Goal: Task Accomplishment & Management: Manage account settings

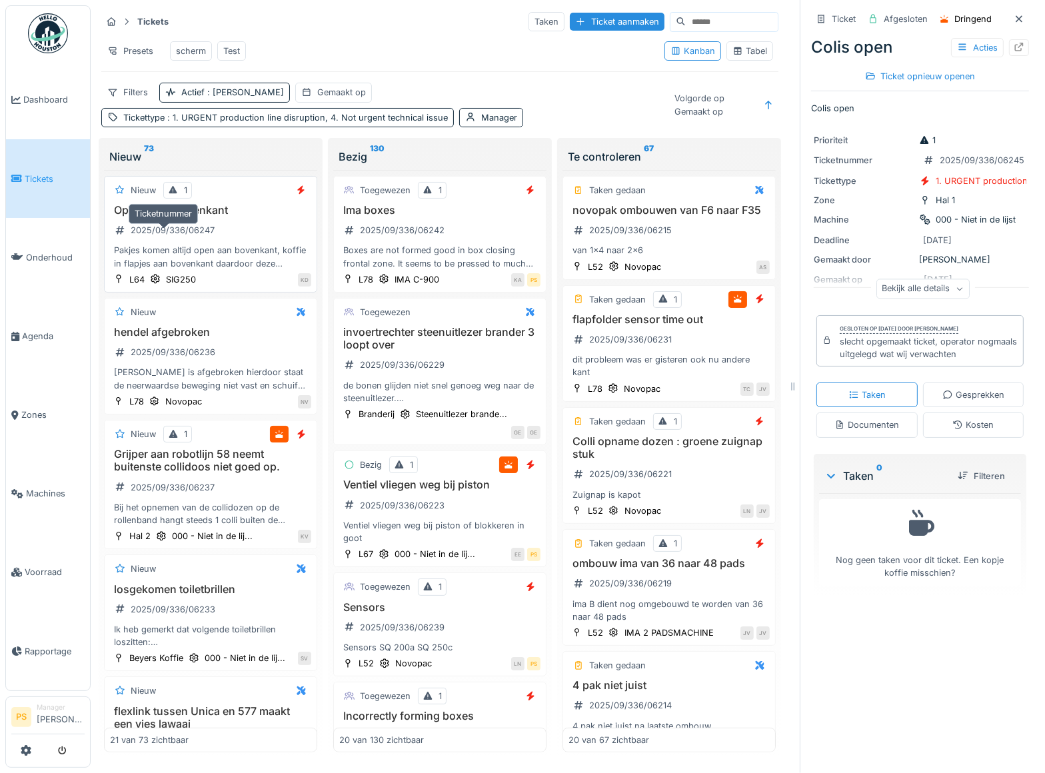
click at [175, 235] on div "2025/09/336/06247" at bounding box center [173, 230] width 84 height 13
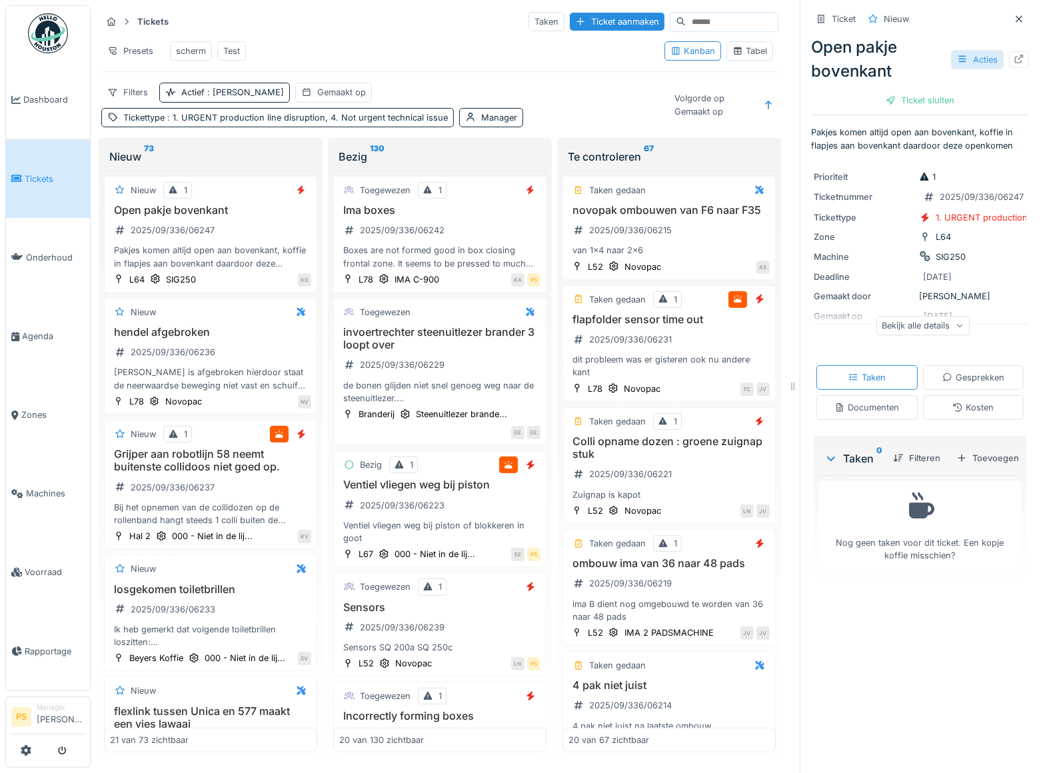
click at [956, 61] on div "Acties" at bounding box center [977, 59] width 53 height 19
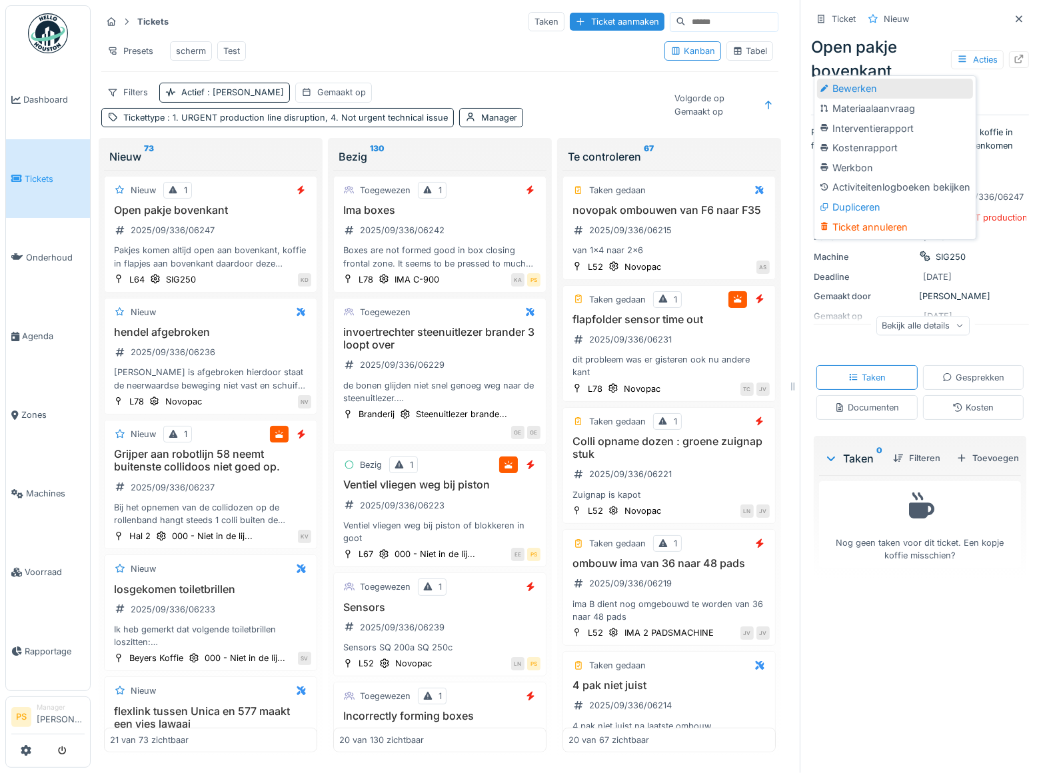
click at [890, 83] on div "Bewerken" at bounding box center [895, 89] width 156 height 20
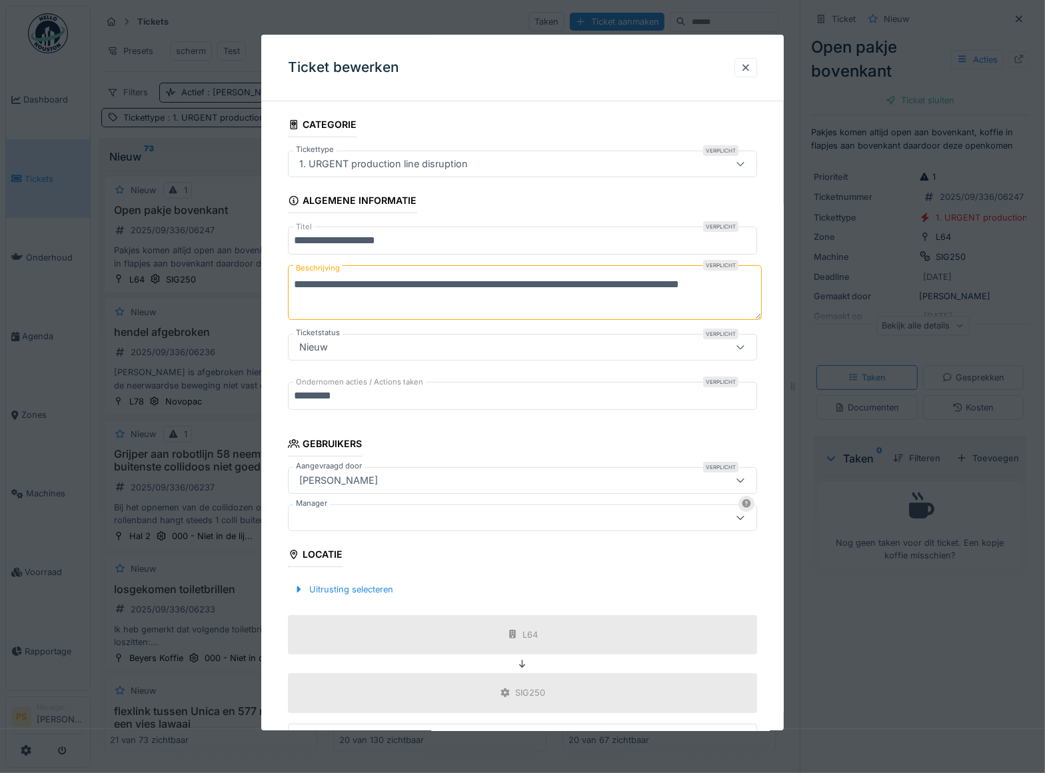
click at [347, 513] on div at bounding box center [494, 518] width 401 height 15
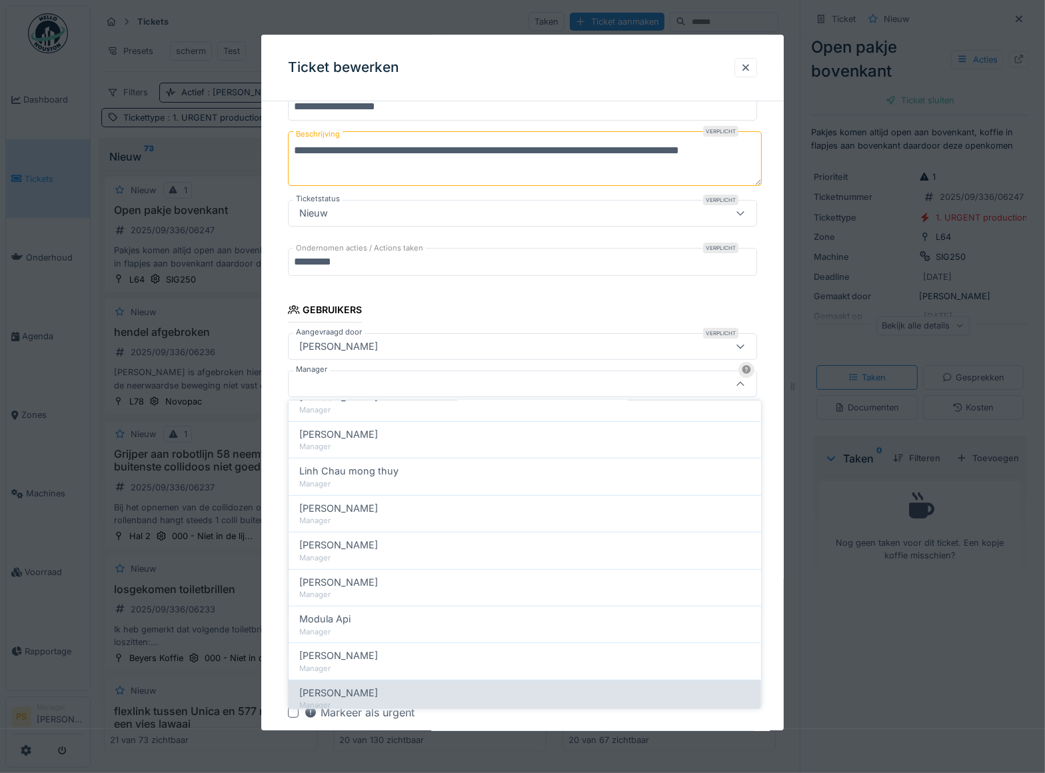
scroll to position [519, 0]
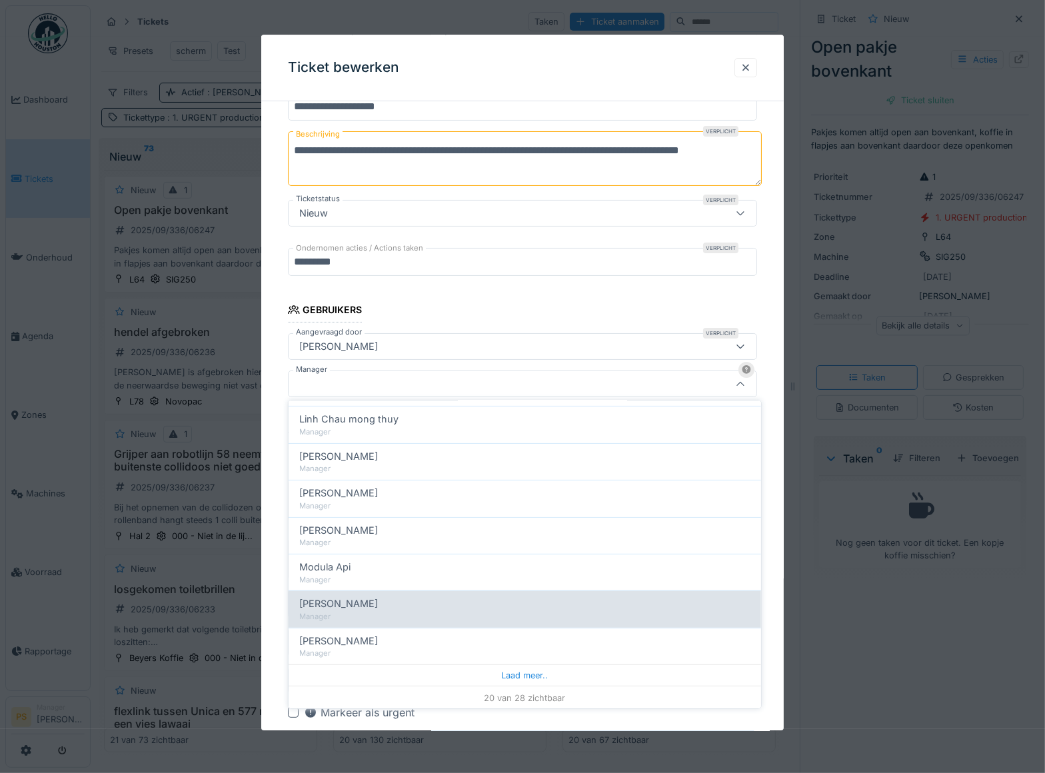
click at [355, 606] on span "[PERSON_NAME]" at bounding box center [338, 604] width 79 height 15
type input "****"
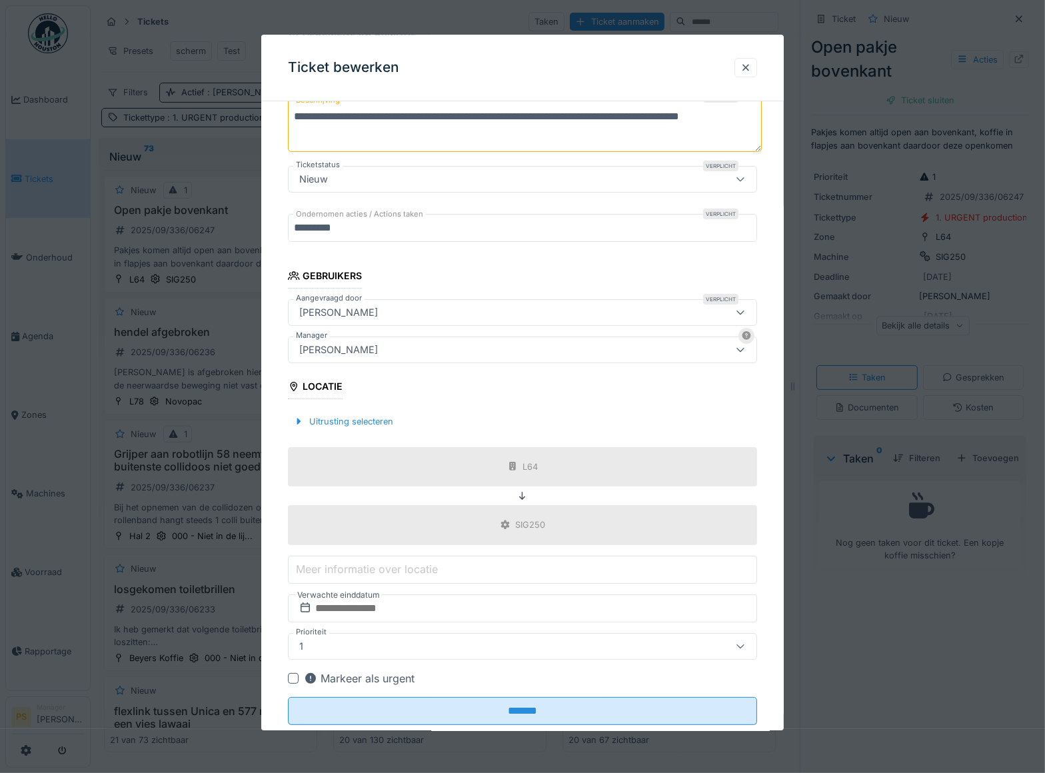
scroll to position [198, 0]
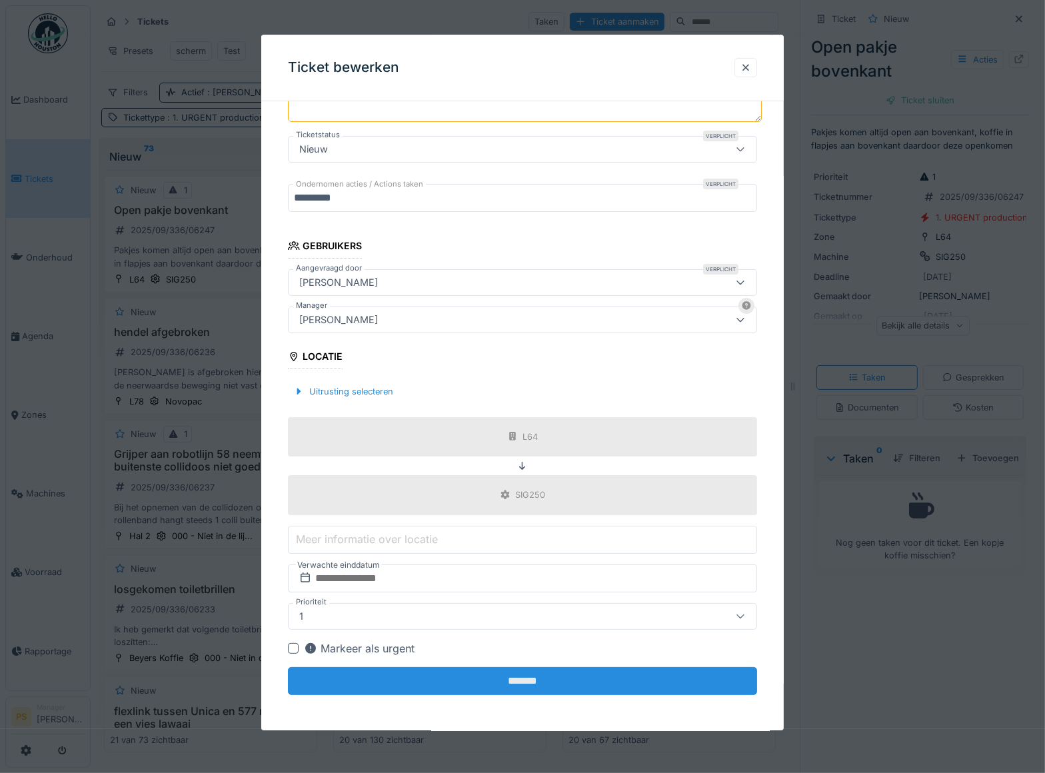
click at [473, 676] on input "*******" at bounding box center [522, 681] width 469 height 28
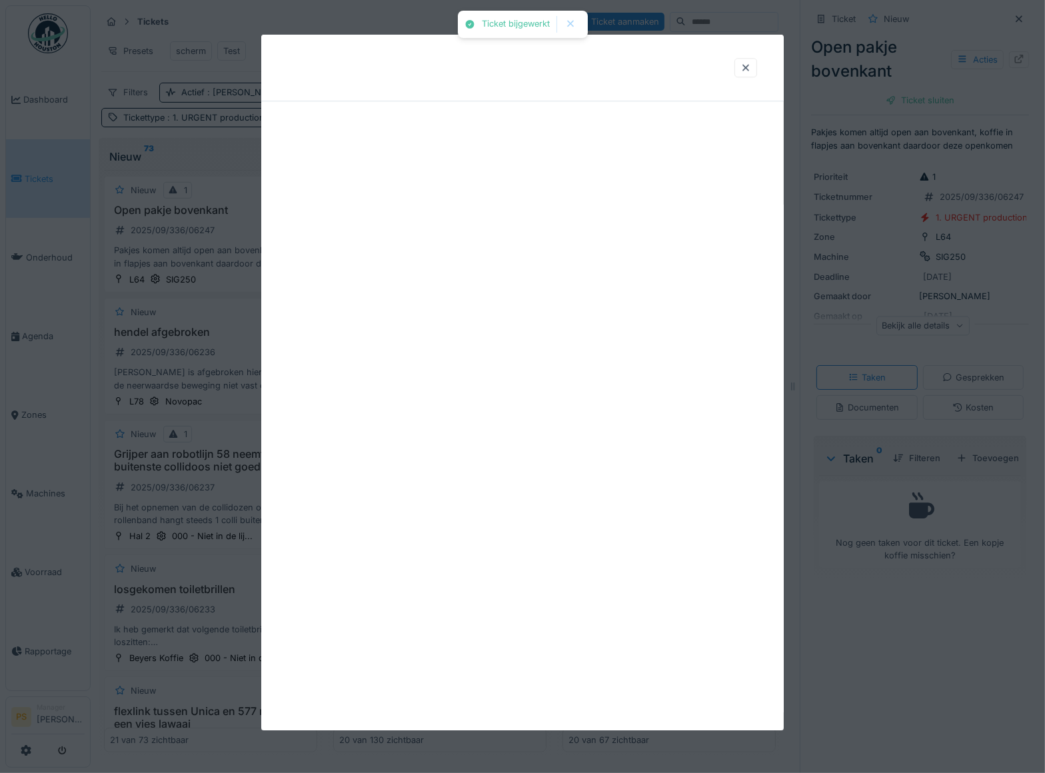
scroll to position [0, 0]
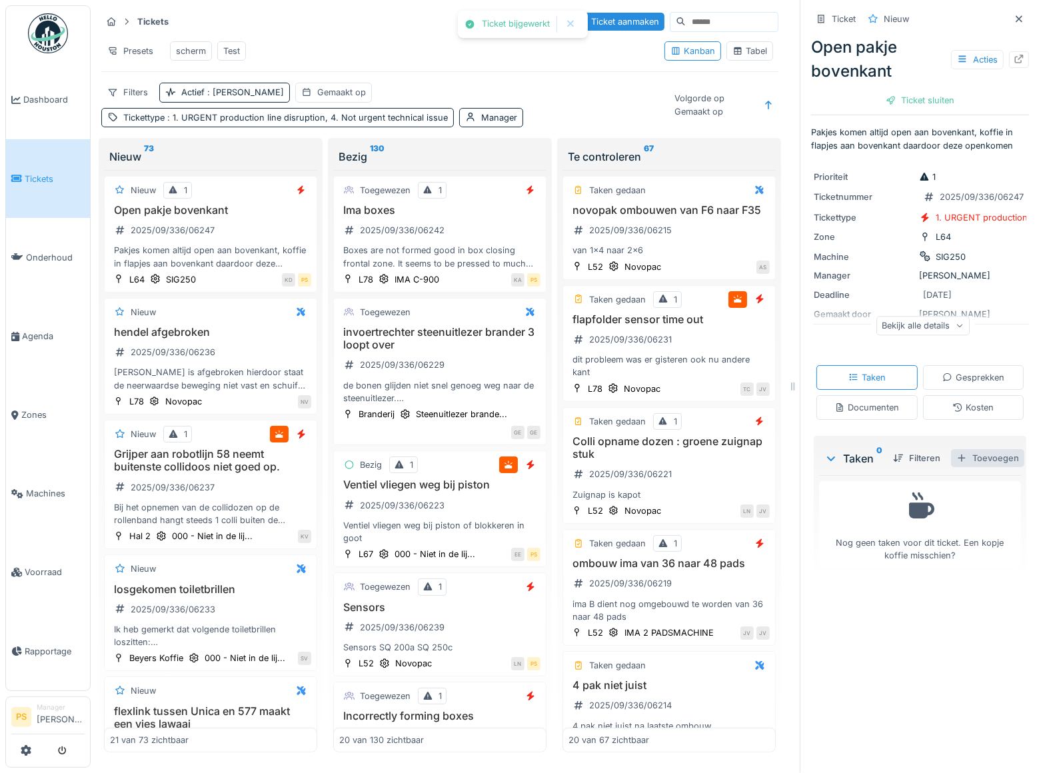
click at [966, 467] on div "Toevoegen" at bounding box center [987, 458] width 73 height 18
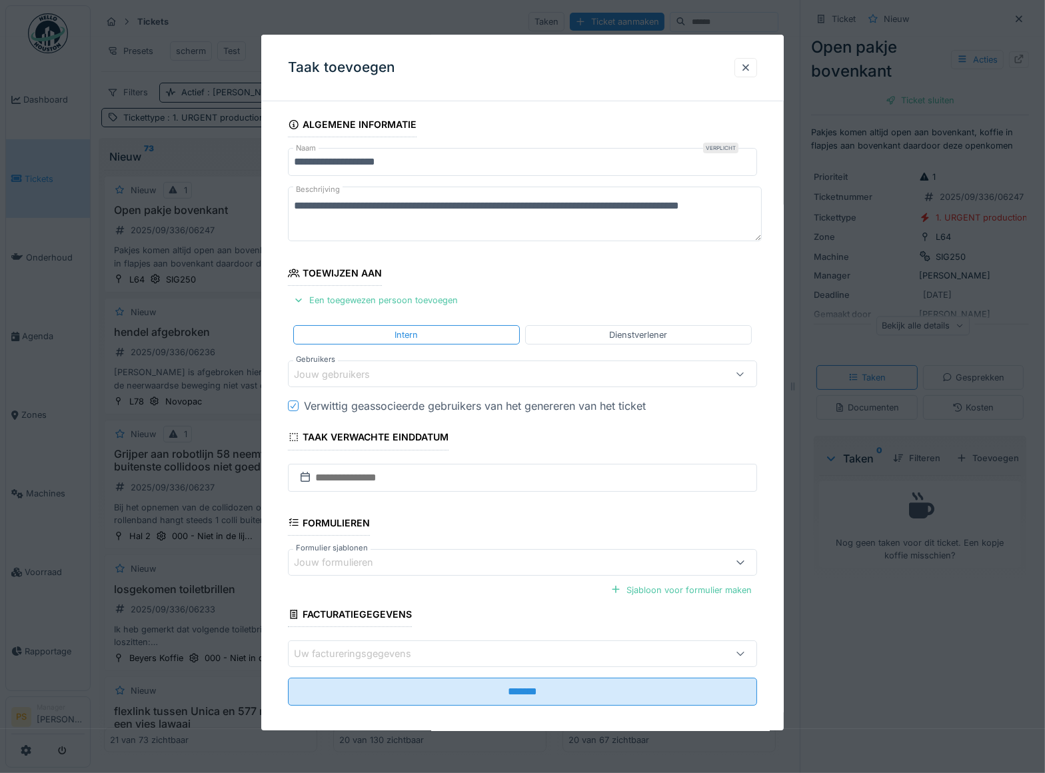
click at [347, 373] on div "Jouw gebruikers" at bounding box center [341, 374] width 95 height 15
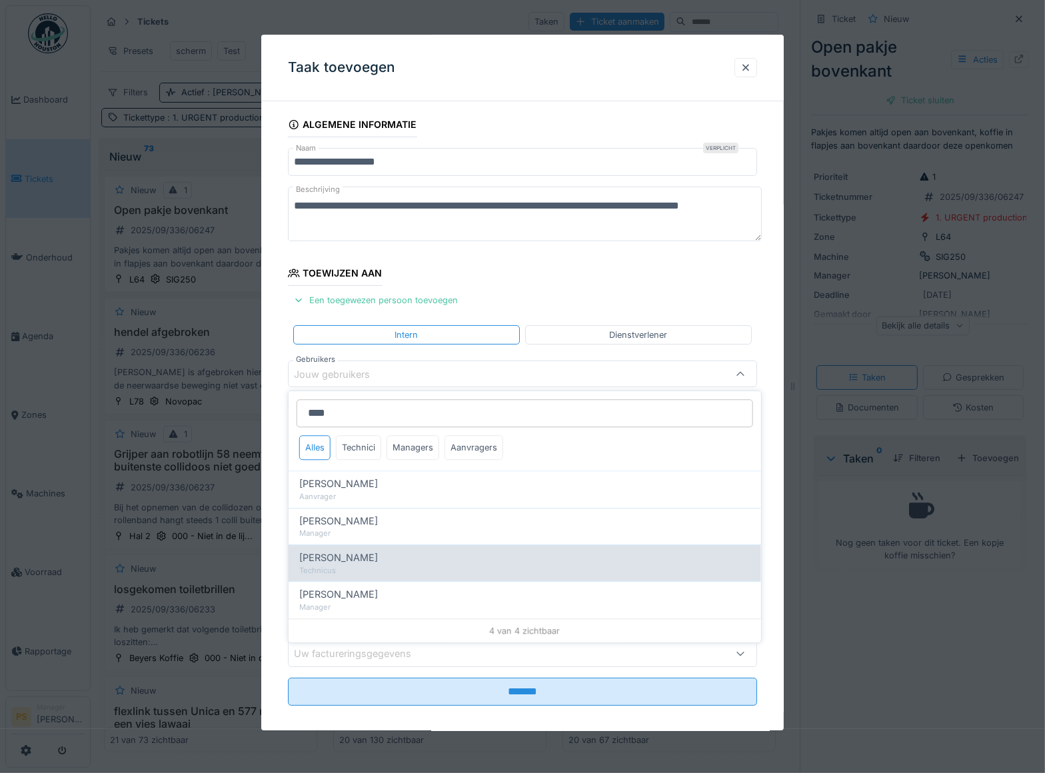
type input "****"
click at [343, 555] on span "Bart Moens" at bounding box center [338, 558] width 79 height 15
type input "****"
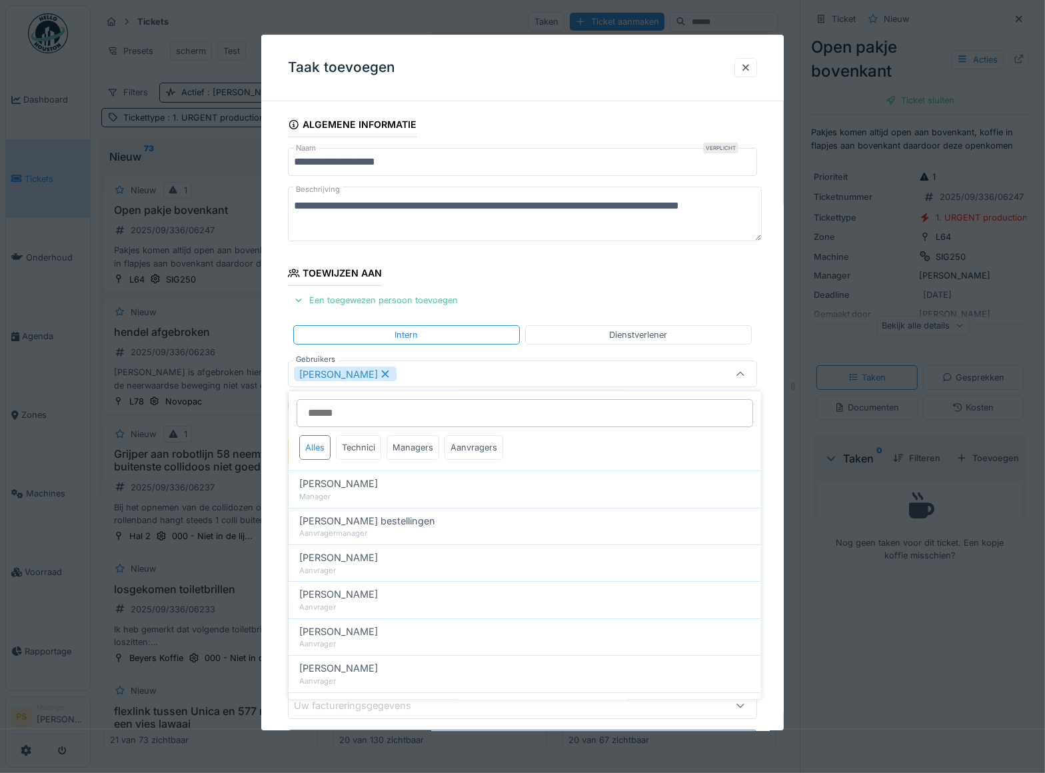
click at [282, 569] on div "**********" at bounding box center [522, 453] width 523 height 683
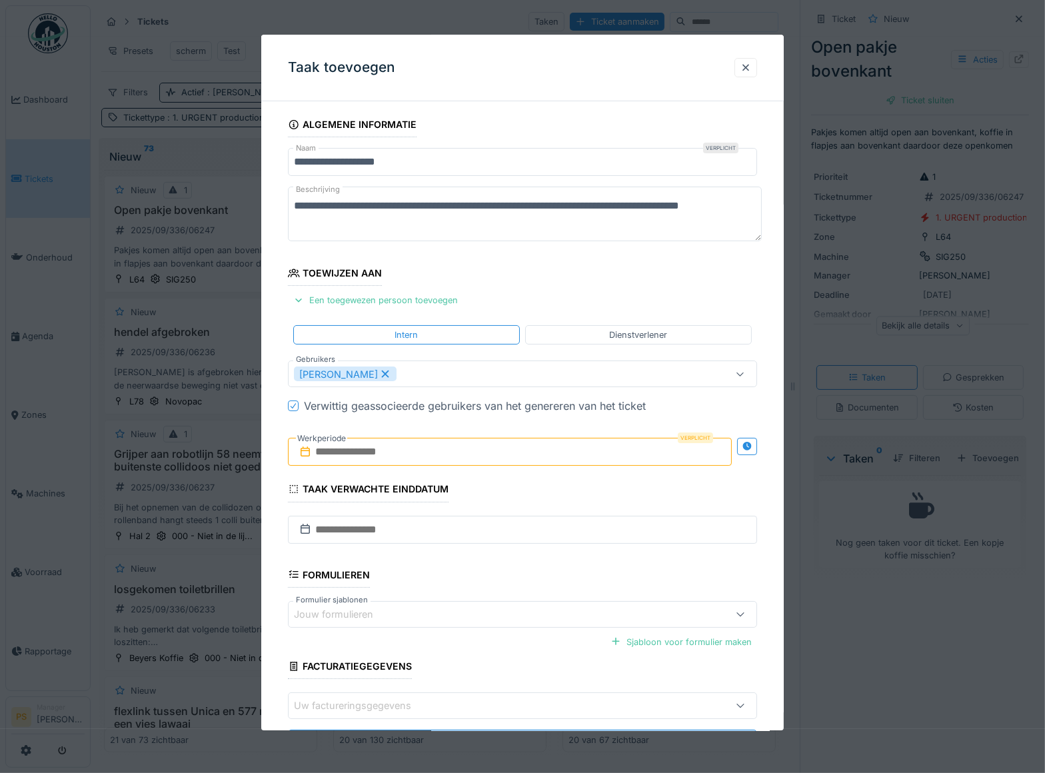
click at [355, 460] on input "text" at bounding box center [510, 453] width 444 height 28
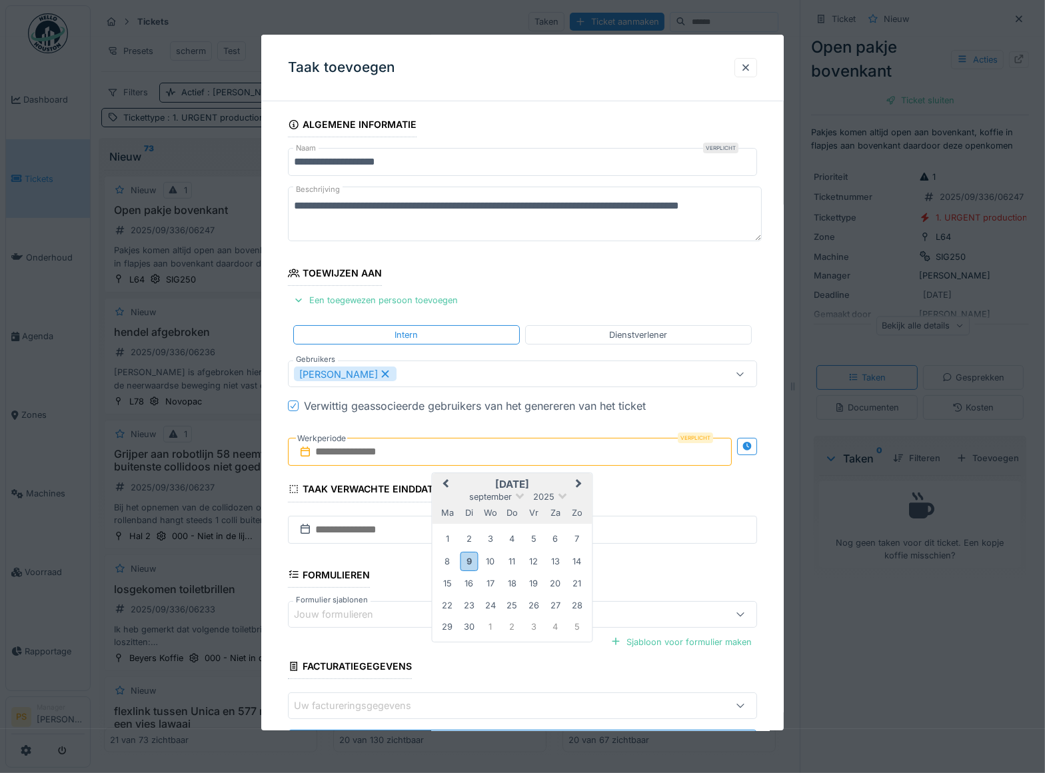
click at [579, 497] on div "september 2025" at bounding box center [512, 496] width 160 height 11
click at [469, 564] on div "9" at bounding box center [469, 561] width 18 height 19
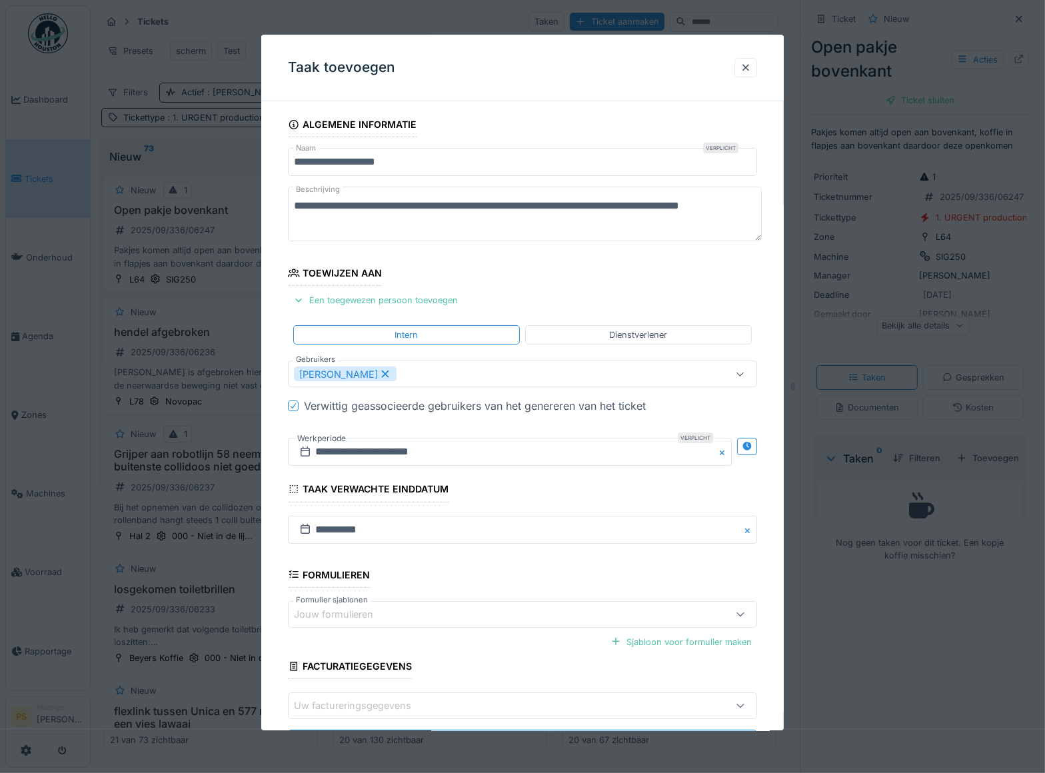
scroll to position [63, 0]
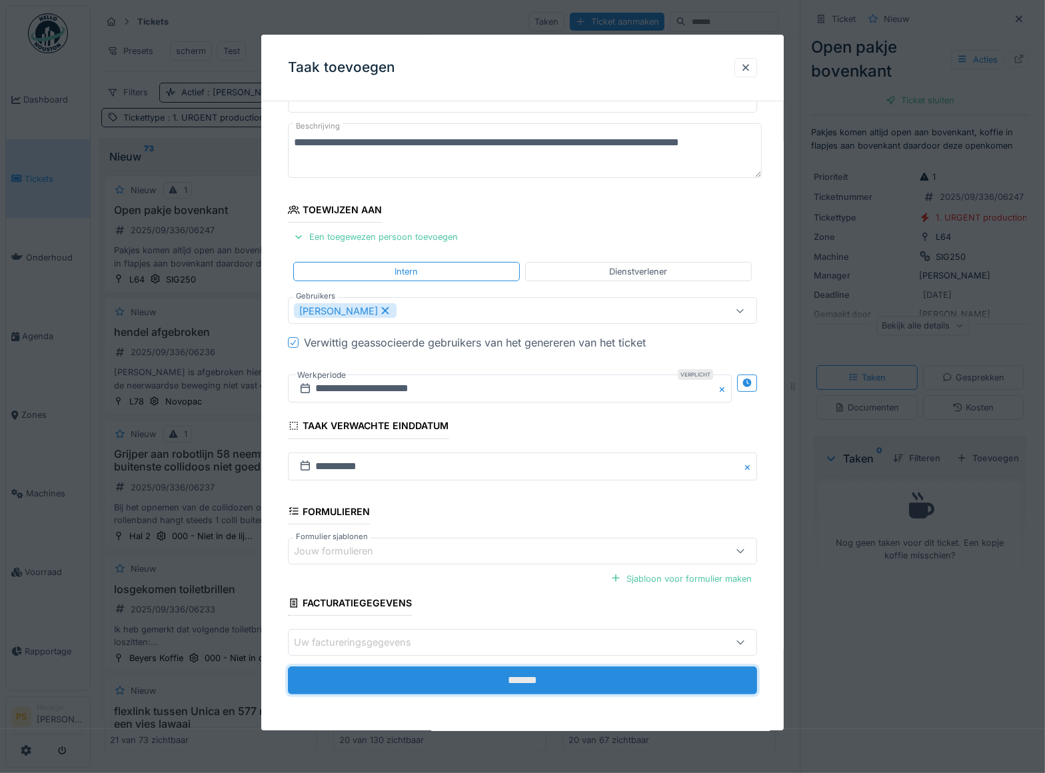
click at [511, 672] on input "*******" at bounding box center [522, 681] width 469 height 28
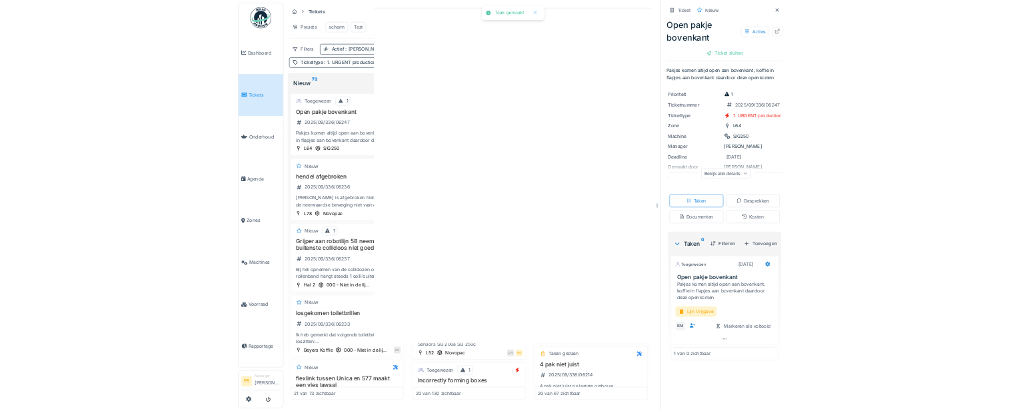
scroll to position [0, 0]
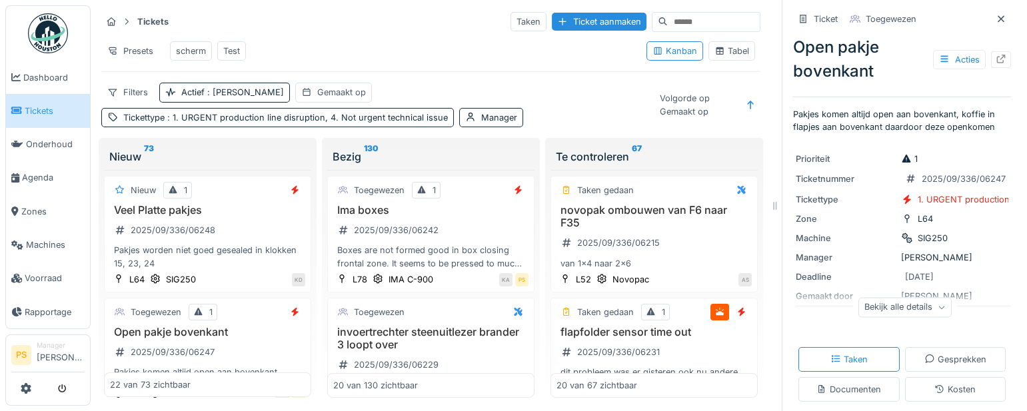
click at [341, 53] on div "Presets scherm Test" at bounding box center [368, 51] width 535 height 30
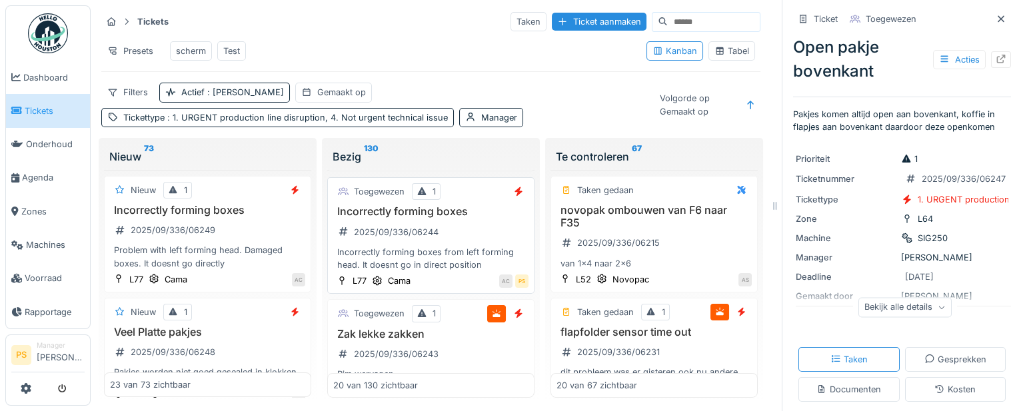
scroll to position [485, 0]
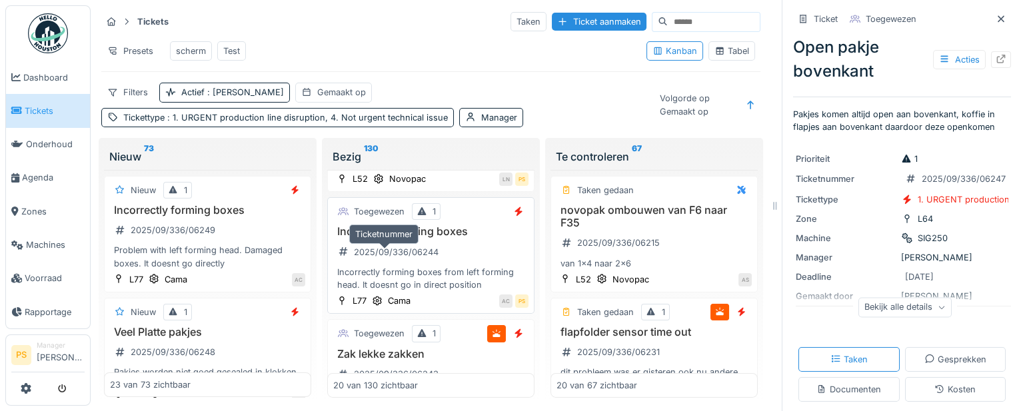
drag, startPoint x: 449, startPoint y: 260, endPoint x: 353, endPoint y: 260, distance: 95.3
click at [354, 260] on div "Incorrectly forming boxes 2025/09/336/06244 Incorrectly forming boxes from left…" at bounding box center [430, 258] width 195 height 66
drag, startPoint x: 331, startPoint y: 265, endPoint x: 447, endPoint y: 266, distance: 116.6
click at [416, 263] on div "2025/09/336/06244" at bounding box center [388, 252] width 110 height 22
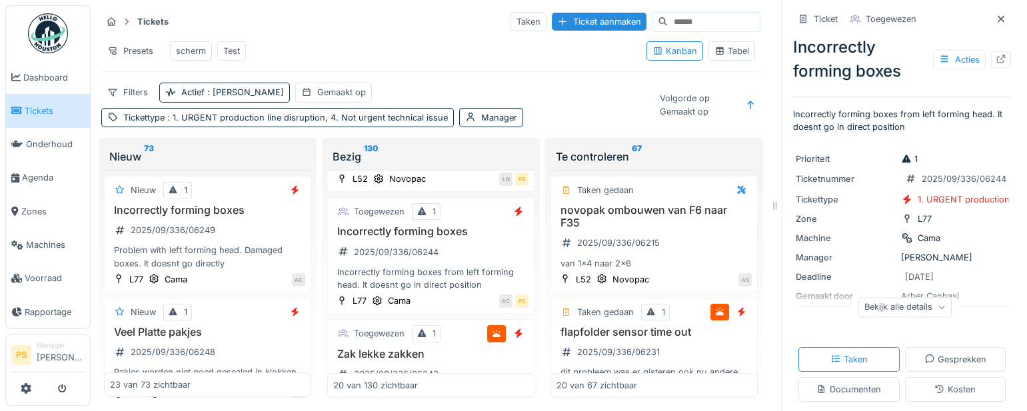
drag, startPoint x: 890, startPoint y: 181, endPoint x: 975, endPoint y: 180, distance: 85.3
click at [975, 180] on div "Ticketnummer 2025/09/336/06244" at bounding box center [902, 179] width 213 height 17
drag, startPoint x: 975, startPoint y: 180, endPoint x: 978, endPoint y: 60, distance: 120.0
click at [996, 60] on icon at bounding box center [1001, 59] width 11 height 9
click at [172, 237] on div "2025/09/336/06249" at bounding box center [173, 230] width 85 height 13
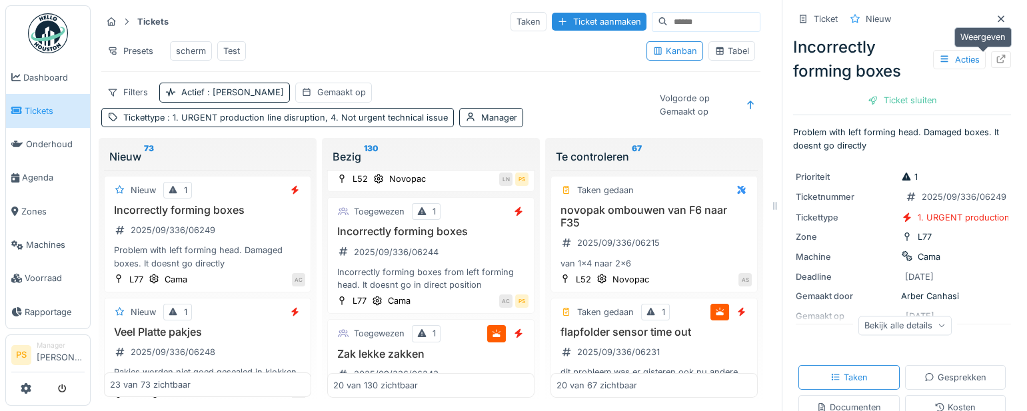
click at [996, 59] on icon at bounding box center [1001, 59] width 11 height 9
click at [370, 47] on div "Presets scherm Test" at bounding box center [368, 51] width 535 height 30
click at [354, 64] on div "Presets scherm Test" at bounding box center [368, 51] width 535 height 30
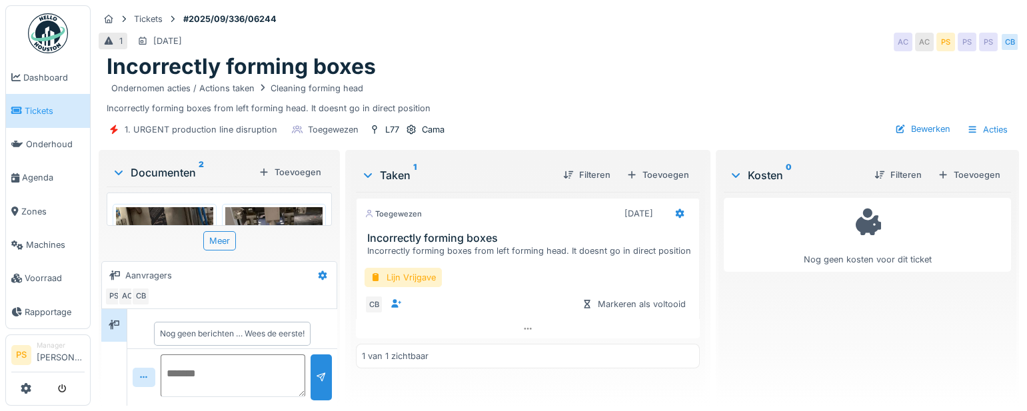
scroll to position [10, 0]
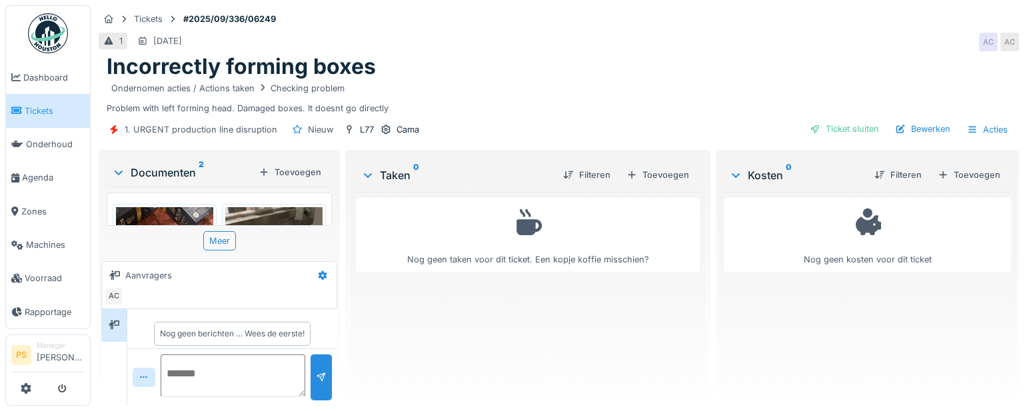
scroll to position [10, 0]
click at [843, 130] on div "Ticket sluiten" at bounding box center [845, 129] width 80 height 18
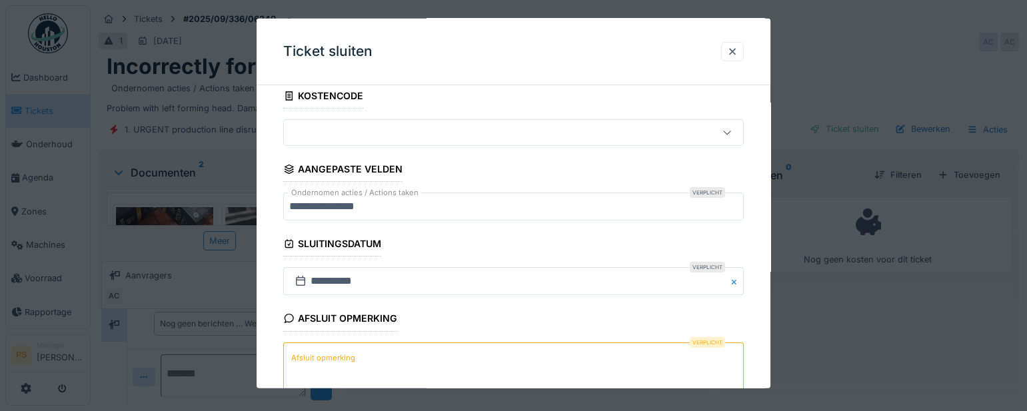
scroll to position [172, 0]
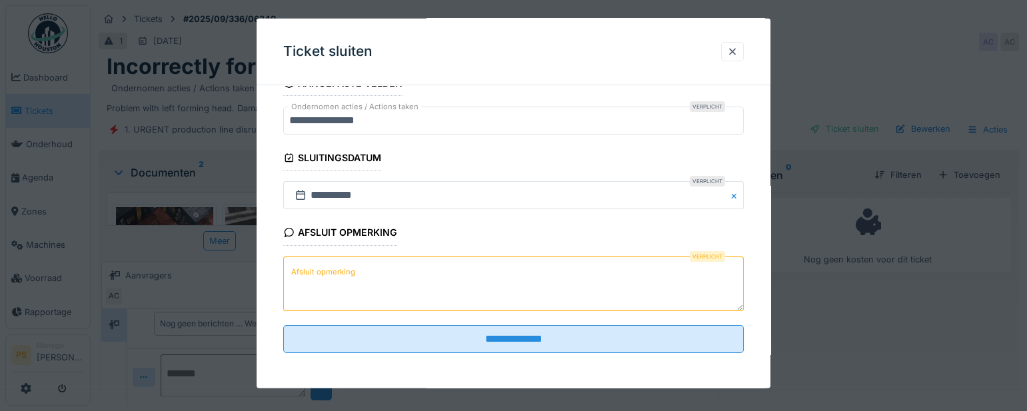
click at [390, 304] on textarea "Afsluit opmerking" at bounding box center [513, 283] width 461 height 55
paste textarea "**********"
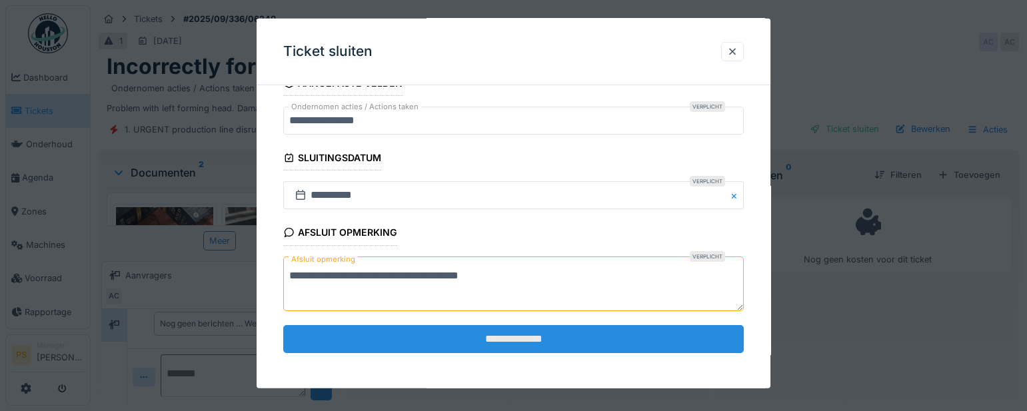
type textarea "**********"
click at [415, 325] on input "**********" at bounding box center [513, 339] width 461 height 28
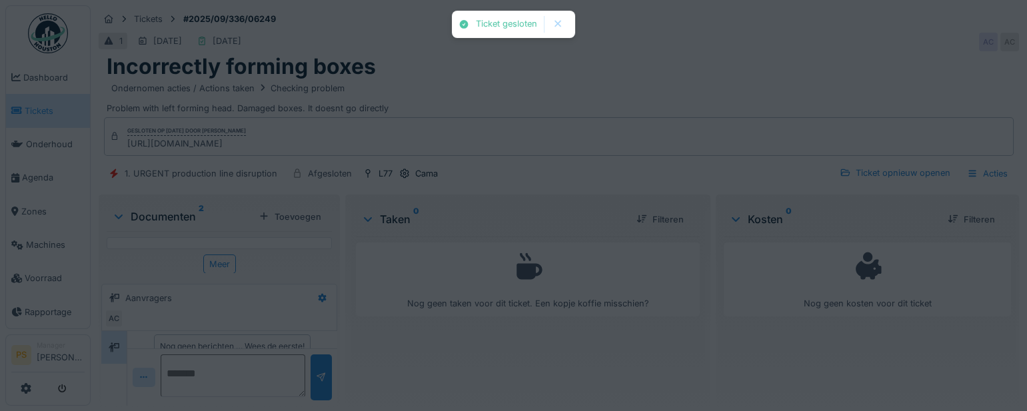
scroll to position [33, 0]
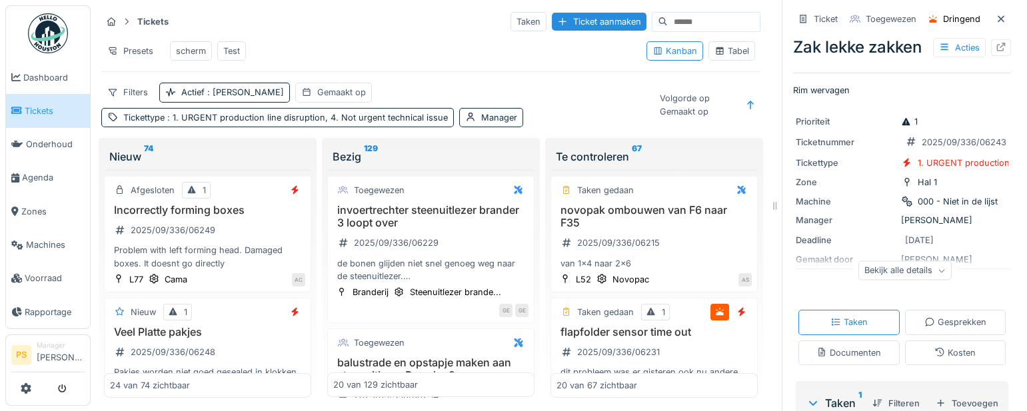
scroll to position [424, 0]
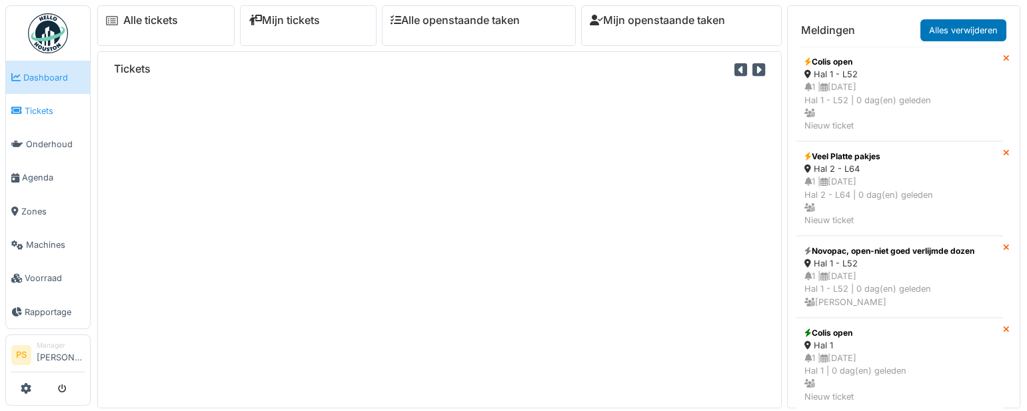
click at [41, 101] on link "Tickets" at bounding box center [48, 110] width 84 height 33
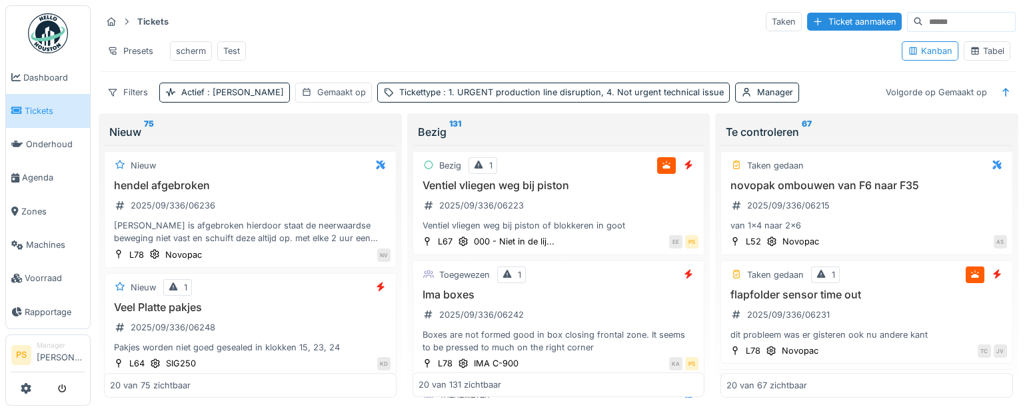
click at [970, 57] on div "Tabel" at bounding box center [987, 51] width 35 height 13
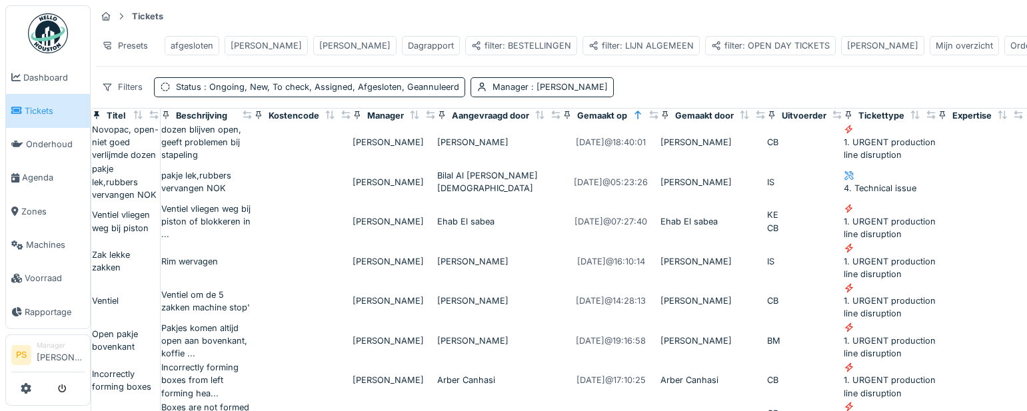
click at [589, 52] on div "filter: LIJN ALGEMEEN" at bounding box center [641, 45] width 105 height 13
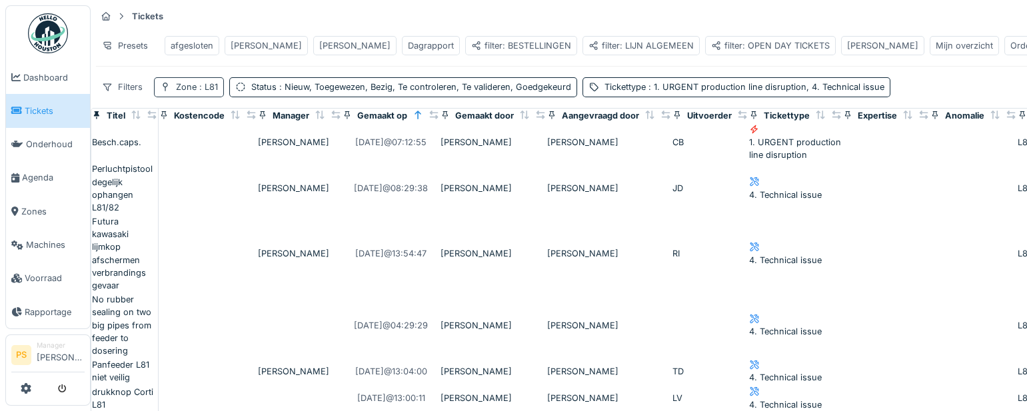
click at [210, 92] on span ": L81" at bounding box center [207, 87] width 21 height 10
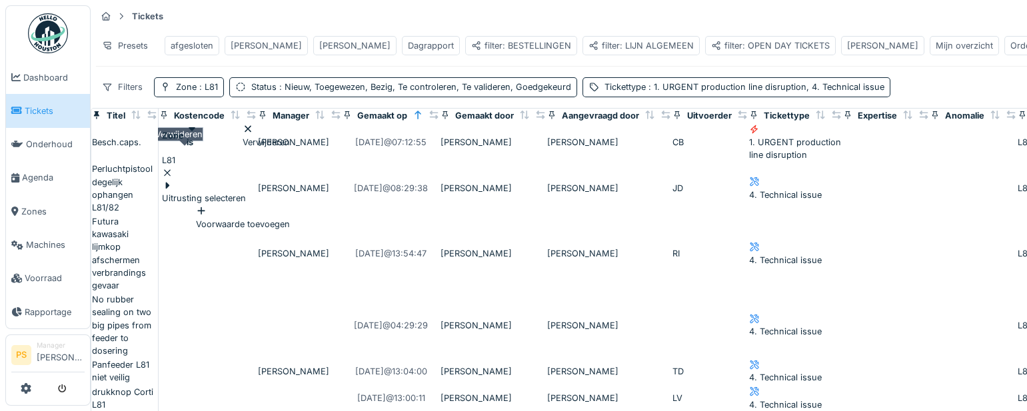
click at [173, 169] on icon at bounding box center [167, 173] width 11 height 9
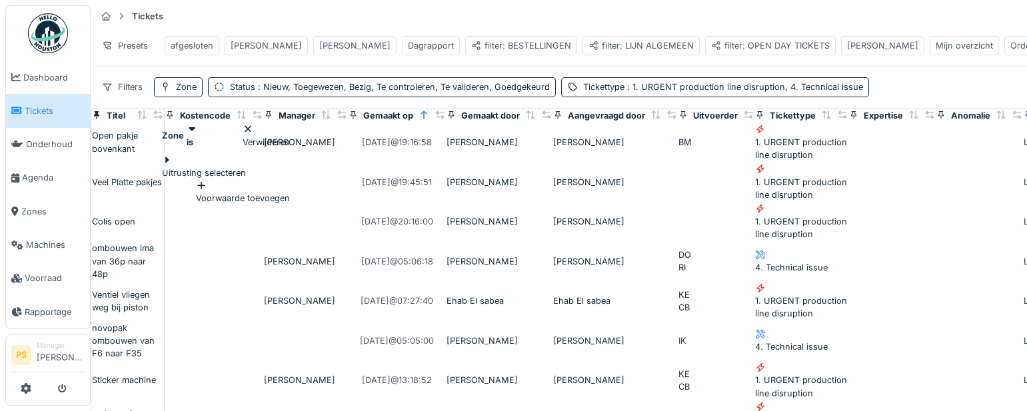
click at [229, 171] on div "Uitrusting selecteren" at bounding box center [204, 166] width 84 height 25
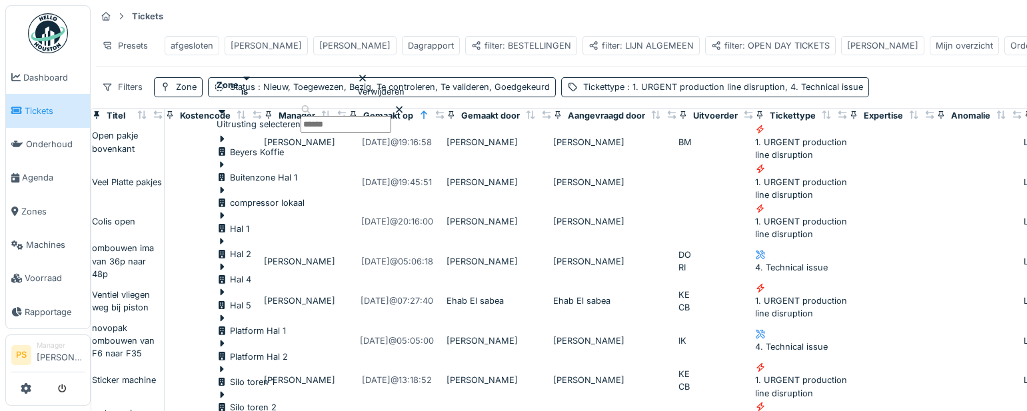
click at [227, 237] on icon at bounding box center [222, 241] width 11 height 9
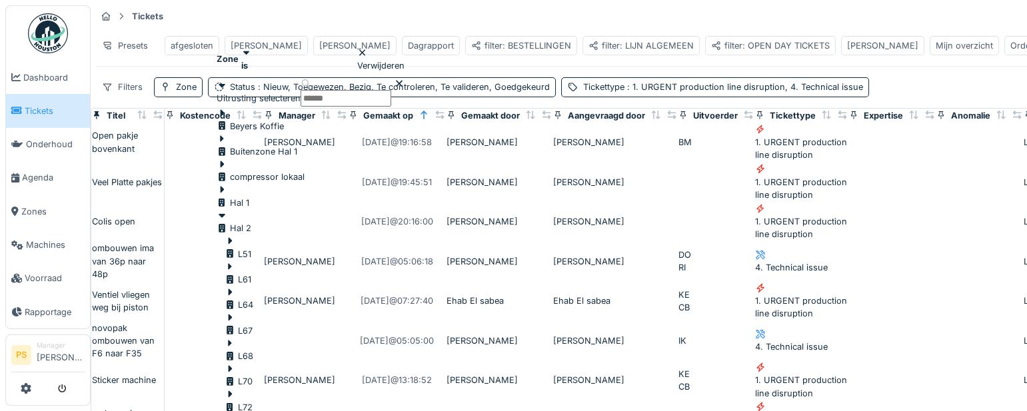
click at [253, 350] on div at bounding box center [239, 350] width 29 height 0
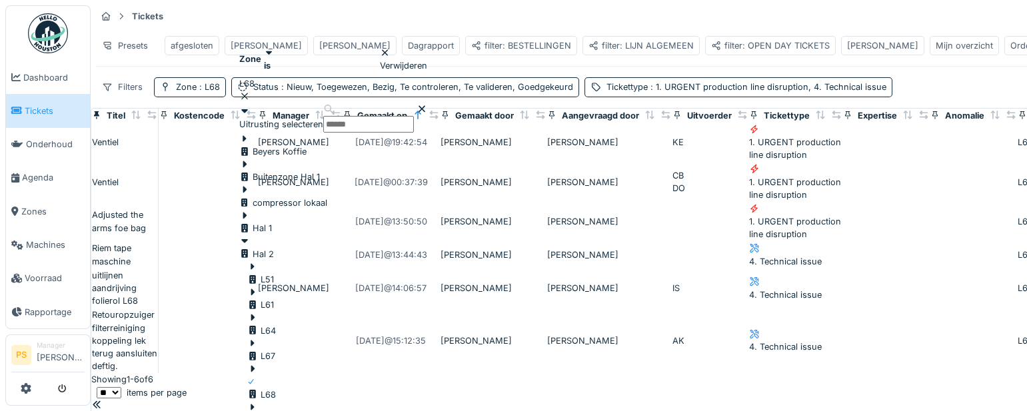
click at [716, 97] on div "Filters Zone : L68 Status : Nieuw, Toegewezen, Bezig, Te controleren, Te valide…" at bounding box center [494, 86] width 797 height 19
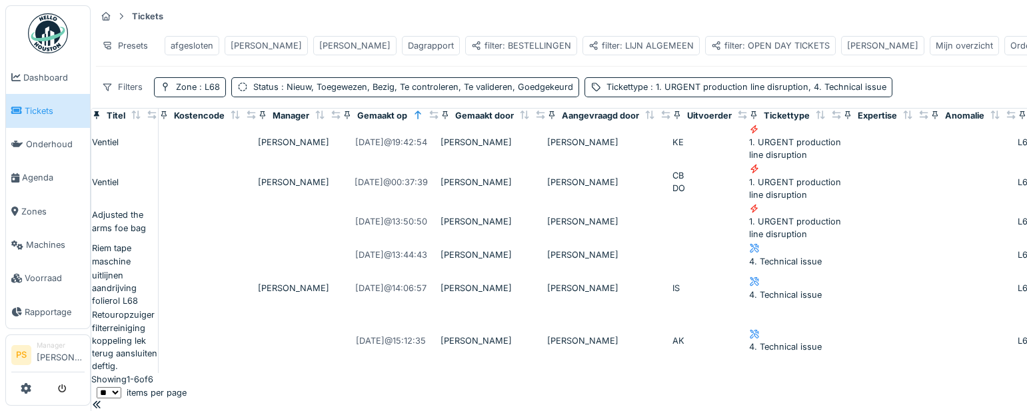
click at [756, 67] on hr at bounding box center [1041, 66] width 1890 height 1
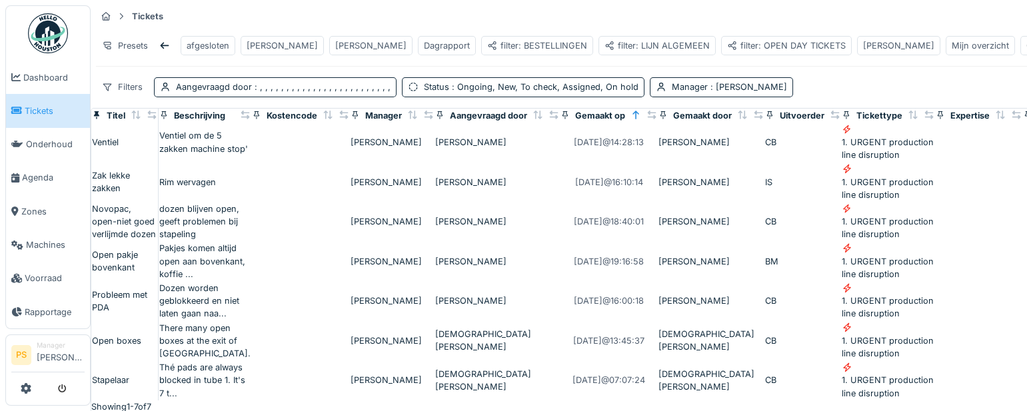
click at [38, 112] on span "Tickets" at bounding box center [55, 111] width 60 height 13
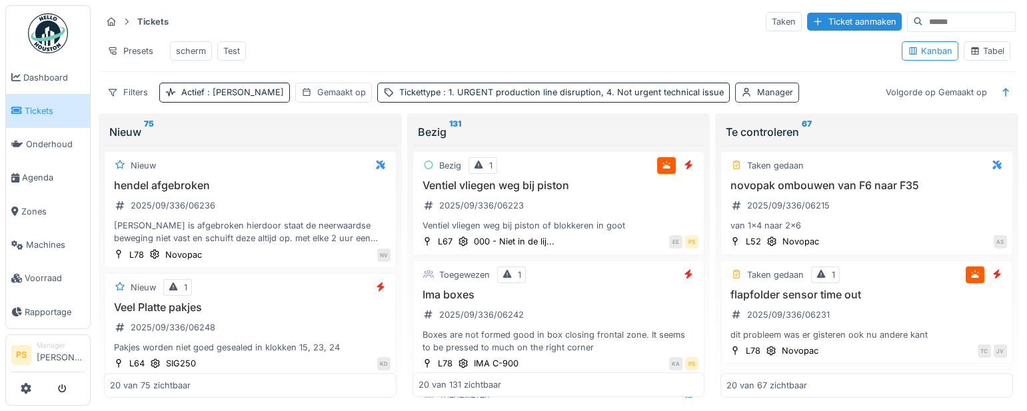
click at [757, 99] on div "Manager" at bounding box center [775, 92] width 36 height 13
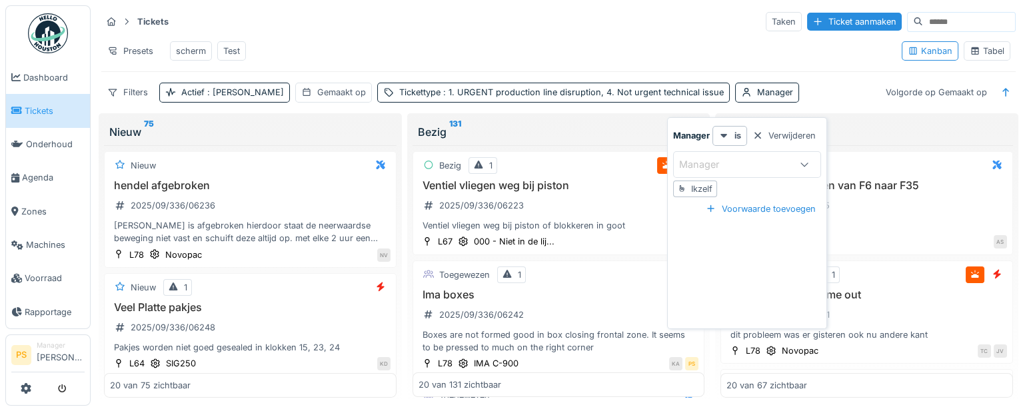
click at [707, 185] on div "Ikzelf" at bounding box center [701, 189] width 21 height 13
type input "****"
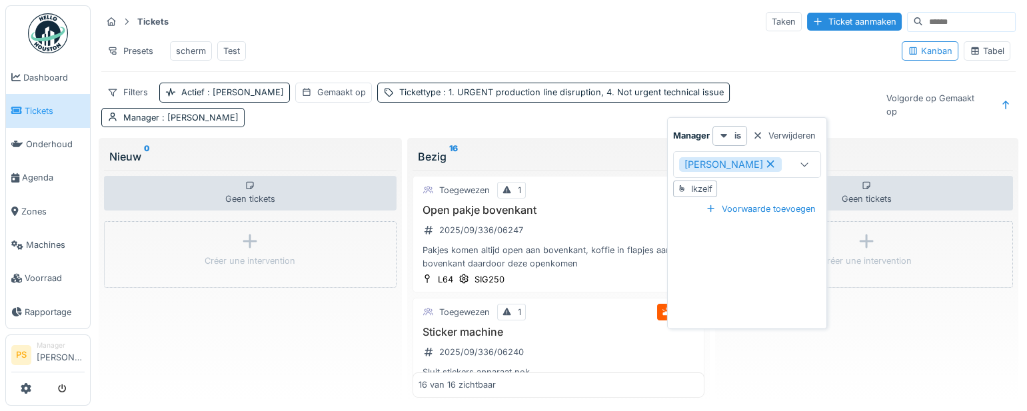
click at [605, 38] on div "Presets scherm Test" at bounding box center [496, 51] width 790 height 30
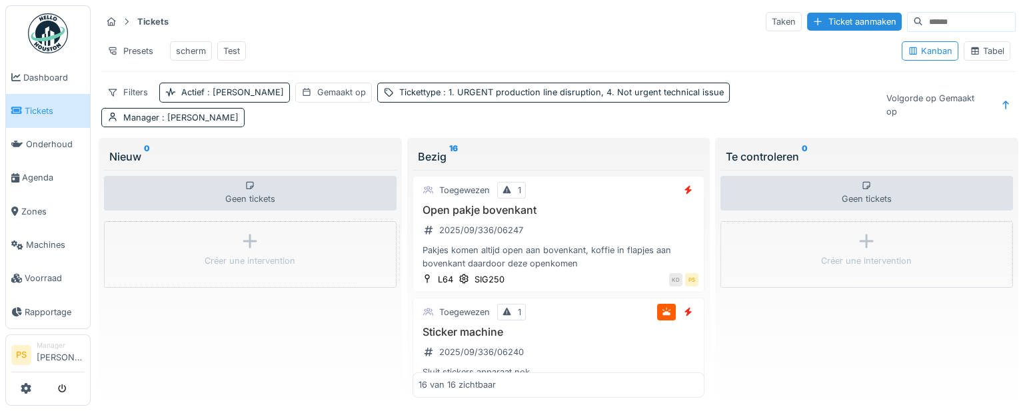
click at [395, 41] on div "Presets scherm Test" at bounding box center [496, 51] width 790 height 30
click at [39, 112] on span "Tickets" at bounding box center [55, 111] width 60 height 13
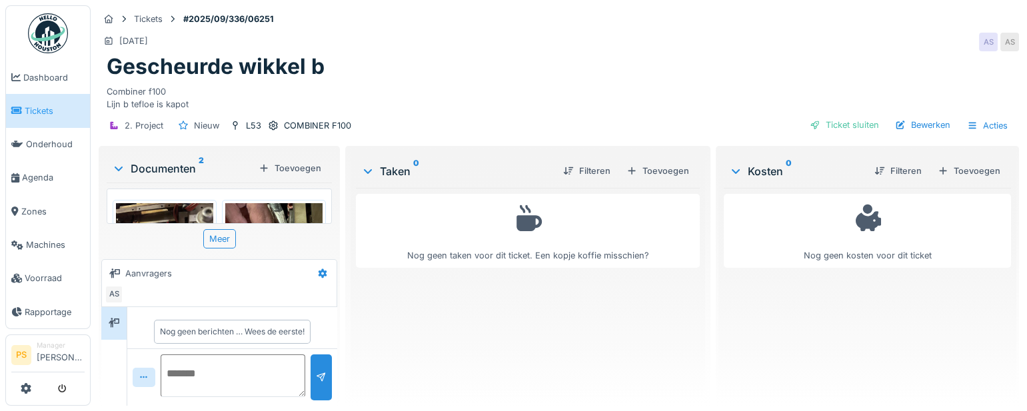
scroll to position [8, 0]
click at [907, 121] on div "Bewerken" at bounding box center [923, 125] width 66 height 18
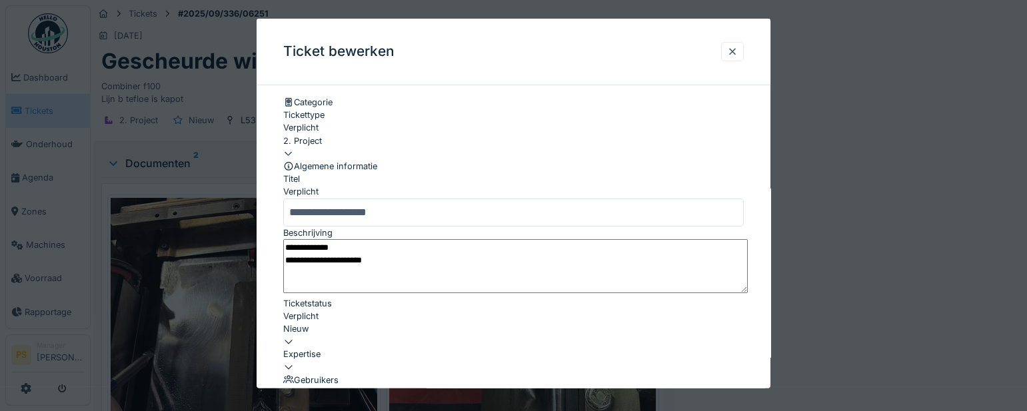
click at [893, 101] on div at bounding box center [513, 205] width 1027 height 411
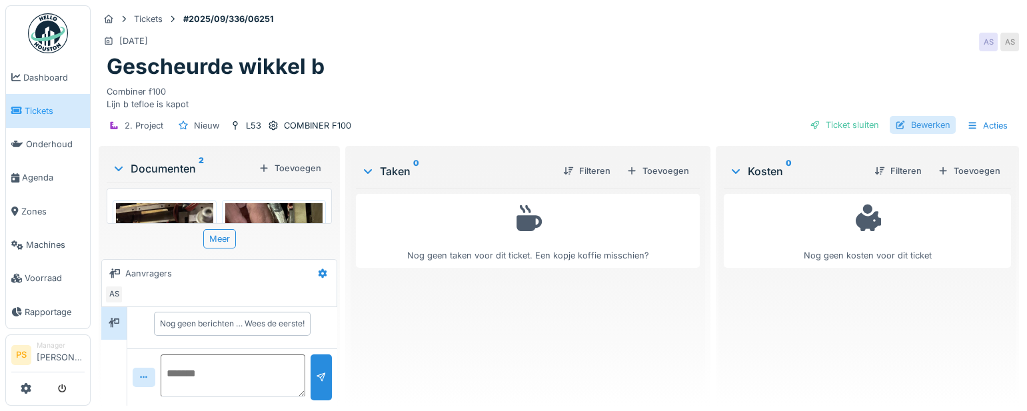
click at [911, 129] on div "Bewerken" at bounding box center [923, 125] width 66 height 18
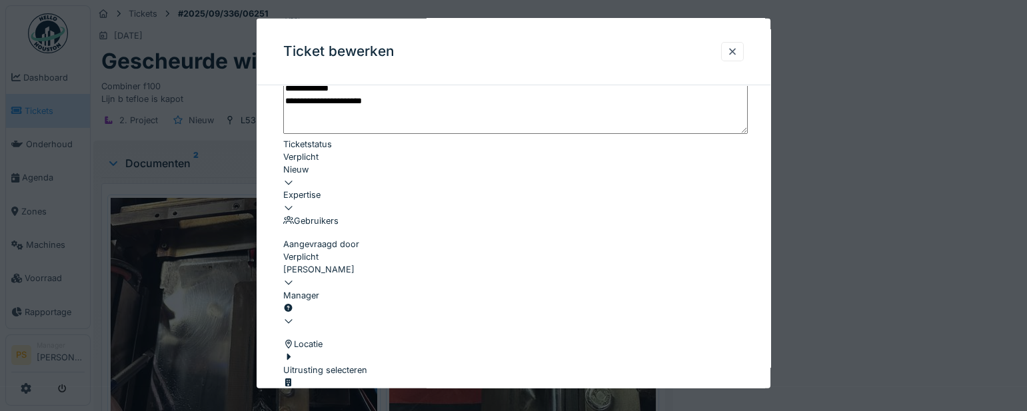
scroll to position [181, 0]
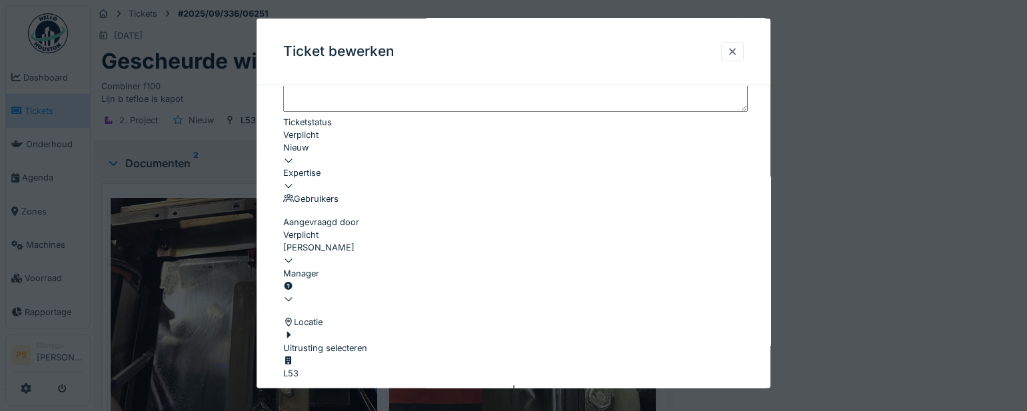
click at [320, 293] on div at bounding box center [513, 293] width 461 height 0
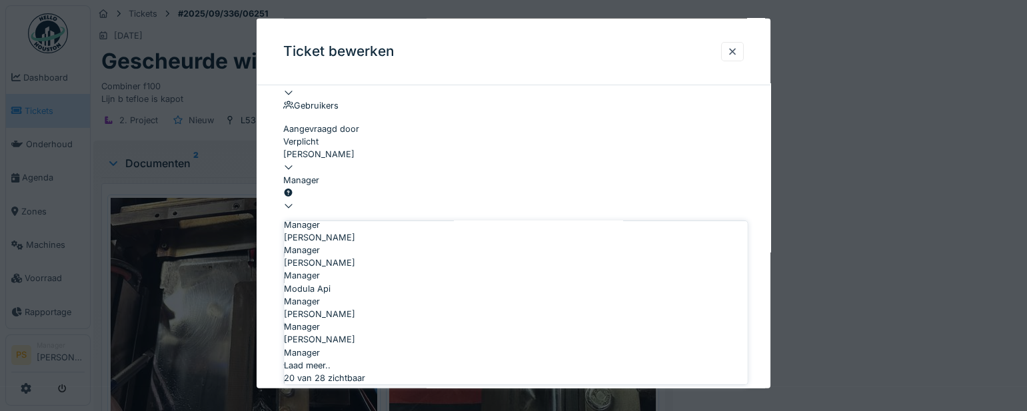
scroll to position [606, 0]
click at [337, 321] on span "[PERSON_NAME]" at bounding box center [319, 314] width 71 height 13
type input "****"
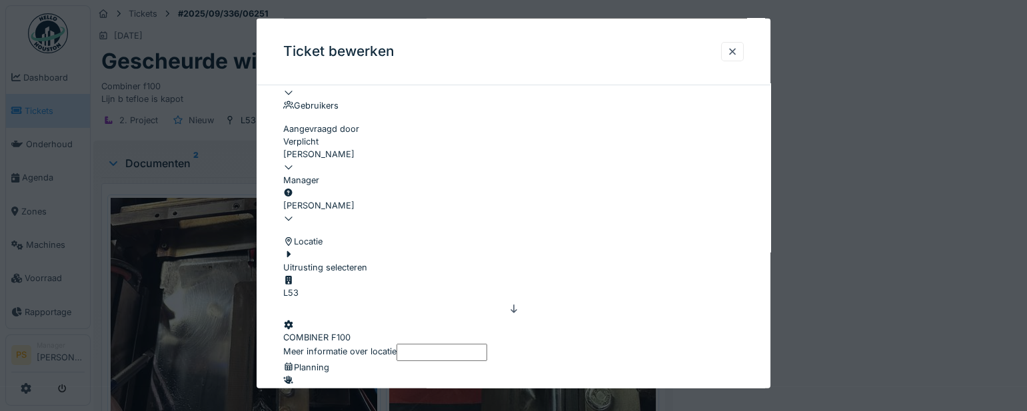
click at [284, 299] on div "L53" at bounding box center [513, 286] width 461 height 25
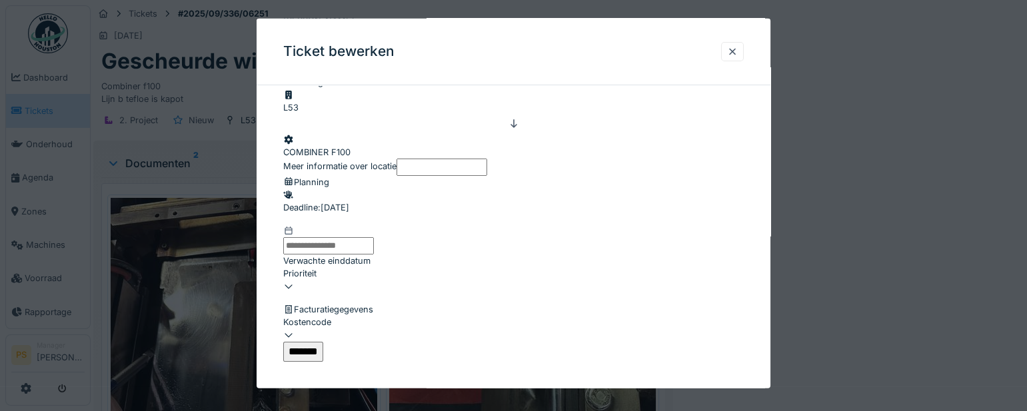
click at [323, 347] on input "*******" at bounding box center [303, 351] width 40 height 20
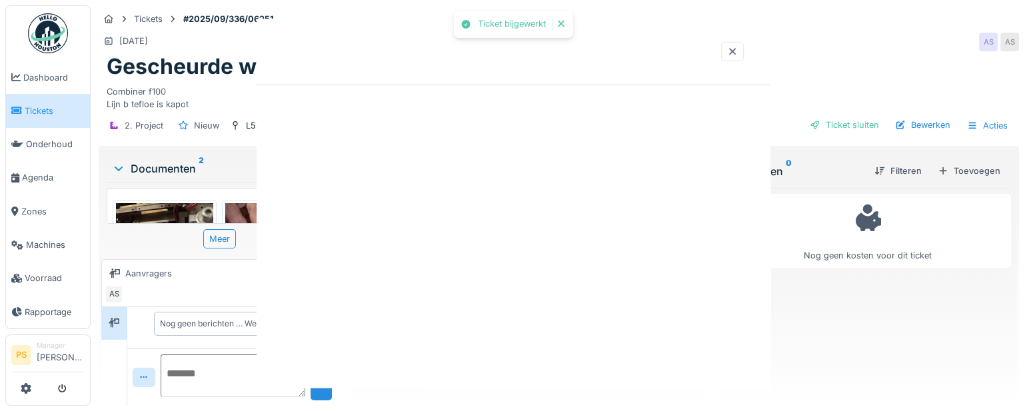
scroll to position [0, 0]
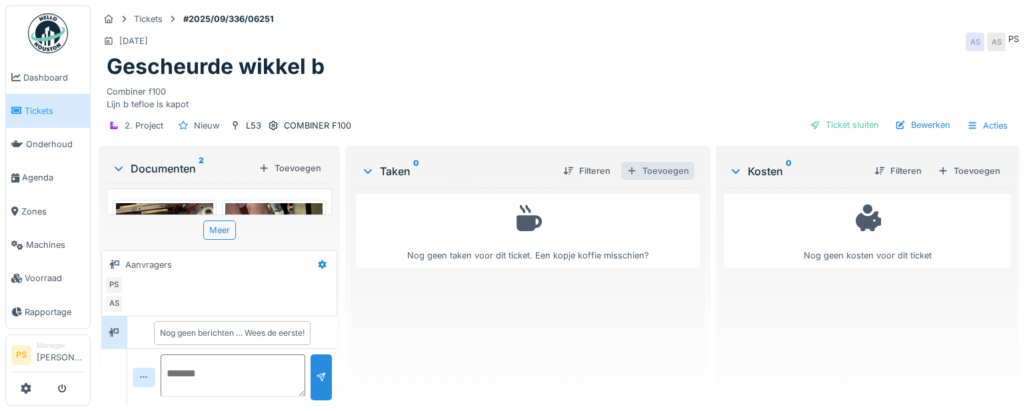
click at [653, 179] on div "Toevoegen" at bounding box center [657, 171] width 73 height 18
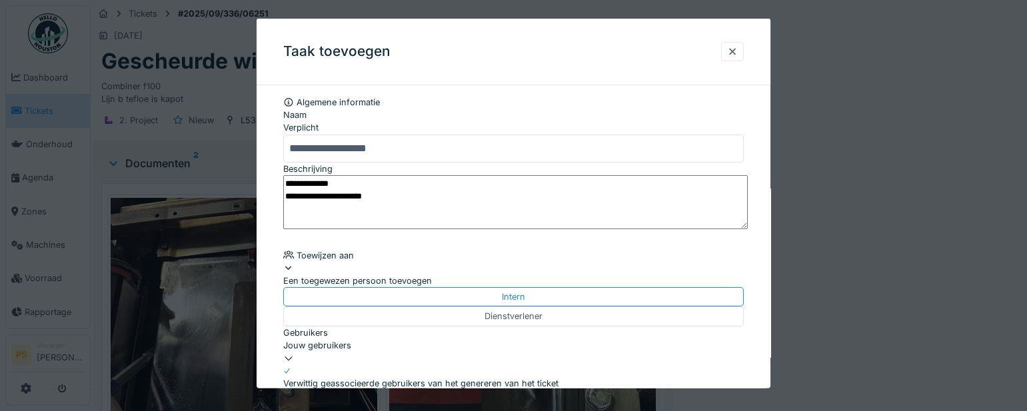
click at [392, 279] on div "Een toegewezen persoon toevoegen" at bounding box center [513, 274] width 461 height 25
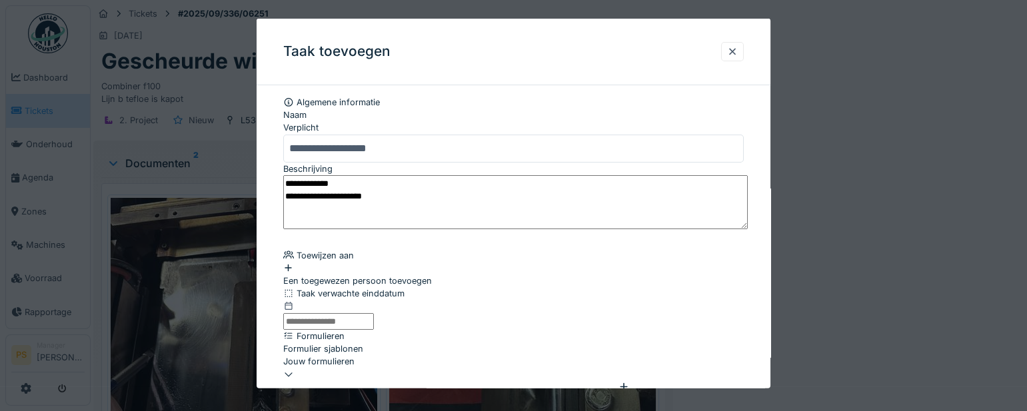
click at [392, 279] on div "Een toegewezen persoon toevoegen" at bounding box center [513, 274] width 461 height 25
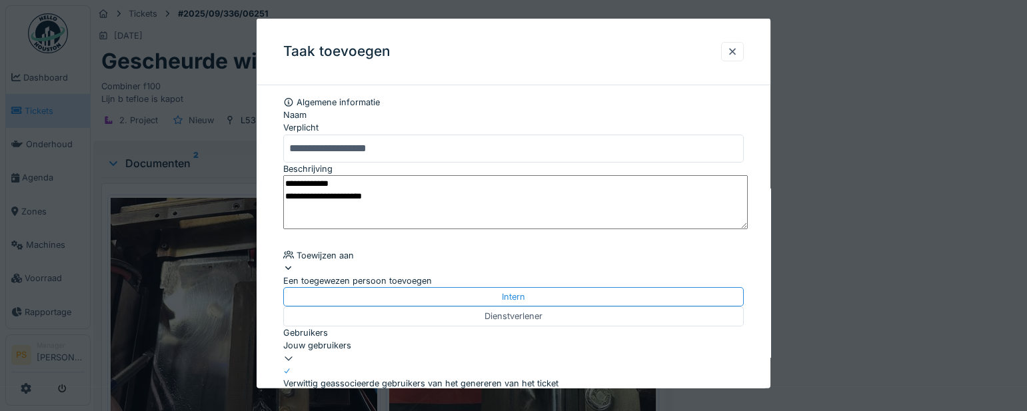
click at [367, 347] on div "Jouw gebruikers" at bounding box center [513, 351] width 461 height 25
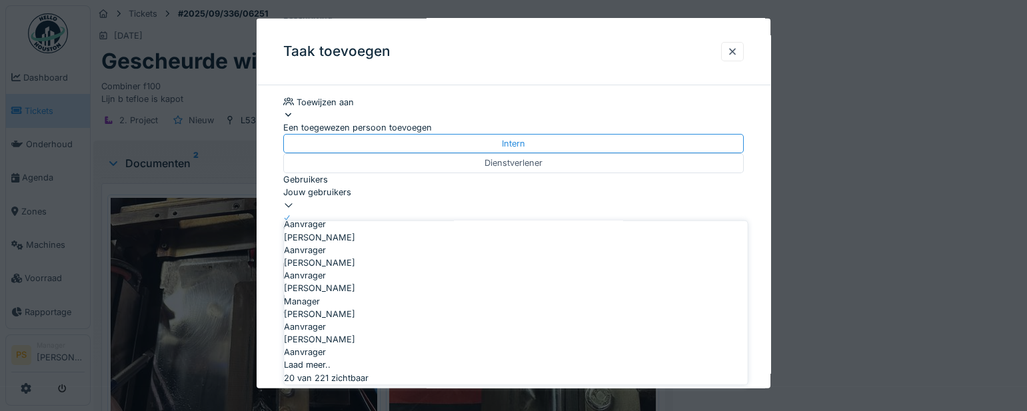
scroll to position [363, 0]
click at [344, 199] on div "Jouw gebruikers" at bounding box center [513, 192] width 461 height 13
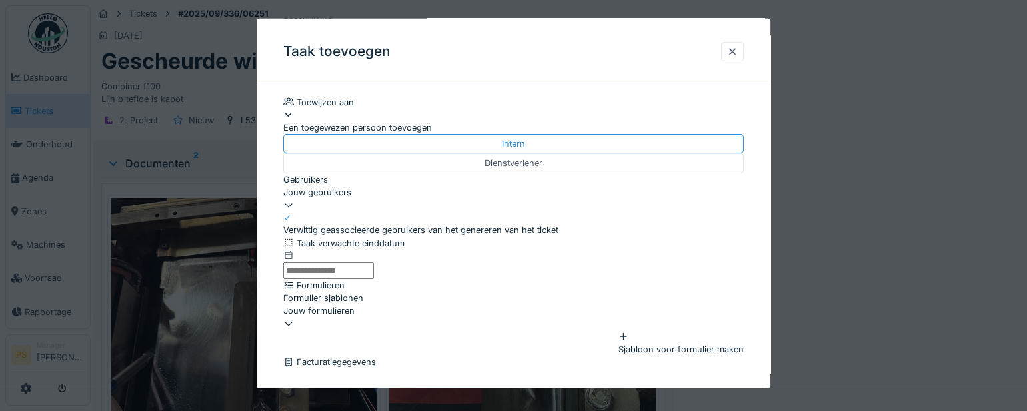
click at [337, 199] on div "Jouw gebruikers" at bounding box center [513, 192] width 461 height 13
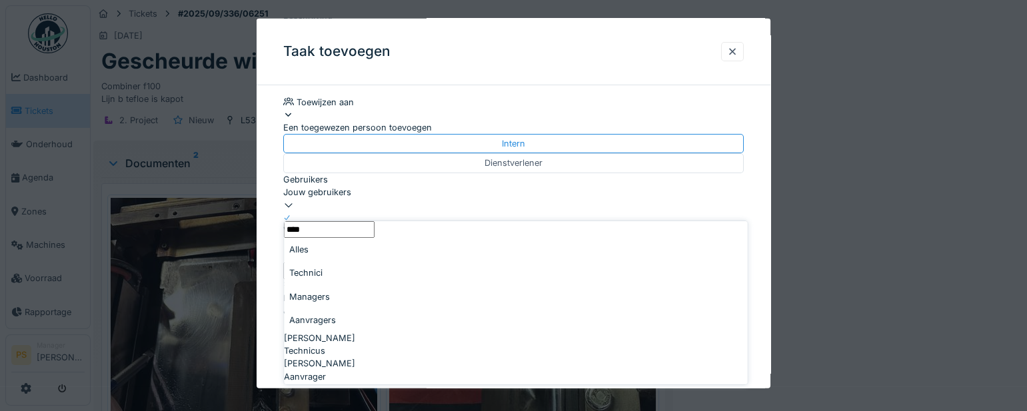
type input "****"
click at [337, 332] on div "[PERSON_NAME] Technicus" at bounding box center [515, 344] width 463 height 25
type input "****"
click at [280, 313] on div "**********" at bounding box center [514, 247] width 514 height 609
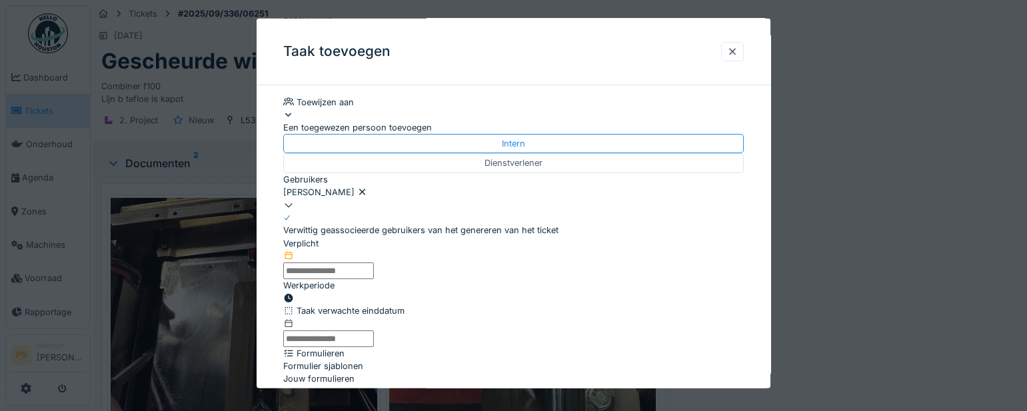
click at [355, 279] on input "text" at bounding box center [328, 271] width 91 height 17
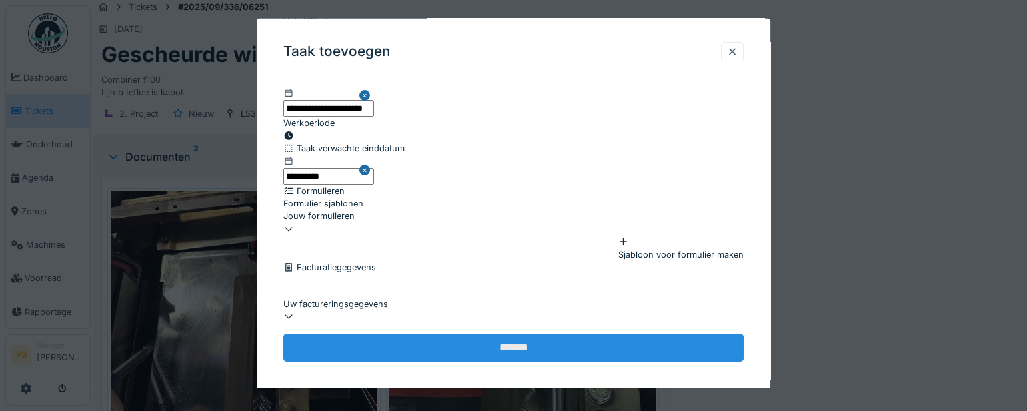
scroll to position [9, 0]
click at [493, 336] on input "*******" at bounding box center [513, 348] width 461 height 28
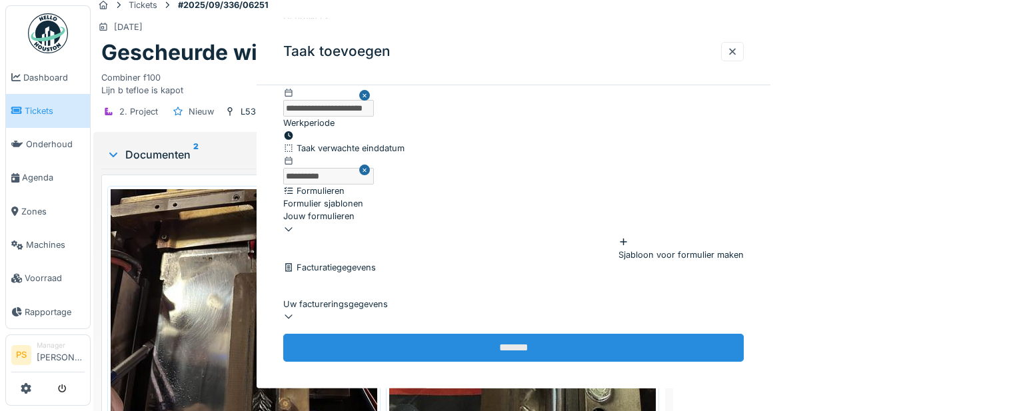
scroll to position [0, 0]
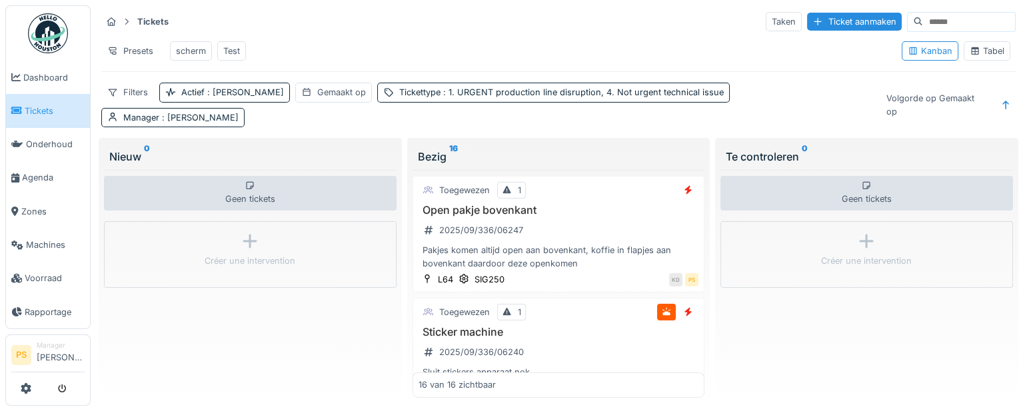
click at [589, 27] on div "Tickets Taken Ticket aanmaken" at bounding box center [558, 22] width 914 height 22
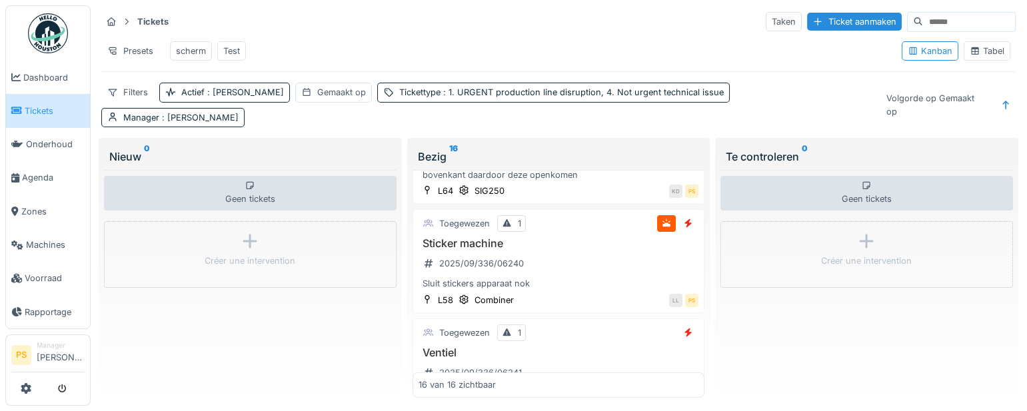
scroll to position [181, 0]
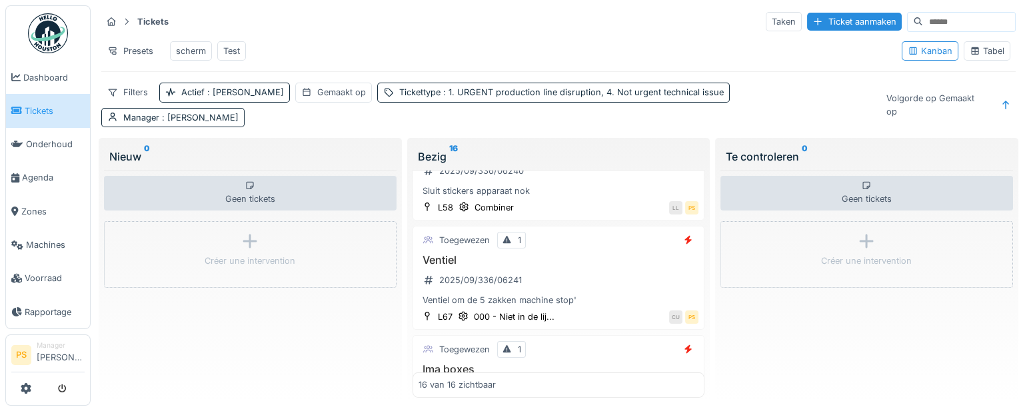
click at [49, 100] on link "Tickets" at bounding box center [48, 110] width 84 height 33
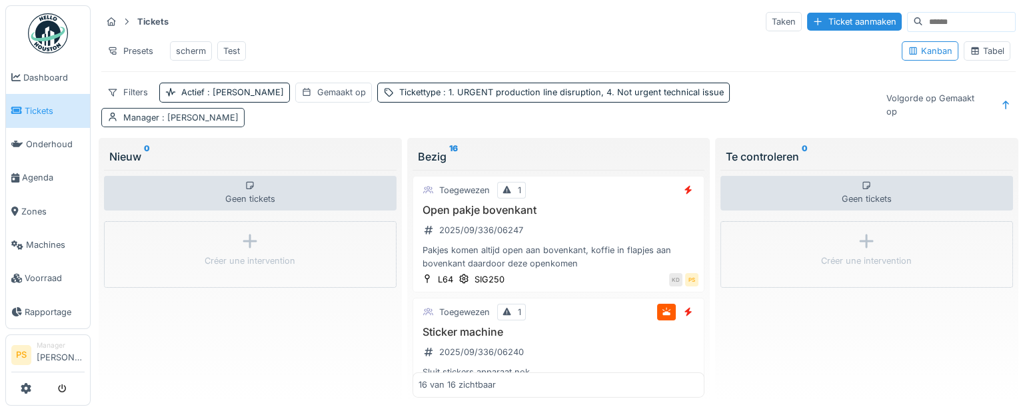
click at [239, 113] on span ": [PERSON_NAME]" at bounding box center [198, 118] width 79 height 10
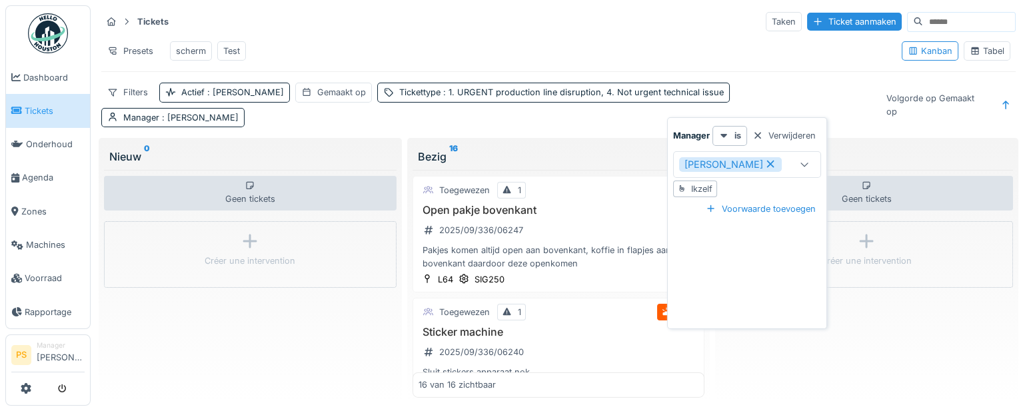
click at [771, 165] on icon at bounding box center [771, 163] width 12 height 9
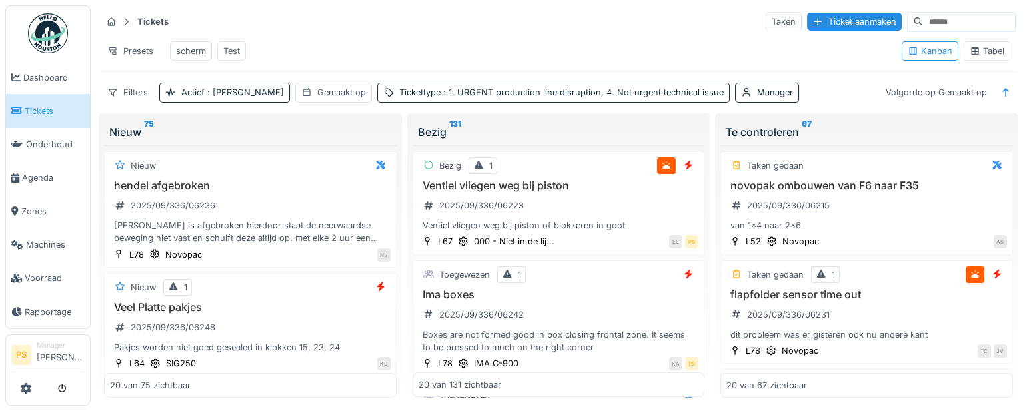
click at [547, 43] on div "Presets scherm Test" at bounding box center [496, 51] width 790 height 30
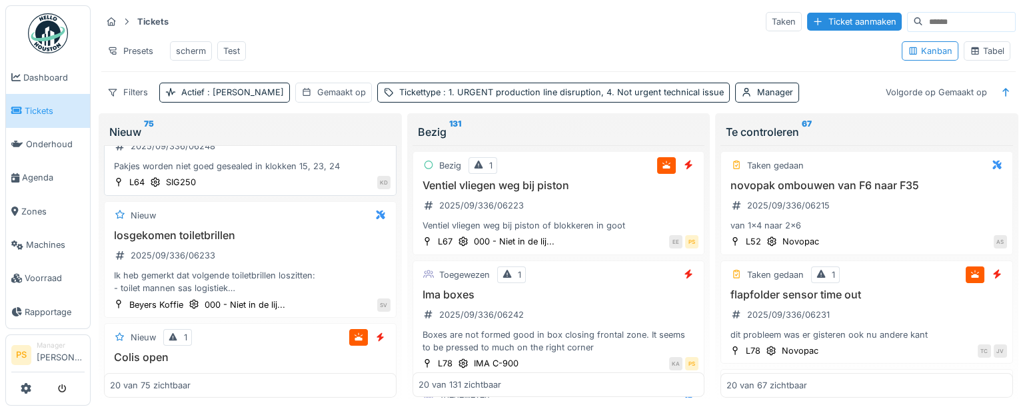
scroll to position [121, 0]
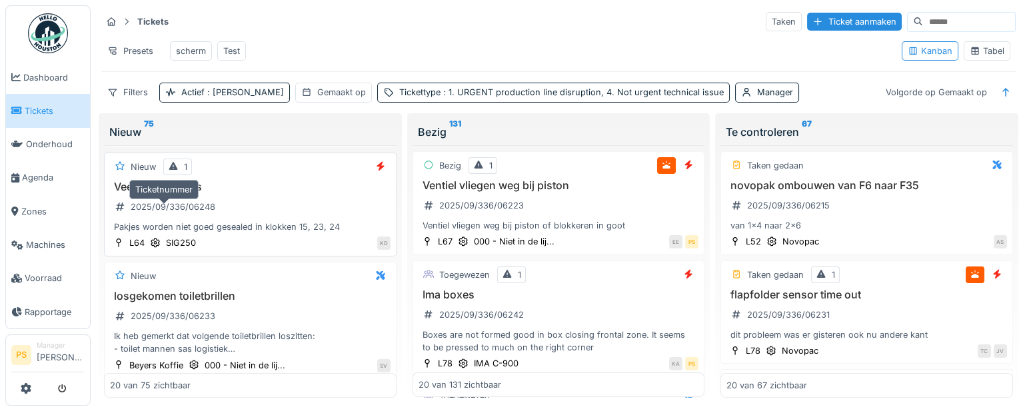
click at [171, 213] on div "2025/09/336/06248" at bounding box center [173, 207] width 85 height 13
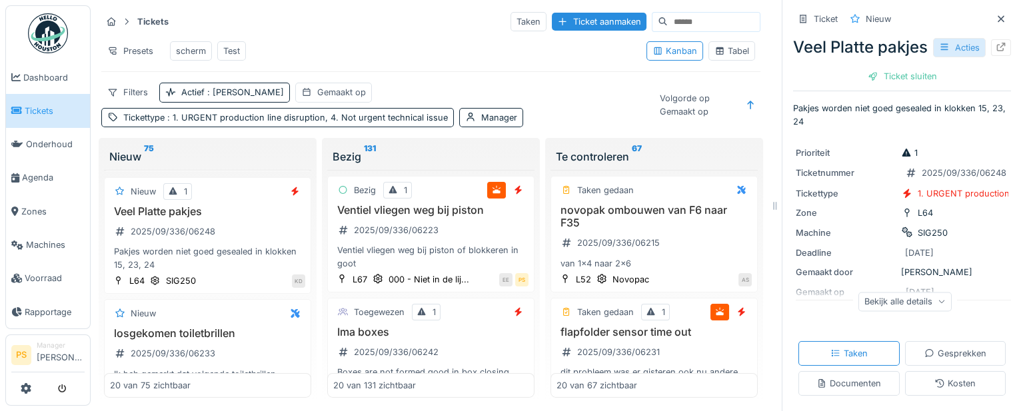
click at [940, 57] on div "Acties" at bounding box center [959, 47] width 53 height 19
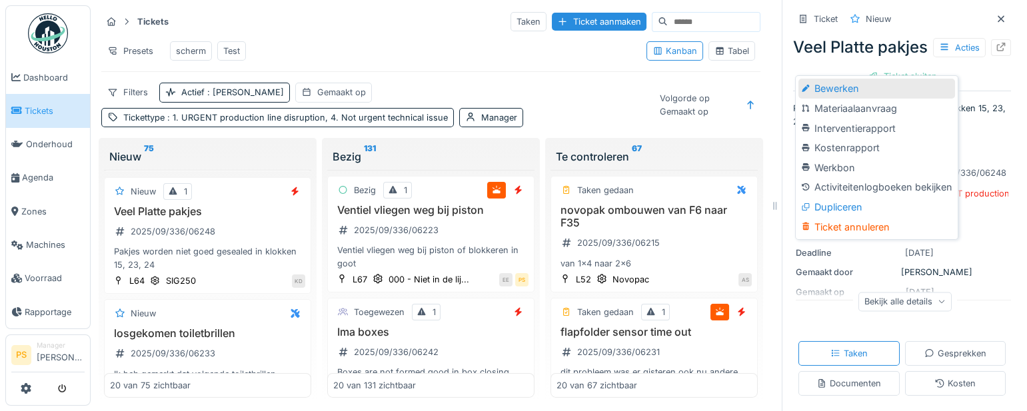
click at [826, 93] on div "Bewerken" at bounding box center [877, 89] width 156 height 20
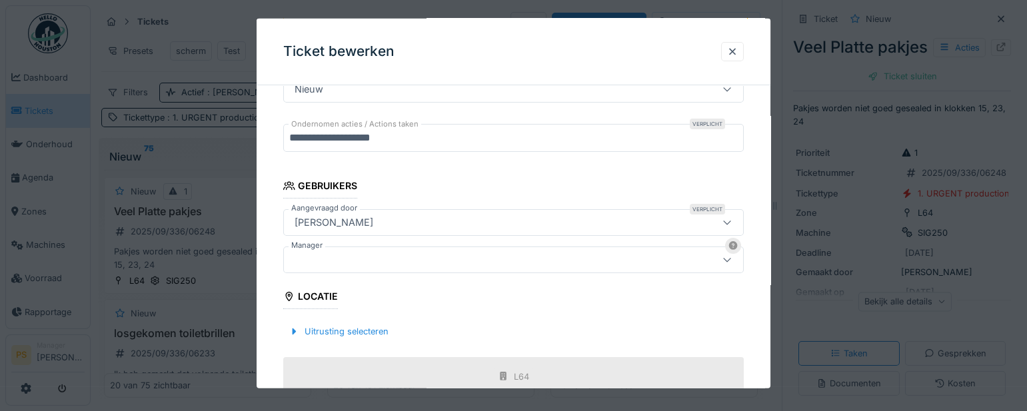
click at [384, 264] on div at bounding box center [485, 260] width 393 height 15
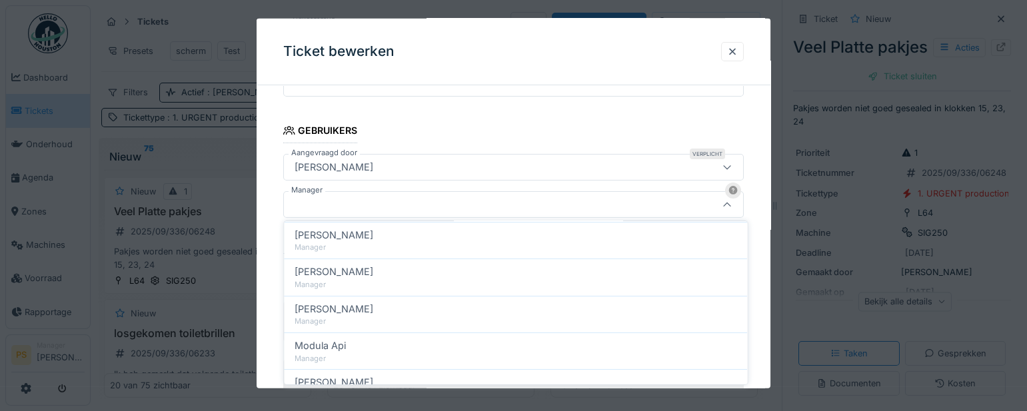
scroll to position [663, 0]
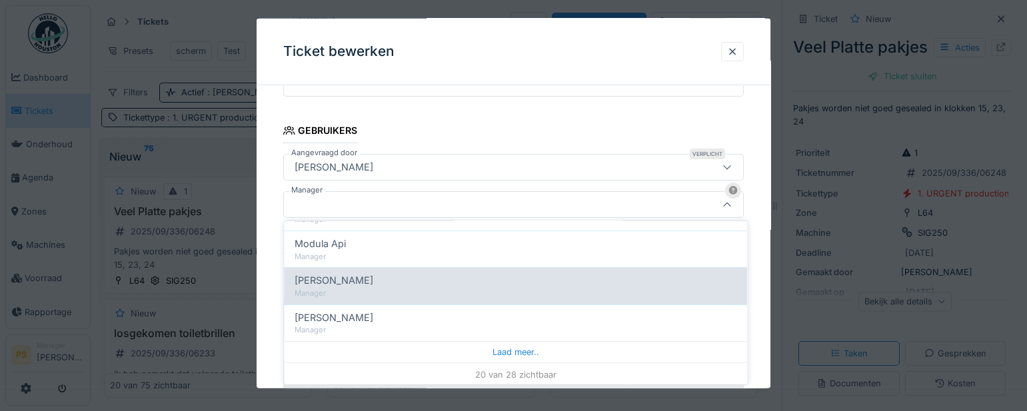
click at [390, 289] on div "Manager" at bounding box center [516, 293] width 442 height 11
type input "****"
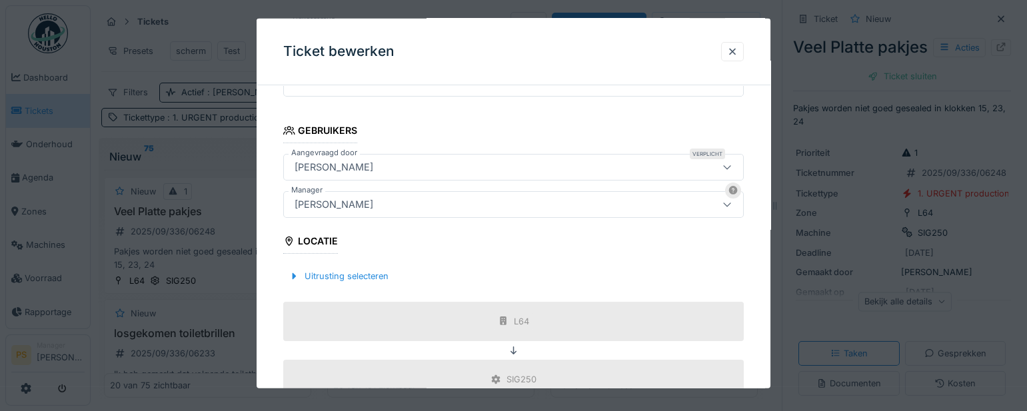
click at [273, 316] on div "**********" at bounding box center [514, 208] width 514 height 819
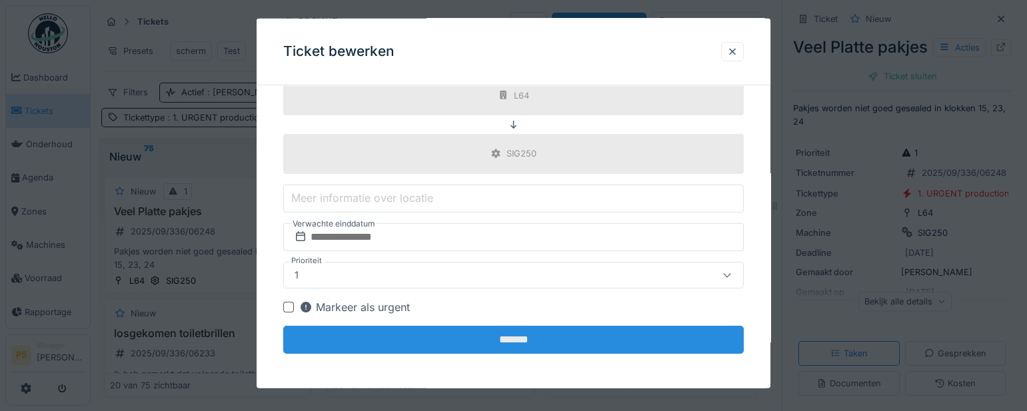
click at [538, 337] on input "*******" at bounding box center [513, 339] width 461 height 28
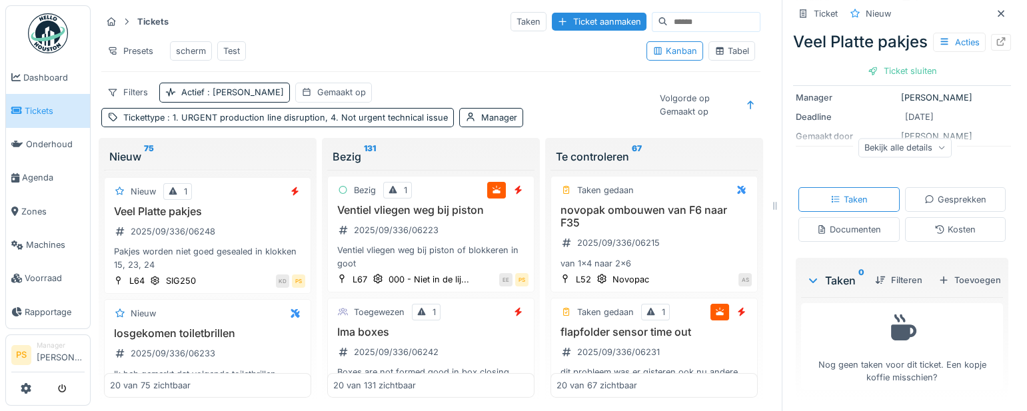
scroll to position [273, 0]
click at [954, 271] on div "Toevoegen" at bounding box center [969, 280] width 73 height 18
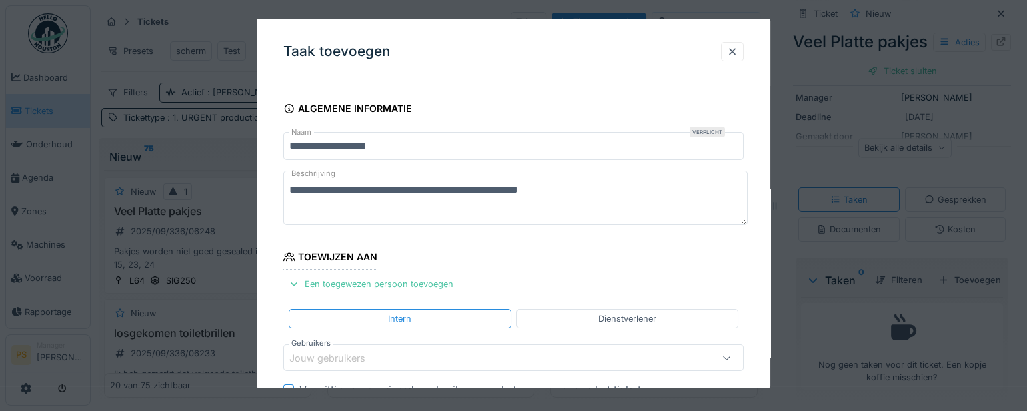
click at [346, 355] on div "Jouw gebruikers" at bounding box center [336, 358] width 95 height 15
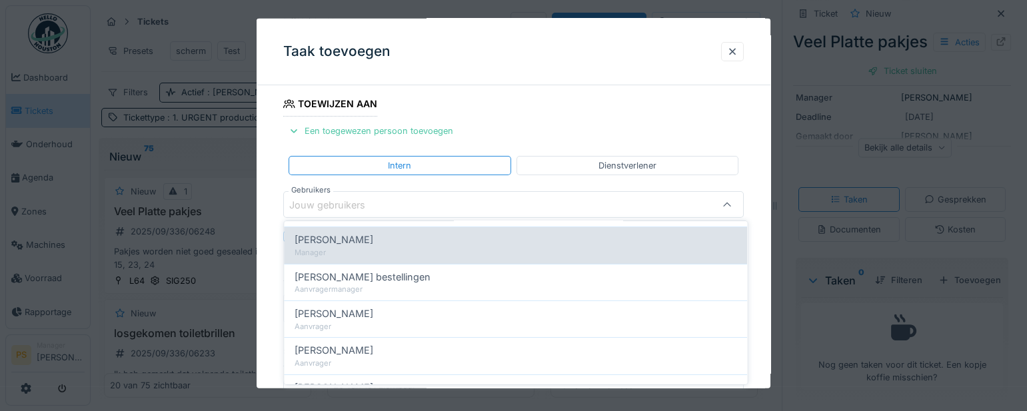
scroll to position [60, 0]
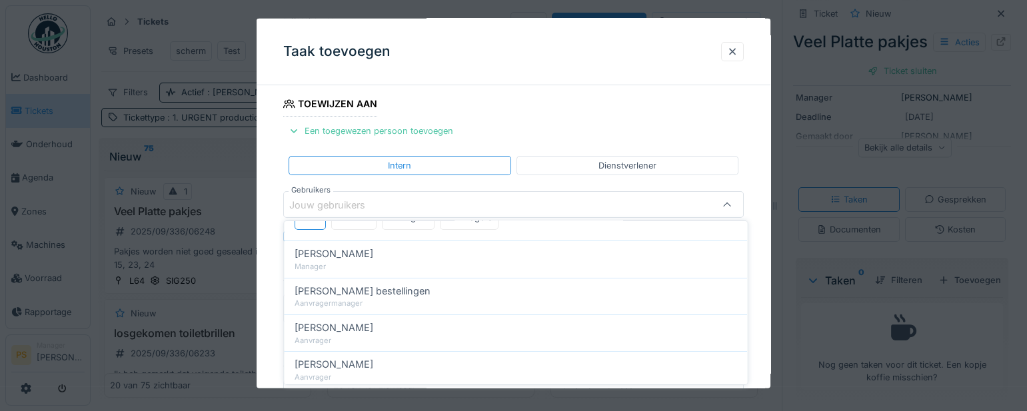
click at [333, 207] on div "Jouw gebruikers" at bounding box center [336, 204] width 95 height 15
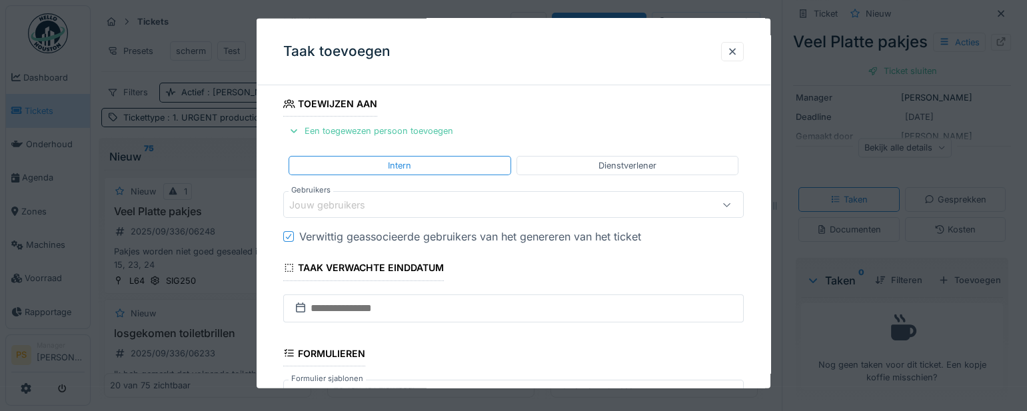
click at [333, 207] on div "Jouw gebruikers" at bounding box center [336, 204] width 95 height 15
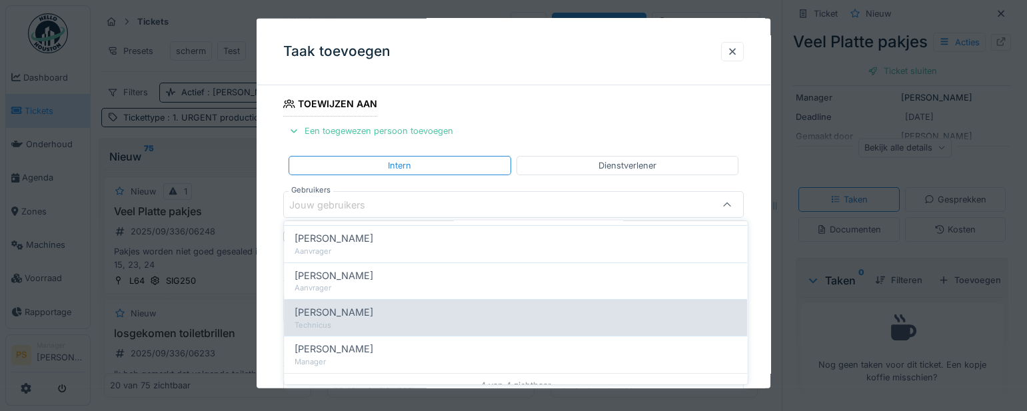
scroll to position [87, 0]
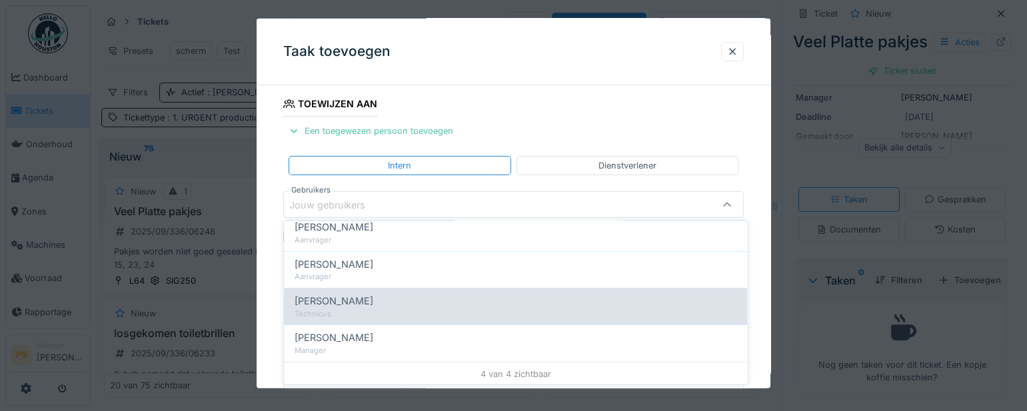
type input "****"
click at [369, 315] on div "Technicus" at bounding box center [516, 314] width 442 height 11
type input "****"
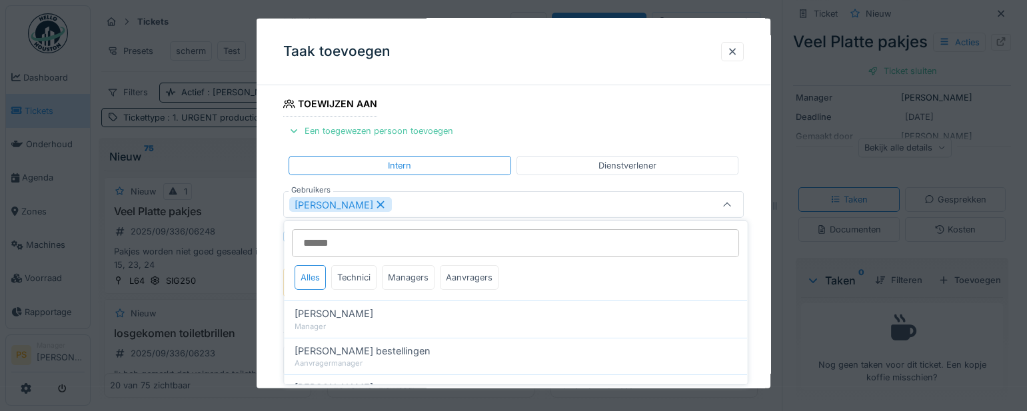
click at [274, 299] on div "**********" at bounding box center [514, 284] width 514 height 683
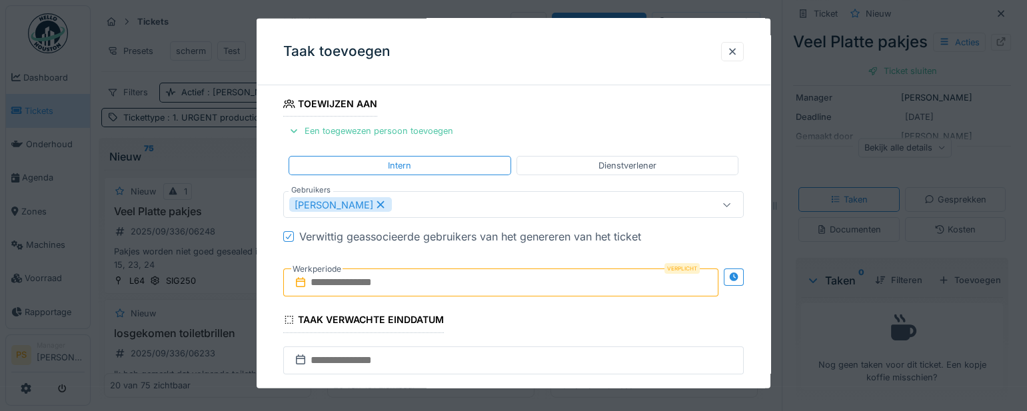
click at [362, 269] on input "text" at bounding box center [500, 283] width 435 height 28
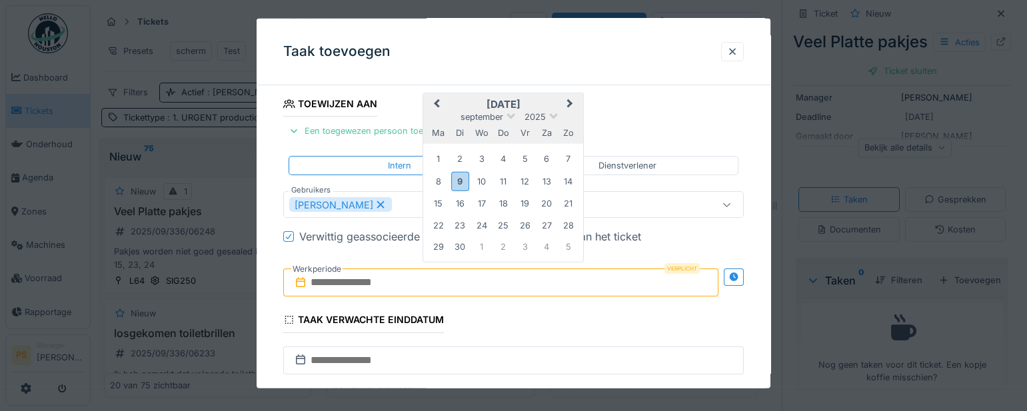
type input "**********"
click at [564, 114] on div "september 2025" at bounding box center [503, 116] width 160 height 11
click at [460, 181] on div "9" at bounding box center [460, 180] width 18 height 19
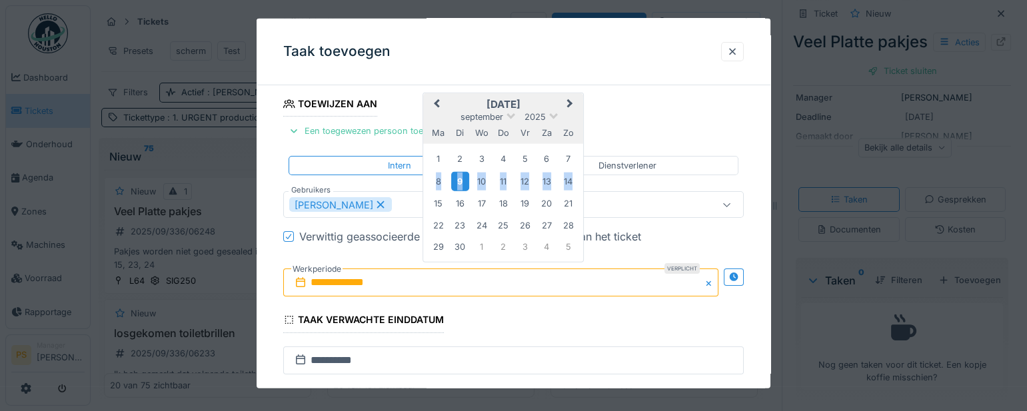
click at [460, 181] on div "9" at bounding box center [460, 180] width 18 height 19
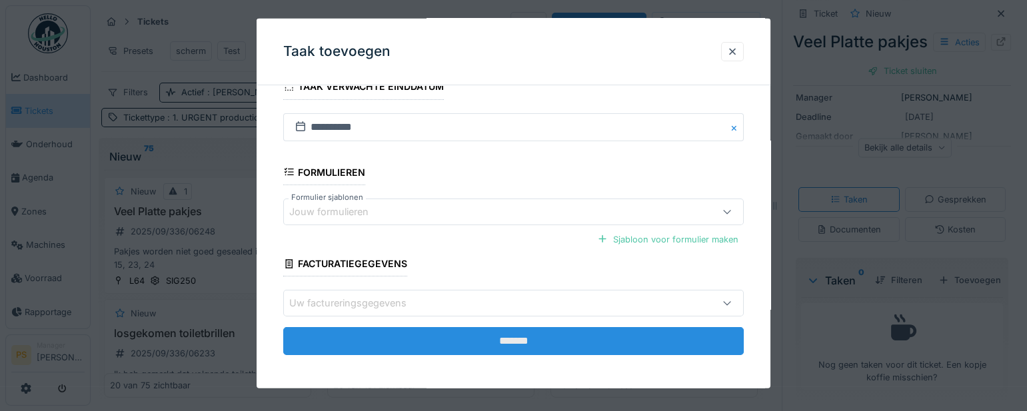
scroll to position [389, 0]
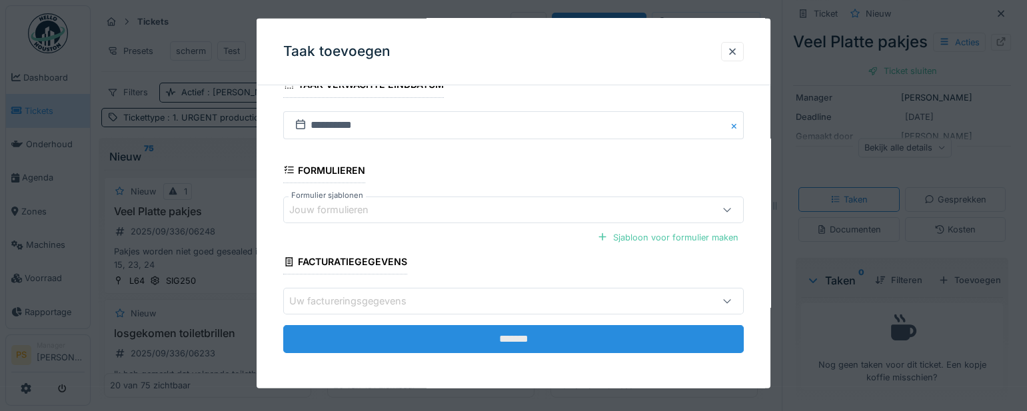
click at [480, 337] on input "*******" at bounding box center [513, 339] width 461 height 28
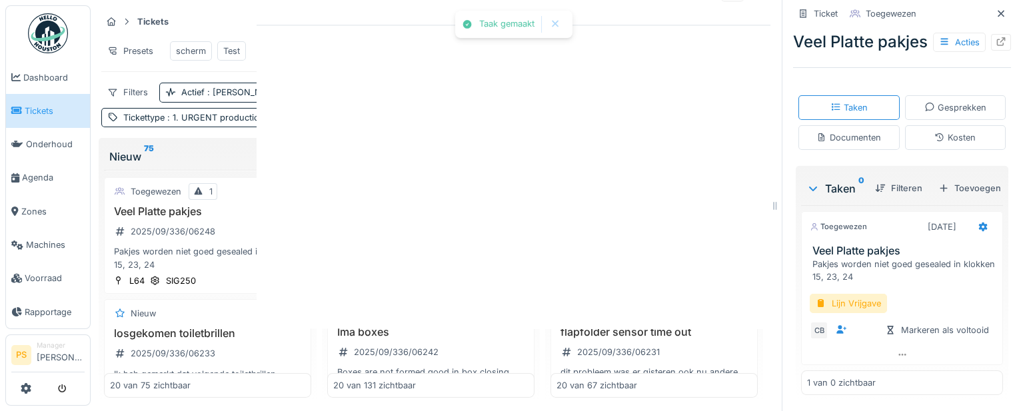
scroll to position [255, 0]
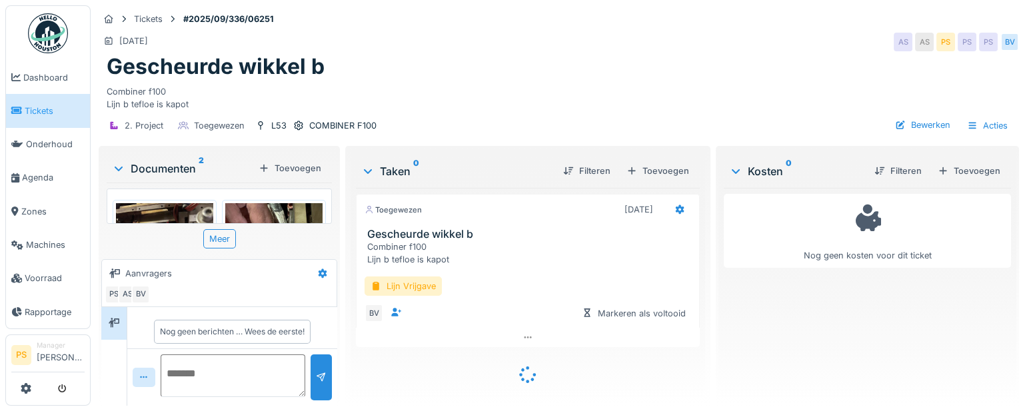
scroll to position [8, 0]
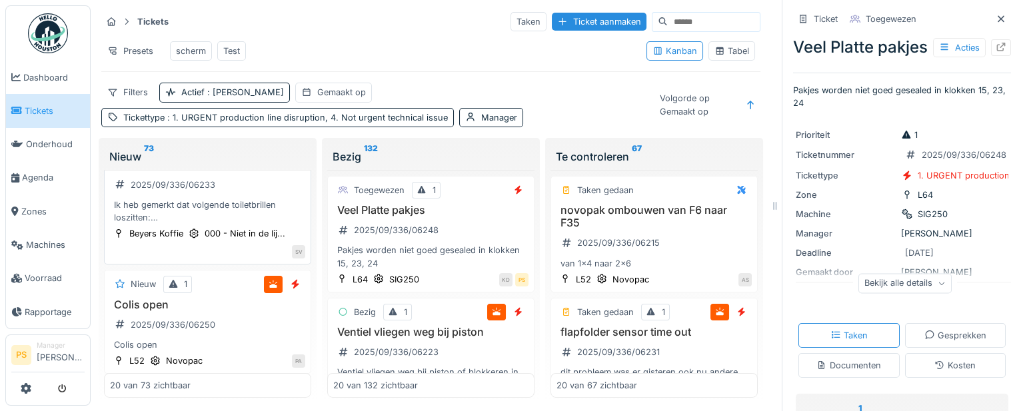
scroll to position [363, 0]
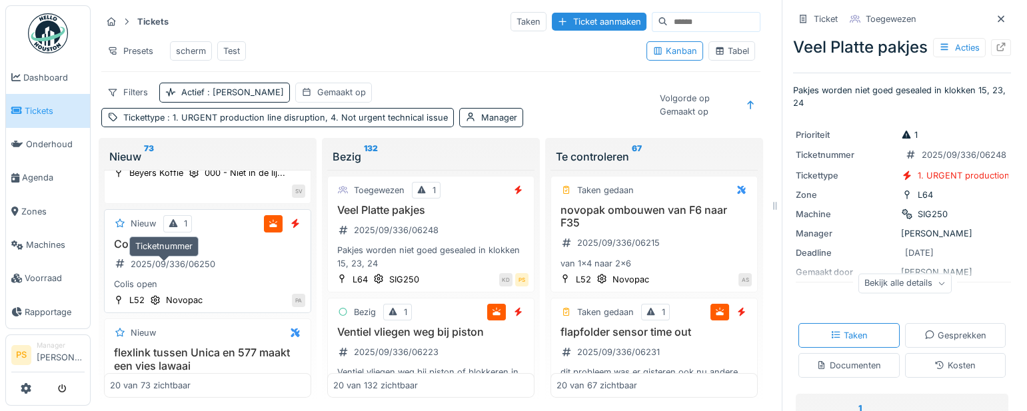
click at [181, 271] on div "2025/09/336/06250" at bounding box center [173, 264] width 85 height 13
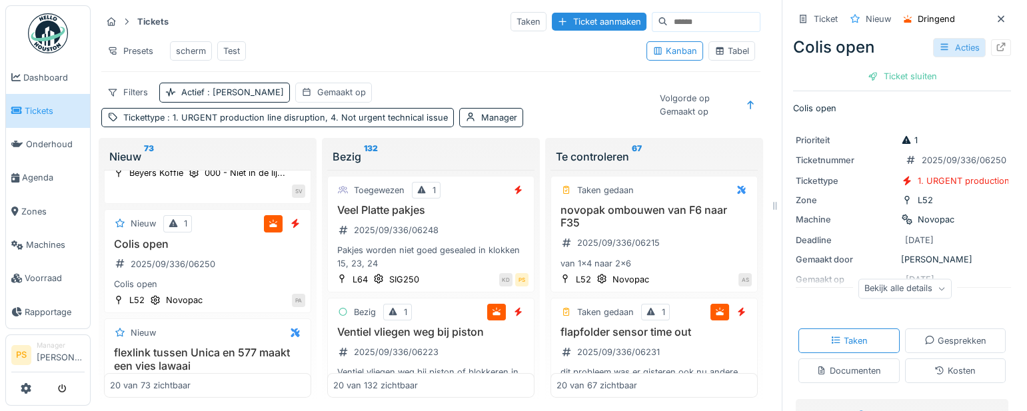
click at [940, 54] on div "Acties" at bounding box center [959, 47] width 53 height 19
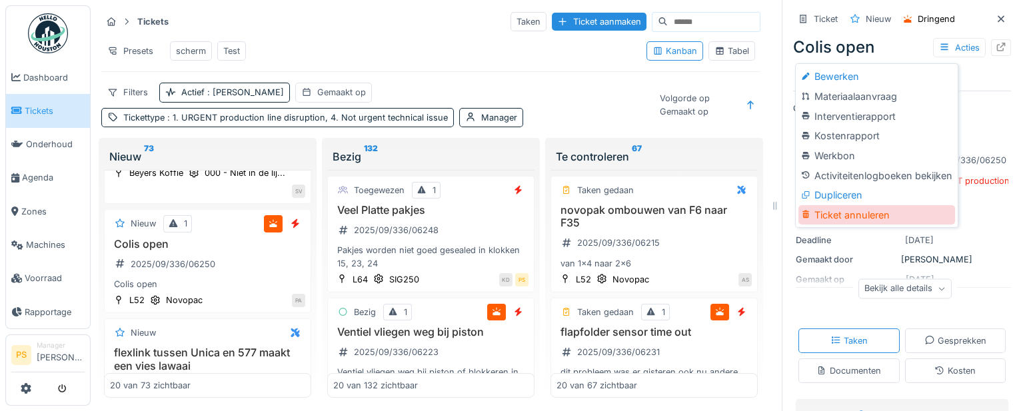
click at [859, 210] on div "Ticket annuleren" at bounding box center [877, 215] width 156 height 20
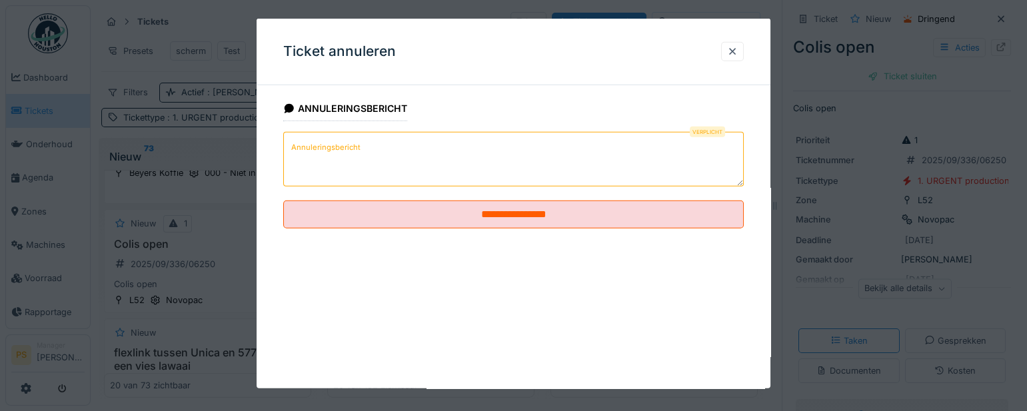
click at [485, 147] on textarea "Annuleringsbericht" at bounding box center [513, 159] width 461 height 55
type textarea "**********"
click at [529, 238] on fieldset "**********" at bounding box center [513, 167] width 461 height 143
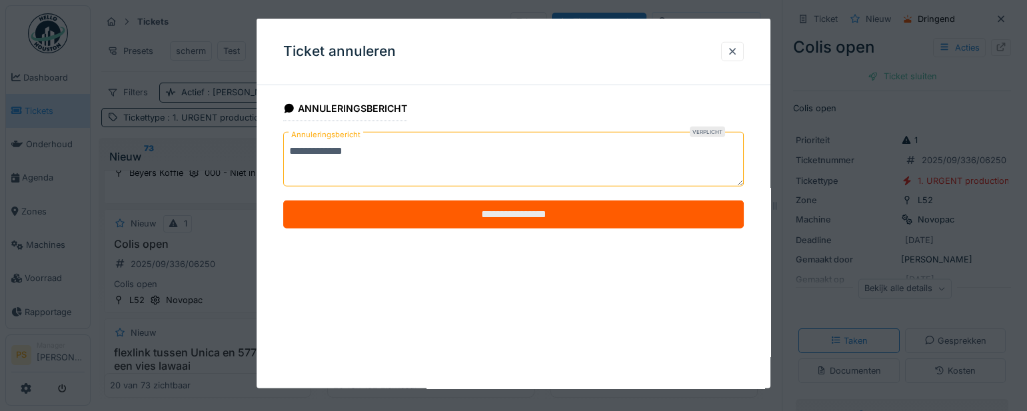
click at [531, 219] on input "**********" at bounding box center [513, 215] width 461 height 28
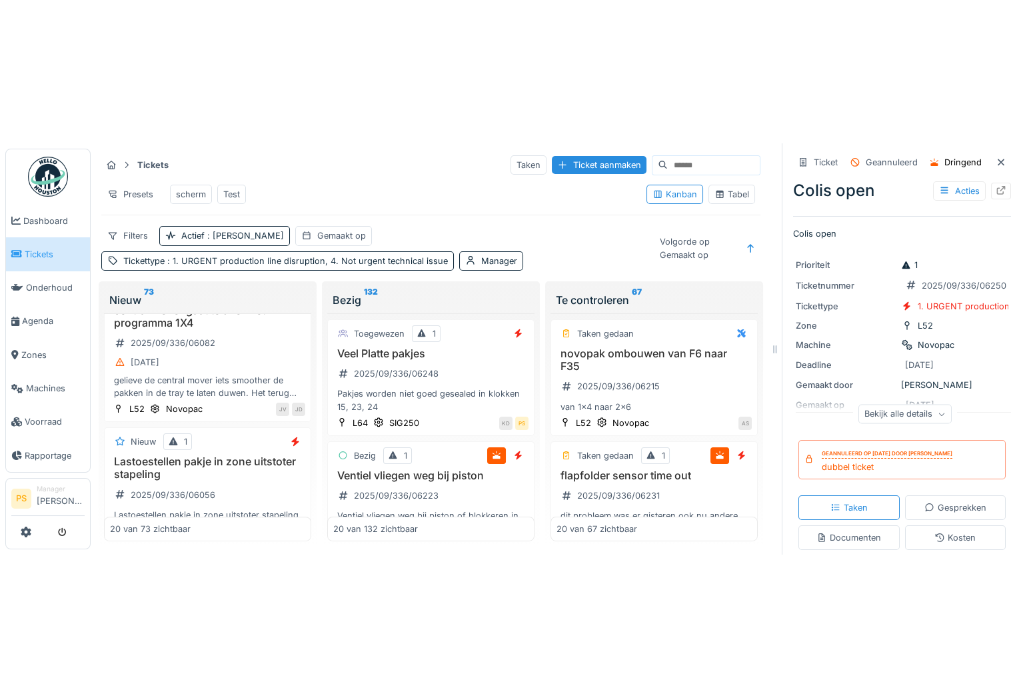
scroll to position [1342, 0]
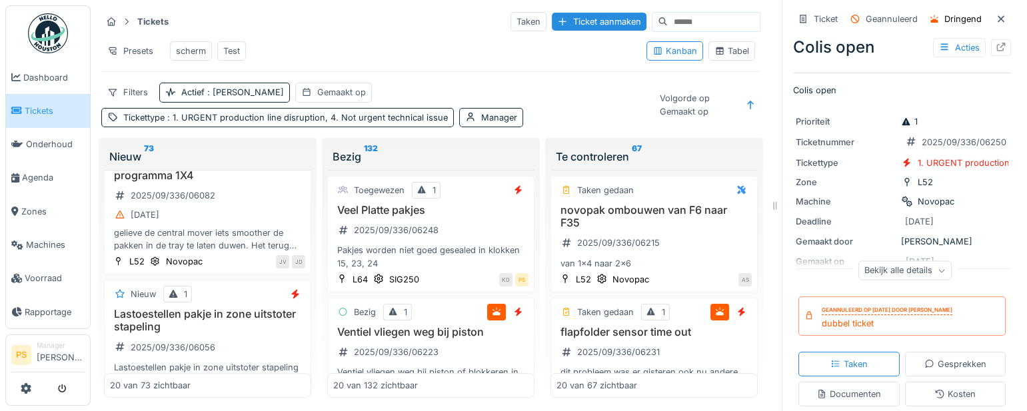
click at [352, 47] on div "Presets scherm Test" at bounding box center [368, 51] width 535 height 30
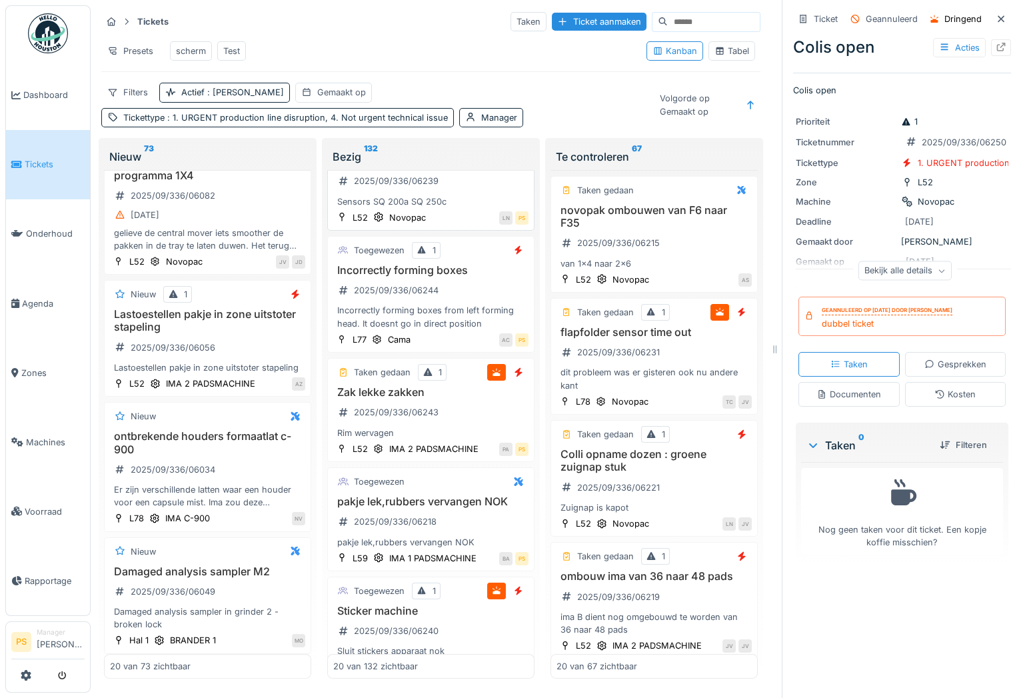
scroll to position [424, 0]
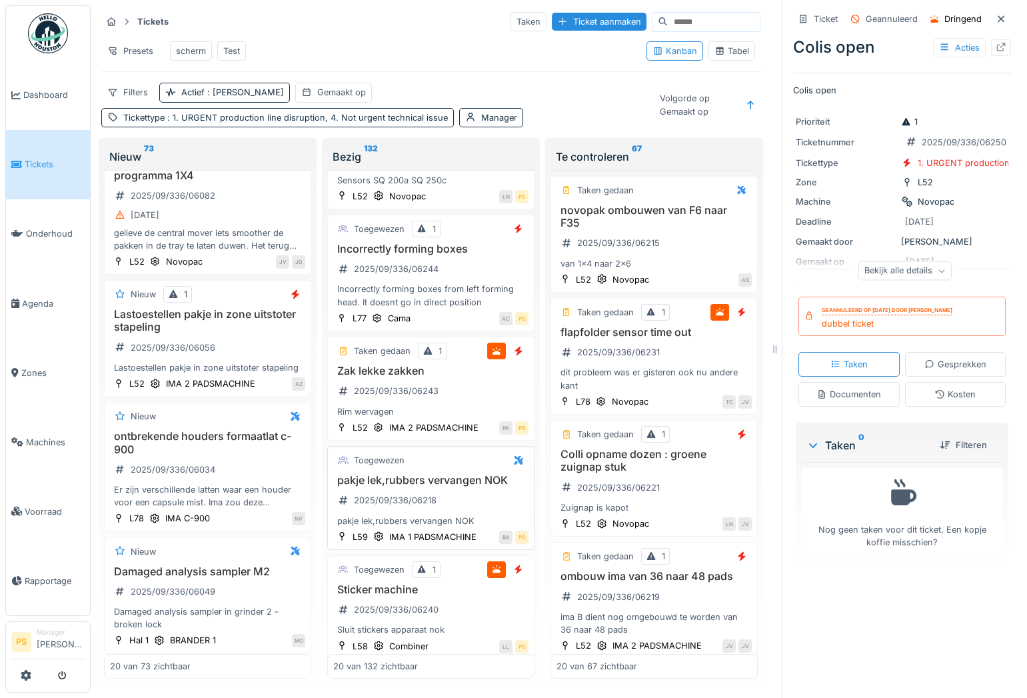
click at [445, 411] on h3 "pakje lek,rubbers vervangen NOK" at bounding box center [430, 480] width 195 height 13
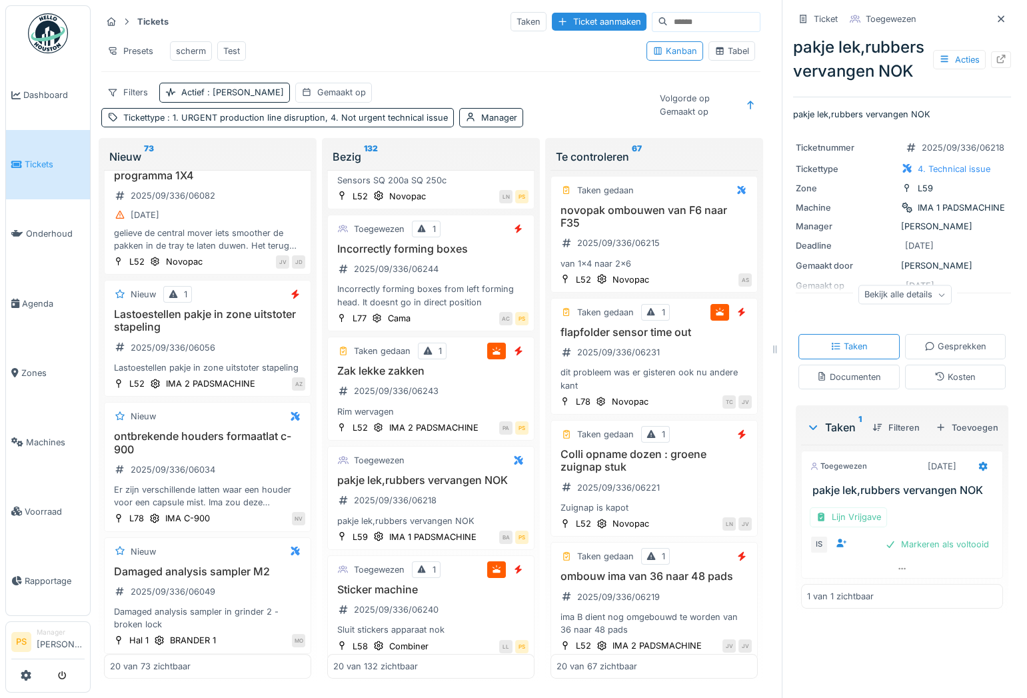
scroll to position [9, 0]
click at [427, 411] on h3 "pakje lek,rubbers vervangen NOK" at bounding box center [430, 480] width 195 height 13
click at [996, 55] on icon at bounding box center [1001, 59] width 11 height 9
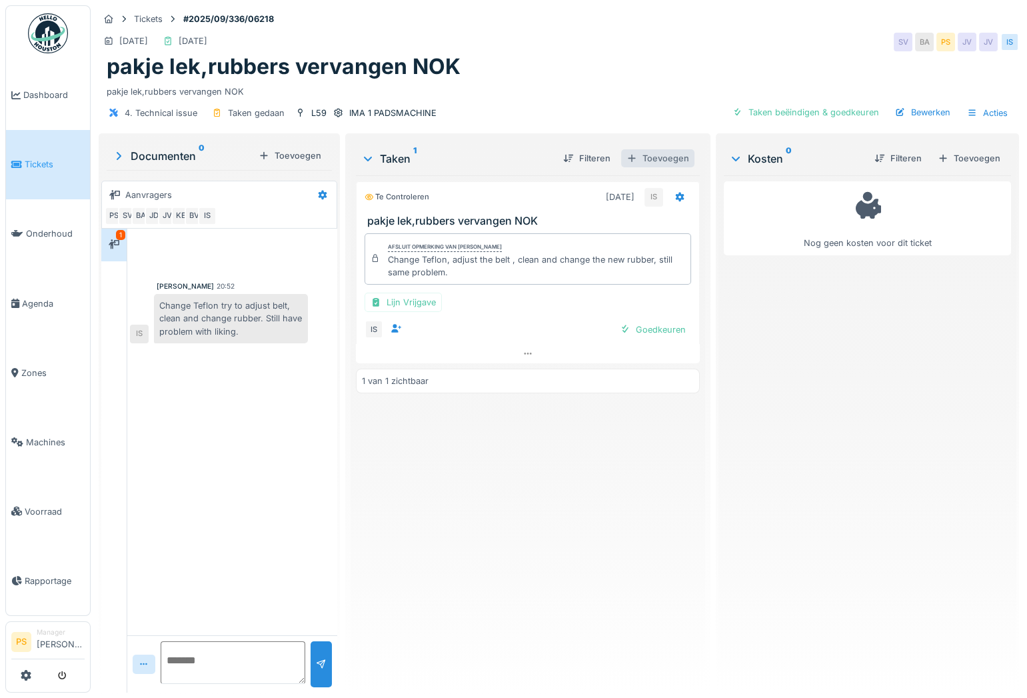
click at [635, 161] on div "Toevoegen" at bounding box center [657, 158] width 73 height 18
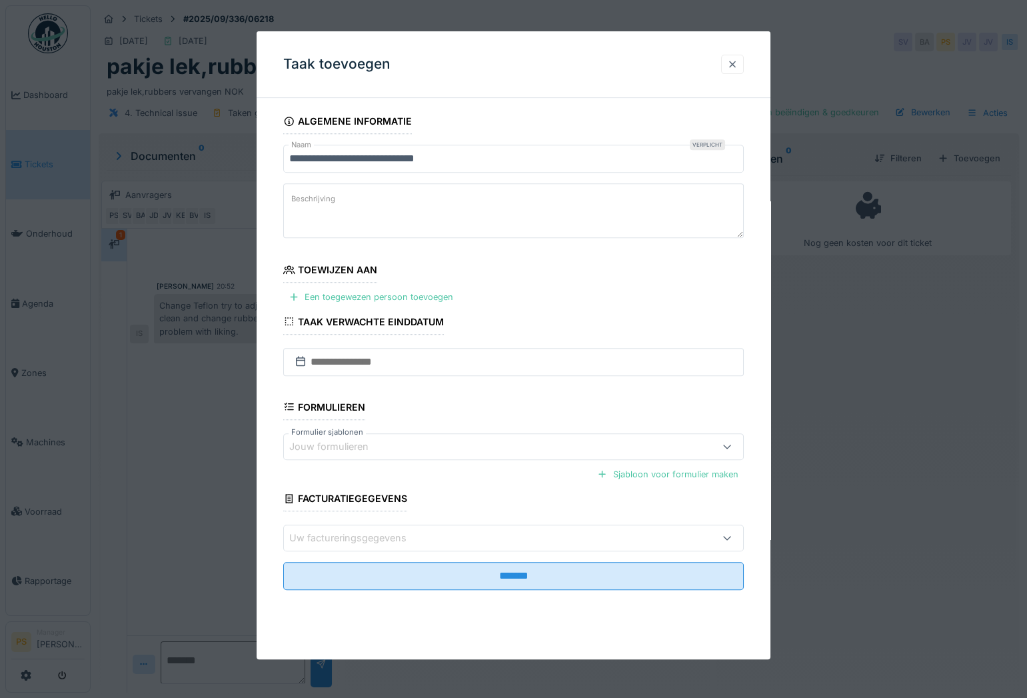
click at [737, 70] on div at bounding box center [732, 64] width 11 height 13
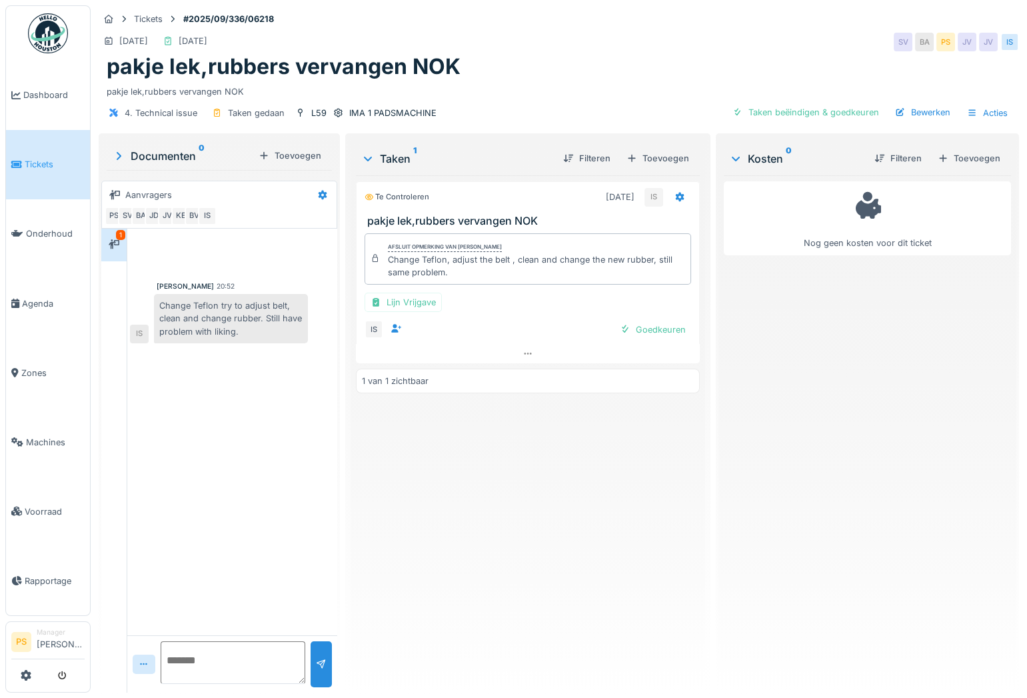
click at [591, 497] on div "Te controleren [DATE] IS pakje lek,rubbers vervangen NOK Afsluit opmerking van …" at bounding box center [528, 428] width 344 height 507
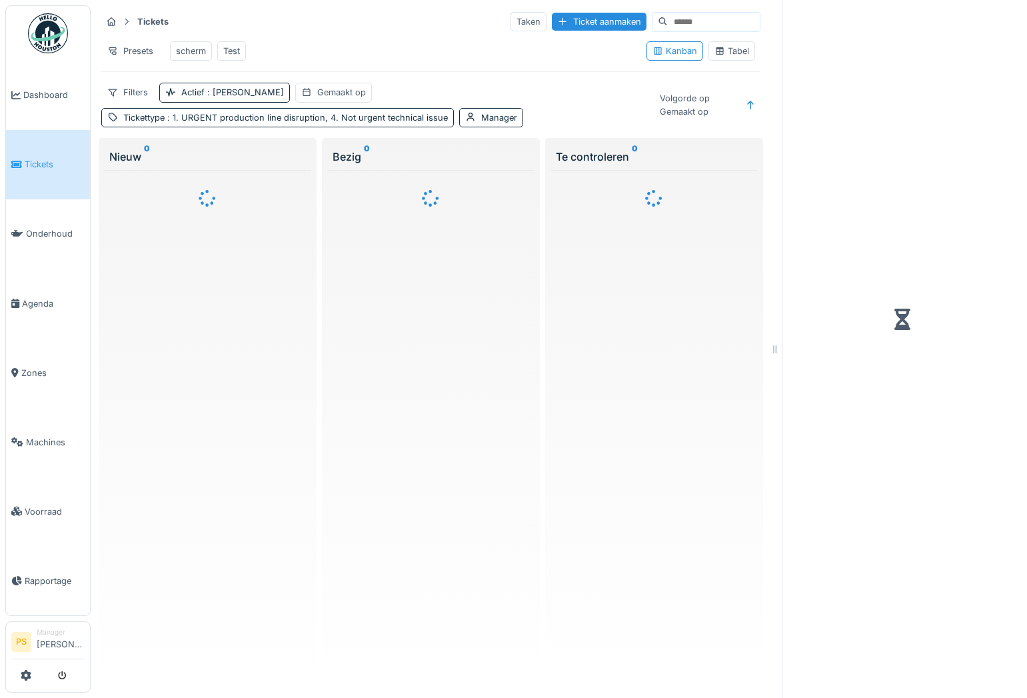
scroll to position [6, 0]
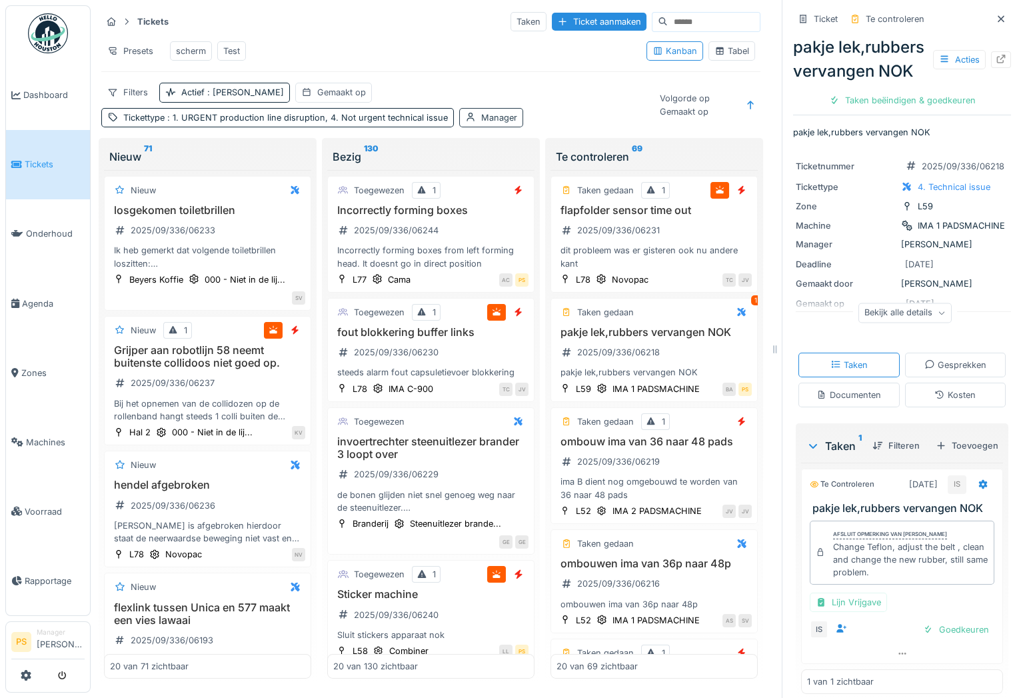
click at [491, 123] on div "Manager" at bounding box center [499, 117] width 36 height 13
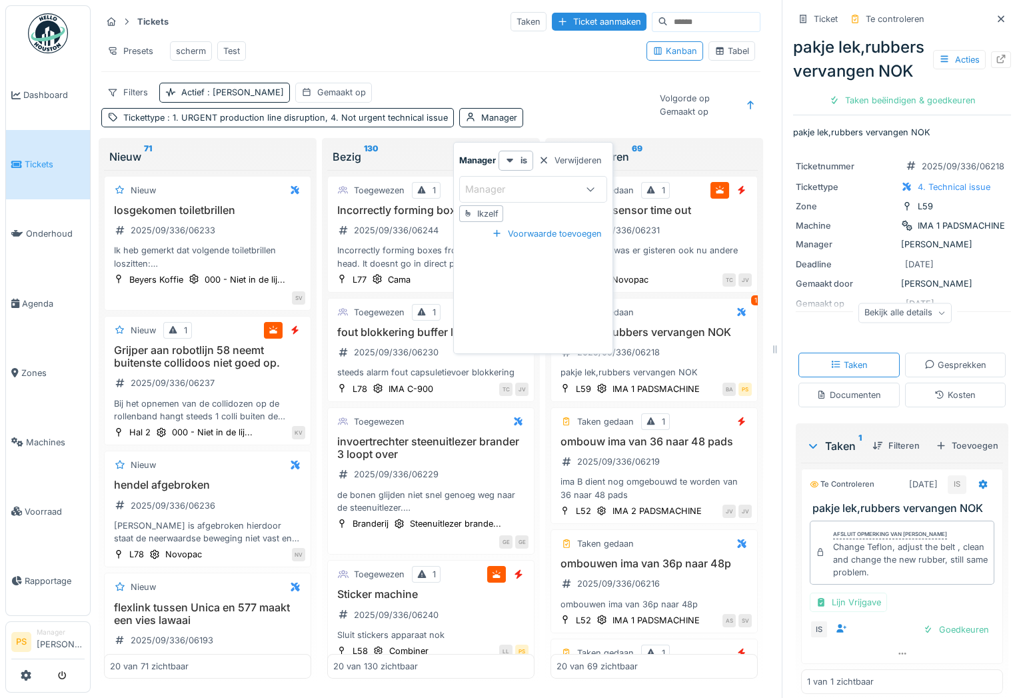
click at [490, 208] on div "Ikzelf" at bounding box center [487, 213] width 21 height 13
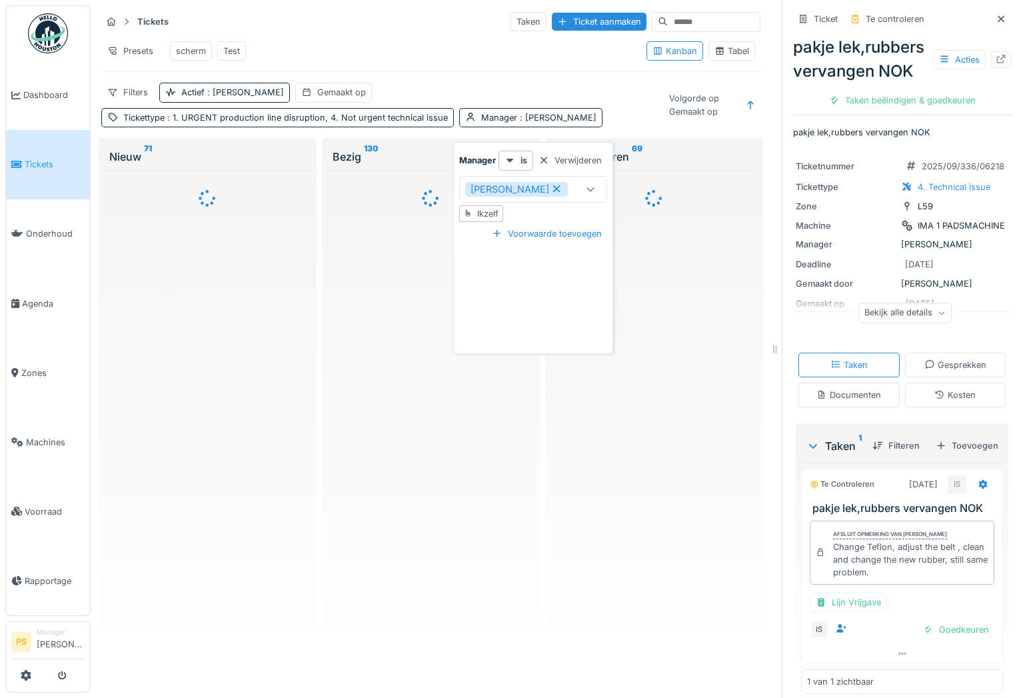
type input "****"
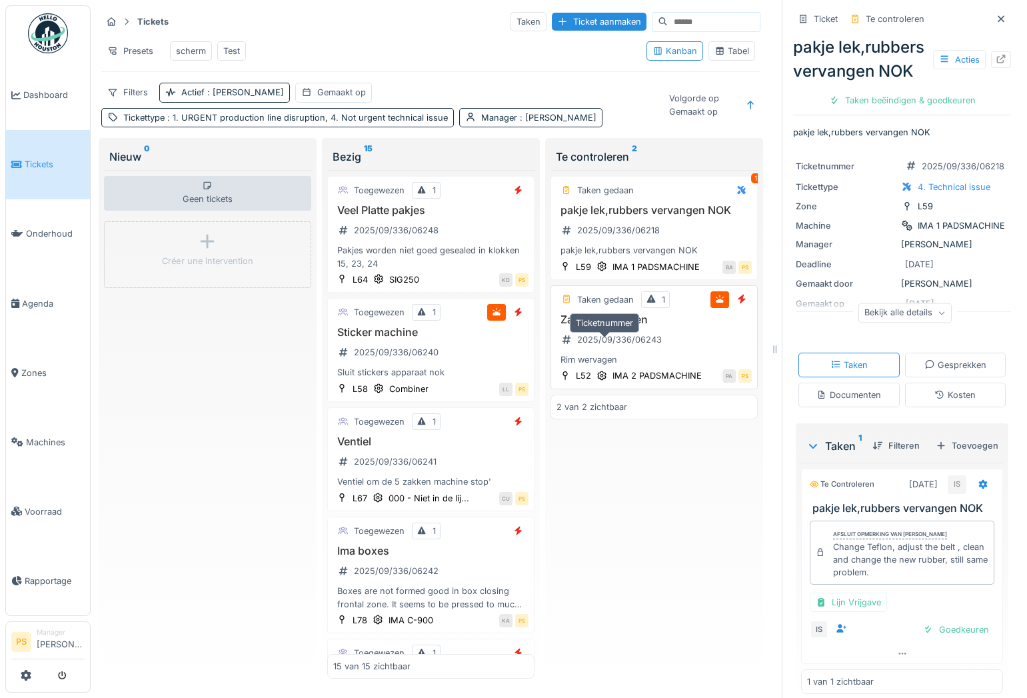
click at [639, 346] on div "2025/09/336/06243" at bounding box center [619, 339] width 85 height 13
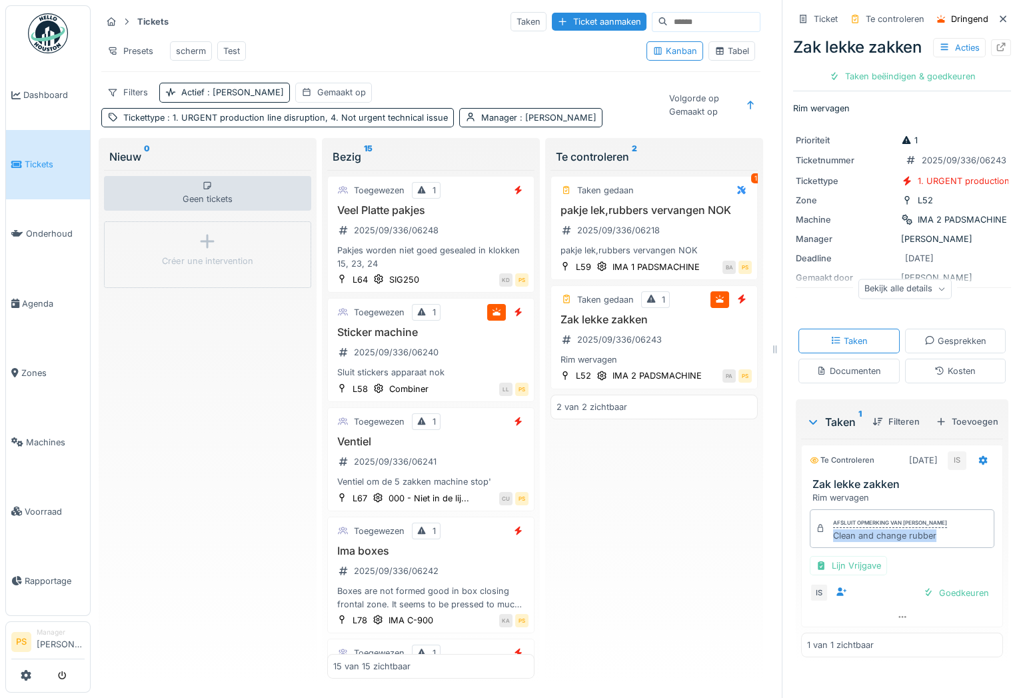
drag, startPoint x: 928, startPoint y: 613, endPoint x: 824, endPoint y: 621, distance: 104.2
click at [824, 548] on div "Afsluit opmerking van Ismail Sewilam Clean and change rubber" at bounding box center [902, 528] width 185 height 39
copy div "Clean and change rubber"
click at [940, 85] on div "Taken beëindigen & goedkeuren" at bounding box center [902, 76] width 157 height 18
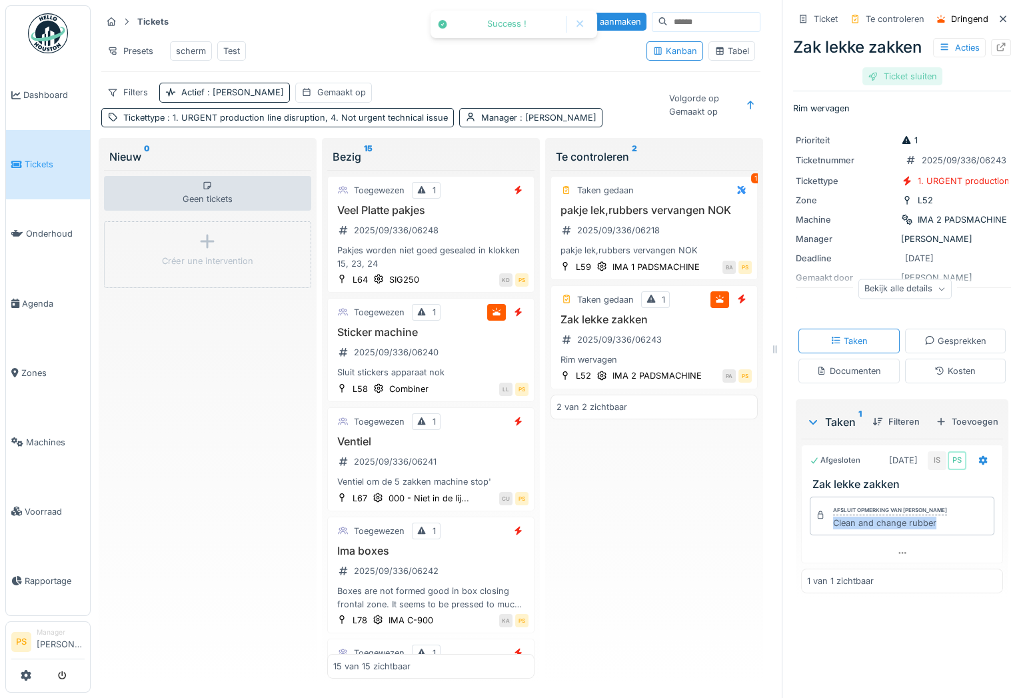
click at [916, 85] on div "Ticket sluiten" at bounding box center [903, 76] width 80 height 18
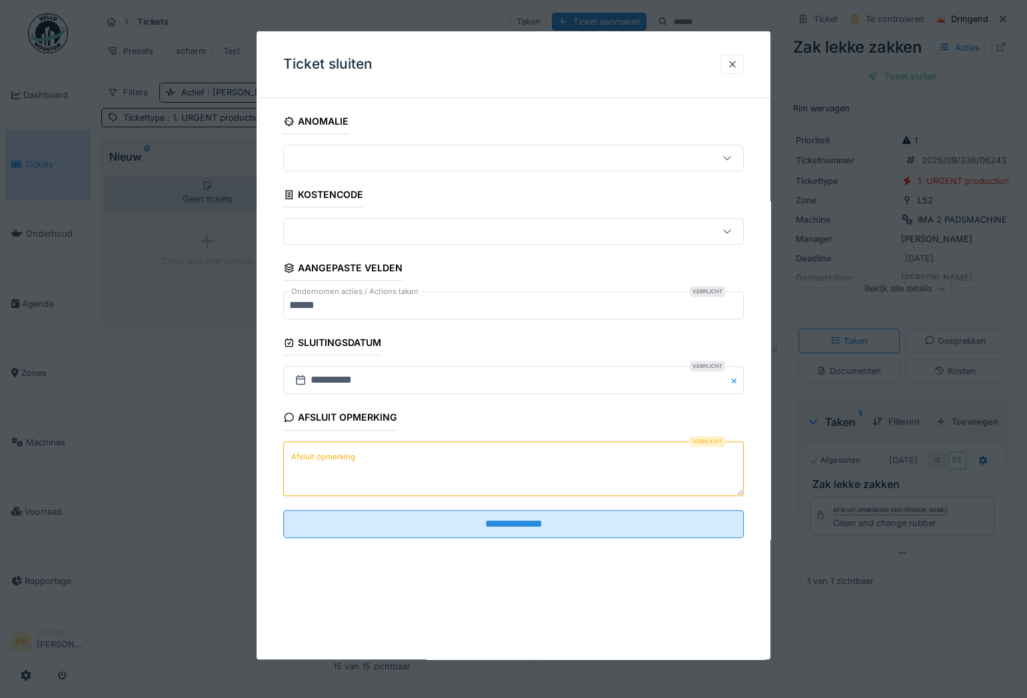
click at [434, 461] on textarea "Afsluit opmerking" at bounding box center [513, 468] width 461 height 55
paste textarea "**********"
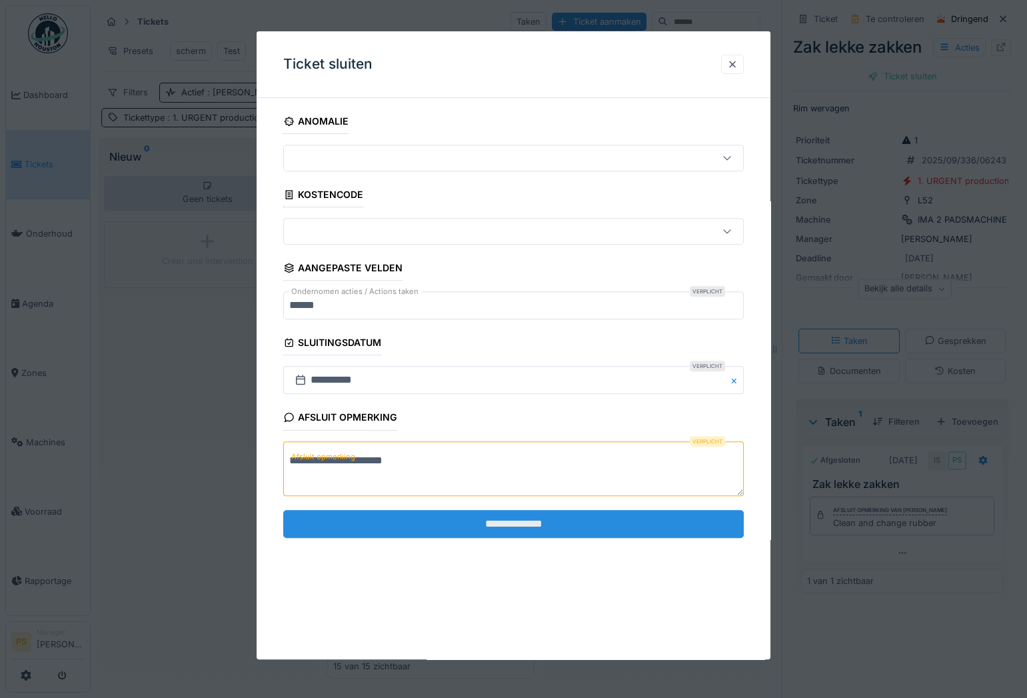
type textarea "**********"
click at [440, 515] on input "**********" at bounding box center [513, 524] width 461 height 28
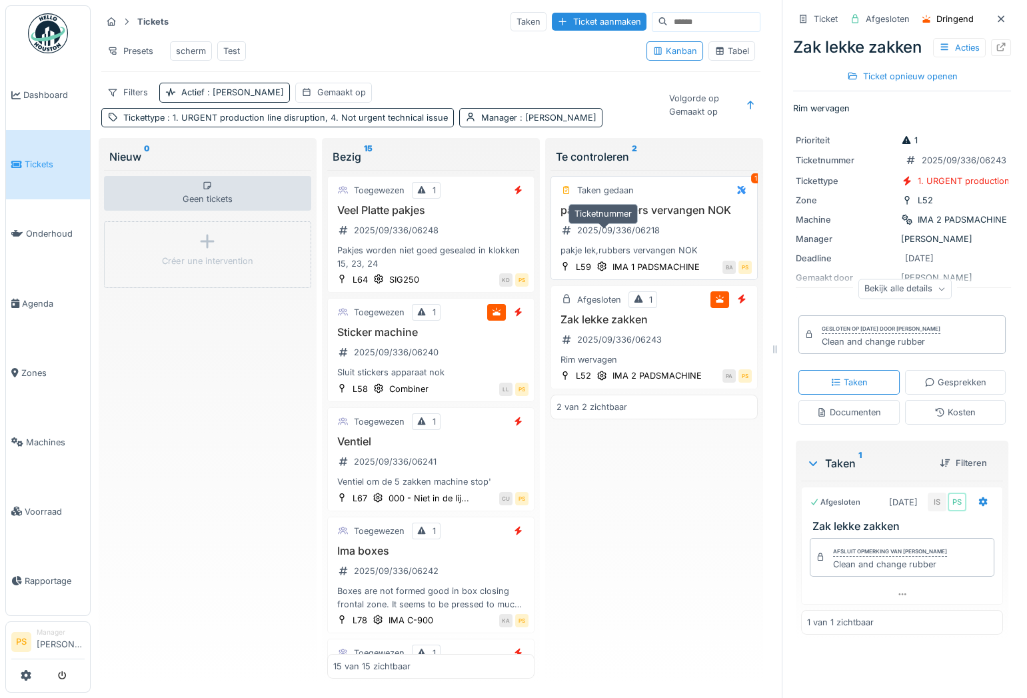
click at [607, 233] on div "2025/09/336/06218" at bounding box center [618, 230] width 83 height 13
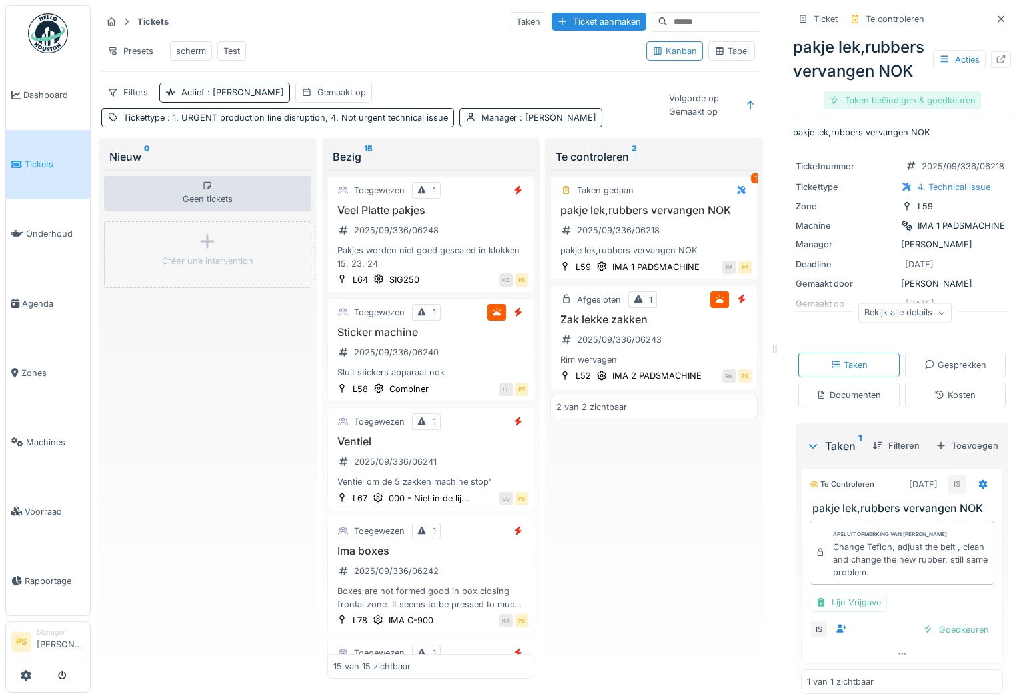
click at [875, 109] on div "Taken beëindigen & goedkeuren" at bounding box center [902, 100] width 157 height 18
click at [945, 83] on div "pakje lek,rubbers vervangen NOK Acties" at bounding box center [902, 59] width 218 height 48
click at [939, 59] on div at bounding box center [944, 59] width 11 height 13
click at [958, 323] on div "Bekijk alle details" at bounding box center [905, 315] width 218 height 43
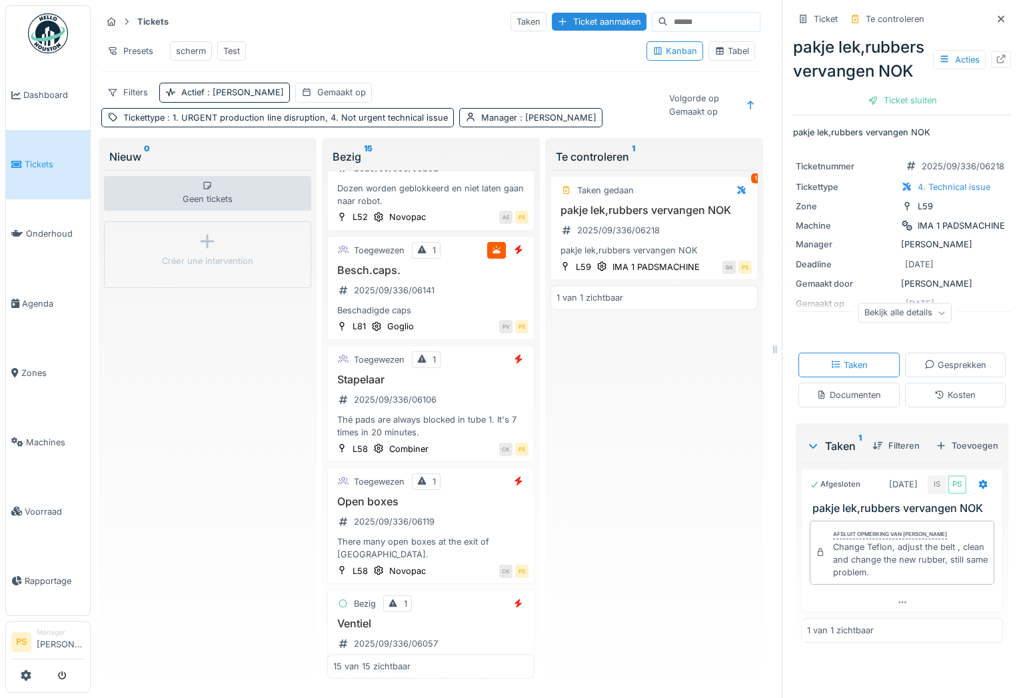
scroll to position [1068, 0]
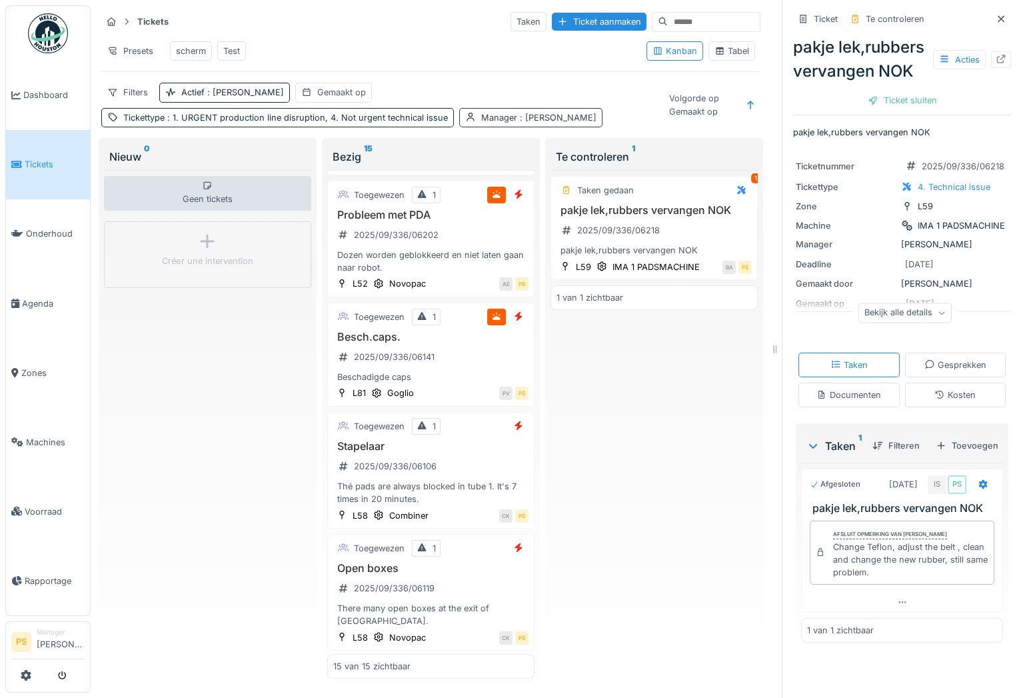
click at [521, 118] on span ": [PERSON_NAME]" at bounding box center [556, 118] width 79 height 10
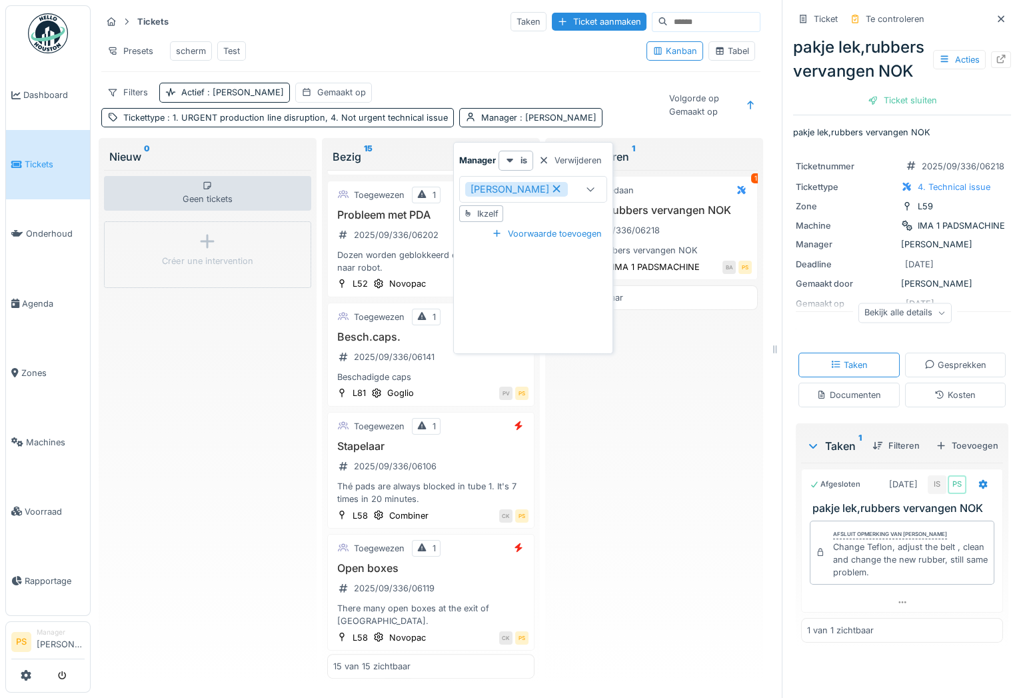
click at [553, 184] on icon at bounding box center [557, 188] width 12 height 9
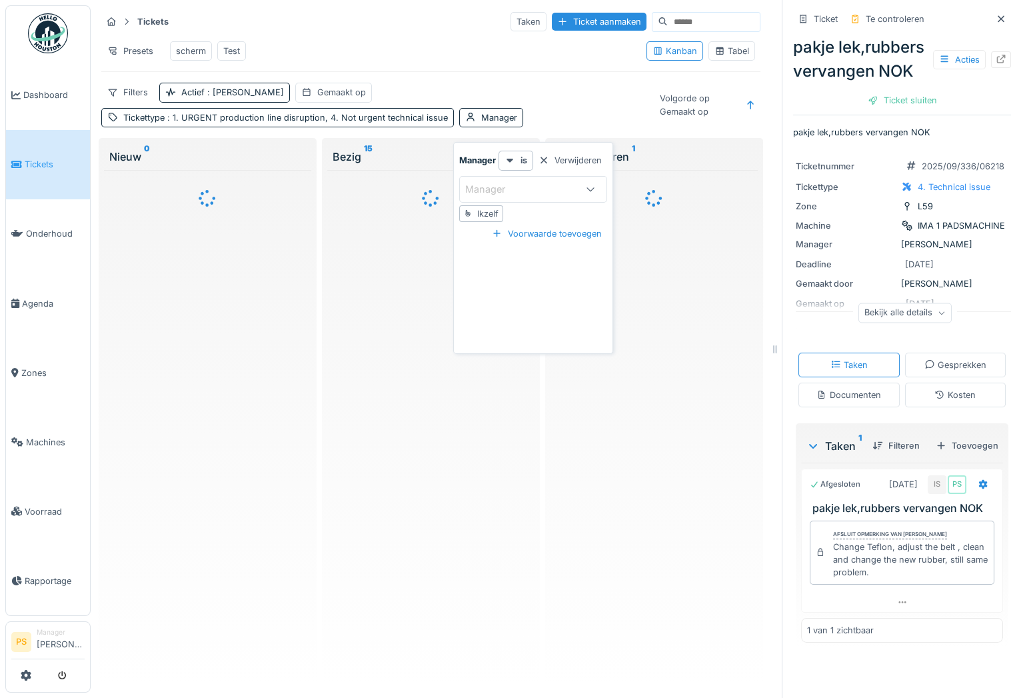
scroll to position [0, 0]
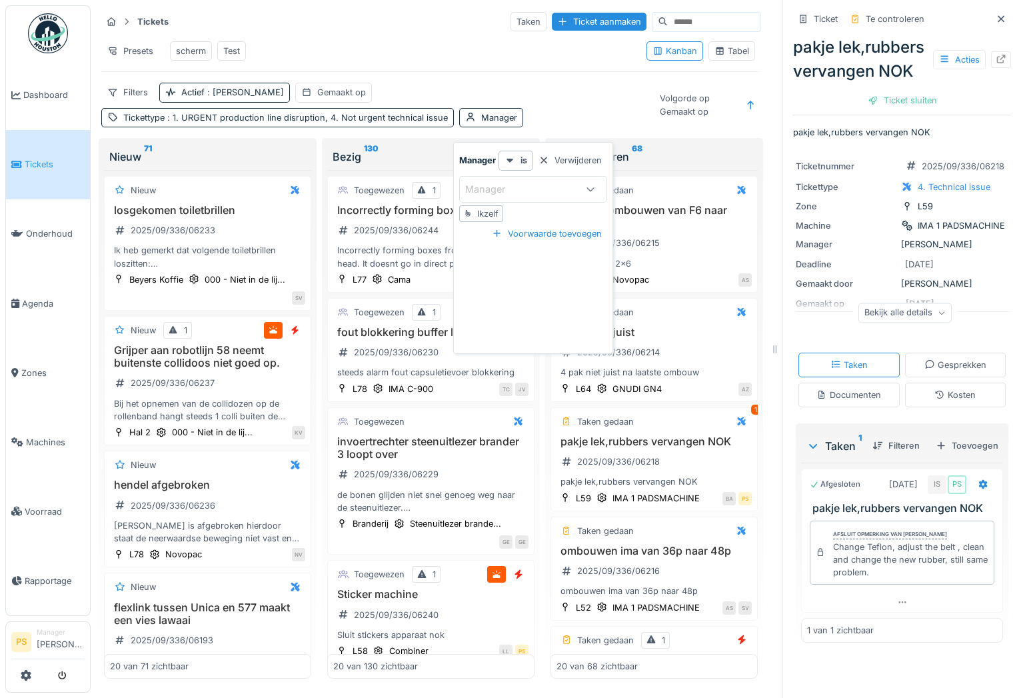
click at [379, 53] on div "Presets scherm Test" at bounding box center [368, 51] width 535 height 30
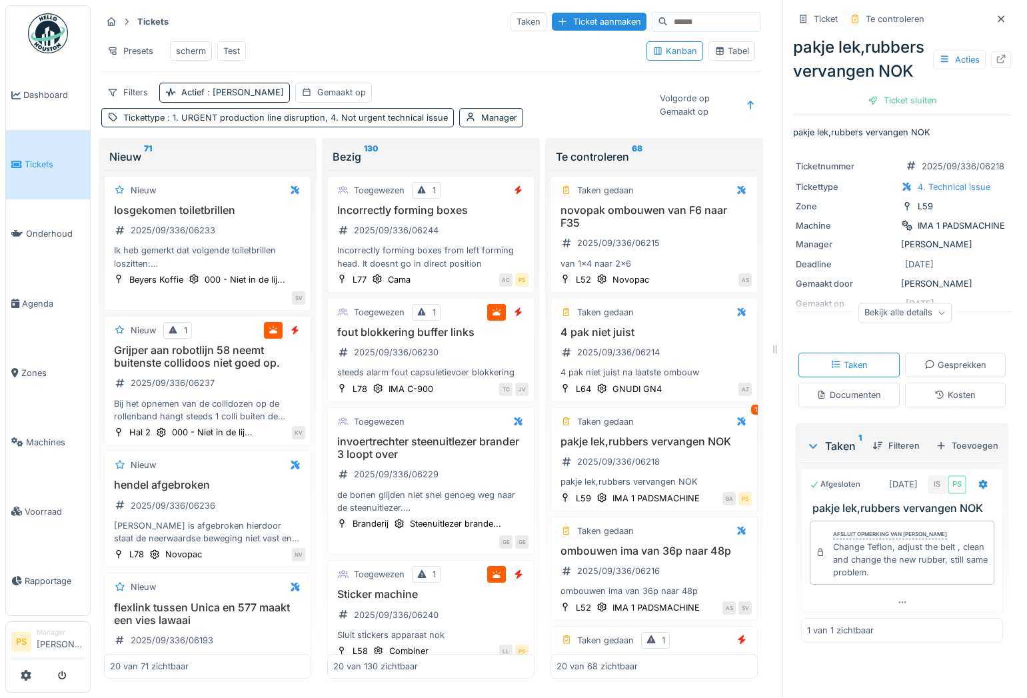
click at [715, 51] on div "Tabel" at bounding box center [732, 51] width 35 height 13
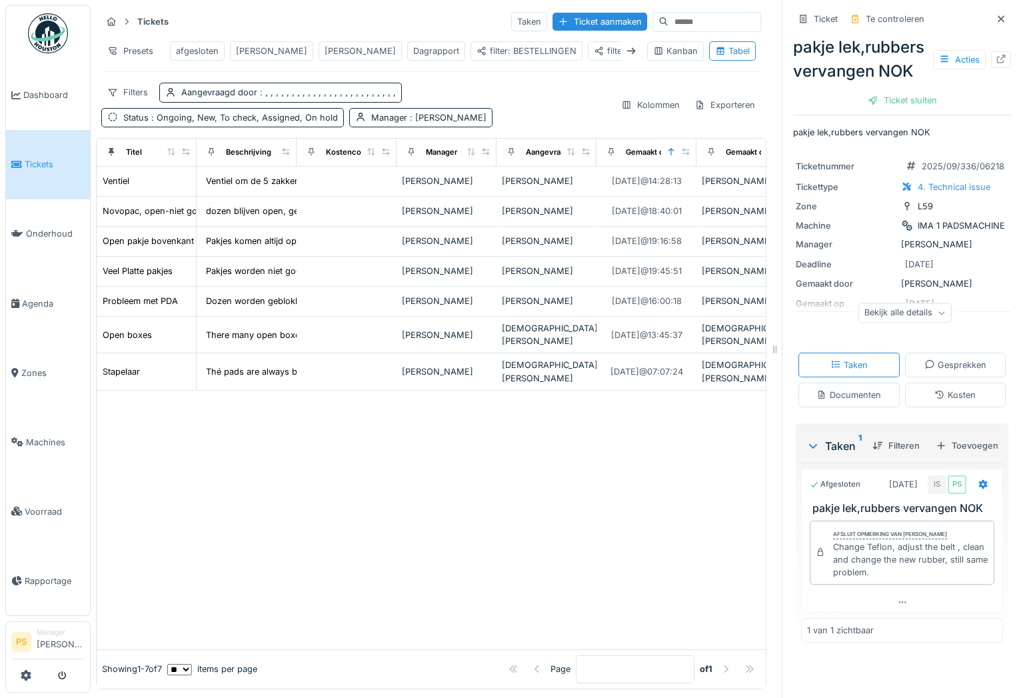
click at [594, 45] on div "filter: LIJN ALGEMEEN" at bounding box center [646, 51] width 105 height 13
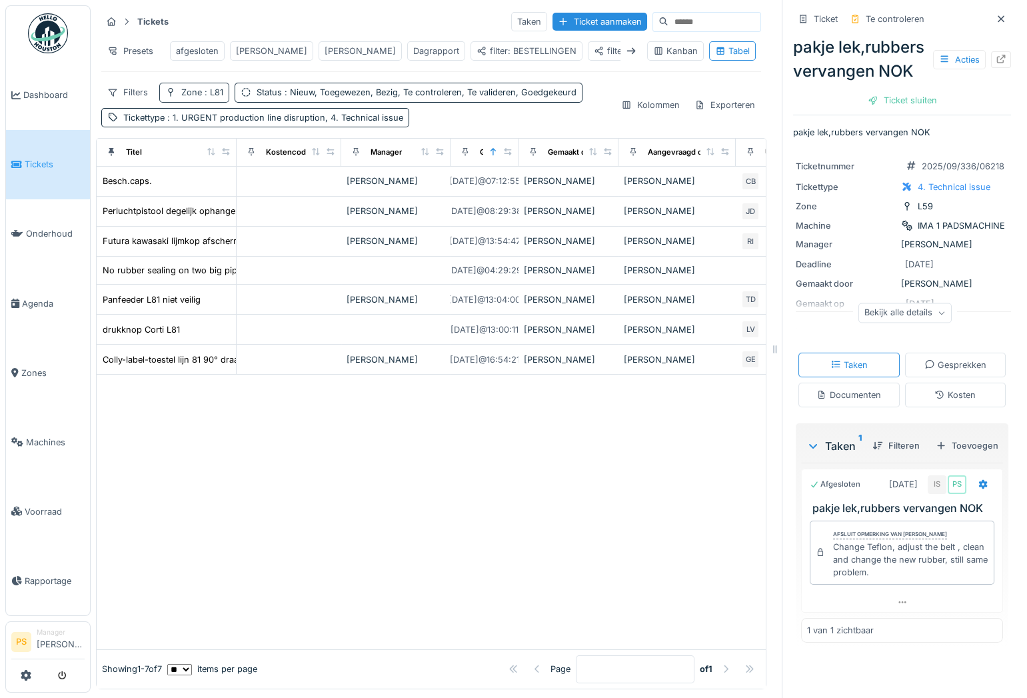
click at [220, 93] on span ": L81" at bounding box center [212, 92] width 21 height 10
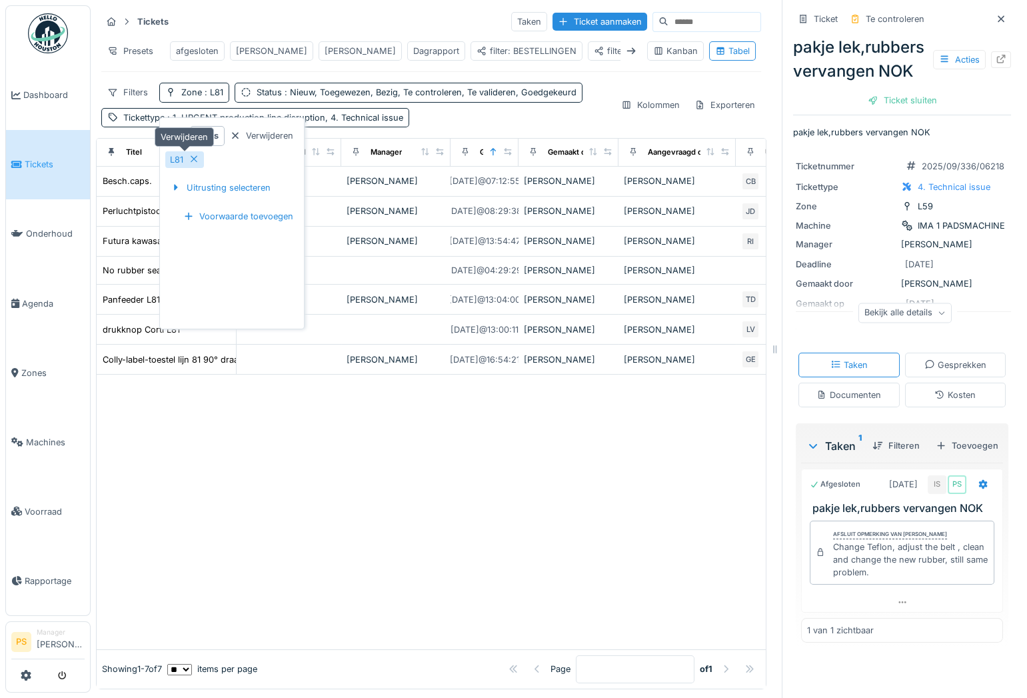
click at [197, 155] on icon at bounding box center [194, 159] width 11 height 9
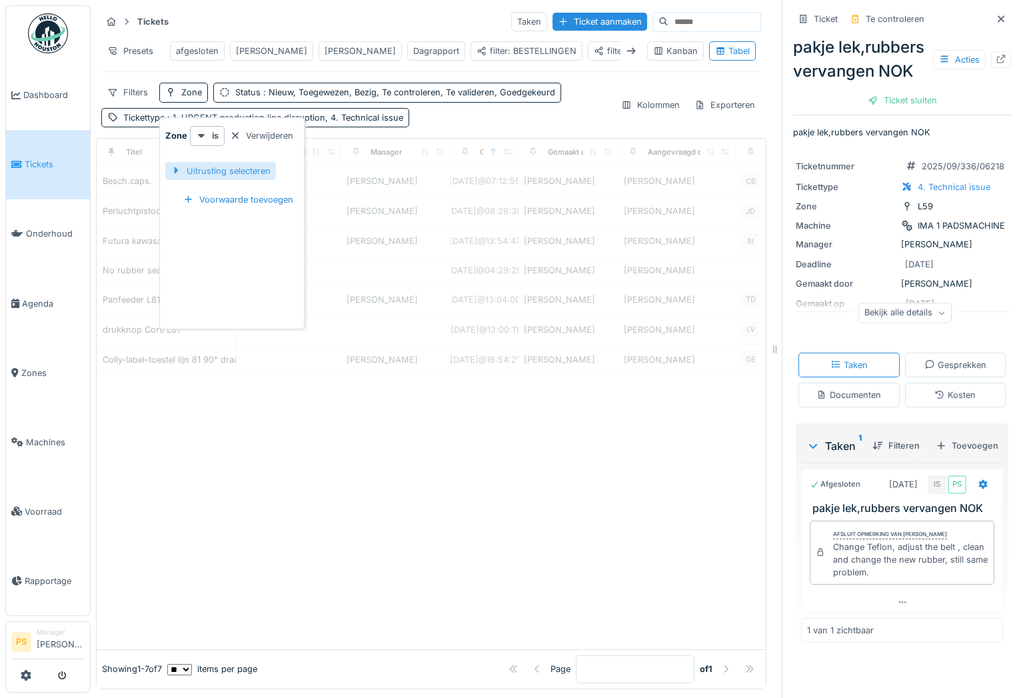
click at [229, 162] on div "Uitrusting selecteren" at bounding box center [220, 171] width 111 height 18
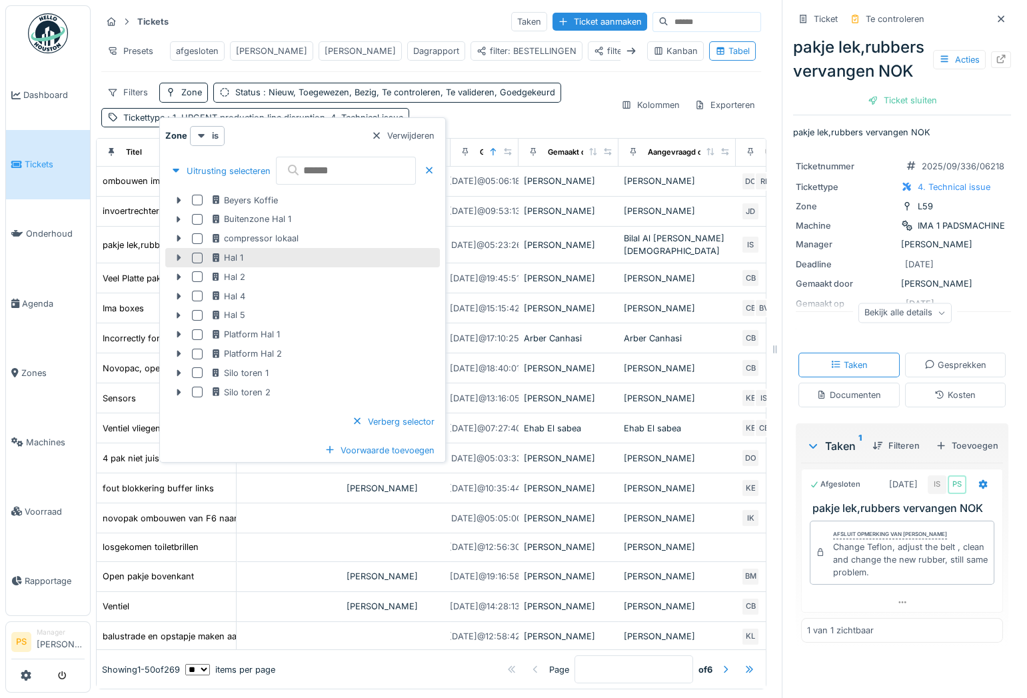
click at [176, 253] on icon at bounding box center [178, 257] width 11 height 9
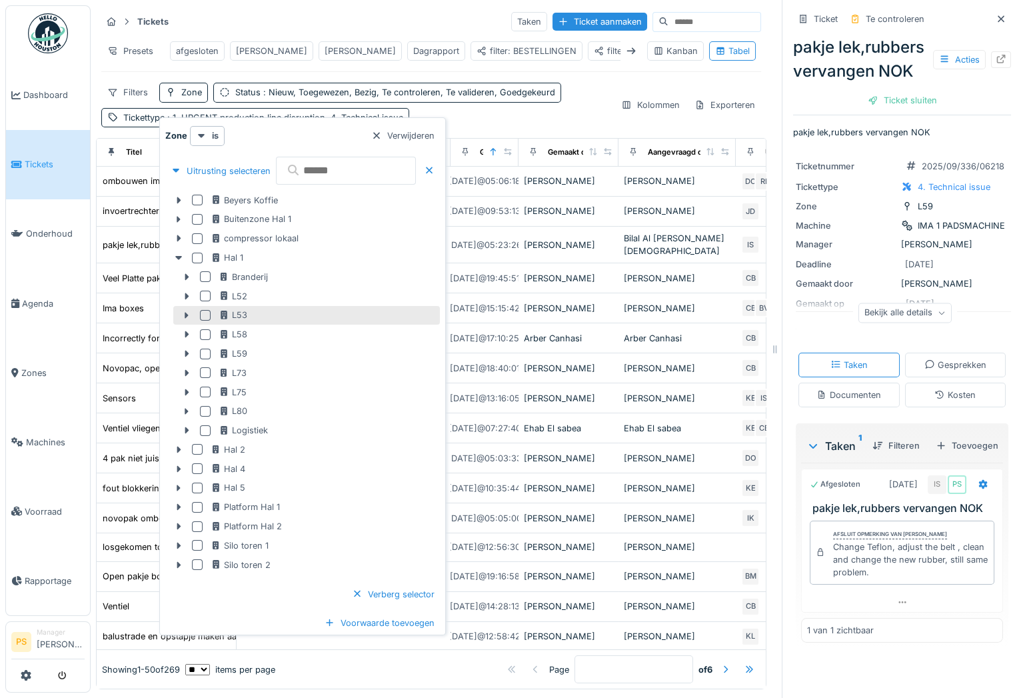
click at [209, 310] on div at bounding box center [205, 315] width 11 height 11
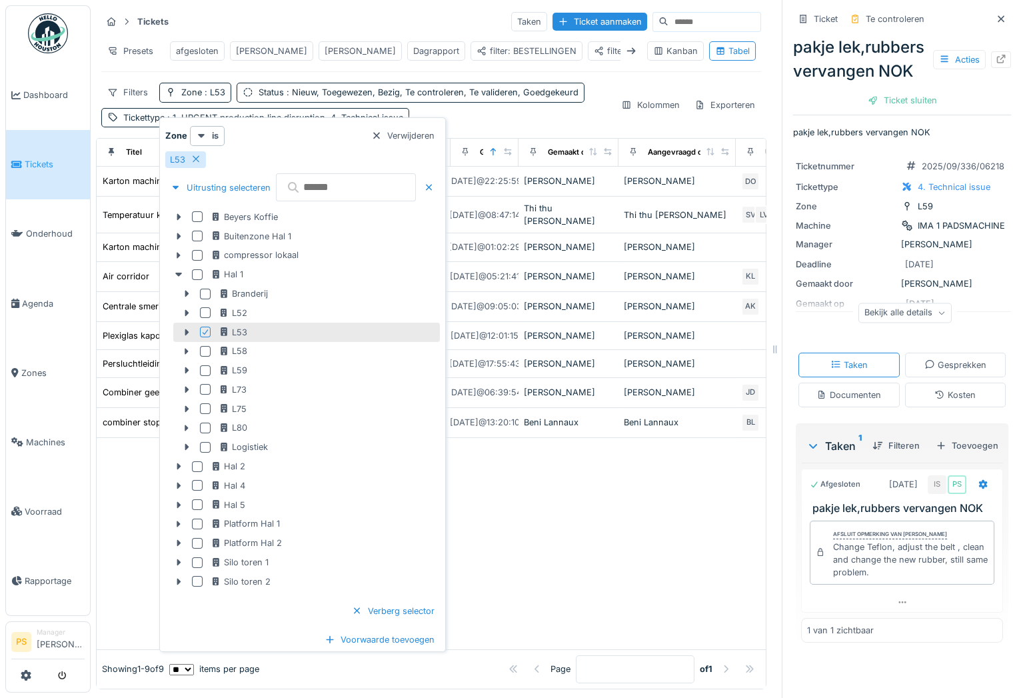
click at [533, 470] on div at bounding box center [431, 543] width 669 height 211
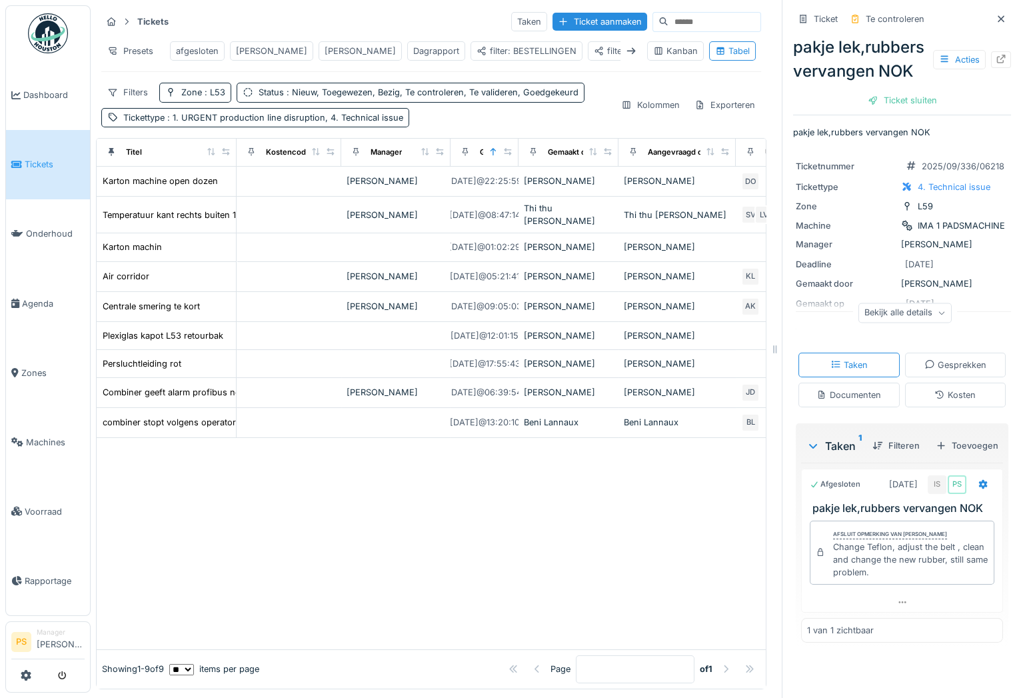
click at [40, 159] on span "Tickets" at bounding box center [55, 164] width 60 height 13
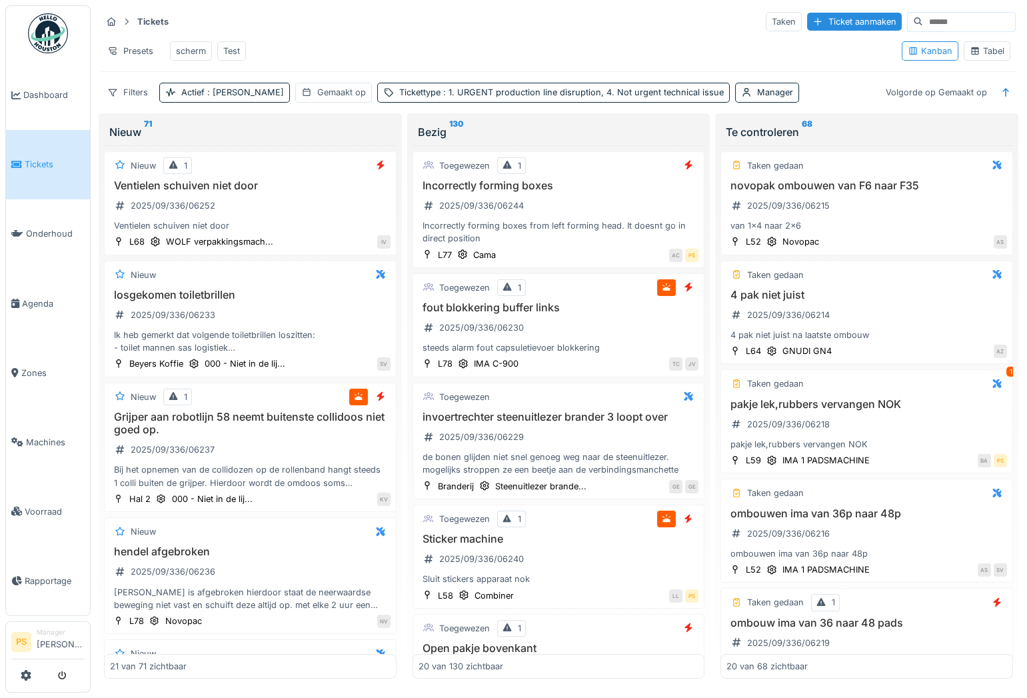
click at [77, 59] on ul "Dashboard Tickets Onderhoud [GEOGRAPHIC_DATA] Zones Machines Voorraad Rapportage" at bounding box center [47, 310] width 85 height 611
click at [994, 53] on div "Tabel" at bounding box center [987, 51] width 35 height 13
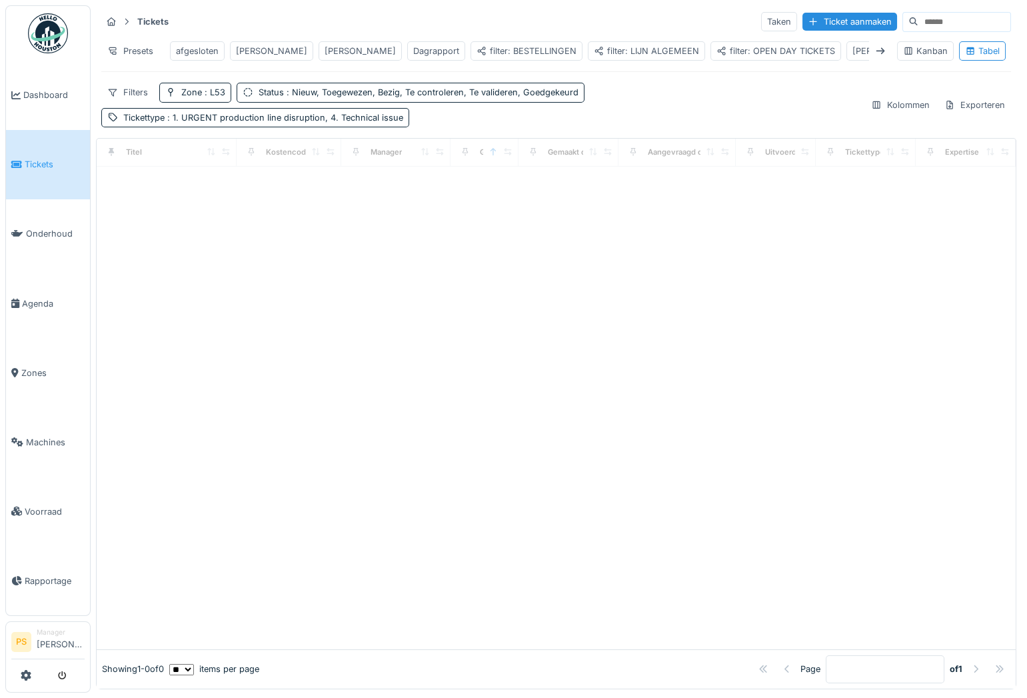
click at [717, 55] on div "filter: OPEN DAY TICKETS" at bounding box center [776, 51] width 119 height 13
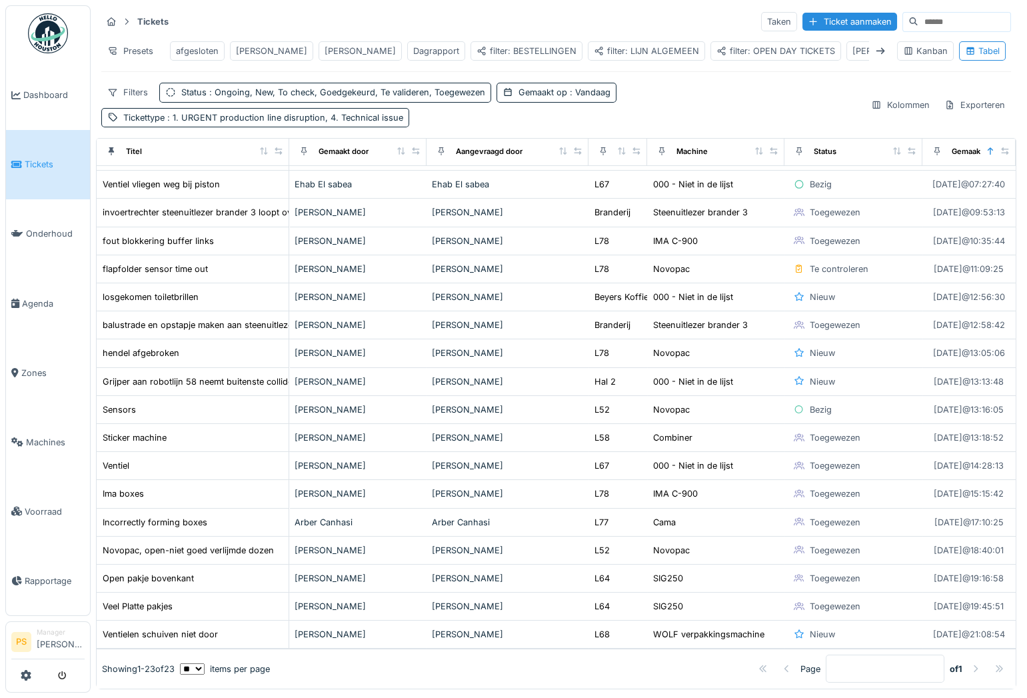
click at [664, 107] on div "Filters Status : Ongoing, New, To check, Goedgekeurd, Te valideren, Toegewezen …" at bounding box center [480, 105] width 759 height 44
click at [35, 165] on span "Tickets" at bounding box center [55, 164] width 60 height 13
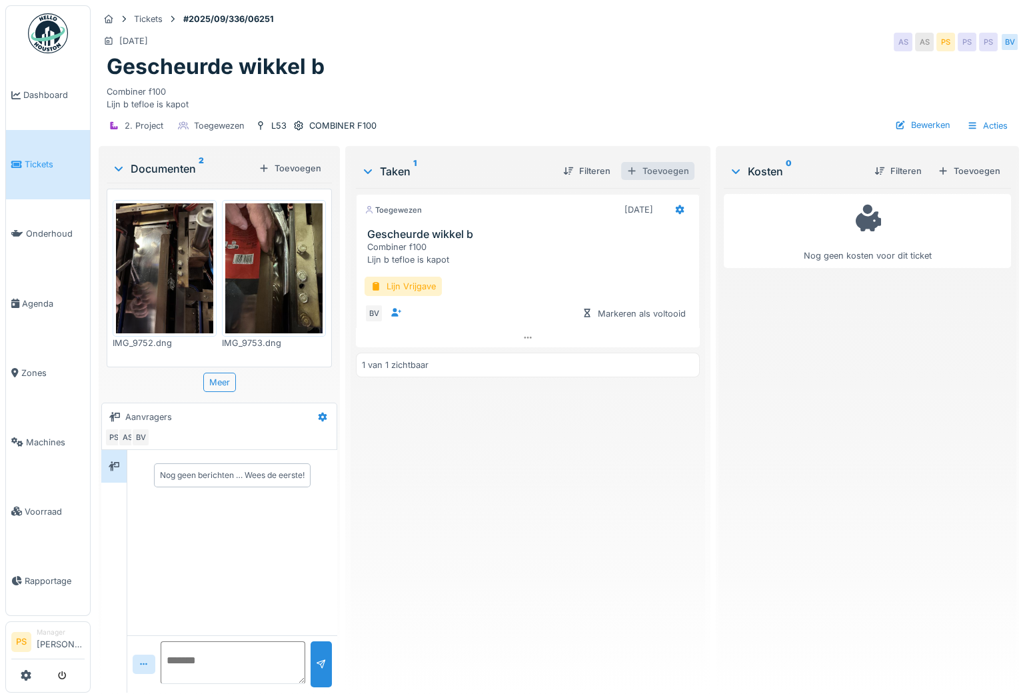
click at [647, 174] on div "Toevoegen" at bounding box center [657, 171] width 73 height 18
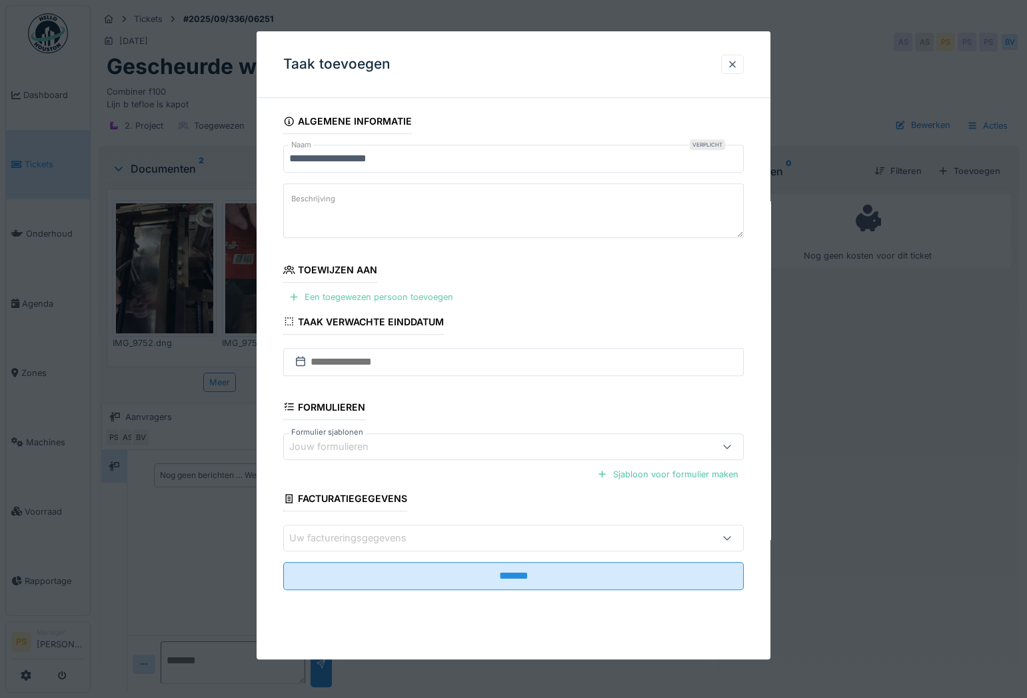
click at [399, 303] on div "Een toegewezen persoon toevoegen" at bounding box center [370, 298] width 175 height 18
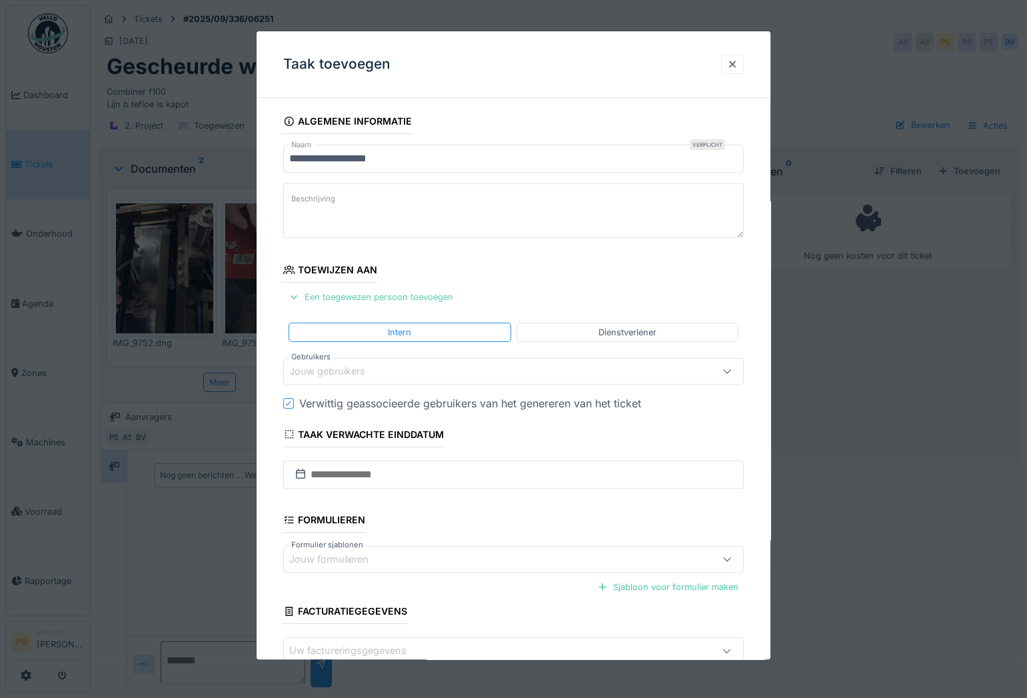
click at [399, 301] on div "Een toegewezen persoon toevoegen" at bounding box center [370, 298] width 175 height 18
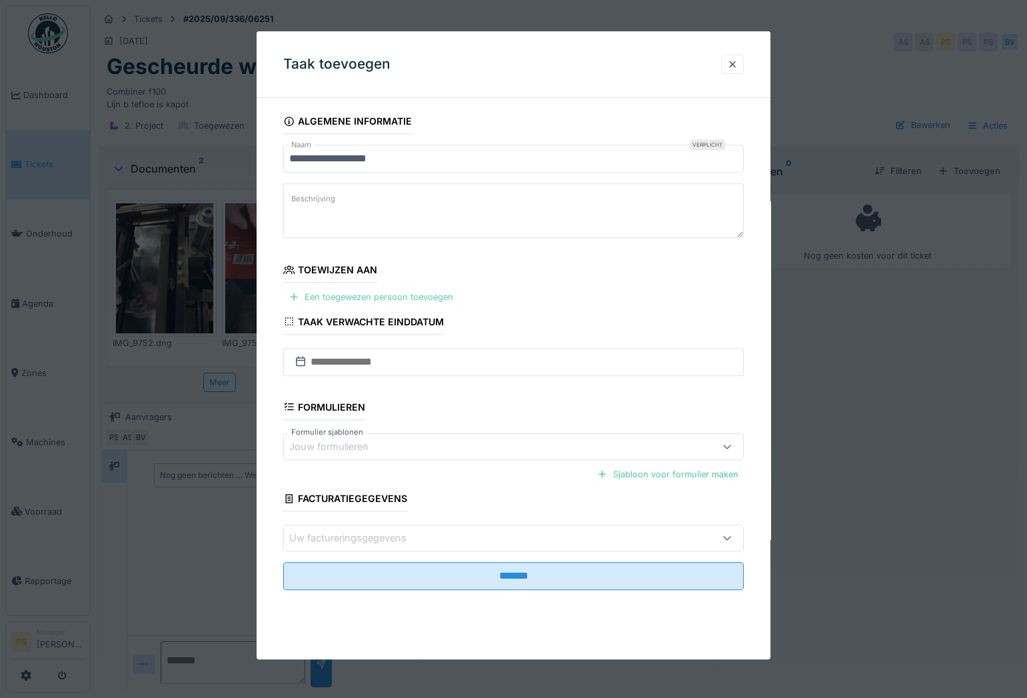
click at [398, 301] on div "Een toegewezen persoon toevoegen" at bounding box center [370, 298] width 175 height 18
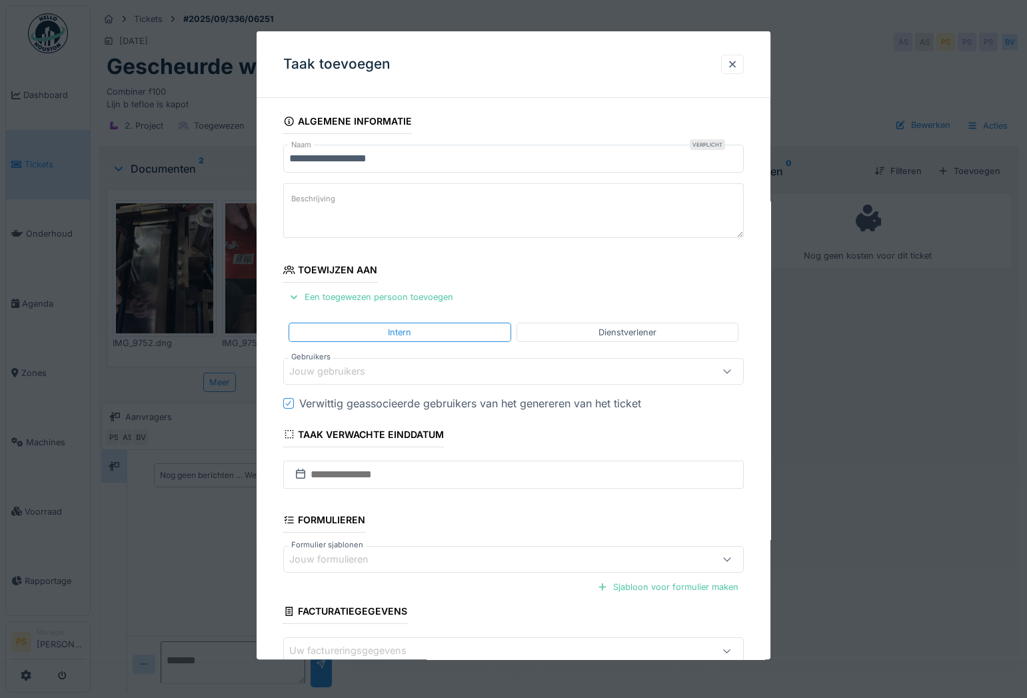
click at [364, 364] on div "Jouw gebruikers" at bounding box center [485, 371] width 393 height 15
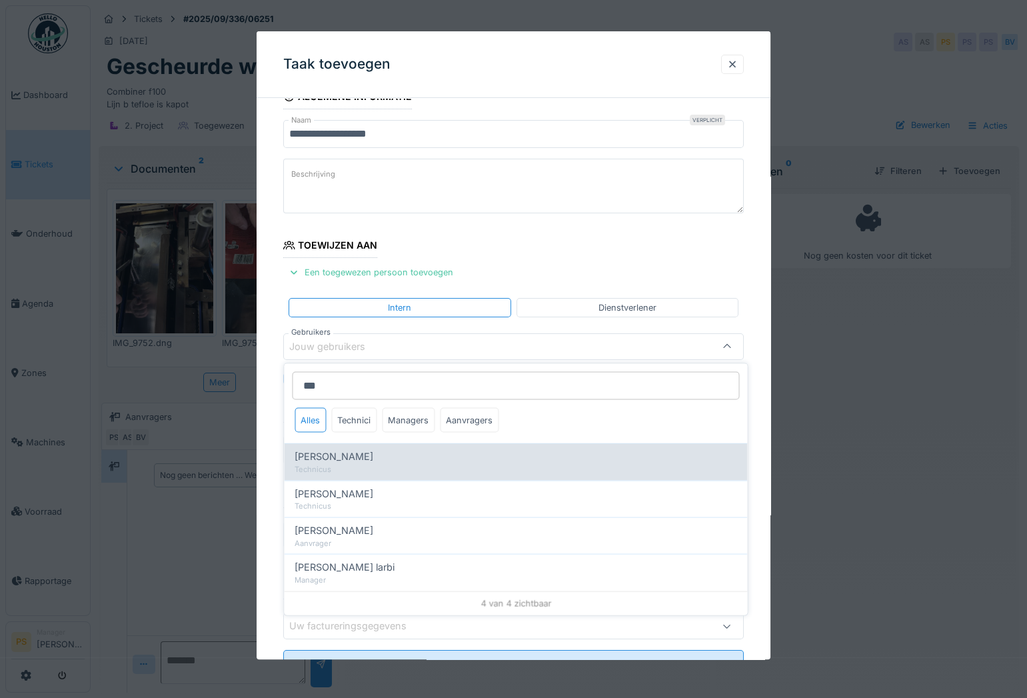
type input "***"
click at [335, 459] on span "Ismail Sewilam" at bounding box center [334, 456] width 79 height 15
type input "*****"
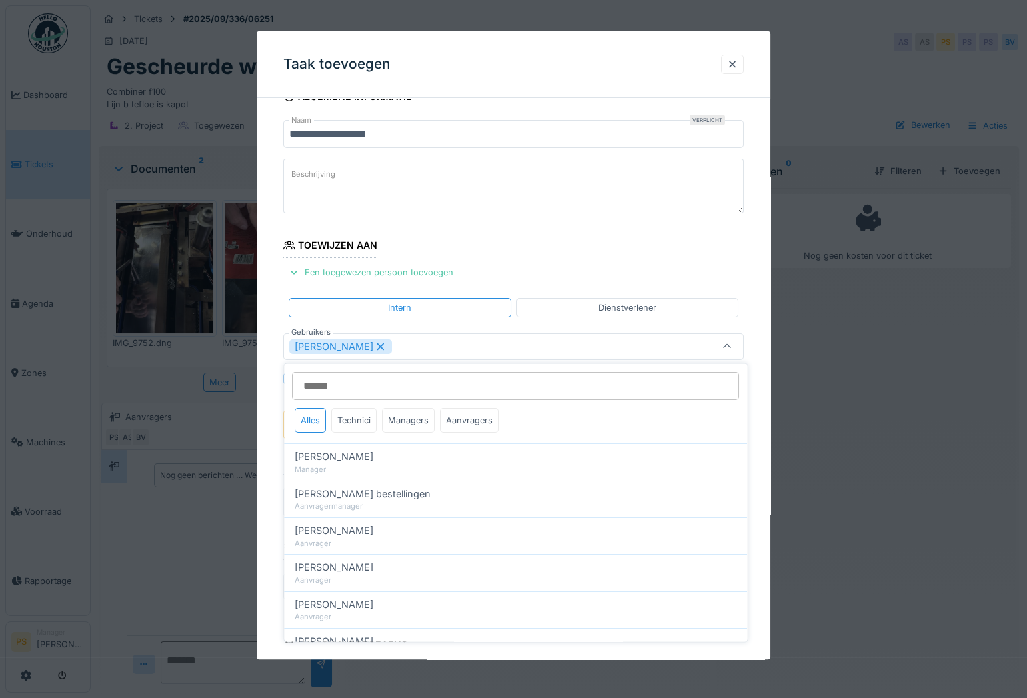
click at [272, 471] on div "**********" at bounding box center [514, 425] width 514 height 683
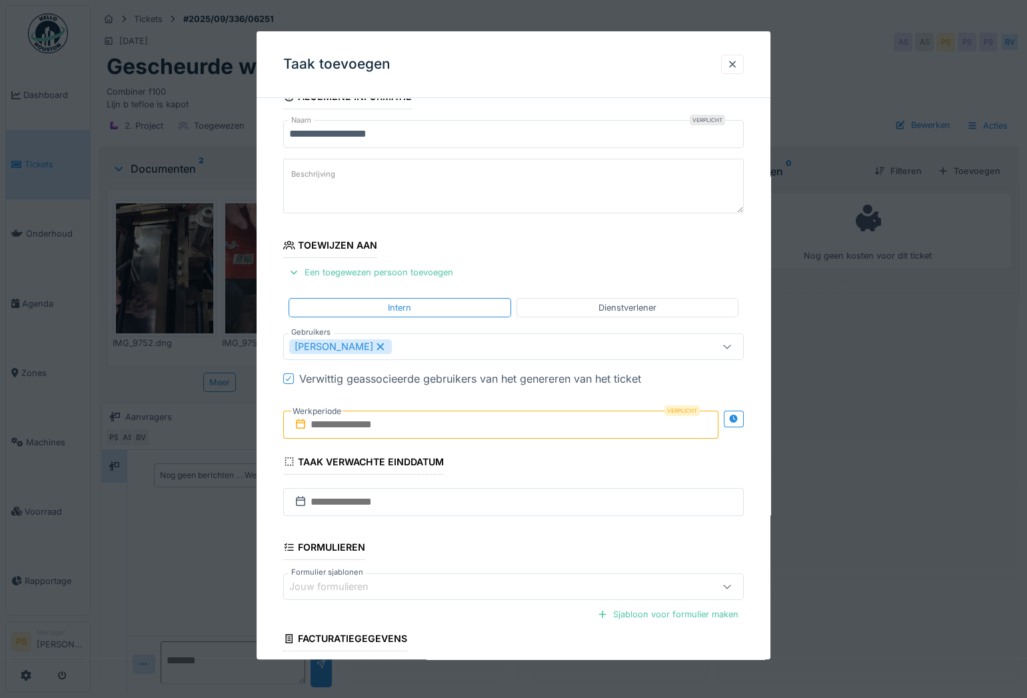
click at [333, 433] on input "text" at bounding box center [500, 425] width 435 height 28
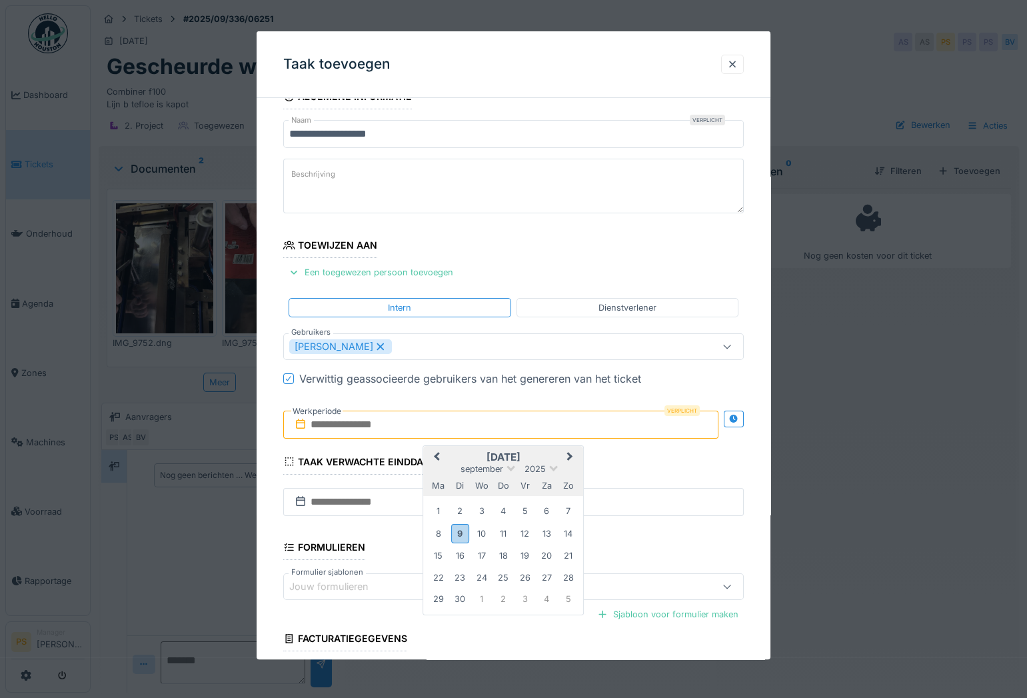
click at [569, 470] on div "september 2025" at bounding box center [503, 468] width 160 height 11
click at [455, 526] on div "9" at bounding box center [460, 533] width 18 height 19
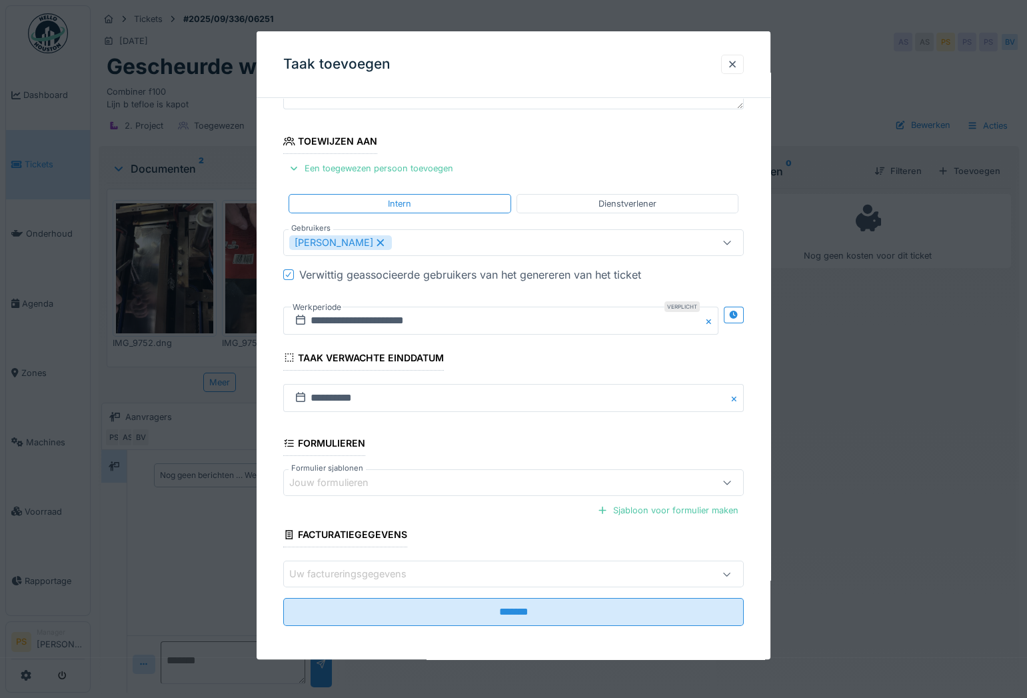
scroll to position [131, 0]
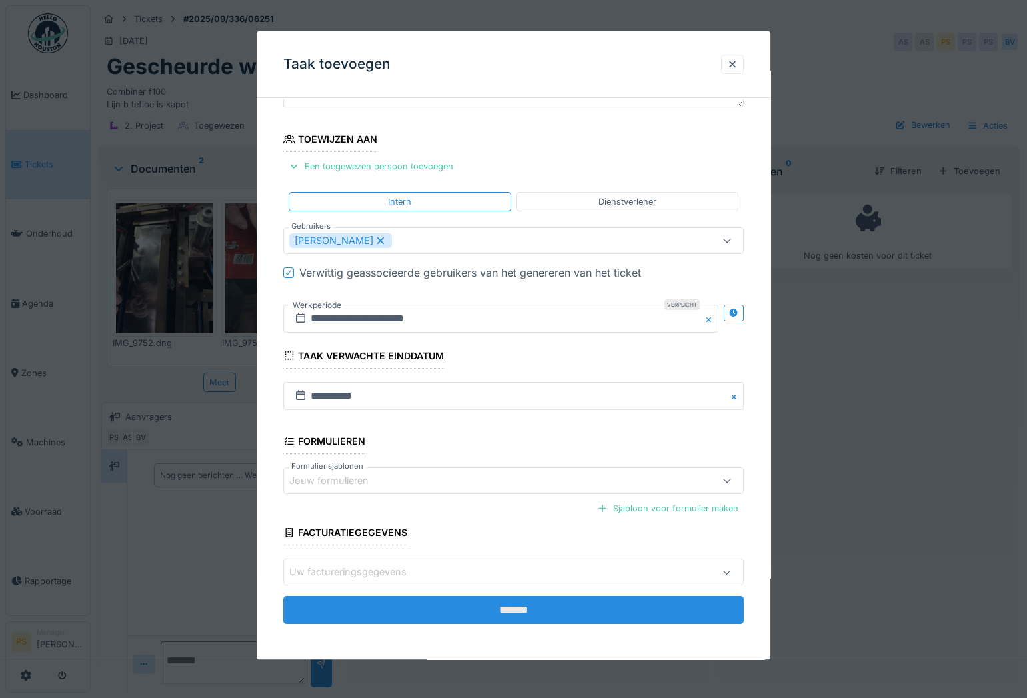
click at [483, 601] on input "*******" at bounding box center [513, 610] width 461 height 28
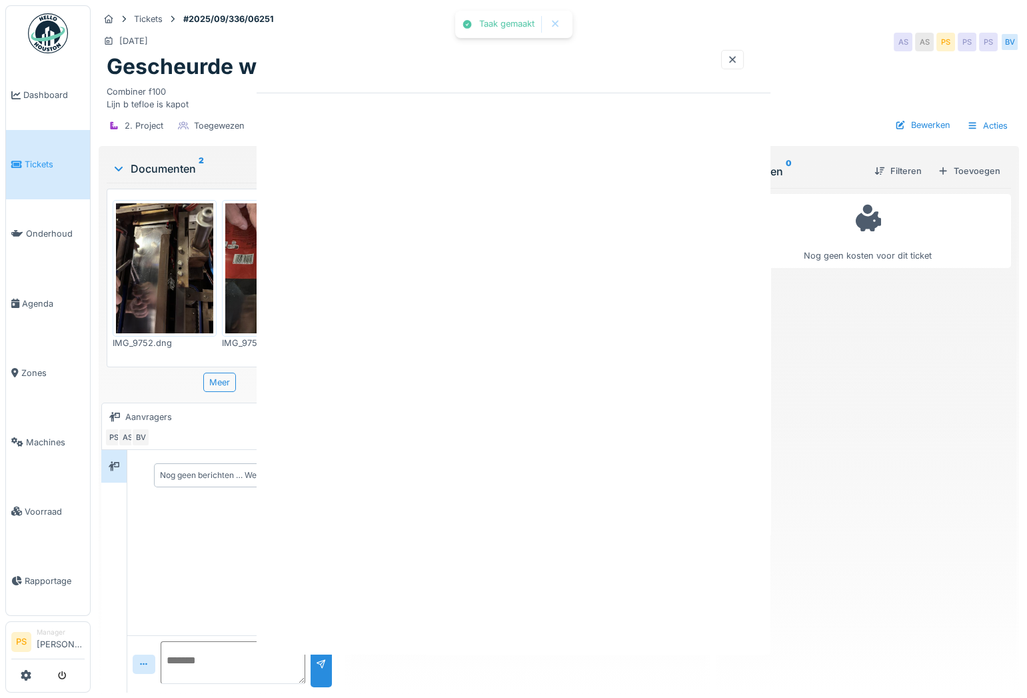
scroll to position [0, 0]
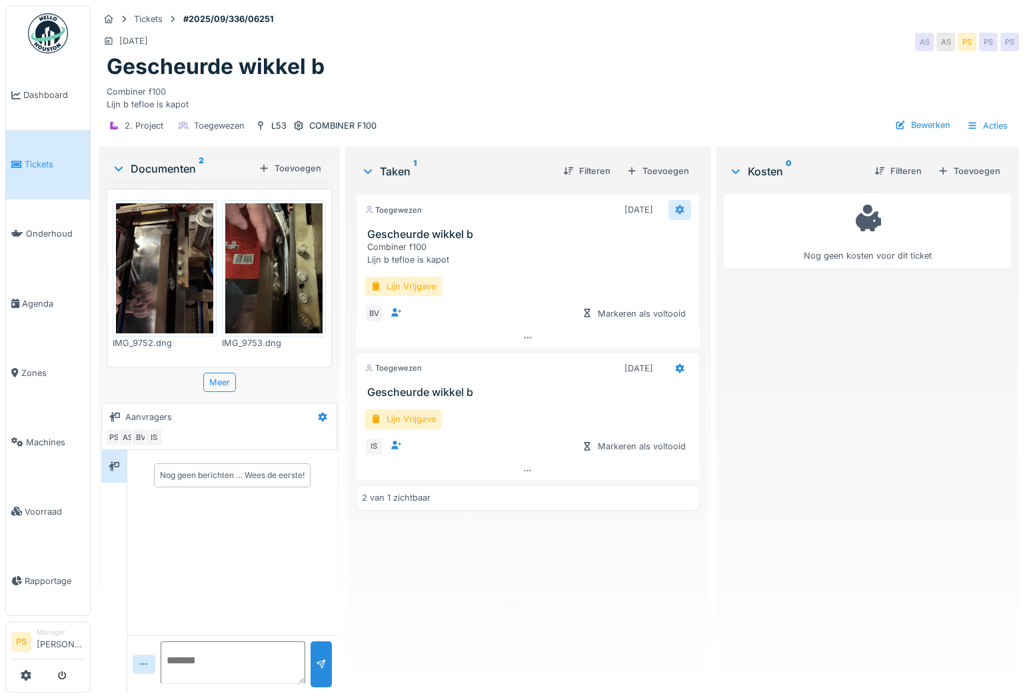
click at [676, 210] on icon at bounding box center [680, 209] width 9 height 9
click at [714, 353] on div "Verwijderen" at bounding box center [721, 350] width 110 height 20
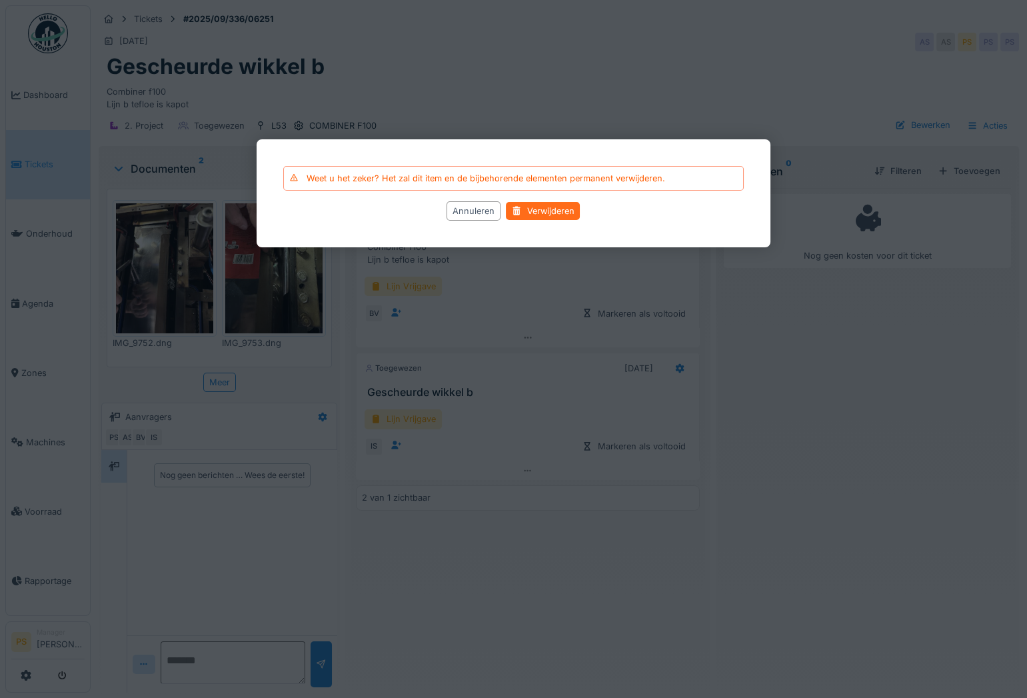
click at [541, 214] on div "Verwijderen" at bounding box center [544, 212] width 74 height 18
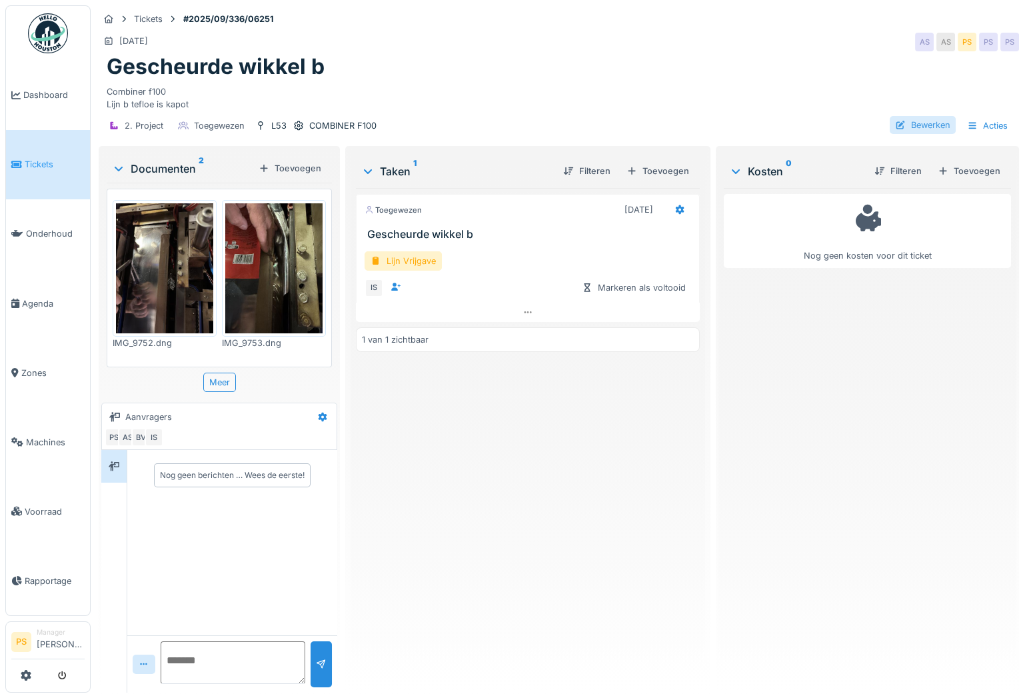
click at [909, 126] on div "Bewerken" at bounding box center [923, 125] width 66 height 18
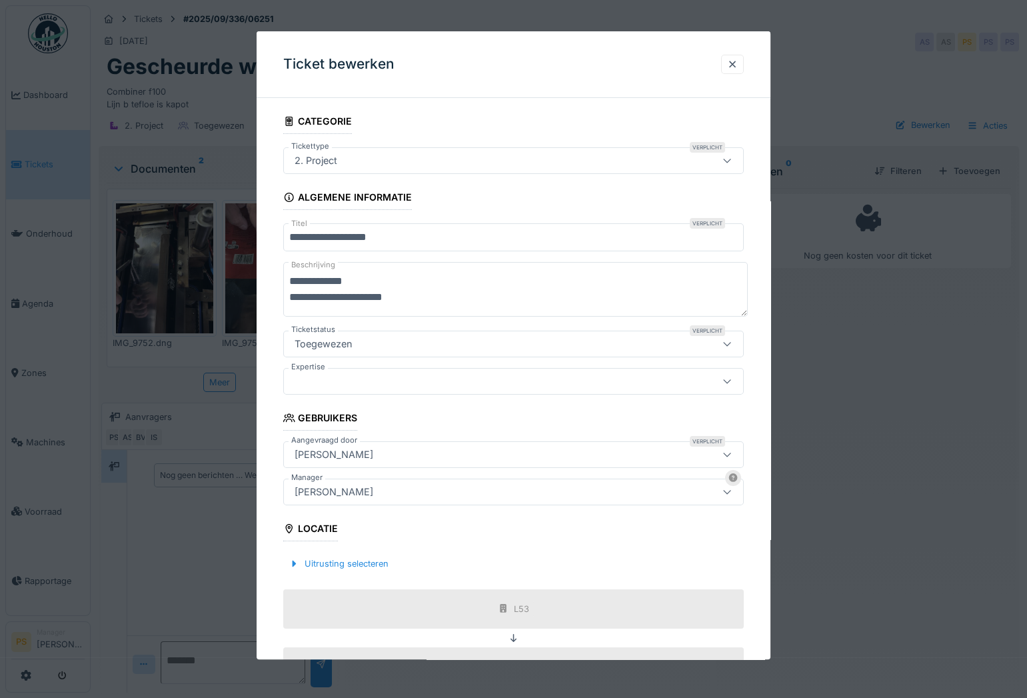
click at [842, 356] on div at bounding box center [513, 349] width 1027 height 698
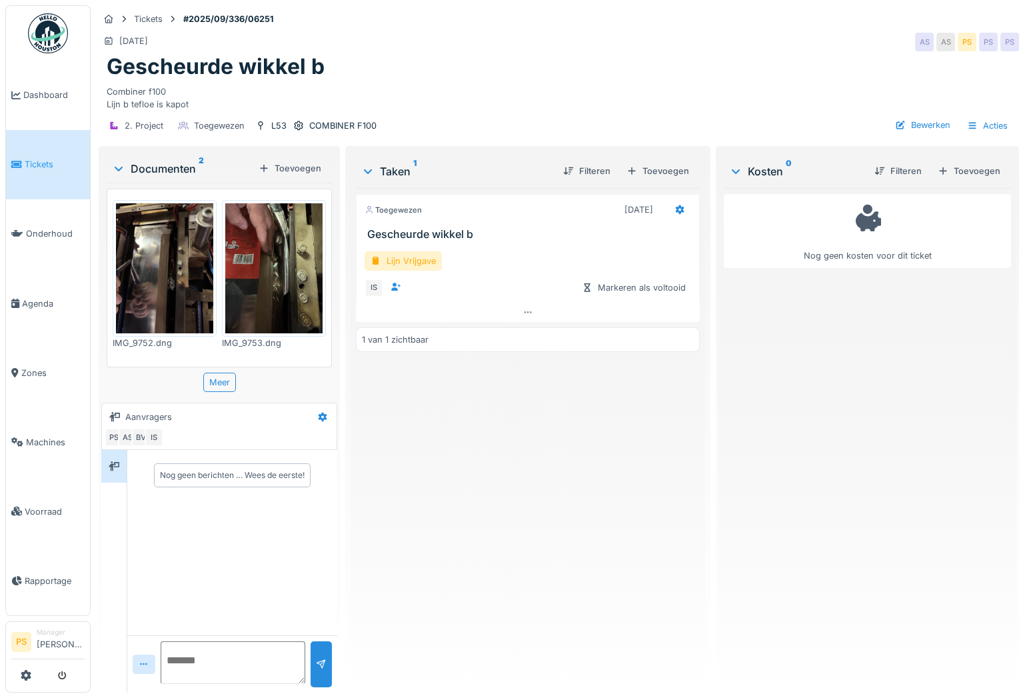
click at [433, 478] on div "Toegewezen 9-9-2025 Gescheurde wikkel b Lijn Vrijgave IS Markeren als voltooid …" at bounding box center [528, 435] width 344 height 494
click at [393, 385] on div "Toegewezen 9-9-2025 Gescheurde wikkel b Lijn Vrijgave IS Markeren als voltooid …" at bounding box center [528, 435] width 344 height 494
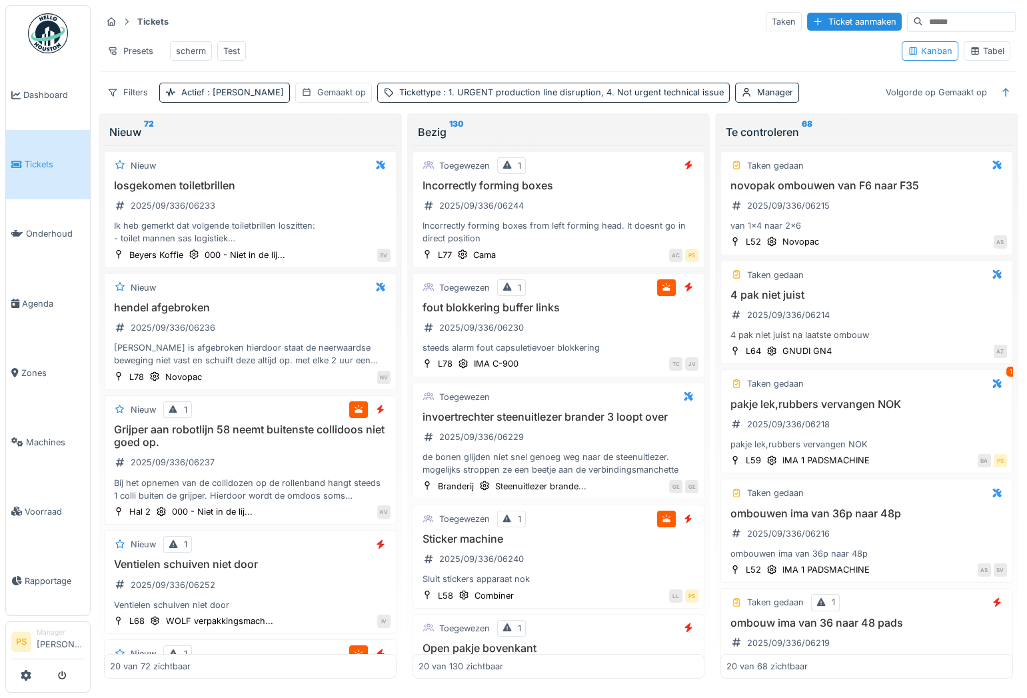
click at [989, 53] on div "Tabel" at bounding box center [987, 51] width 35 height 13
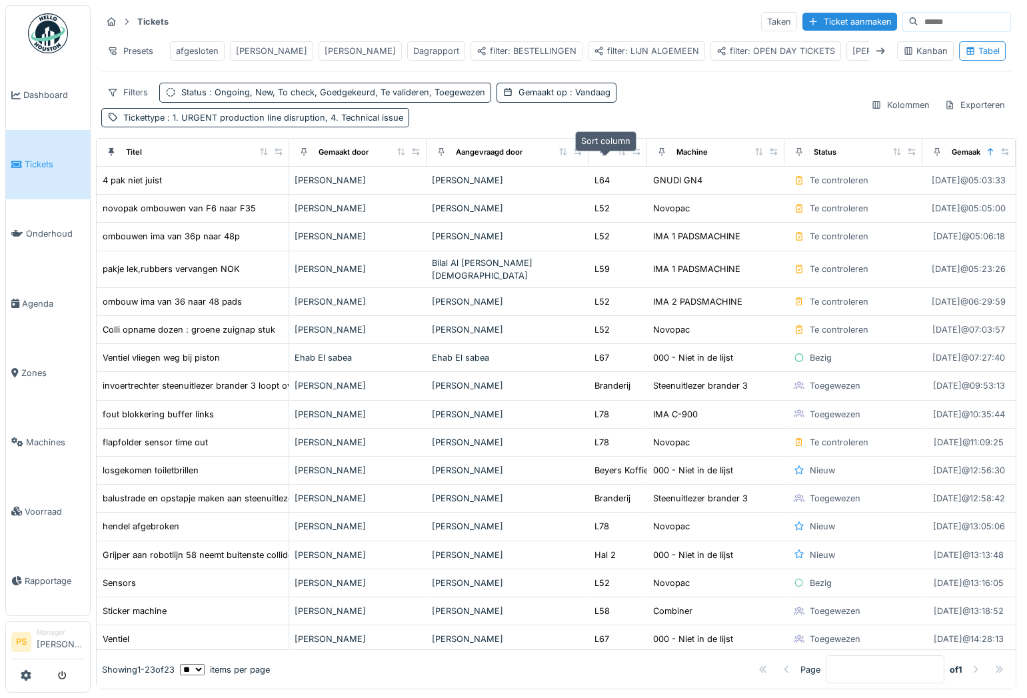
click at [617, 155] on icon at bounding box center [621, 151] width 9 height 7
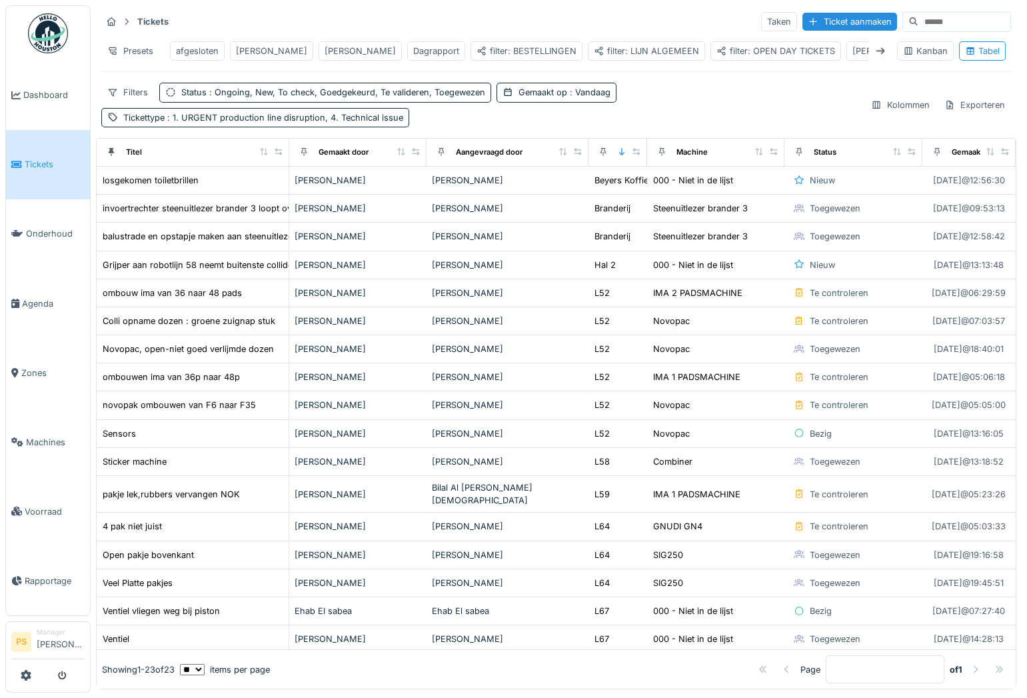
click at [47, 161] on span "Tickets" at bounding box center [55, 164] width 60 height 13
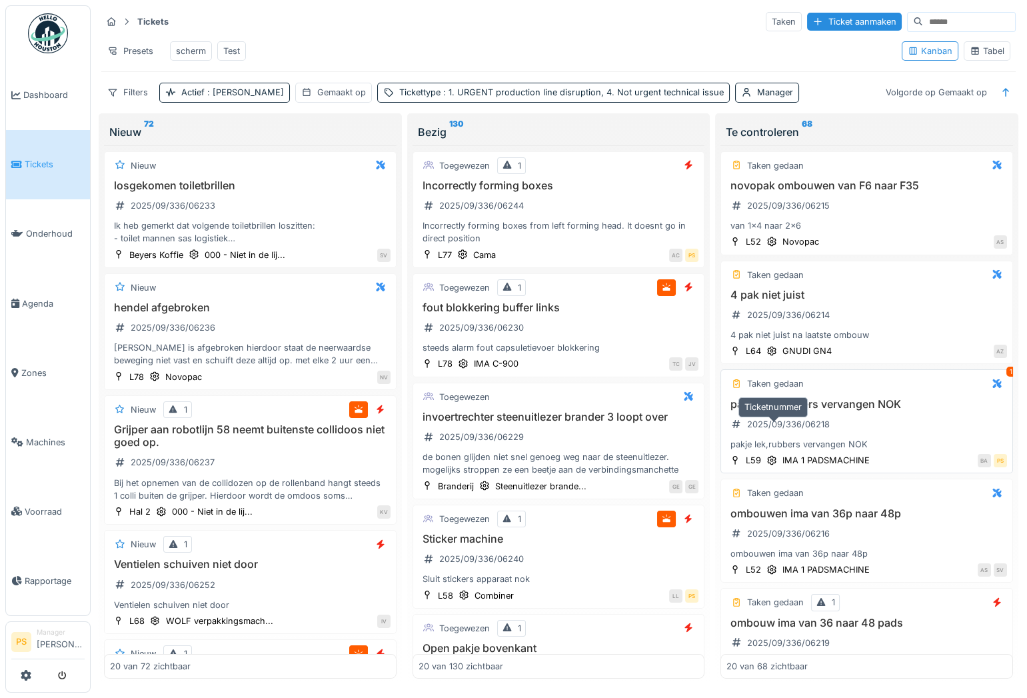
click at [811, 431] on div "2025/09/336/06218" at bounding box center [788, 424] width 83 height 13
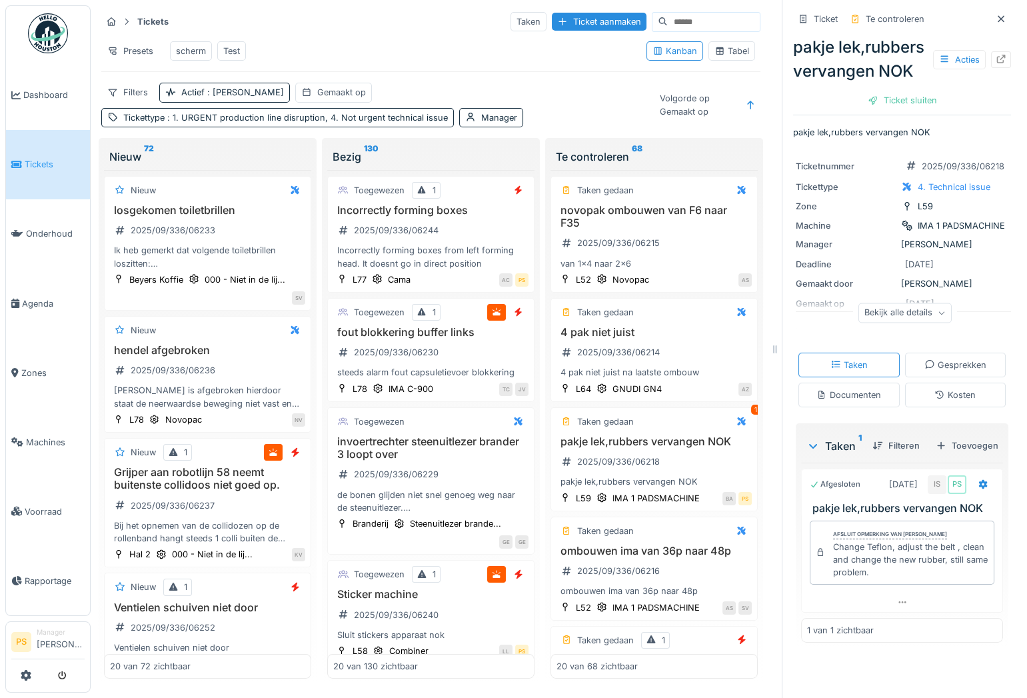
click at [528, 465] on div "Toegewezen 1 Incorrectly forming boxes 2025/09/336/06244 Incorrectly forming bo…" at bounding box center [430, 424] width 207 height 509
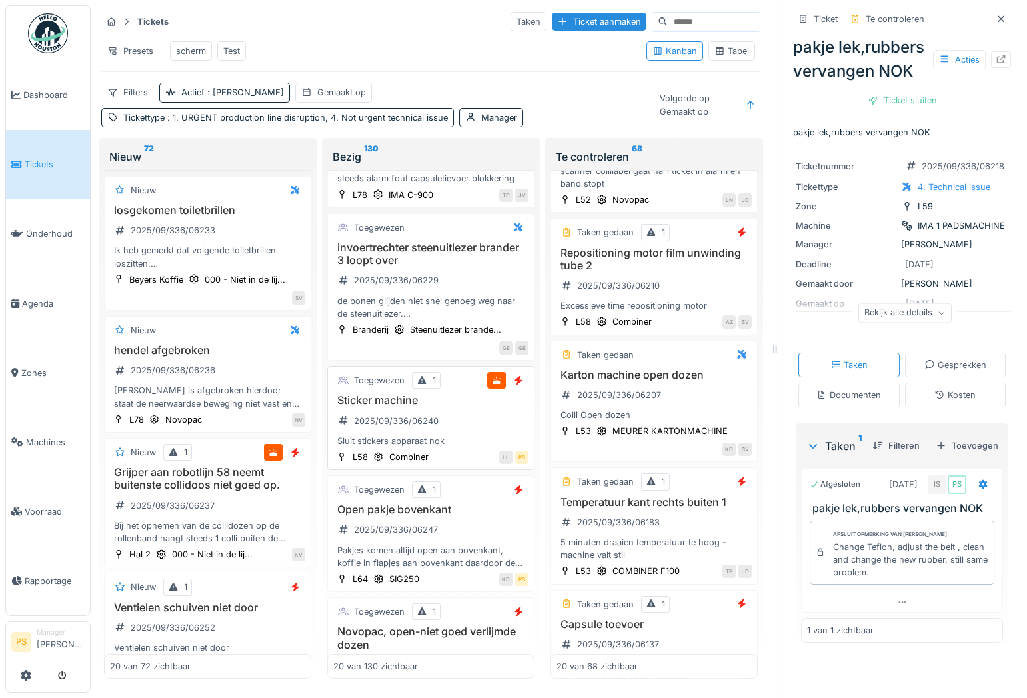
scroll to position [242, 0]
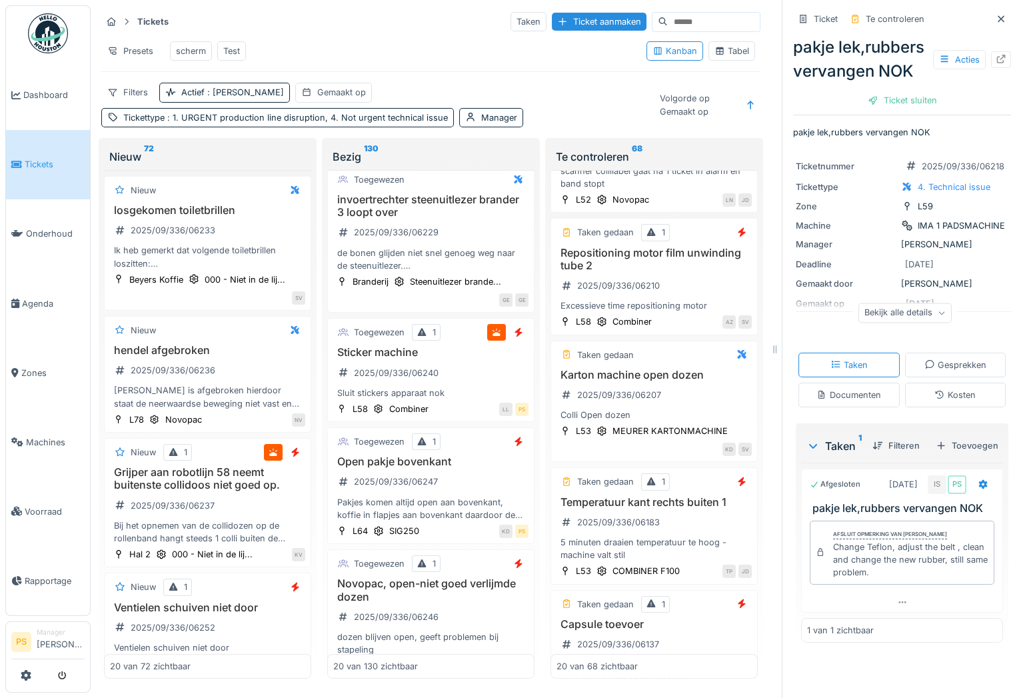
click at [387, 55] on div "Presets scherm Test" at bounding box center [368, 51] width 535 height 30
click at [715, 55] on icon at bounding box center [720, 51] width 11 height 9
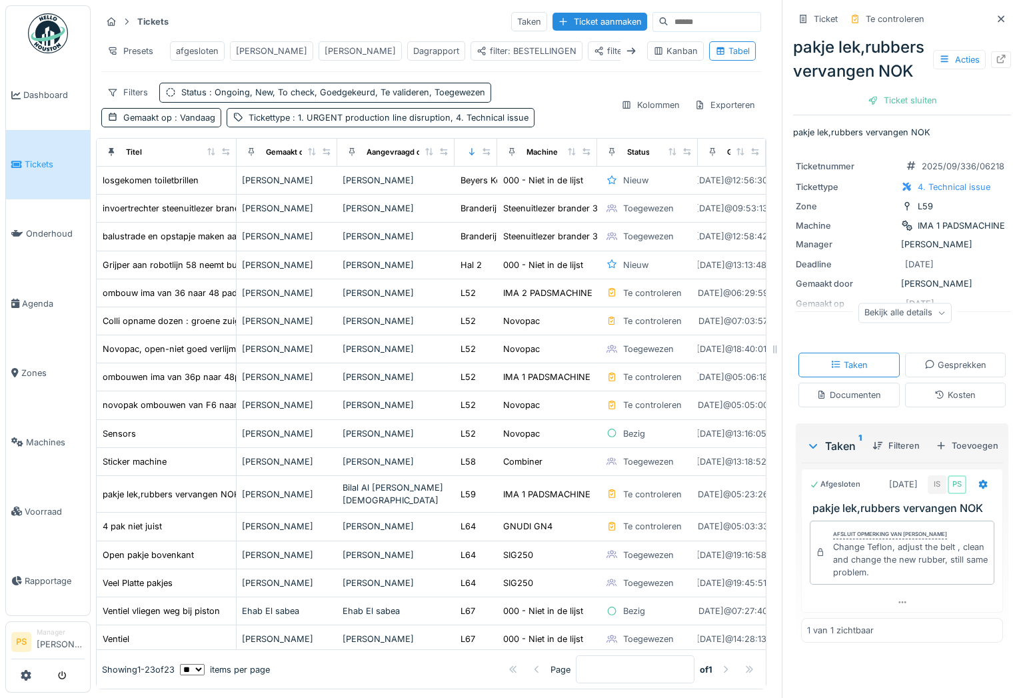
click at [553, 85] on div "Tickets Taken Ticket aanmaken Presets afgesloten Bert Carl Dagrapport filter: B…" at bounding box center [431, 68] width 671 height 127
click at [473, 155] on icon at bounding box center [471, 151] width 9 height 7
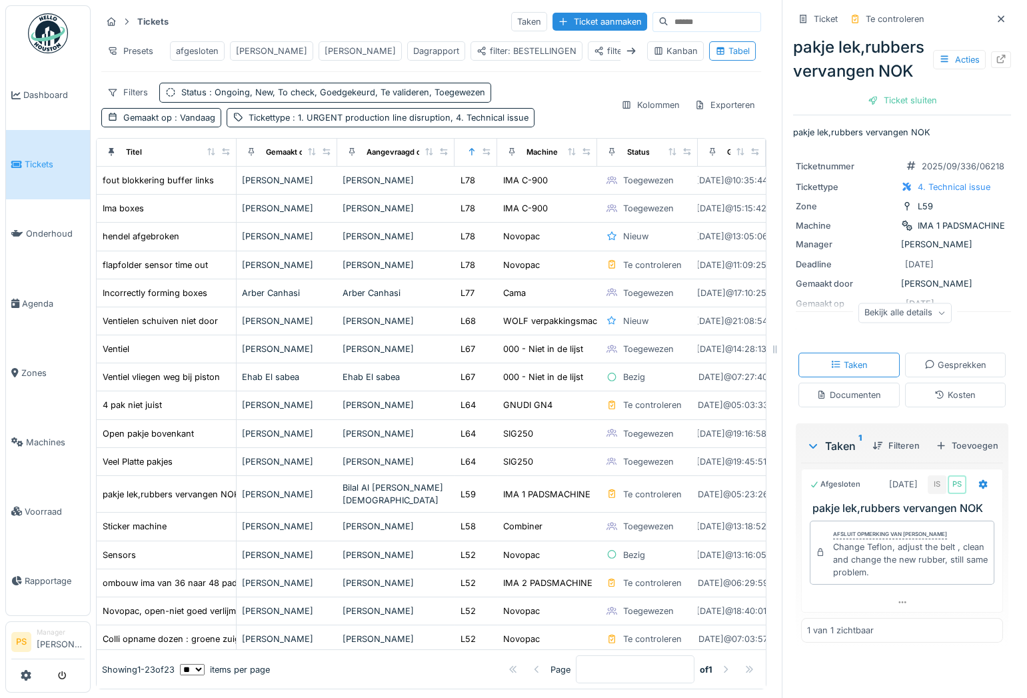
scroll to position [0, 25]
click at [737, 155] on icon at bounding box center [740, 151] width 7 height 7
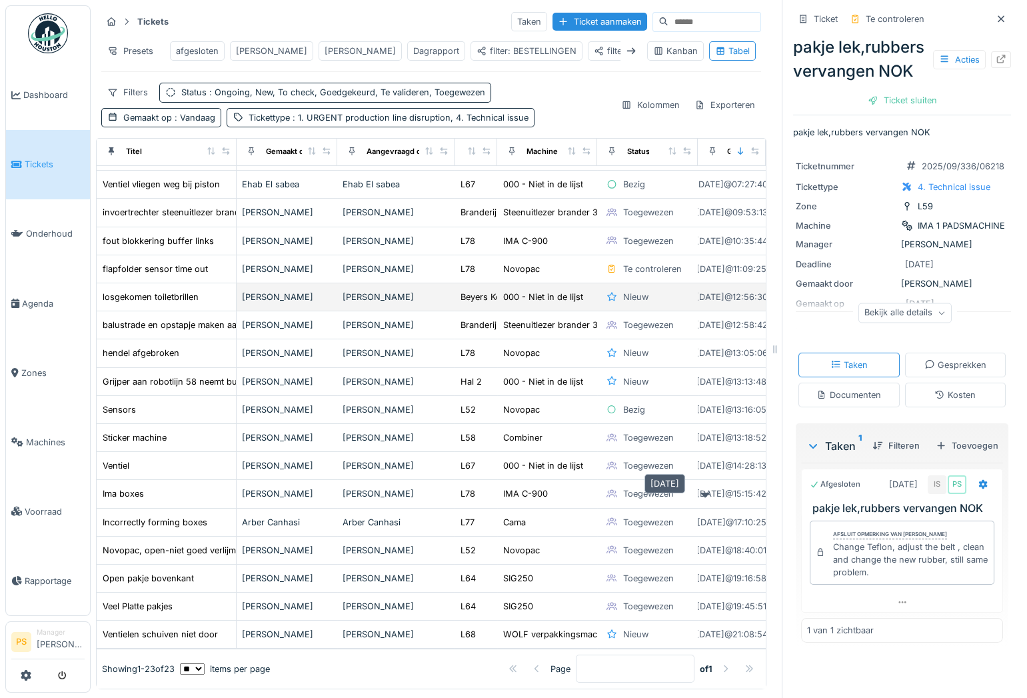
scroll to position [9, 0]
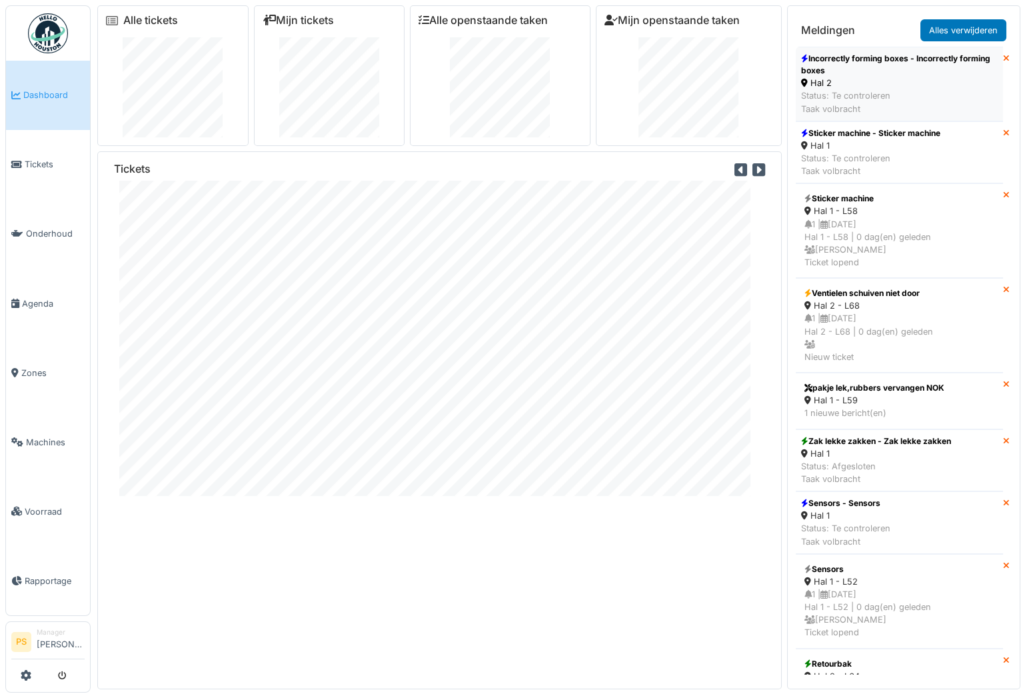
click at [866, 77] on div "Hal 2" at bounding box center [899, 83] width 197 height 13
click at [829, 159] on div "Status: Te controleren Taak volbracht" at bounding box center [870, 164] width 139 height 25
click at [27, 169] on link "Tickets" at bounding box center [48, 164] width 84 height 69
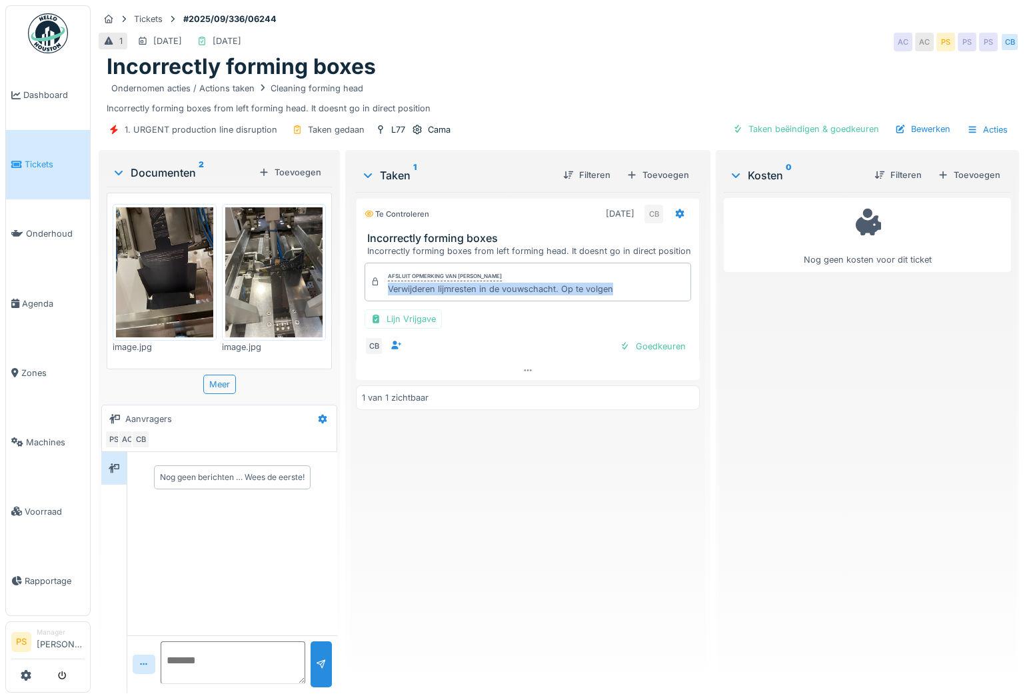
drag, startPoint x: 644, startPoint y: 286, endPoint x: 387, endPoint y: 293, distance: 256.7
click div "Afsluit opmerking van Carl Bauwelinck Verwijderen lijmresten in de vouwschacht.…"
copy div "Verwijderen lijmresten in de vouwschacht. Op te volgen"
click div "Taken beëindigen & goedkeuren"
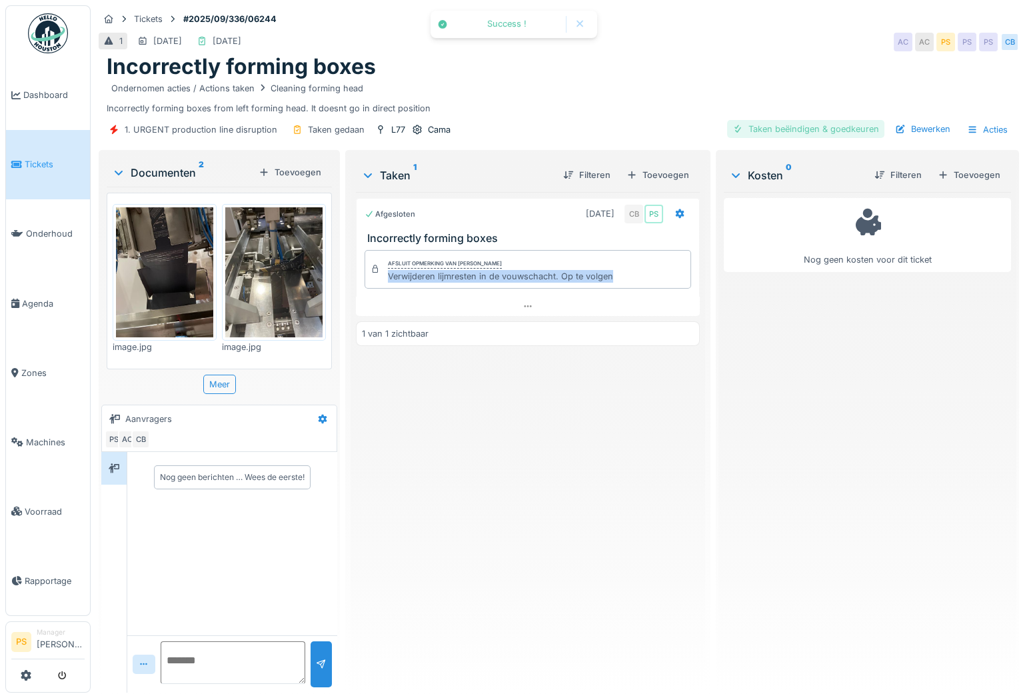
click div "Taken beëindigen & goedkeuren"
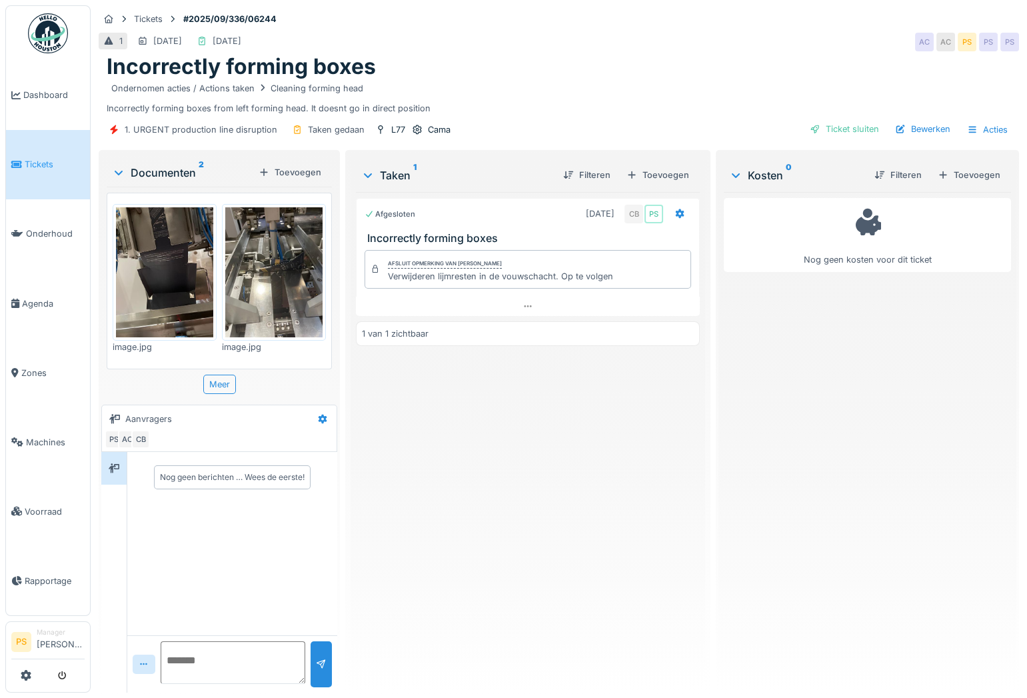
click div "Nog geen kosten voor dit ticket"
click div "Bewerken"
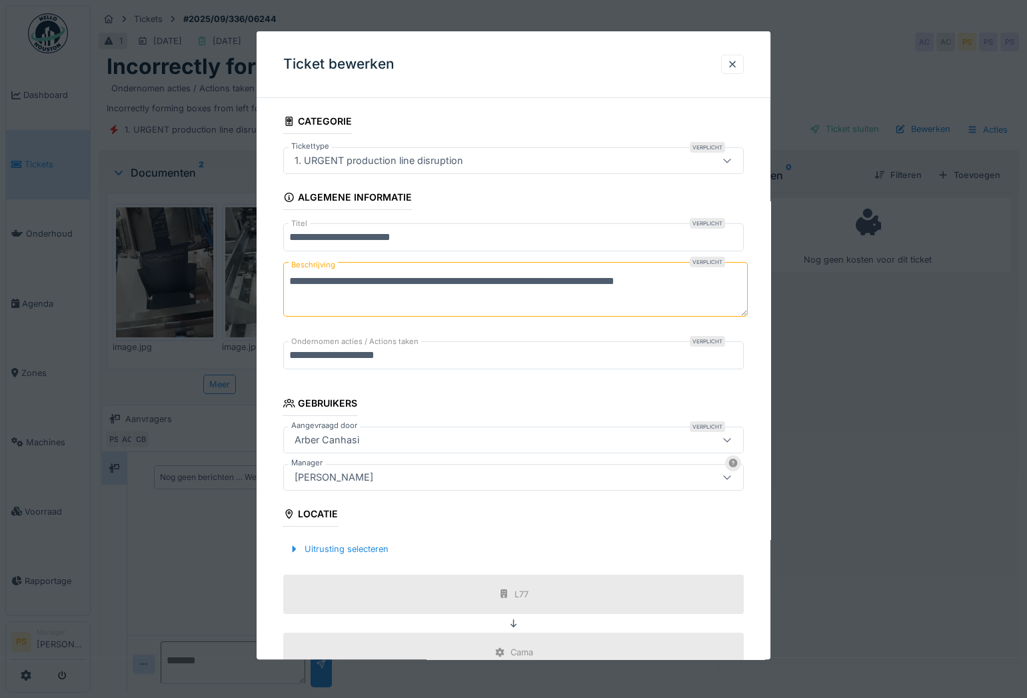
click div "[PERSON_NAME]"
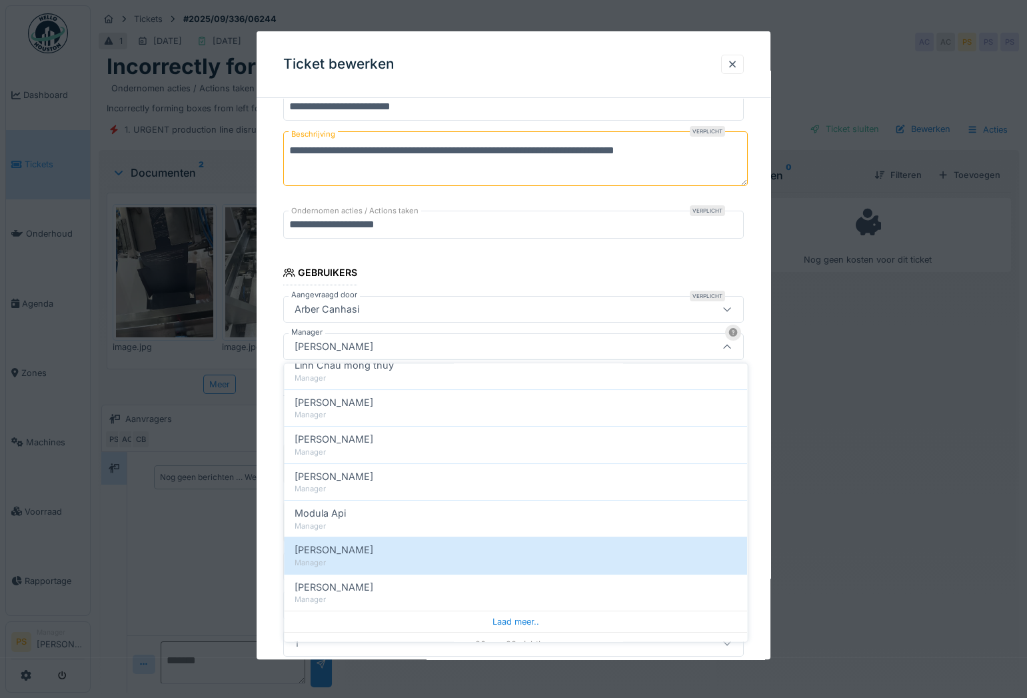
scroll to position [548, 0]
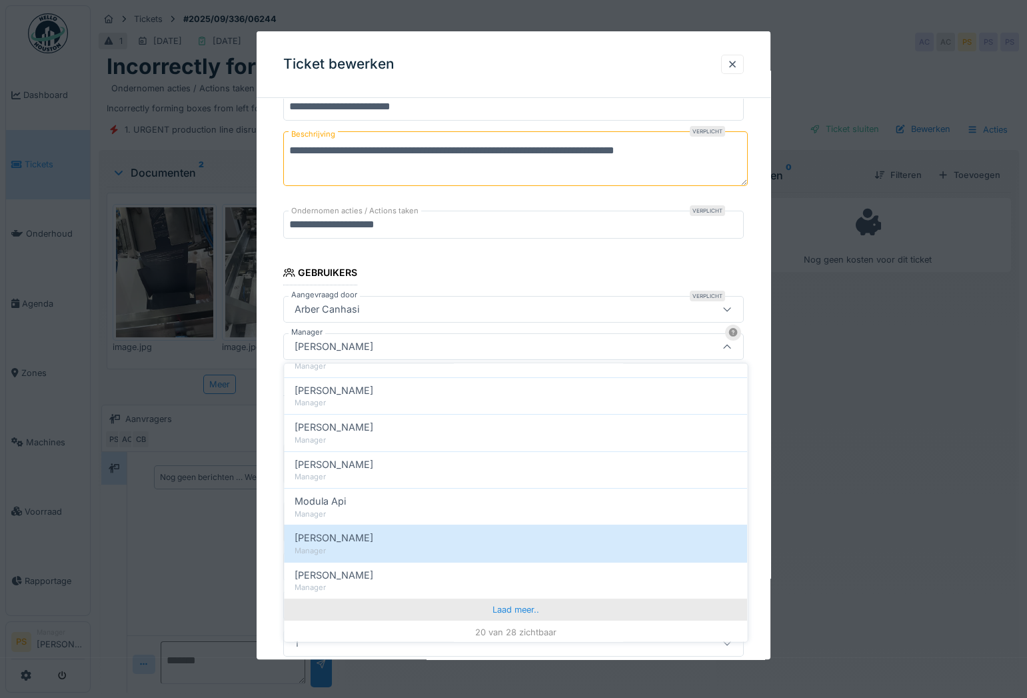
click div "Laad meer.."
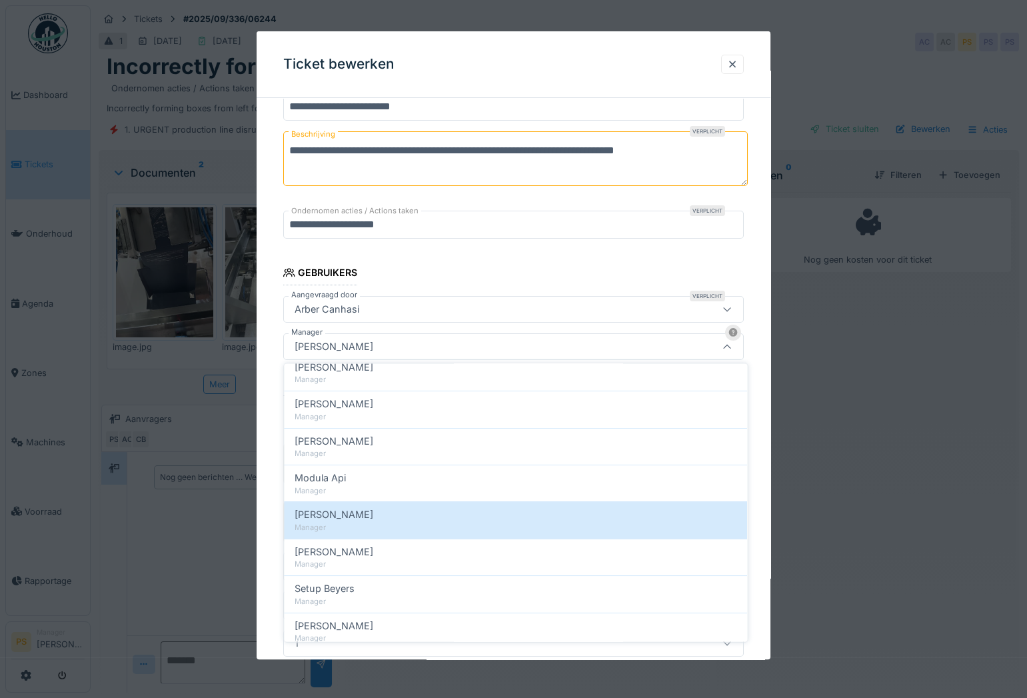
scroll to position [644, 0]
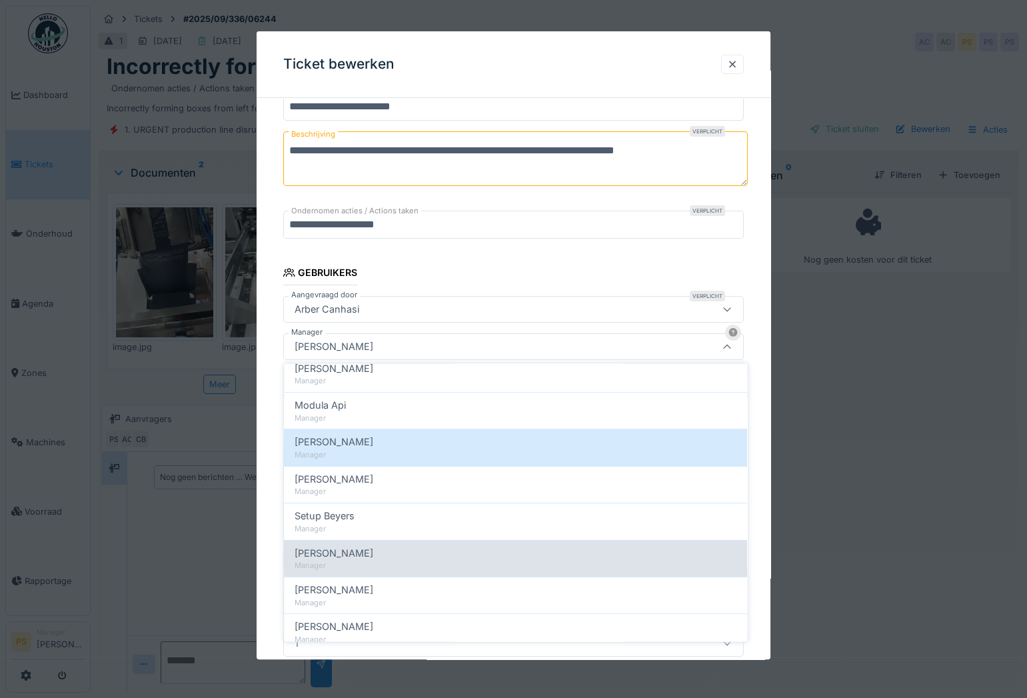
click div "Manager"
type input "****"
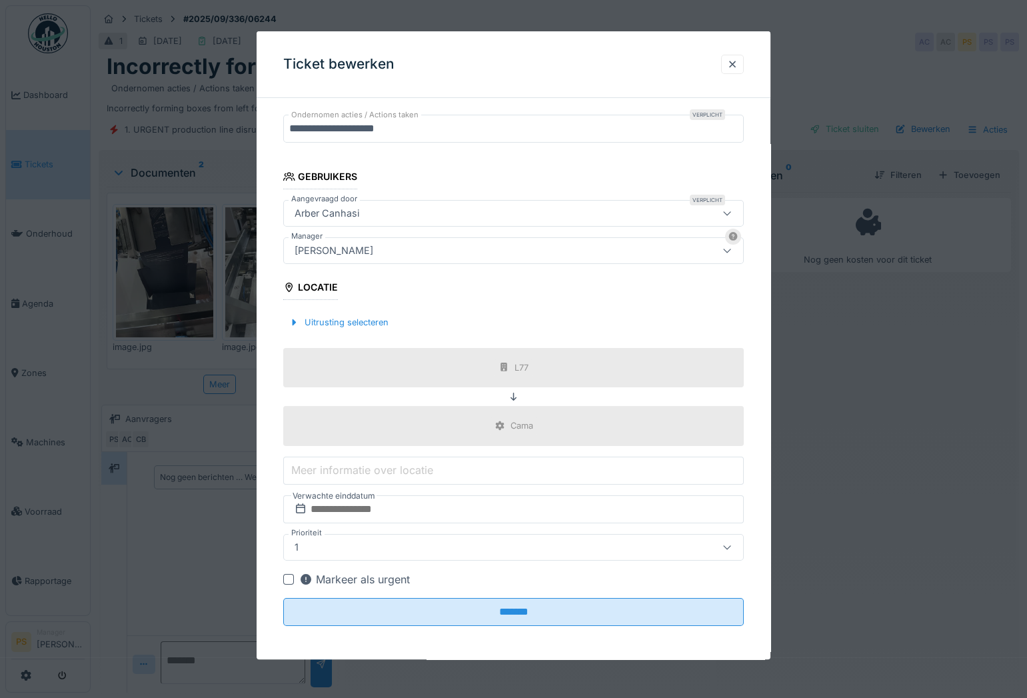
scroll to position [227, 0]
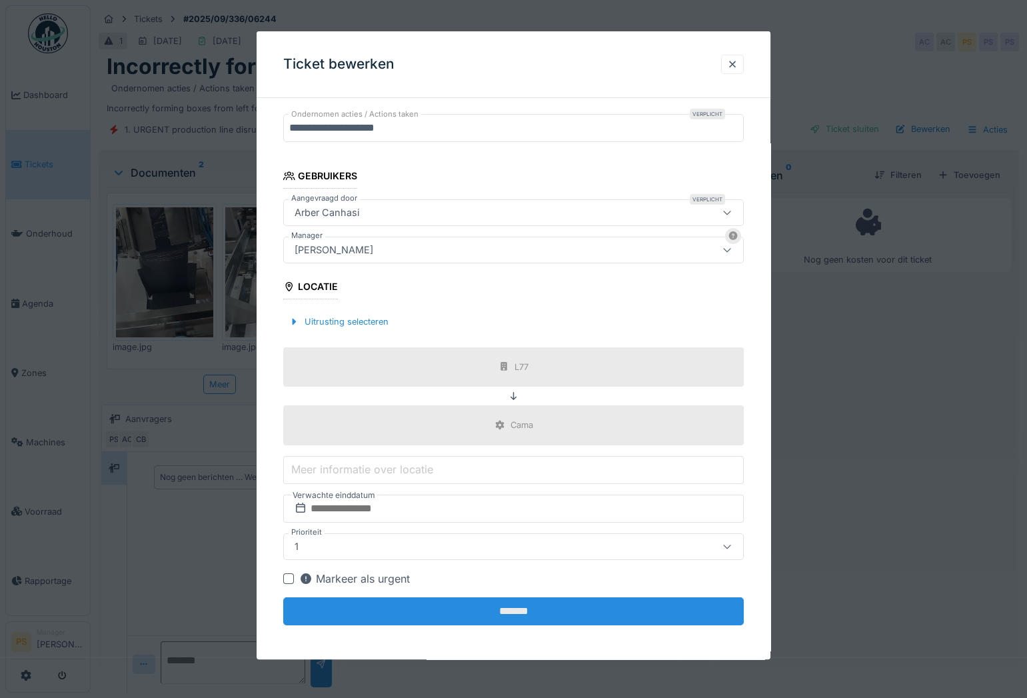
click input "*******"
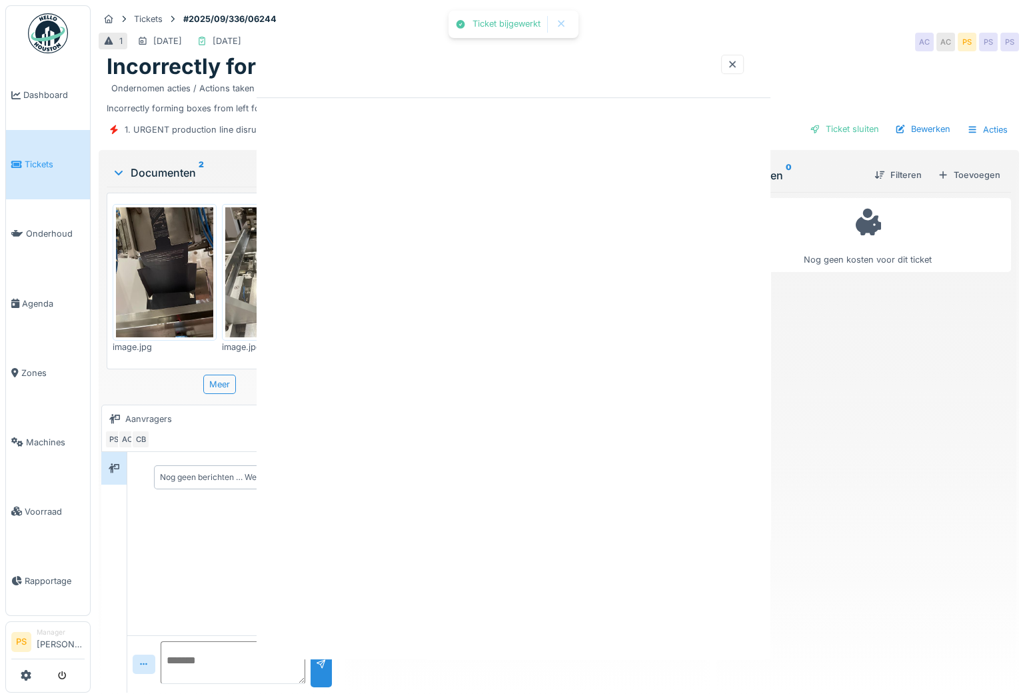
scroll to position [0, 0]
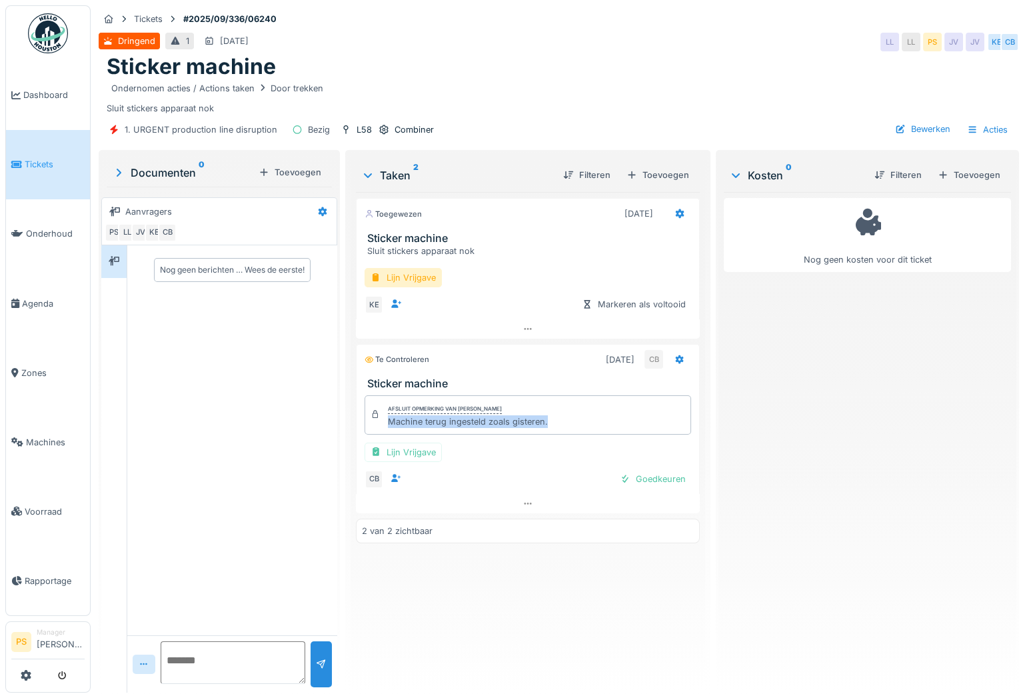
drag, startPoint x: 554, startPoint y: 425, endPoint x: 387, endPoint y: 425, distance: 166.6
click at [387, 425] on div "Afsluit opmerking van [PERSON_NAME] Machine terug ingesteld zoals gisteren." at bounding box center [528, 414] width 327 height 39
copy div "Machine terug ingesteld zoals gisteren."
click at [675, 213] on icon at bounding box center [680, 213] width 11 height 9
click at [708, 351] on div "Verwijderen" at bounding box center [721, 353] width 110 height 20
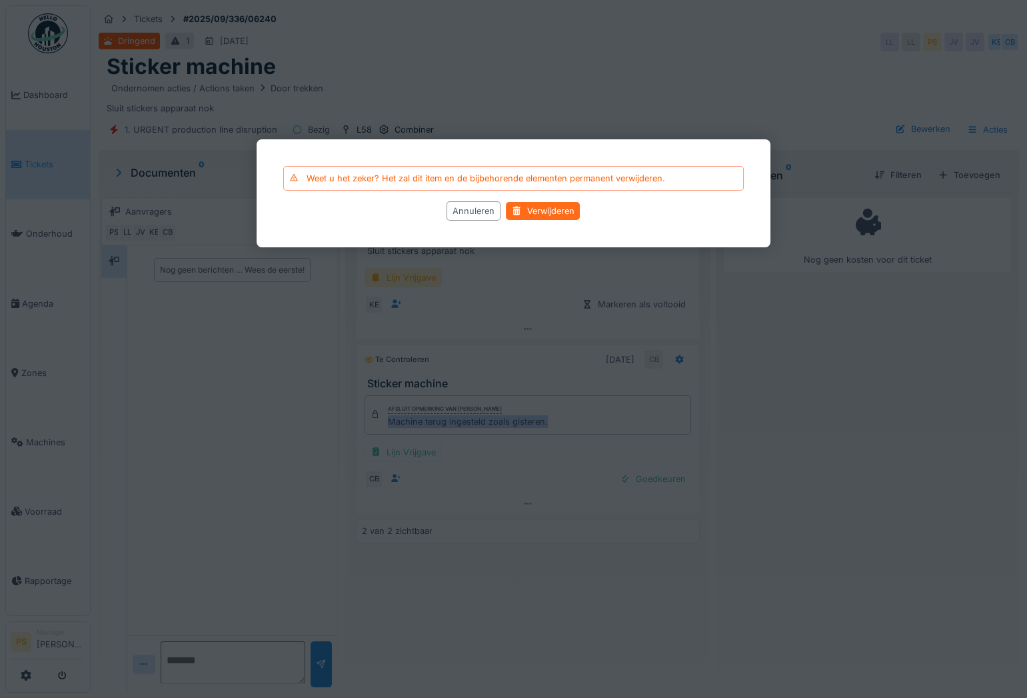
click at [557, 210] on div "Verwijderen" at bounding box center [544, 212] width 74 height 18
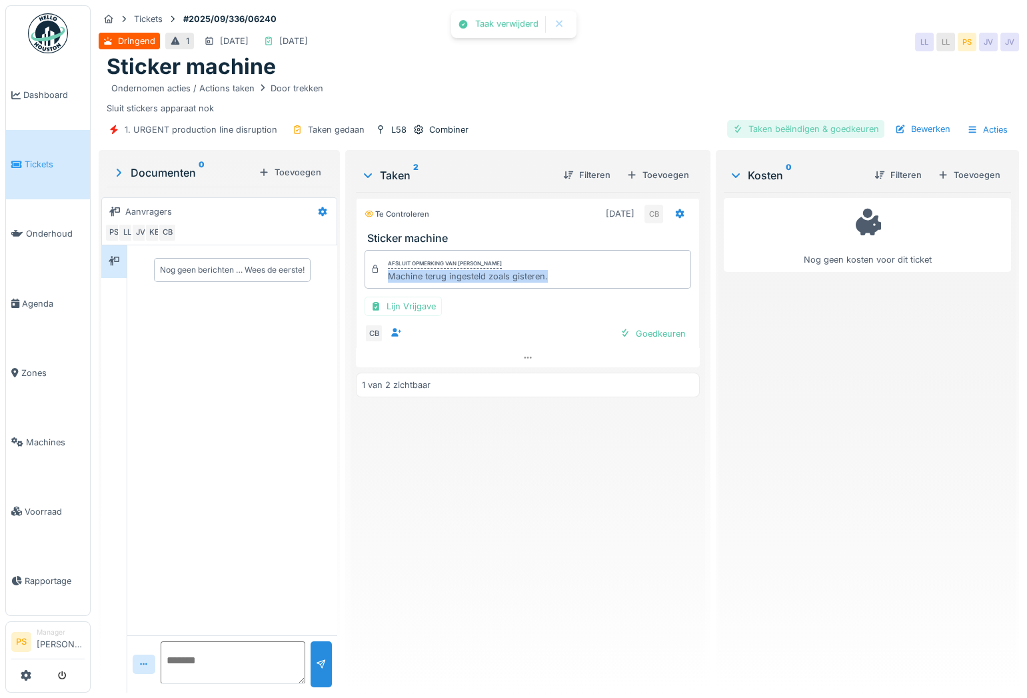
click at [828, 137] on div "Taken beëindigen & goedkeuren" at bounding box center [805, 129] width 157 height 18
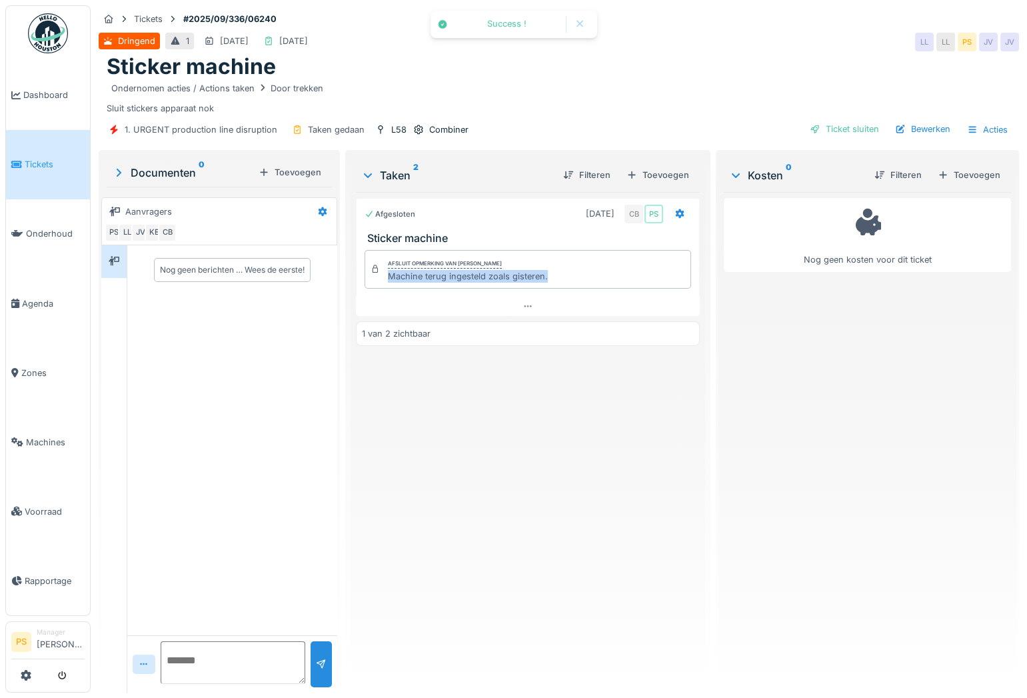
click at [828, 135] on div "Ticket sluiten" at bounding box center [845, 129] width 80 height 18
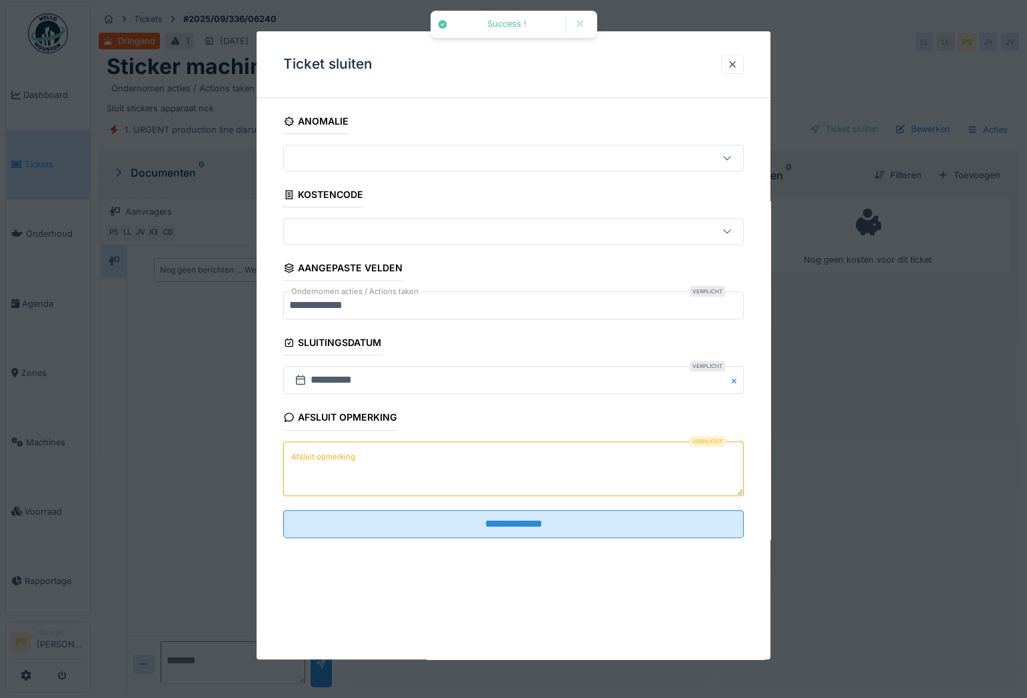
click at [415, 463] on textarea "Afsluit opmerking" at bounding box center [513, 468] width 461 height 55
paste textarea "**********"
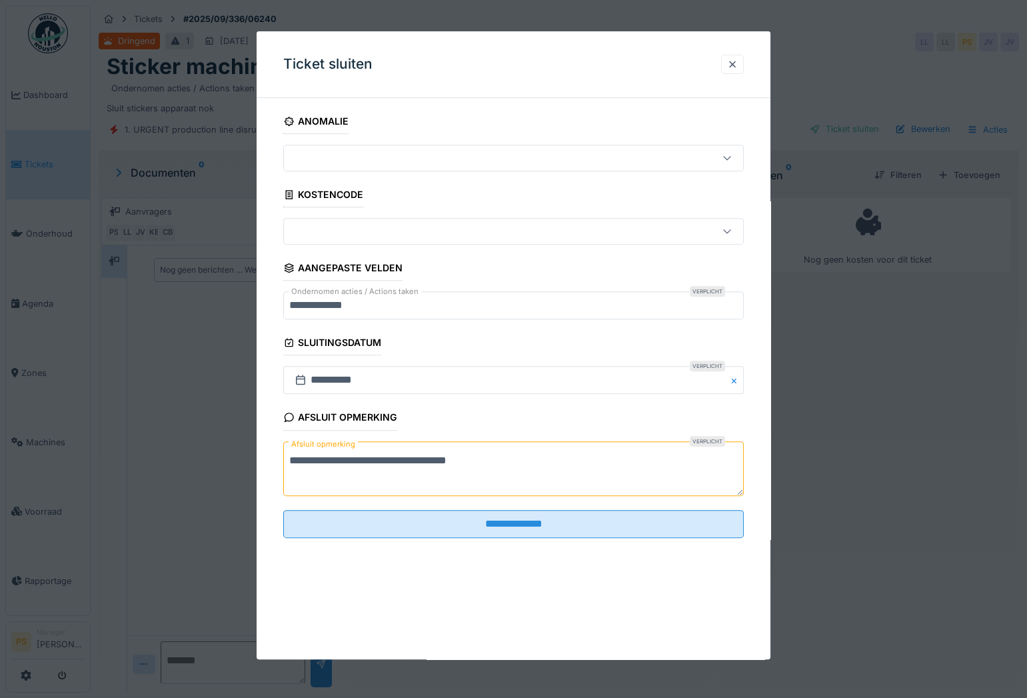
type textarea "**********"
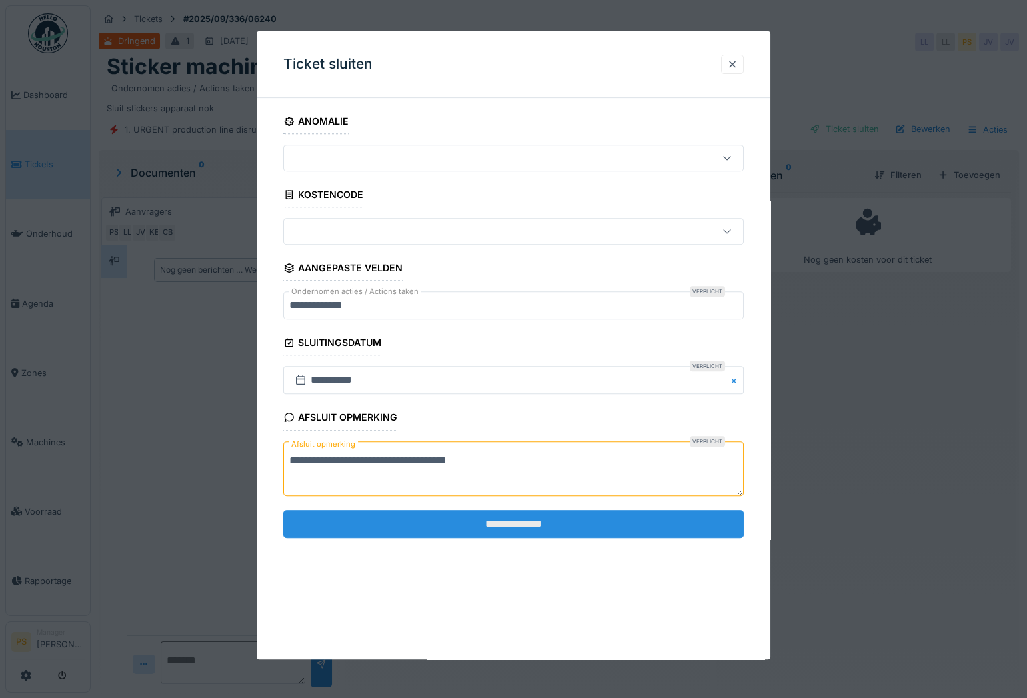
click at [569, 520] on input "**********" at bounding box center [513, 524] width 461 height 28
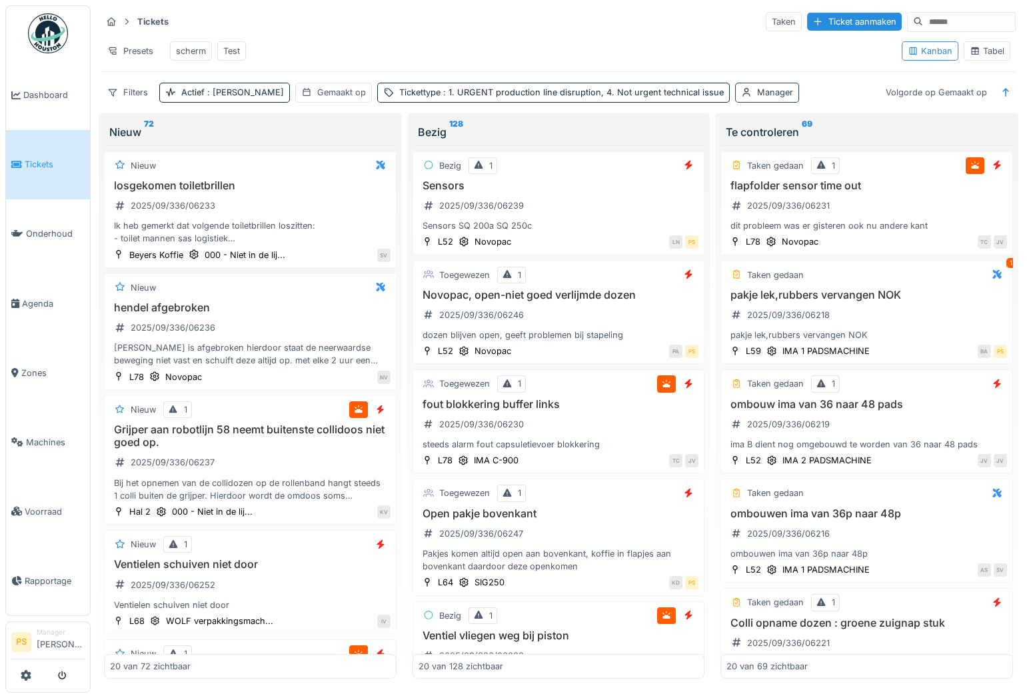
click at [757, 99] on div "Manager" at bounding box center [775, 92] width 36 height 13
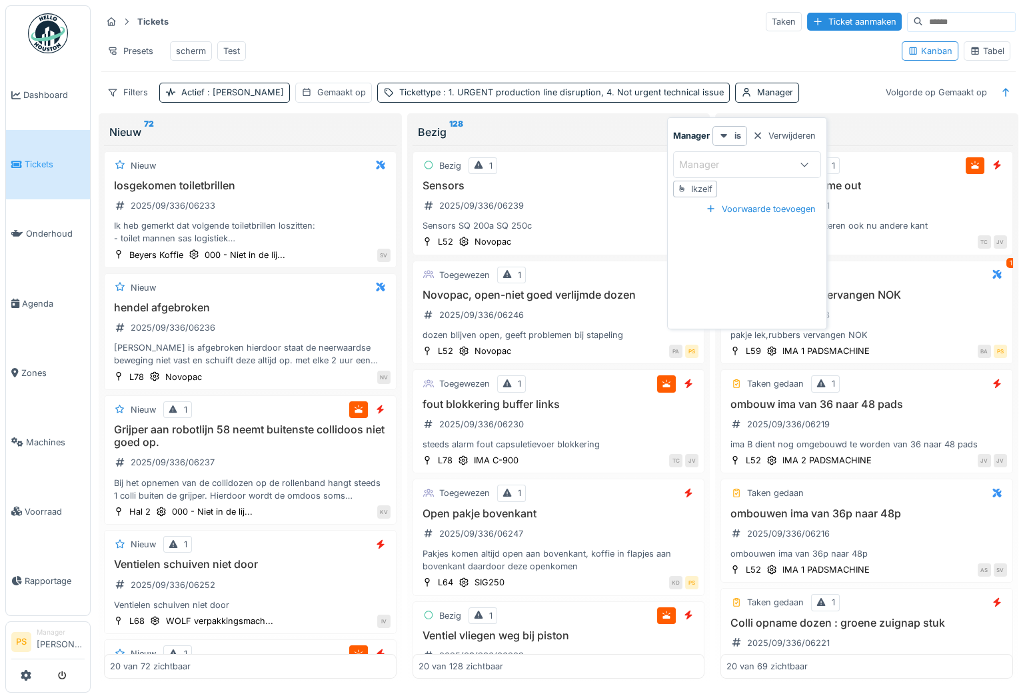
click at [711, 192] on div "Ikzelf" at bounding box center [701, 189] width 21 height 13
type input "****"
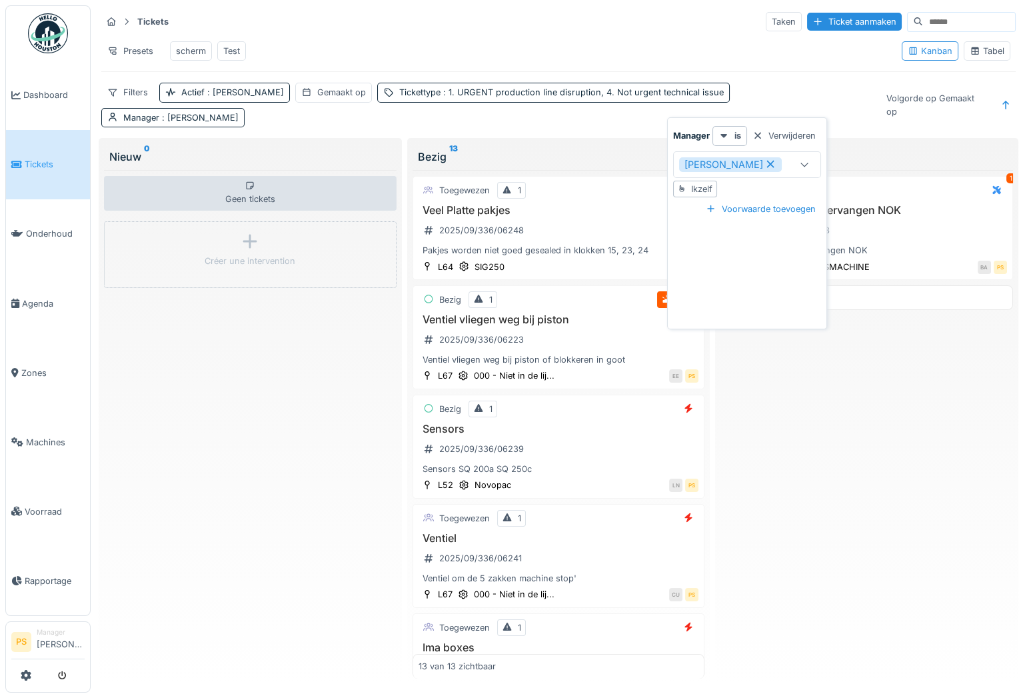
click at [840, 103] on div "Filters Actief : Ja Gemaakt op Tickettype : 1. URGENT production line disruptio…" at bounding box center [558, 105] width 914 height 44
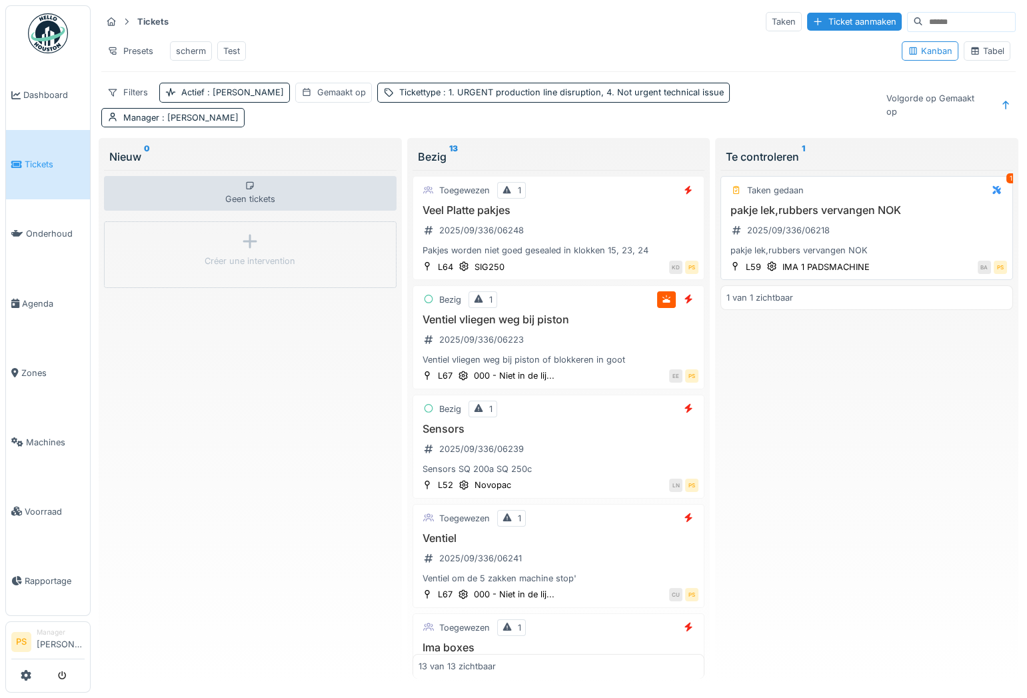
click at [805, 204] on h3 "pakje lek,rubbers vervangen NOK" at bounding box center [867, 210] width 281 height 13
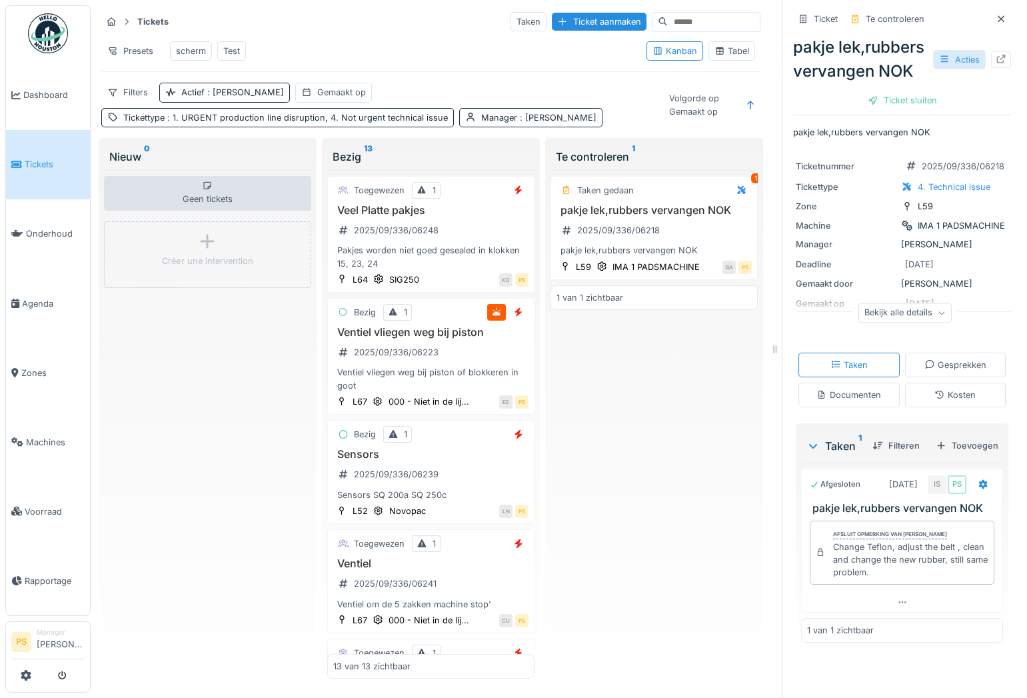
click at [950, 69] on div "Acties" at bounding box center [959, 59] width 53 height 19
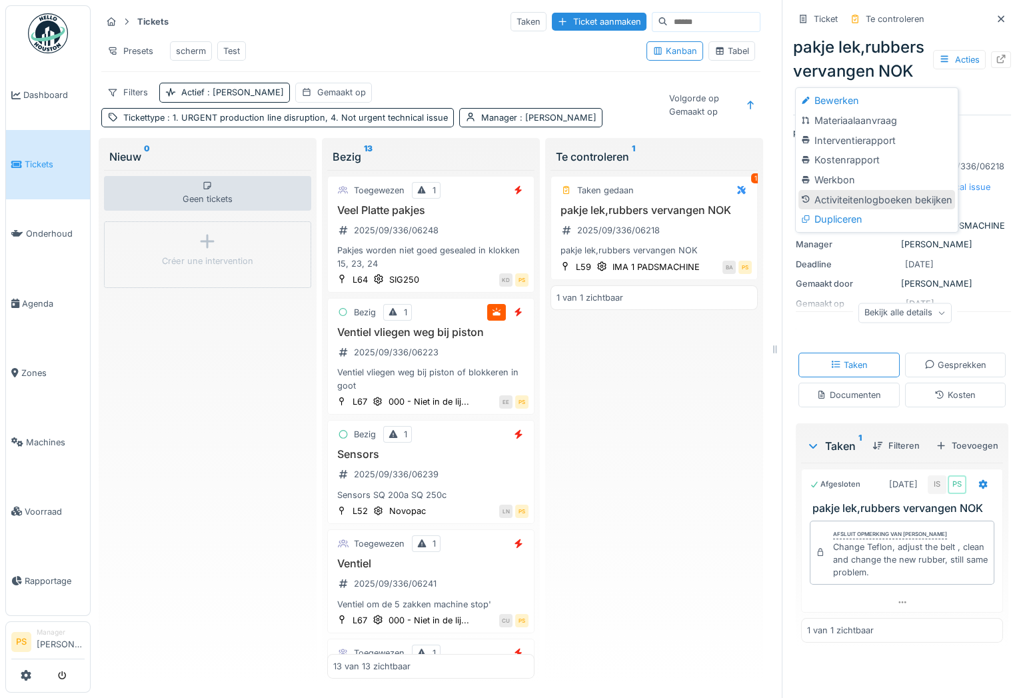
scroll to position [9, 0]
click at [840, 92] on div "Bewerken" at bounding box center [877, 101] width 156 height 20
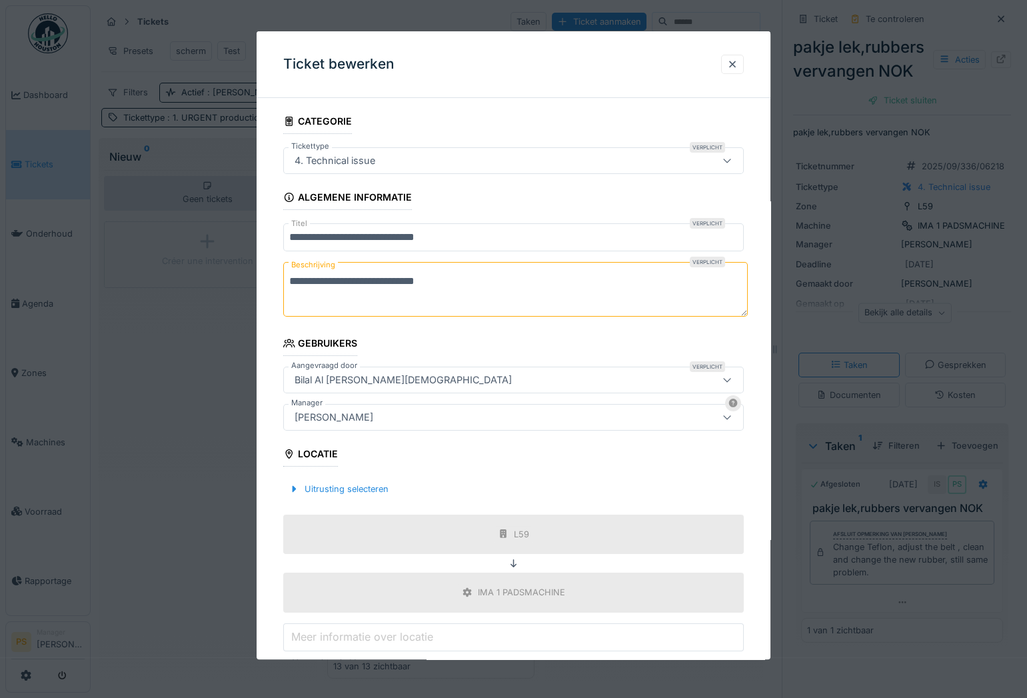
click at [362, 420] on div "[PERSON_NAME]" at bounding box center [333, 417] width 89 height 15
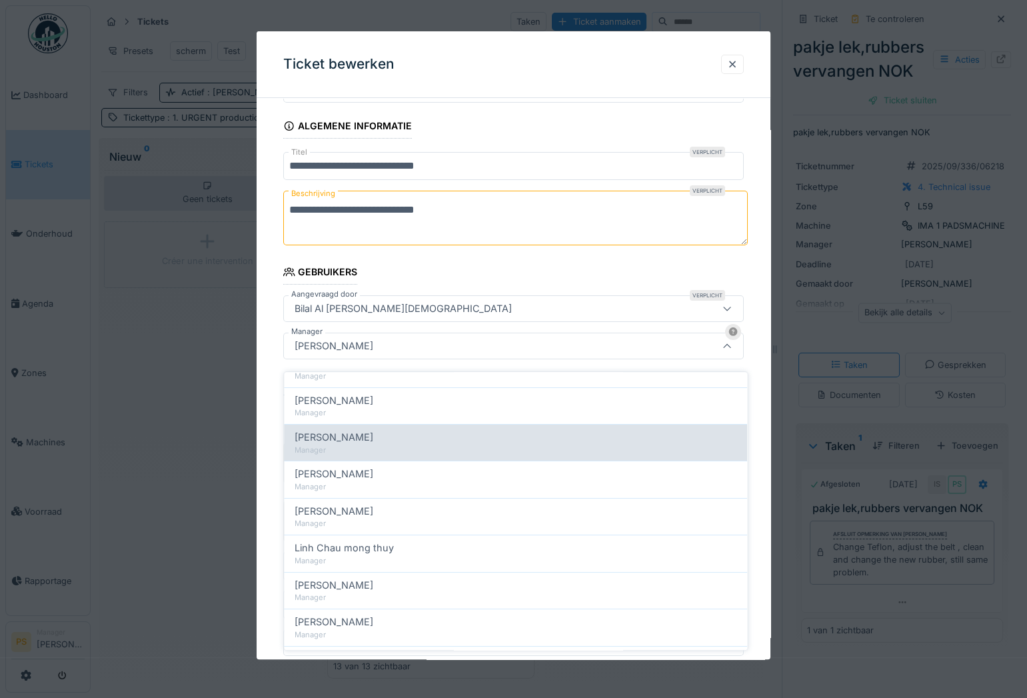
scroll to position [545, 0]
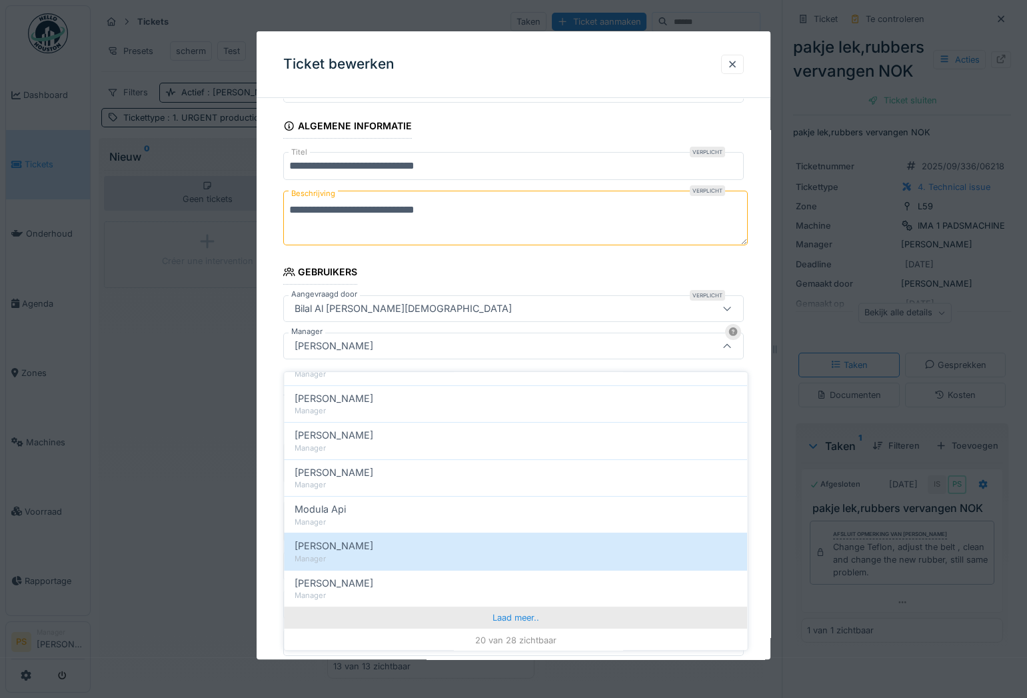
click at [364, 607] on div "Laad meer.." at bounding box center [515, 617] width 463 height 21
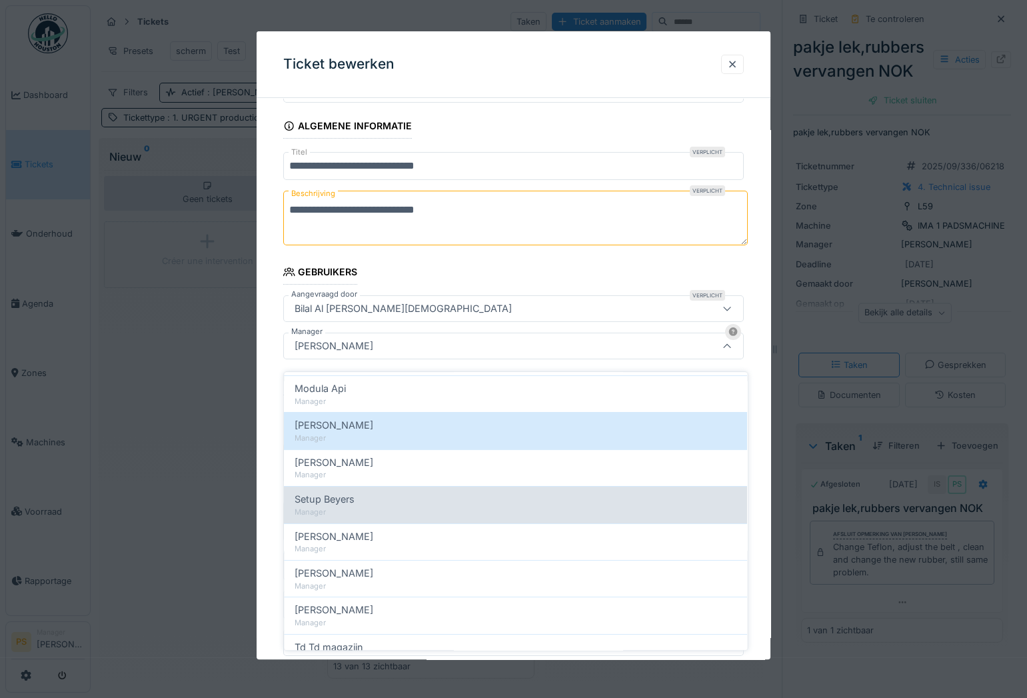
scroll to position [669, 0]
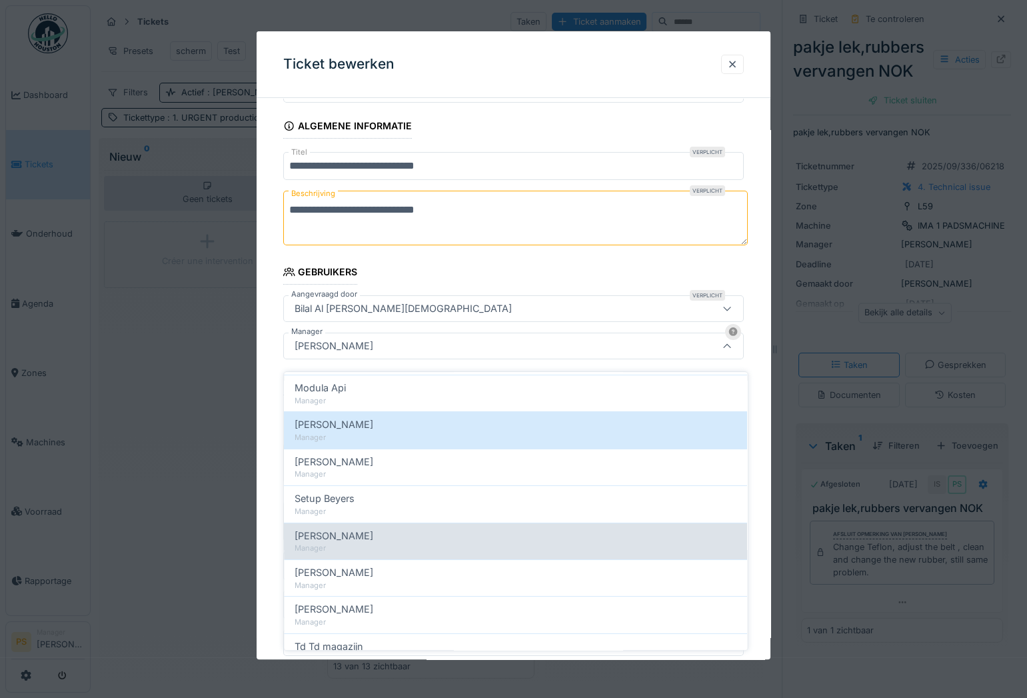
click at [345, 543] on div "Manager" at bounding box center [516, 548] width 442 height 11
type input "****"
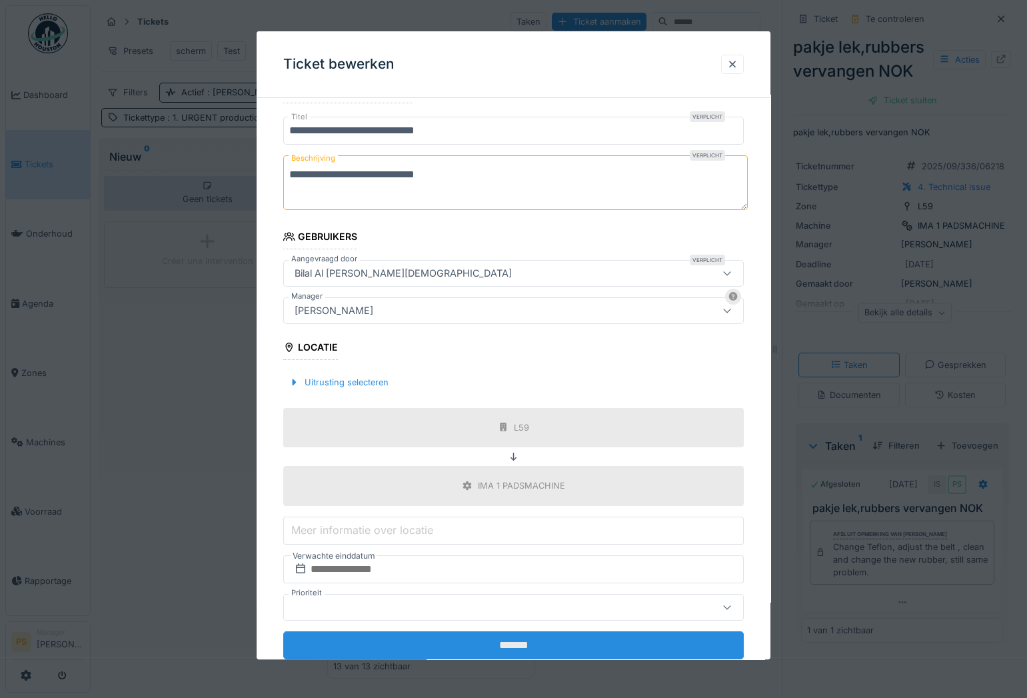
scroll to position [141, 0]
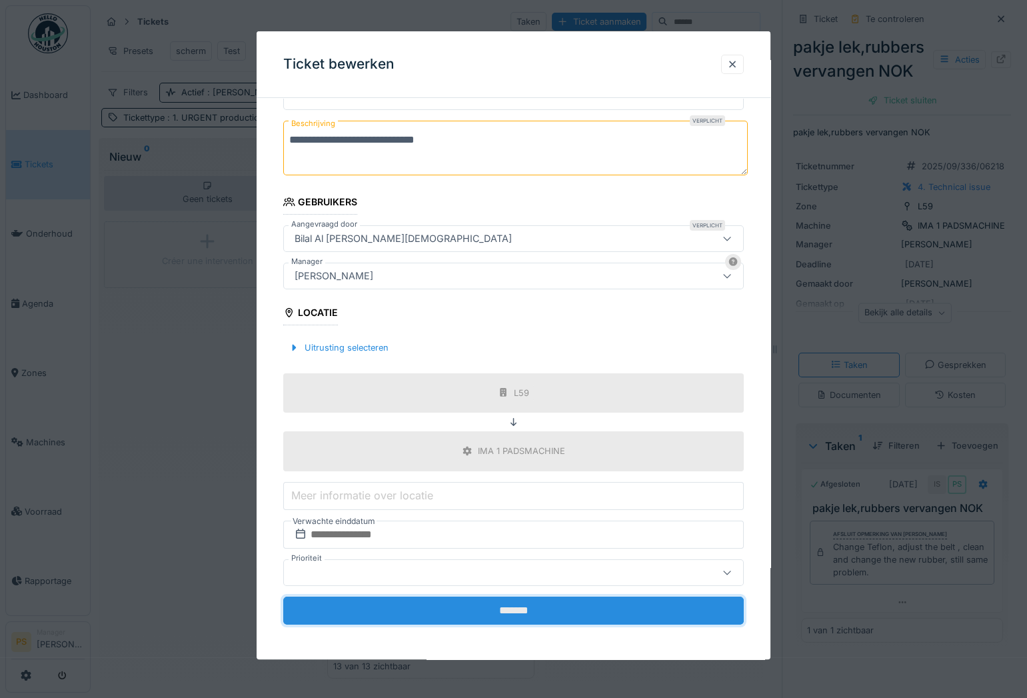
click at [497, 612] on input "*******" at bounding box center [513, 611] width 461 height 28
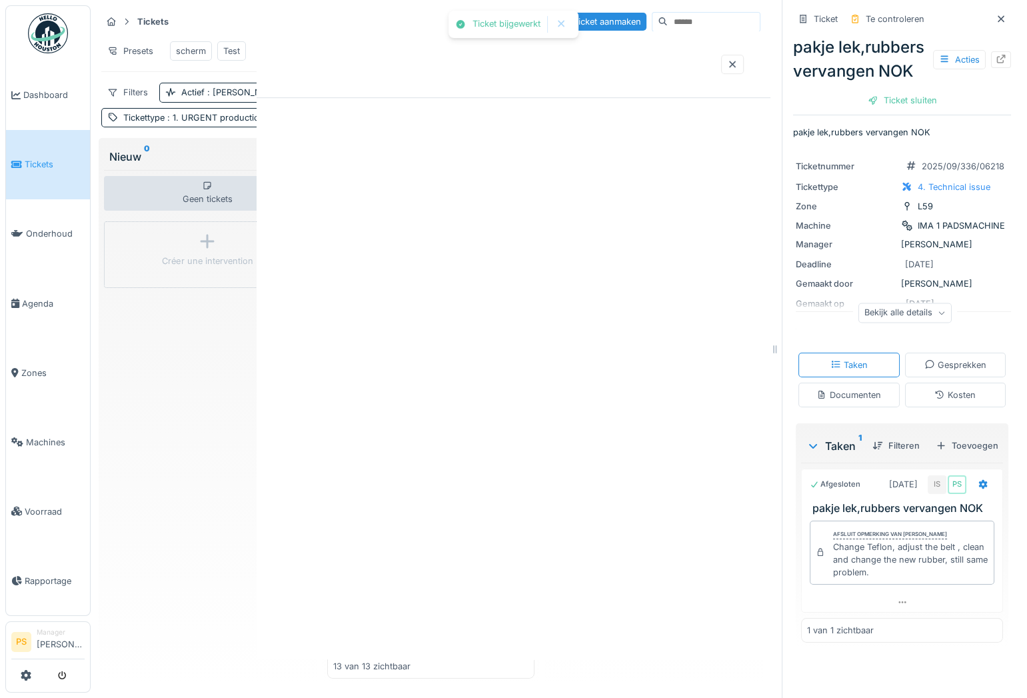
scroll to position [0, 0]
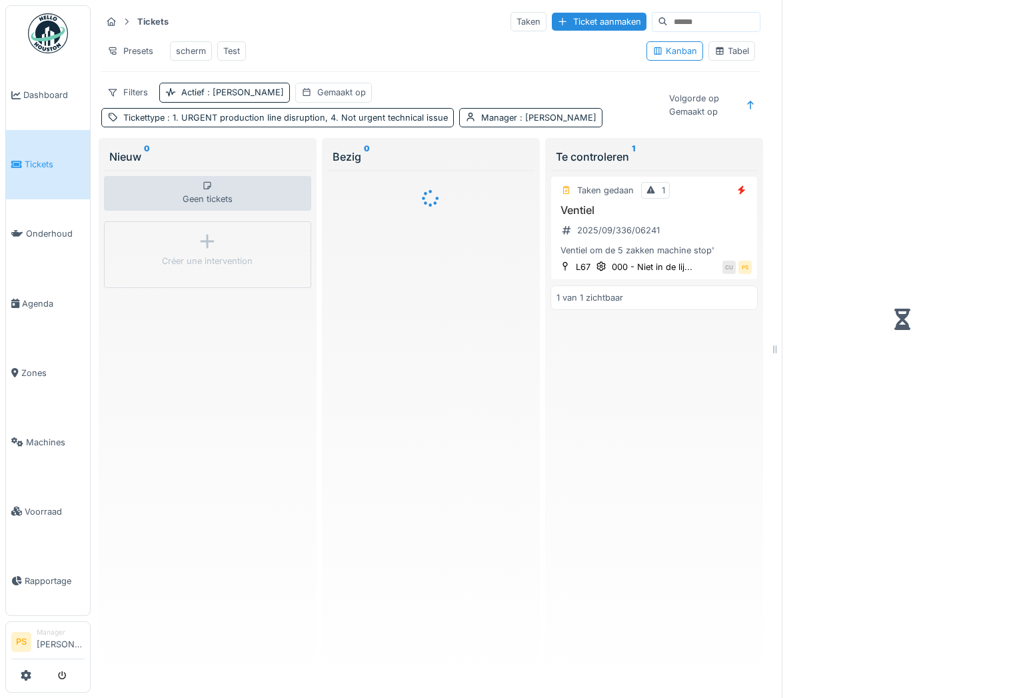
scroll to position [6, 0]
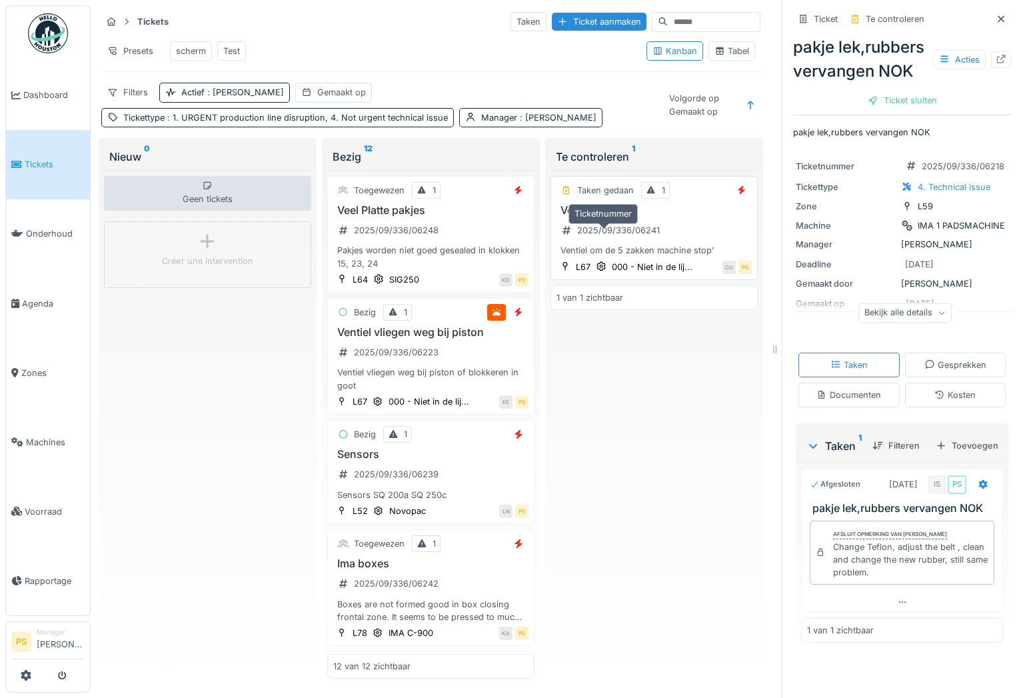
click at [603, 235] on div "2025/09/336/06241" at bounding box center [618, 230] width 83 height 13
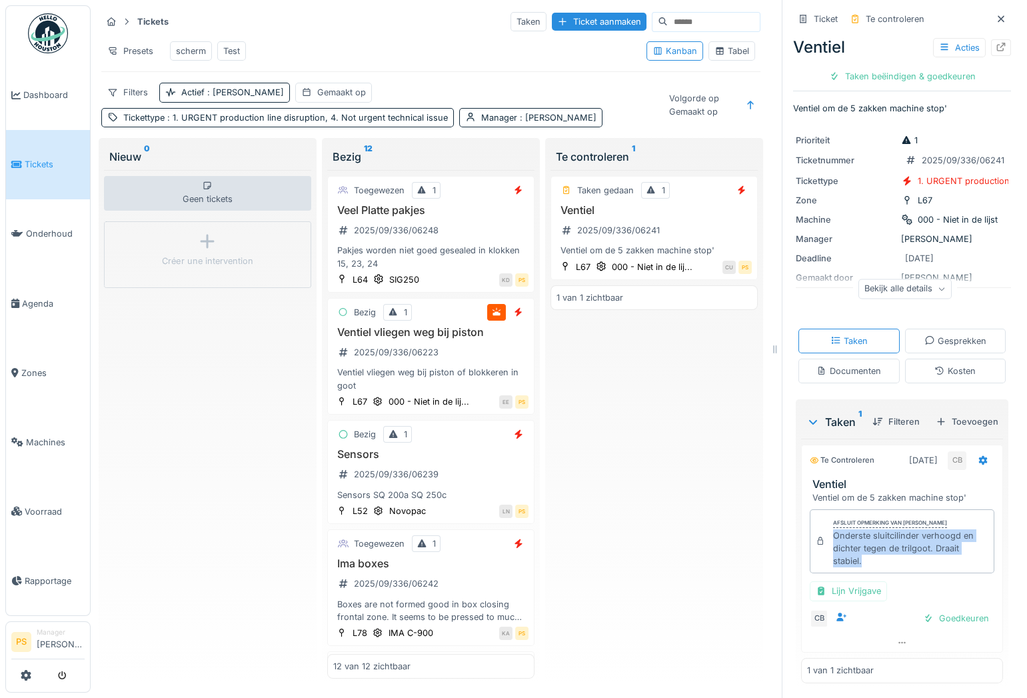
drag, startPoint x: 863, startPoint y: 618, endPoint x: 823, endPoint y: 593, distance: 47.3
click at [833, 568] on div "Onderste sluitcilinder verhoogd en dichter tegen de trilgoot. Draait stabiel." at bounding box center [910, 548] width 155 height 39
copy div "Onderste sluitcilinder verhoogd en dichter tegen de trilgoot. Draait stabiel."
click at [937, 71] on div "Taken beëindigen & goedkeuren" at bounding box center [902, 76] width 157 height 18
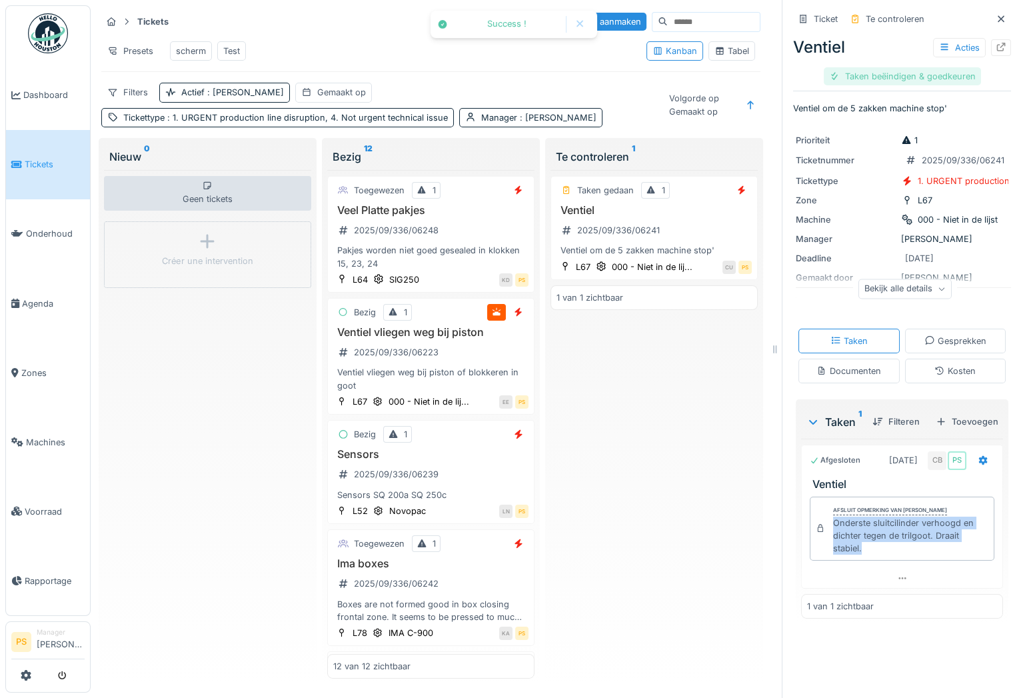
click at [936, 71] on div "Taken beëindigen & goedkeuren" at bounding box center [902, 76] width 157 height 18
click at [892, 67] on div "Ticket sluiten" at bounding box center [903, 76] width 80 height 18
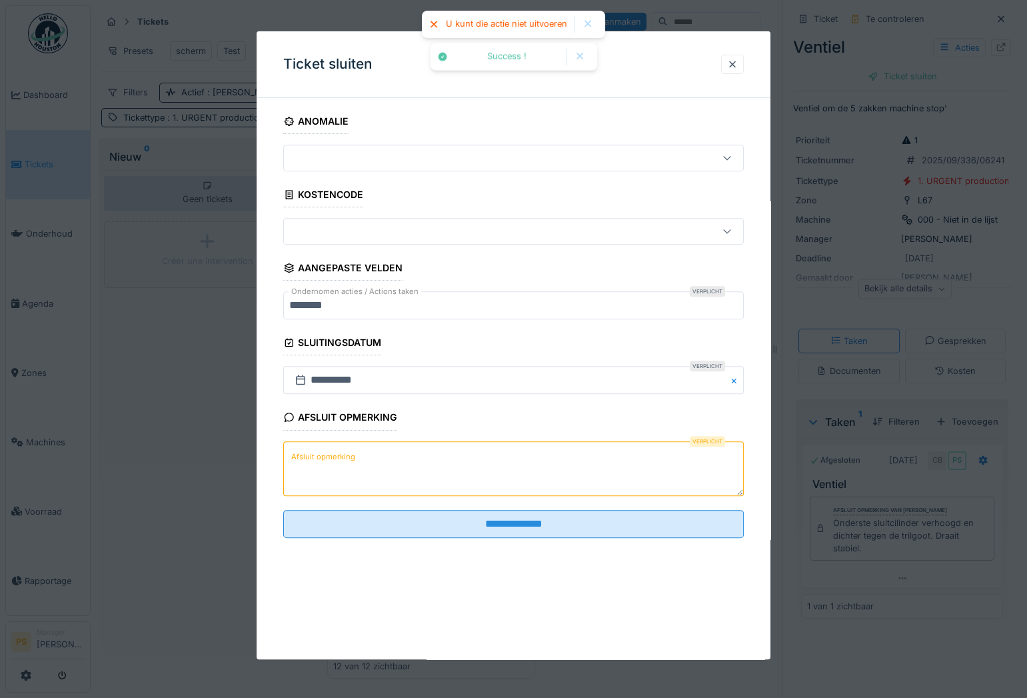
click at [517, 457] on textarea "Afsluit opmerking" at bounding box center [513, 468] width 461 height 55
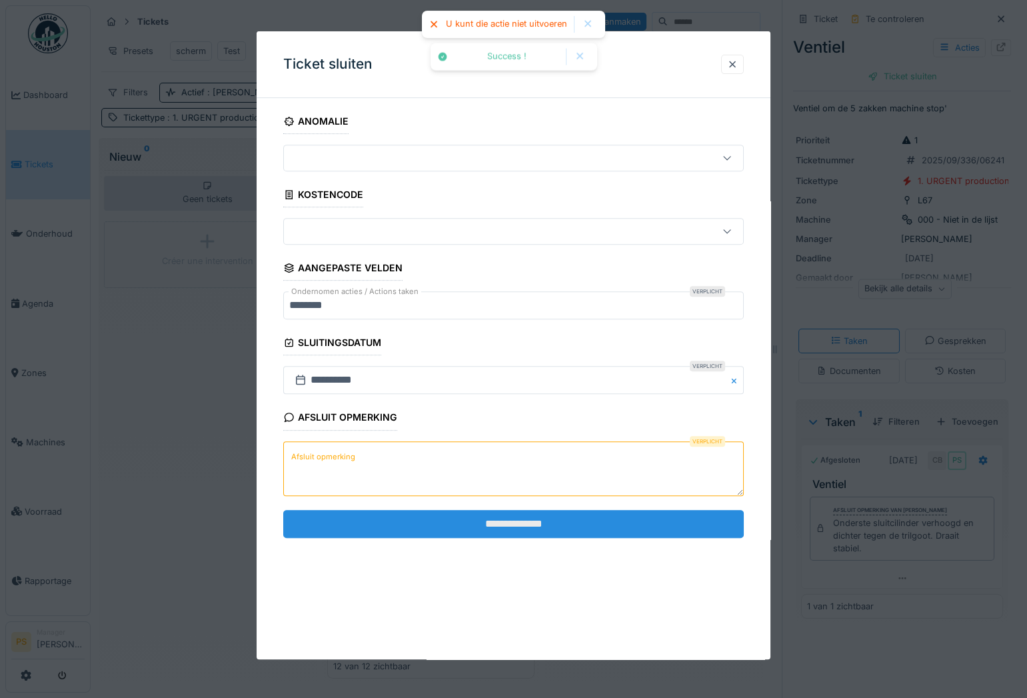
paste textarea "**********"
type textarea "**********"
click at [507, 535] on input "**********" at bounding box center [513, 524] width 461 height 28
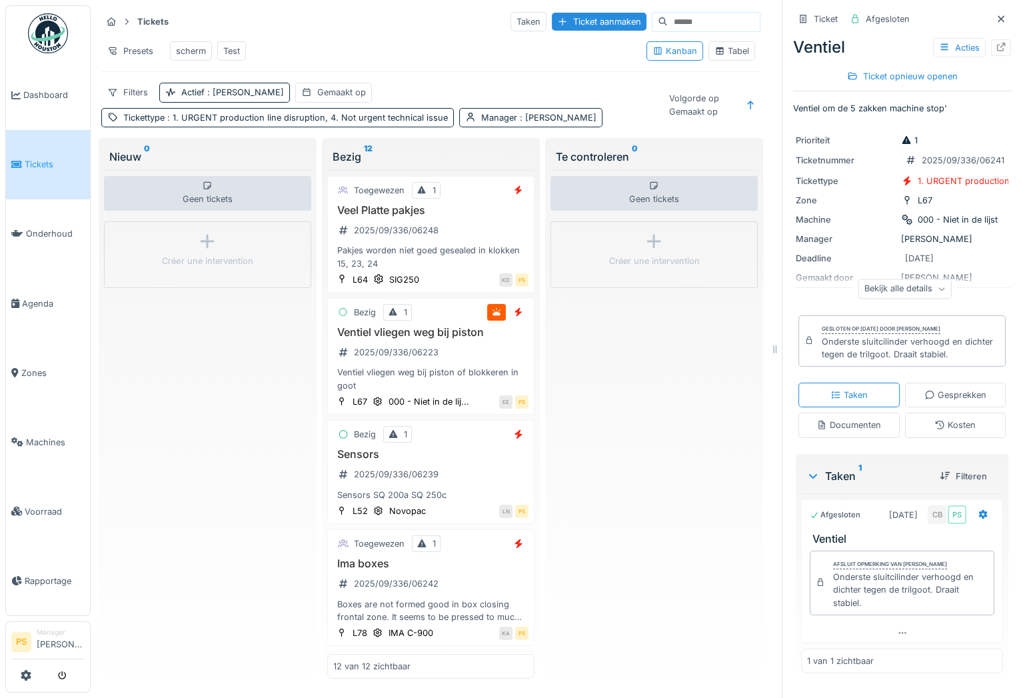
scroll to position [9, 0]
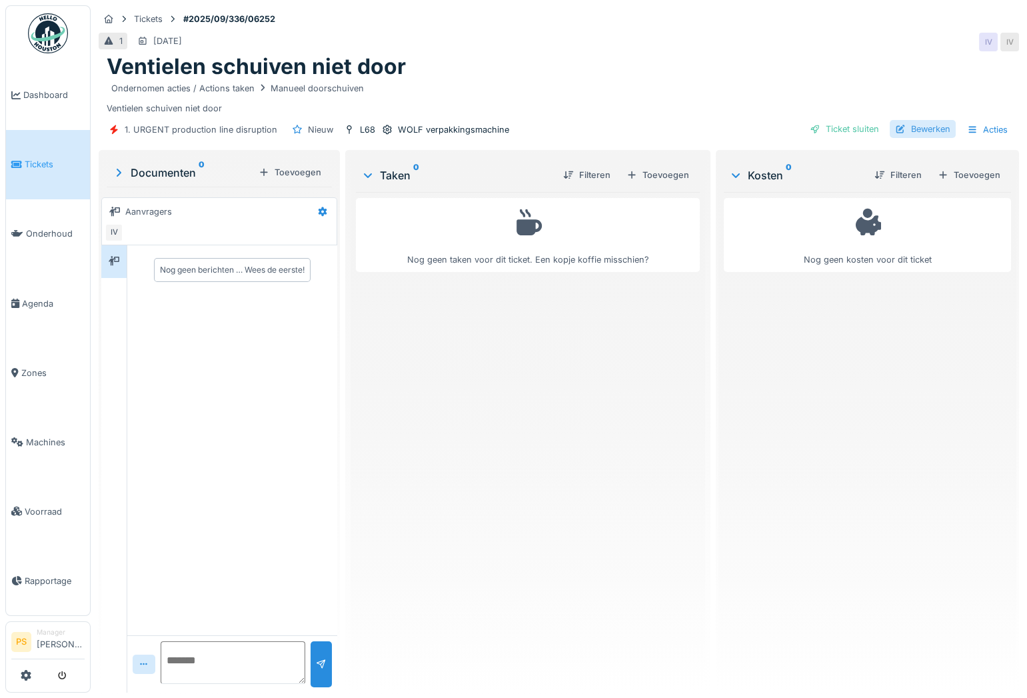
click at [926, 125] on div "Bewerken" at bounding box center [923, 129] width 66 height 18
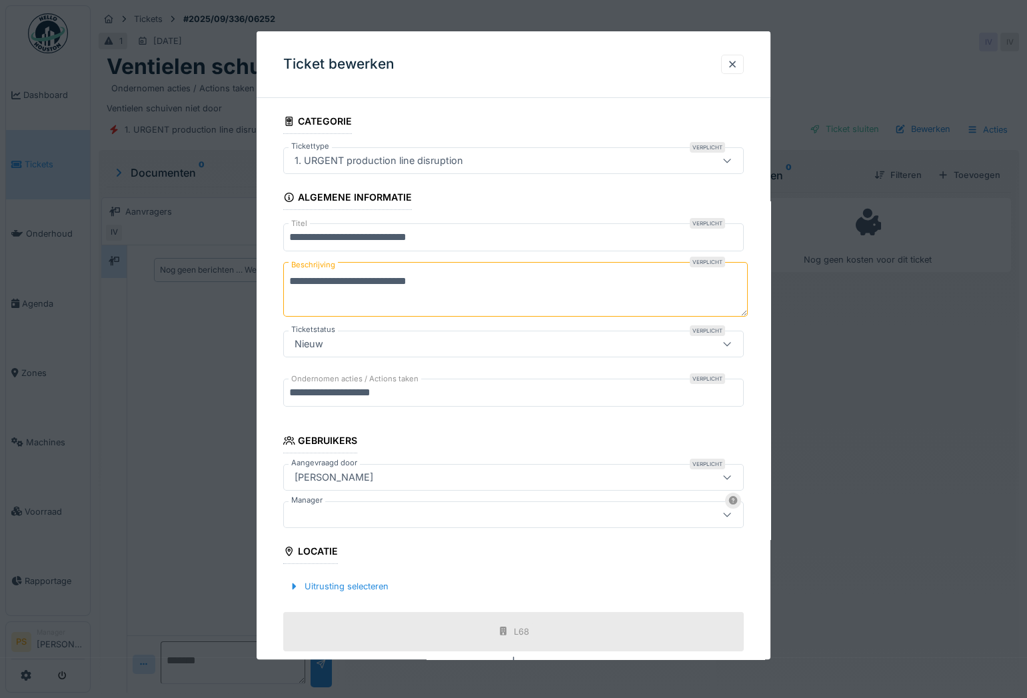
click at [354, 507] on div at bounding box center [485, 514] width 393 height 15
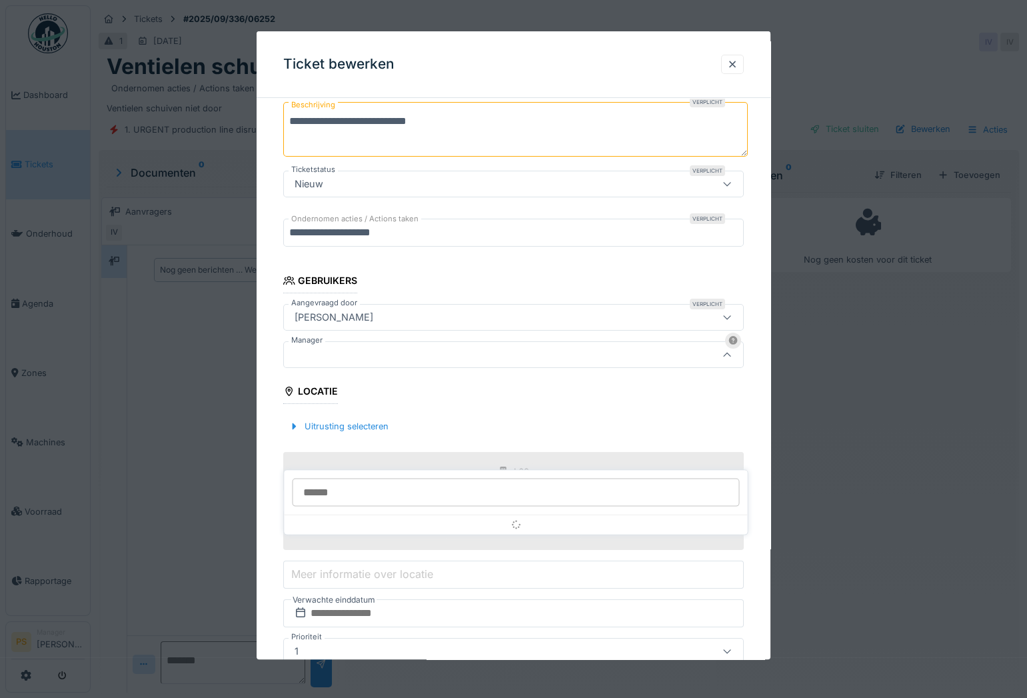
scroll to position [168, 0]
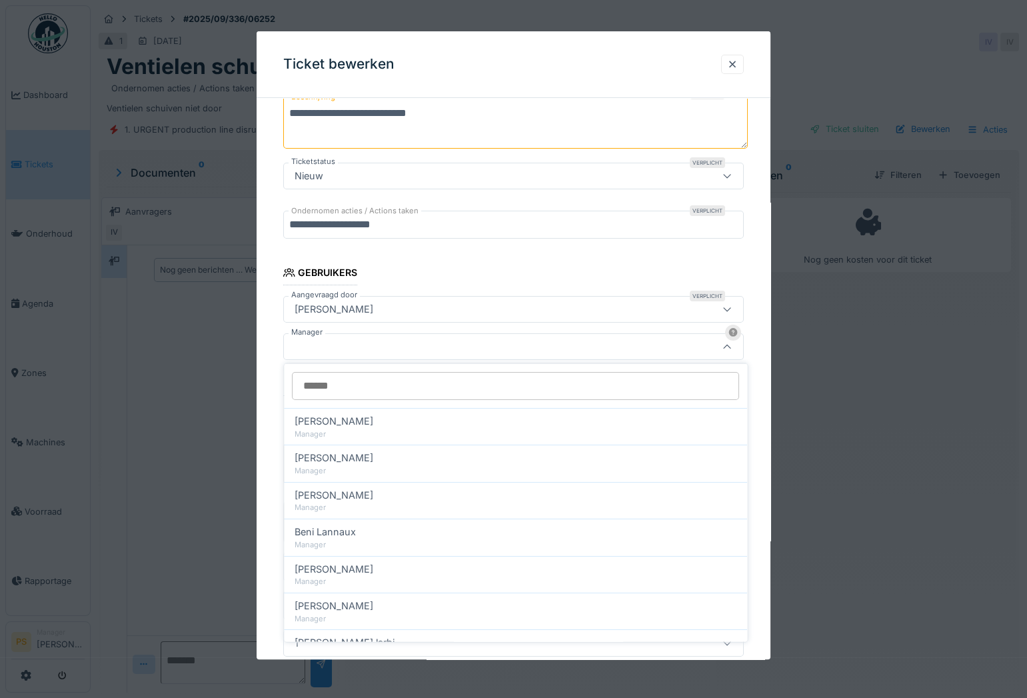
click at [352, 387] on input "Manager" at bounding box center [515, 386] width 447 height 28
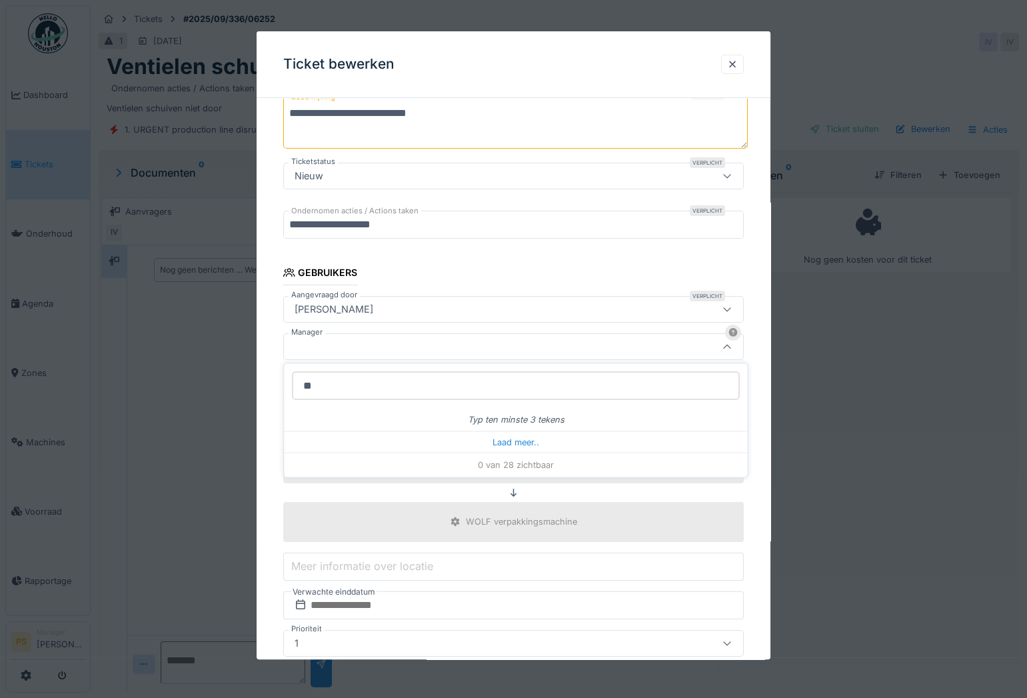
type input "*"
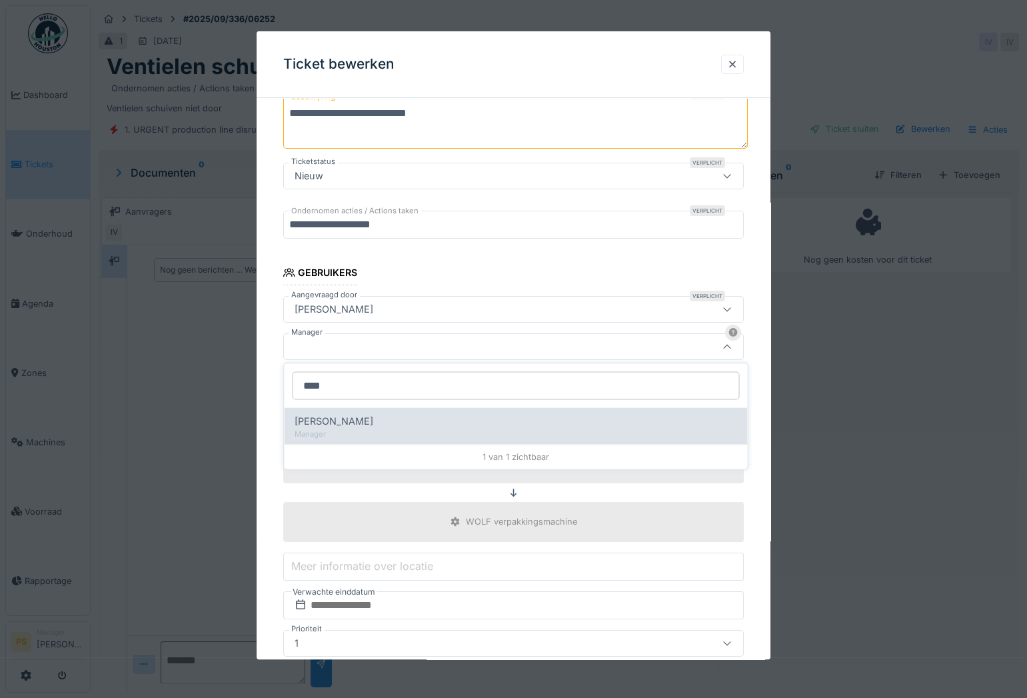
type input "****"
click at [347, 425] on span "[PERSON_NAME]" at bounding box center [334, 421] width 79 height 15
type input "****"
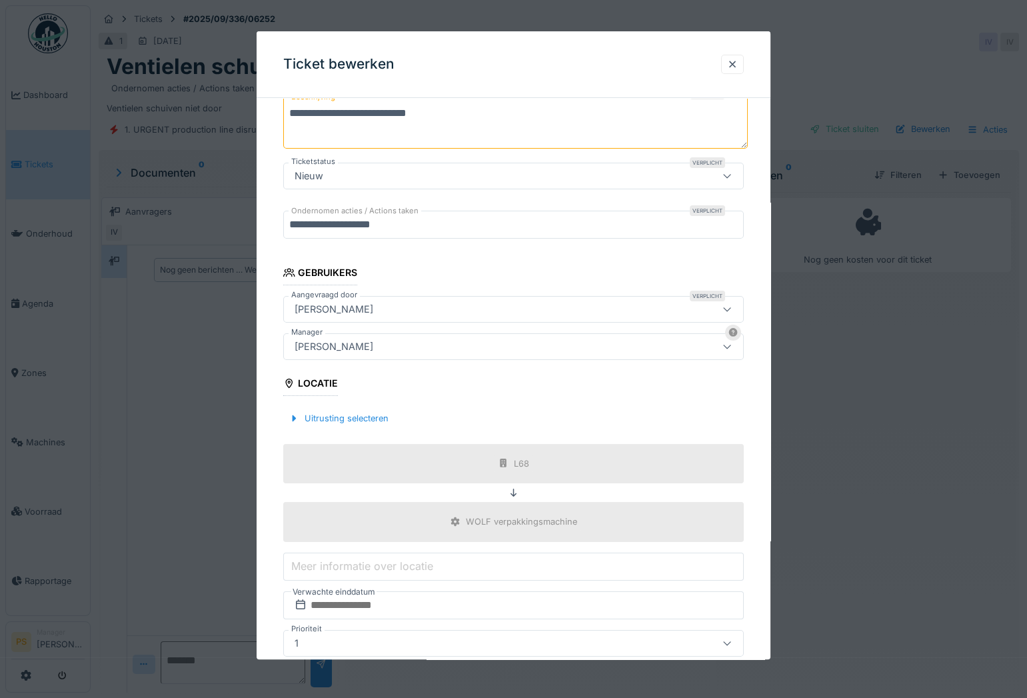
scroll to position [265, 0]
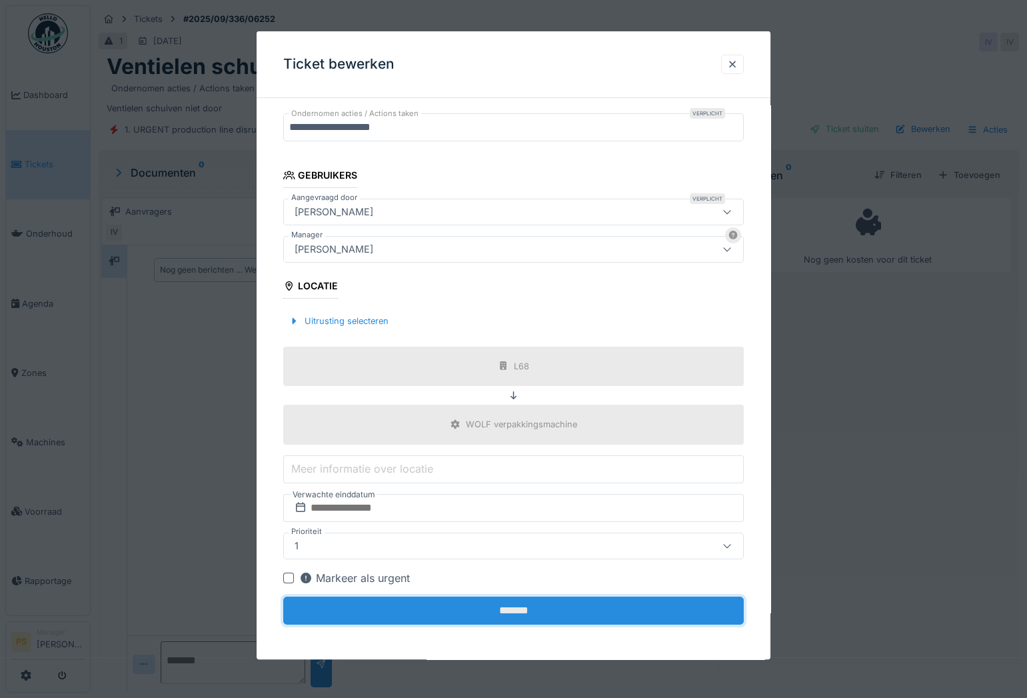
click at [433, 600] on input "*******" at bounding box center [513, 611] width 461 height 28
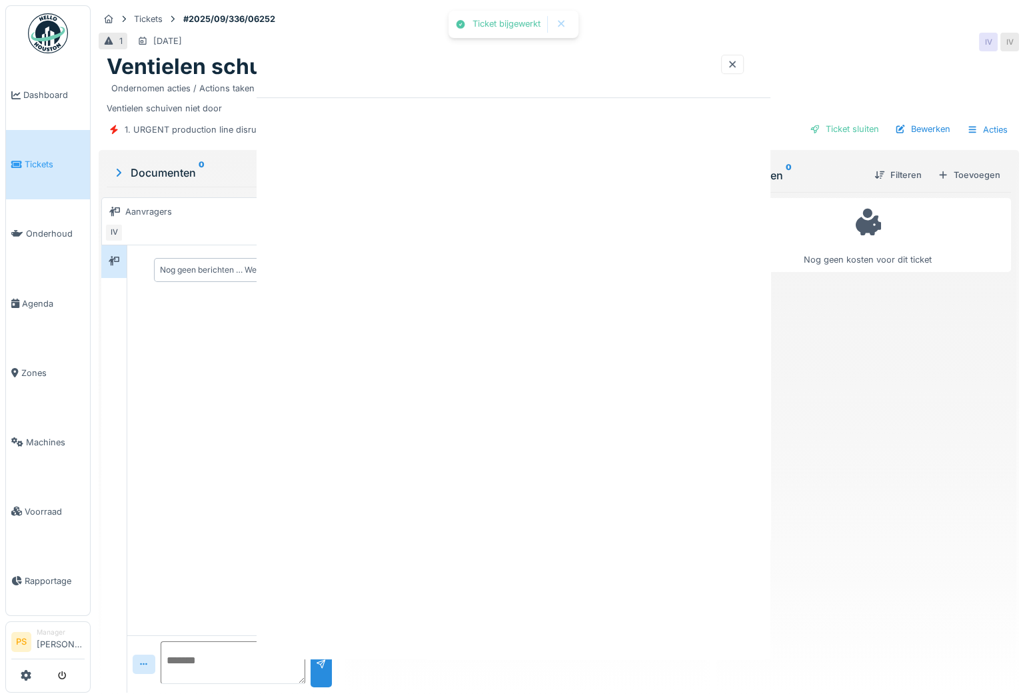
scroll to position [0, 0]
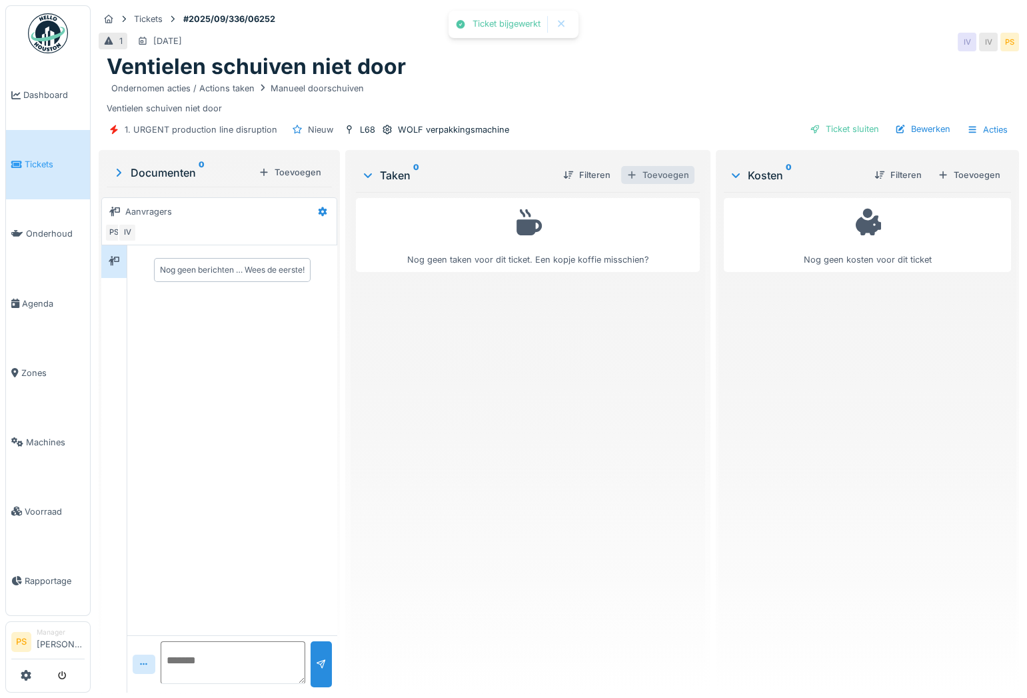
click at [671, 172] on div "Toevoegen" at bounding box center [657, 175] width 73 height 18
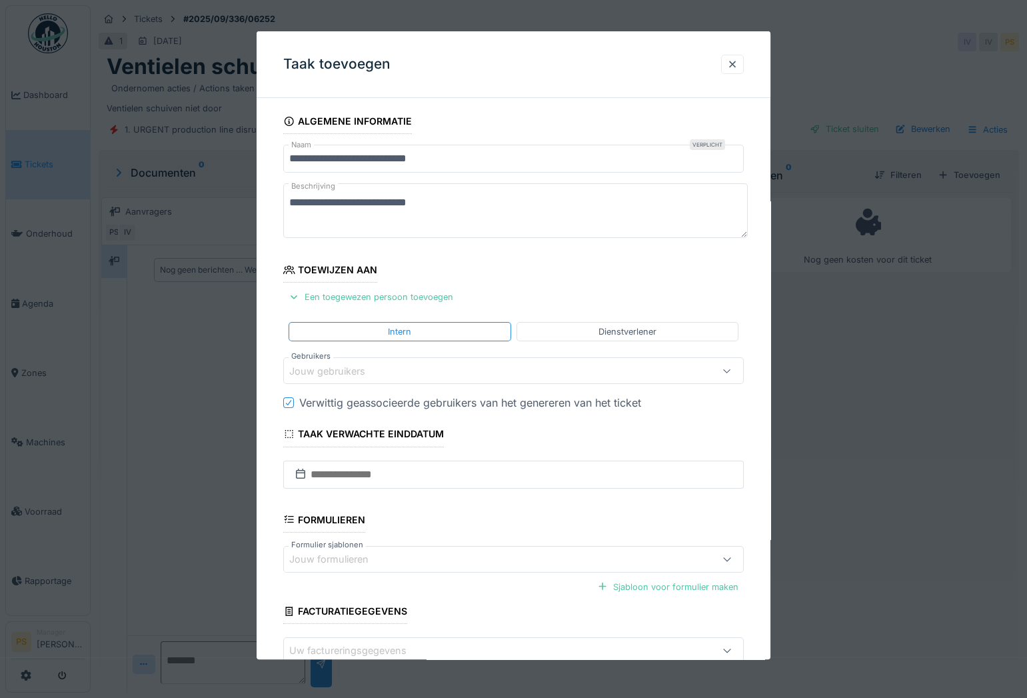
click at [329, 375] on div "Jouw gebruikers" at bounding box center [336, 371] width 95 height 15
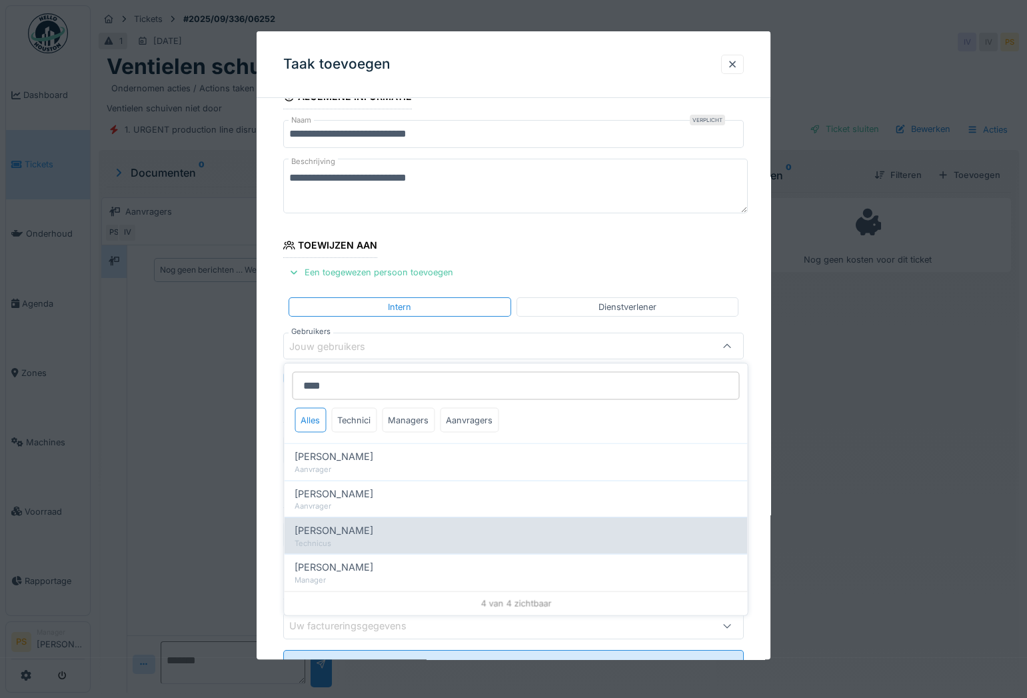
type input "****"
click at [339, 529] on span "[PERSON_NAME]" at bounding box center [334, 530] width 79 height 15
type input "****"
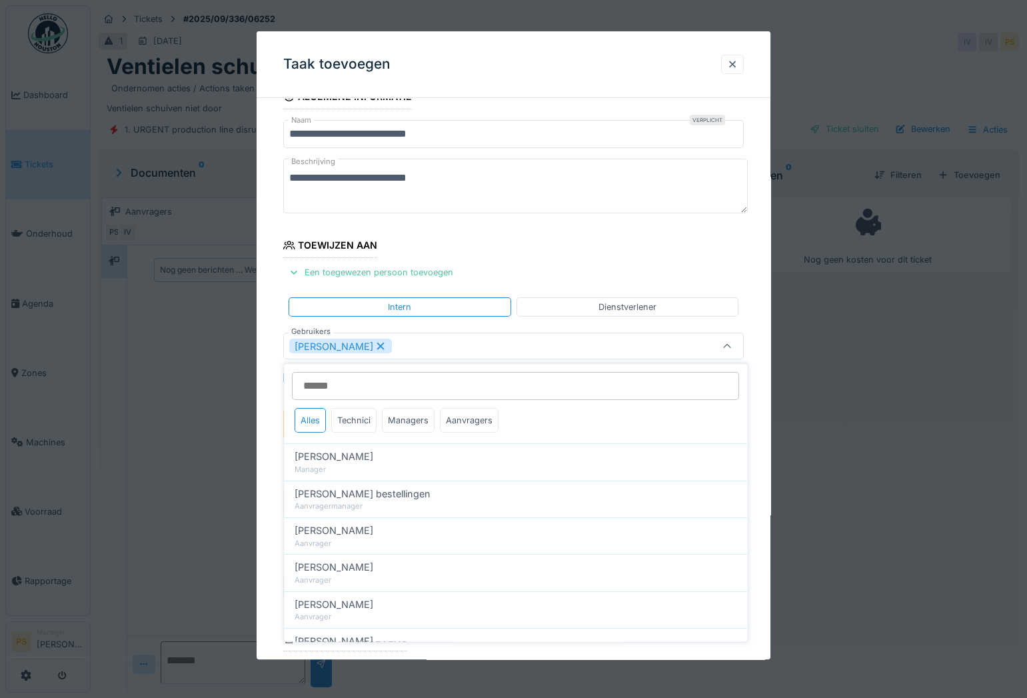
click at [276, 461] on div "**********" at bounding box center [514, 425] width 514 height 683
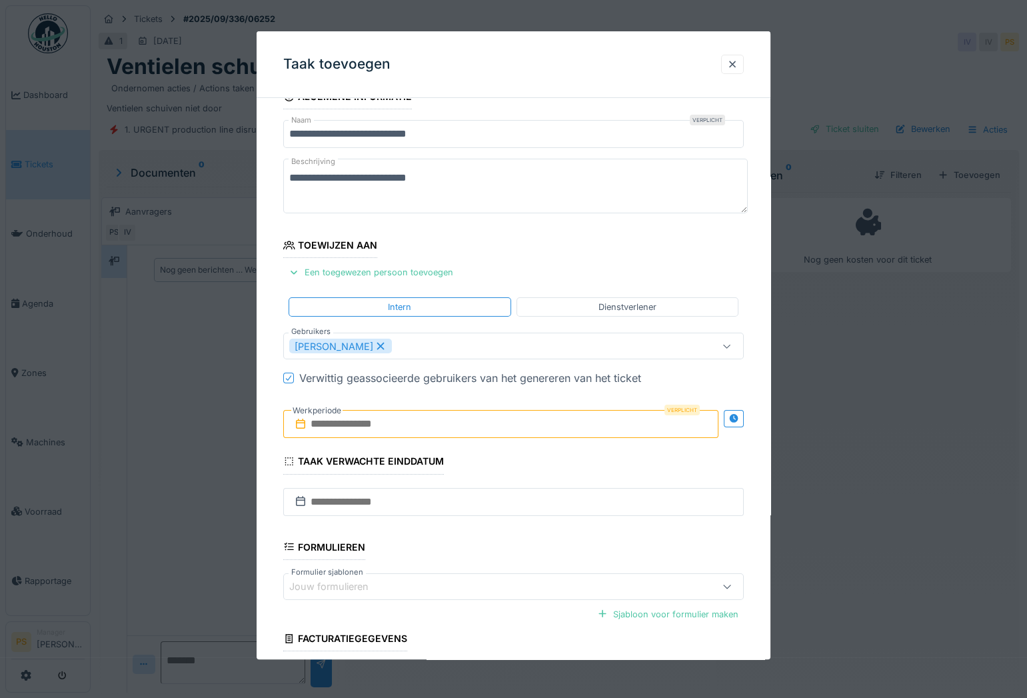
click at [330, 424] on input "text" at bounding box center [500, 425] width 435 height 28
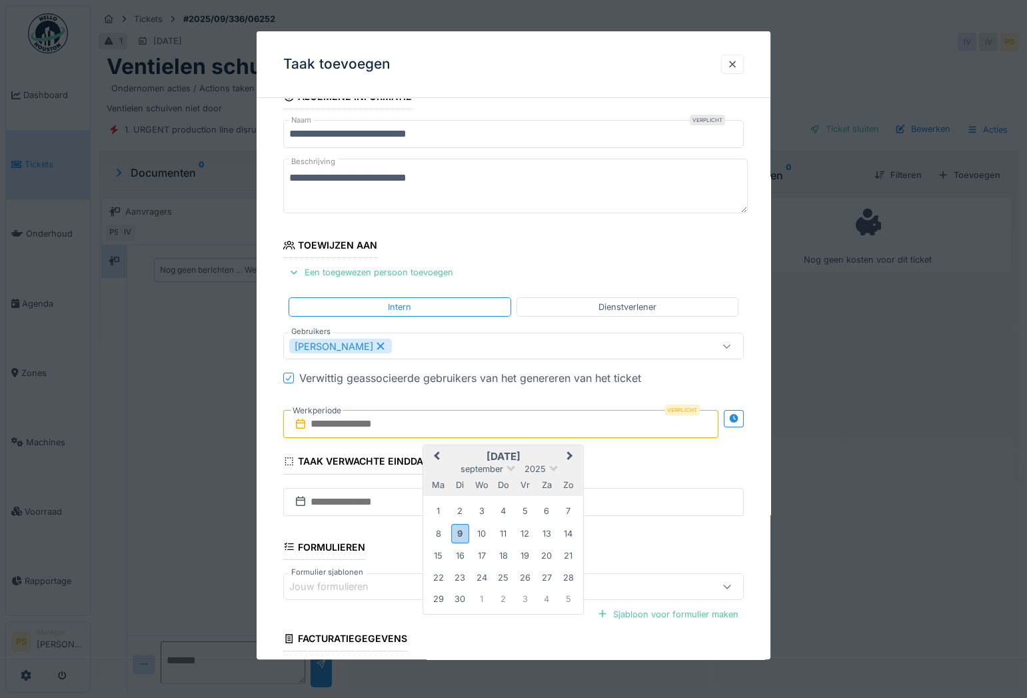
click at [574, 519] on div "1 2 3 4 5 6 7" at bounding box center [503, 511] width 151 height 21
click at [458, 531] on div "9" at bounding box center [460, 533] width 18 height 19
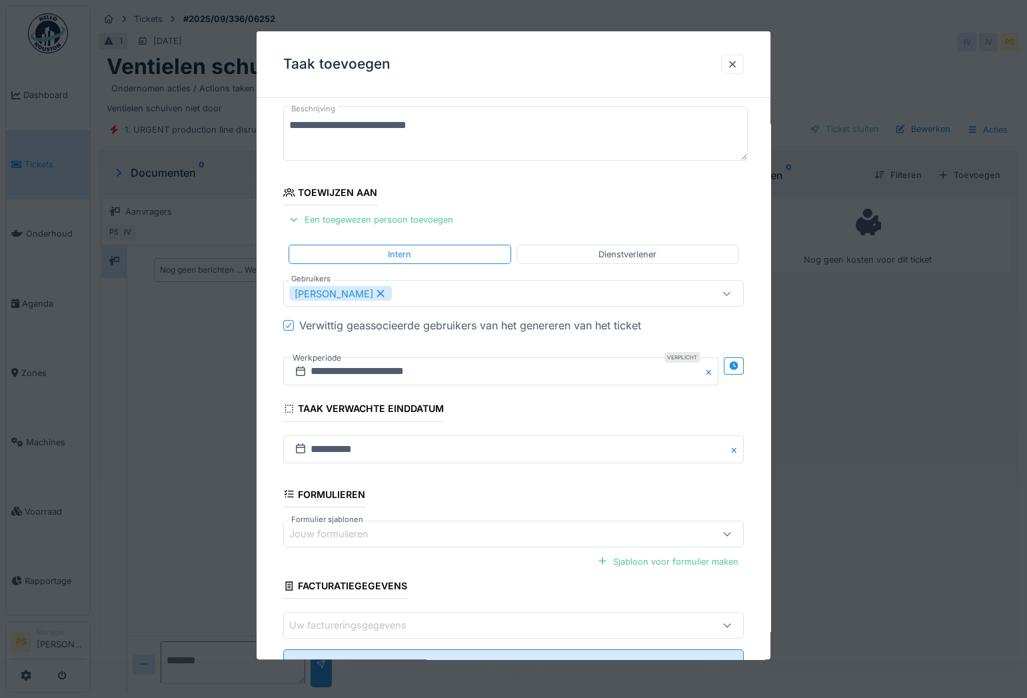
scroll to position [131, 0]
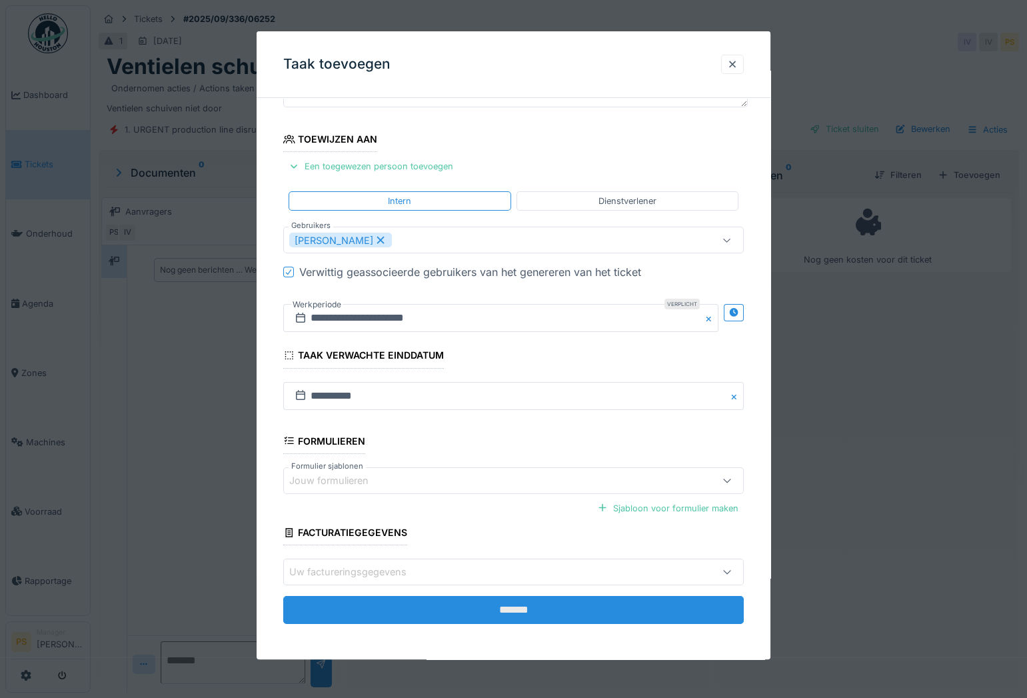
click at [569, 599] on input "*******" at bounding box center [513, 610] width 461 height 28
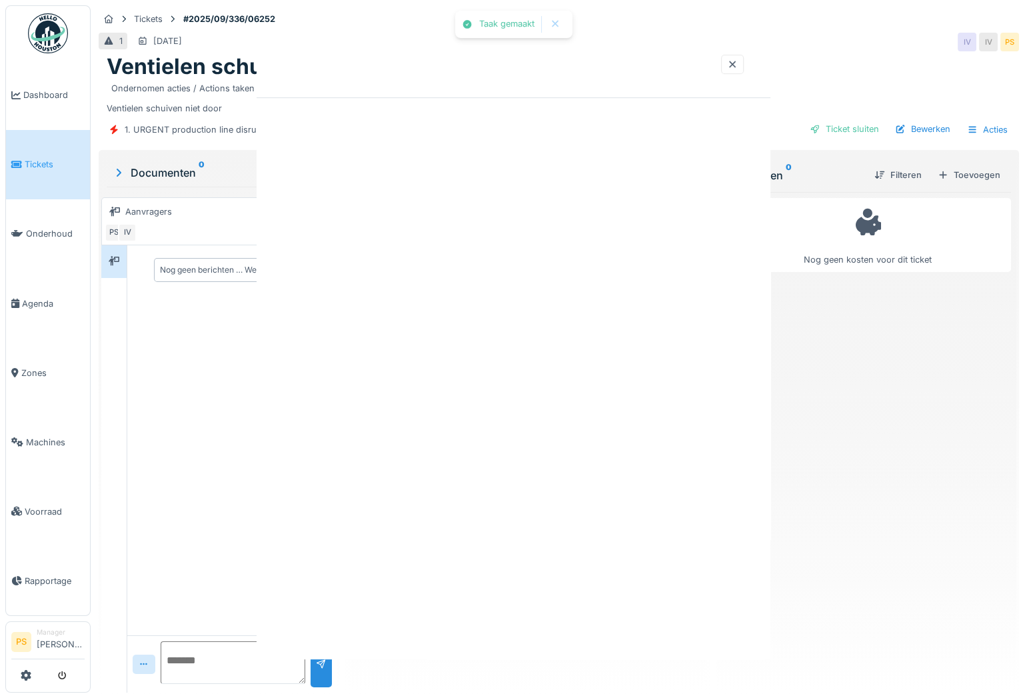
scroll to position [0, 0]
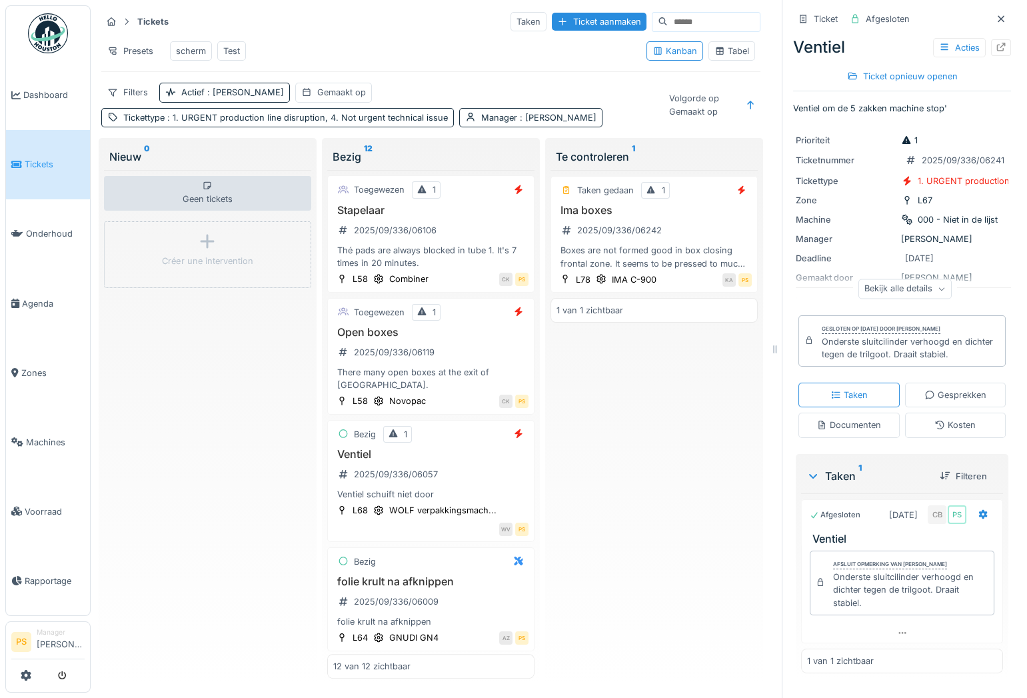
scroll to position [976, 0]
click at [605, 235] on div "2025/09/336/06242" at bounding box center [619, 230] width 85 height 13
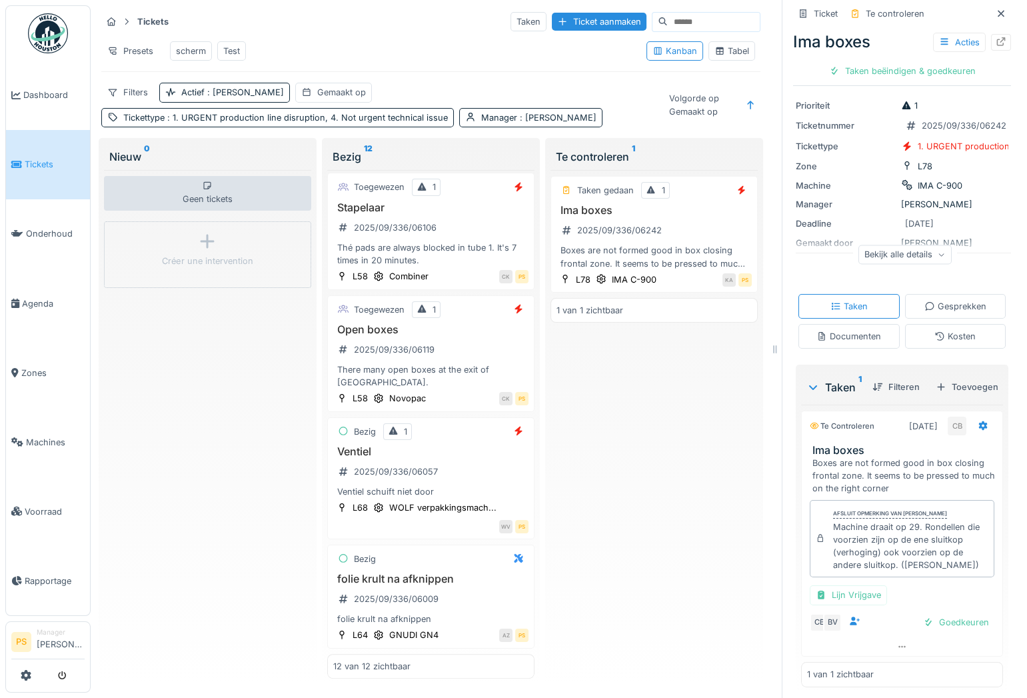
scroll to position [121, 0]
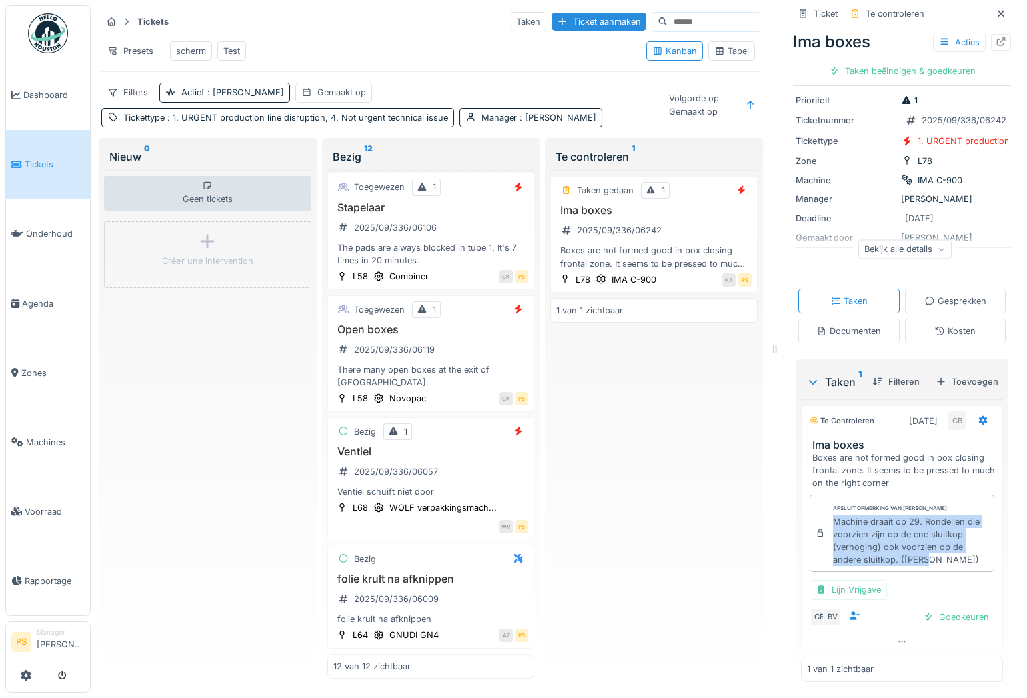
drag, startPoint x: 930, startPoint y: 561, endPoint x: 825, endPoint y: 524, distance: 111.7
click at [833, 524] on div "Machine draait op 29. Rondellen die voorzien zijn op de ene sluitkop (verhoging…" at bounding box center [910, 540] width 155 height 51
copy div "Machine draait op 29. Rondellen die voorzien zijn op de ene sluitkop (verhoging…"
click at [880, 62] on div "Taken beëindigen & goedkeuren" at bounding box center [902, 71] width 157 height 18
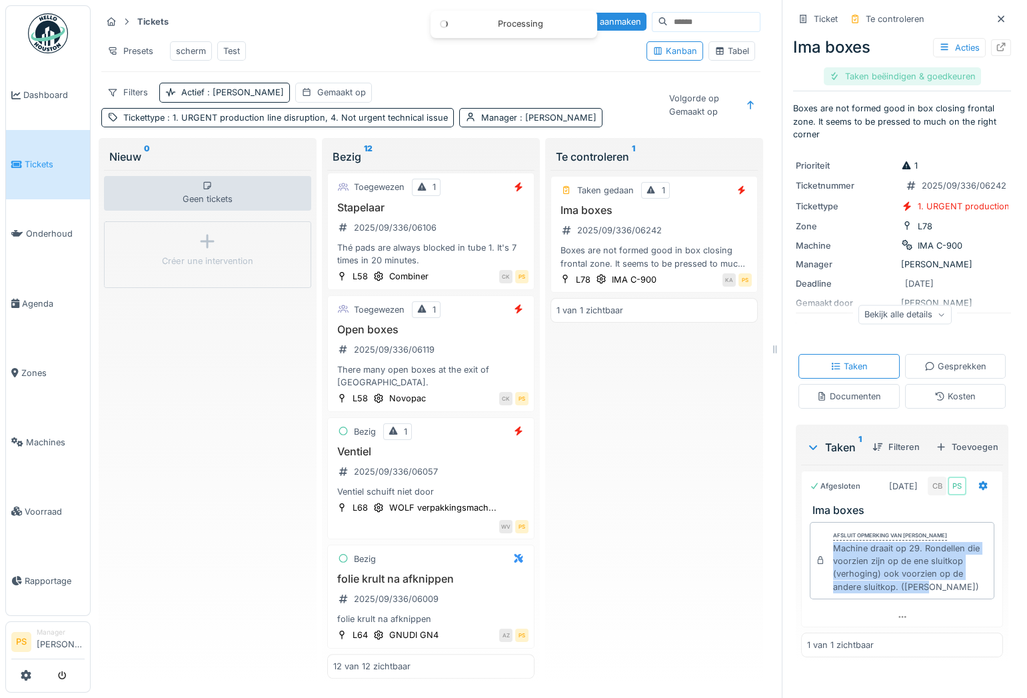
scroll to position [45, 0]
click at [880, 67] on div "Taken beëindigen & goedkeuren" at bounding box center [902, 76] width 157 height 18
click at [900, 69] on div "Ticket sluiten" at bounding box center [903, 76] width 80 height 18
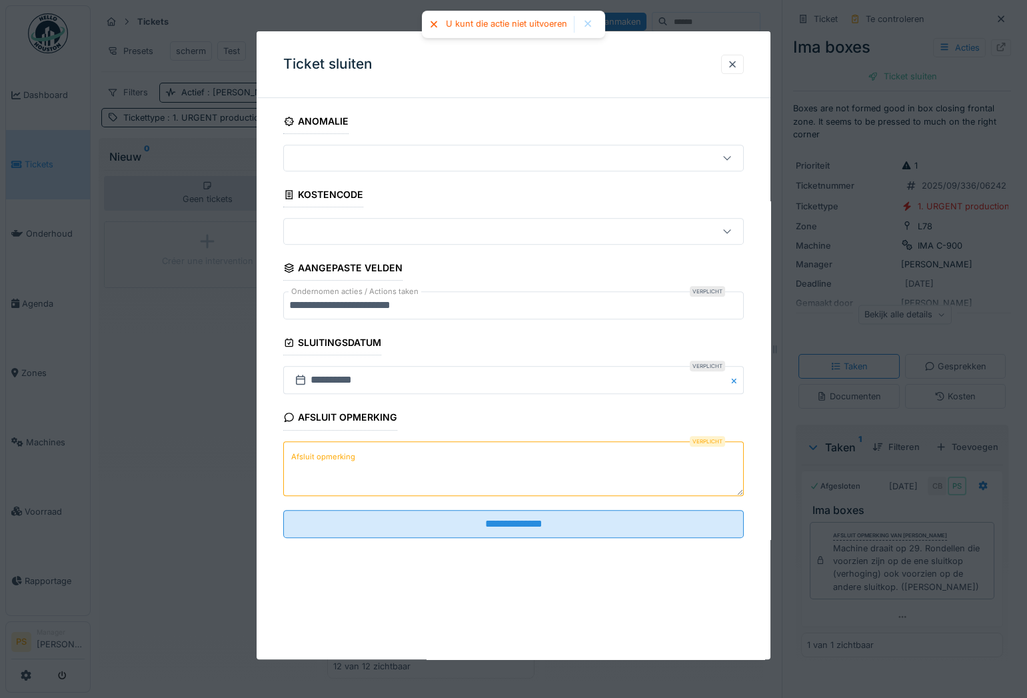
click at [431, 459] on textarea "Afsluit opmerking" at bounding box center [513, 468] width 461 height 55
paste textarea "**********"
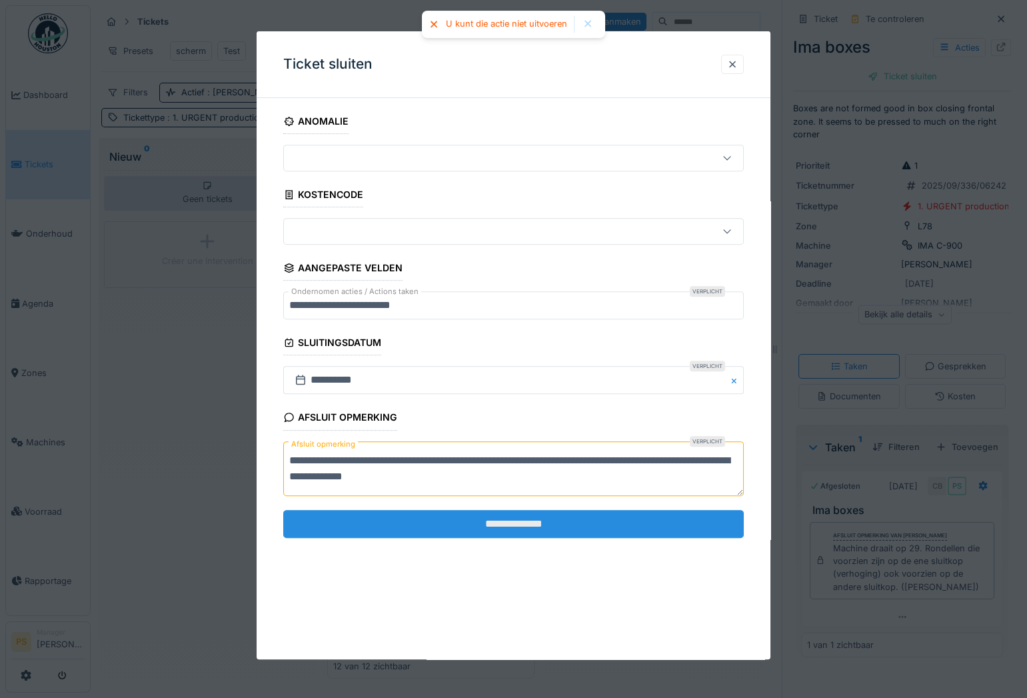
type textarea "**********"
click at [443, 515] on input "**********" at bounding box center [513, 524] width 461 height 28
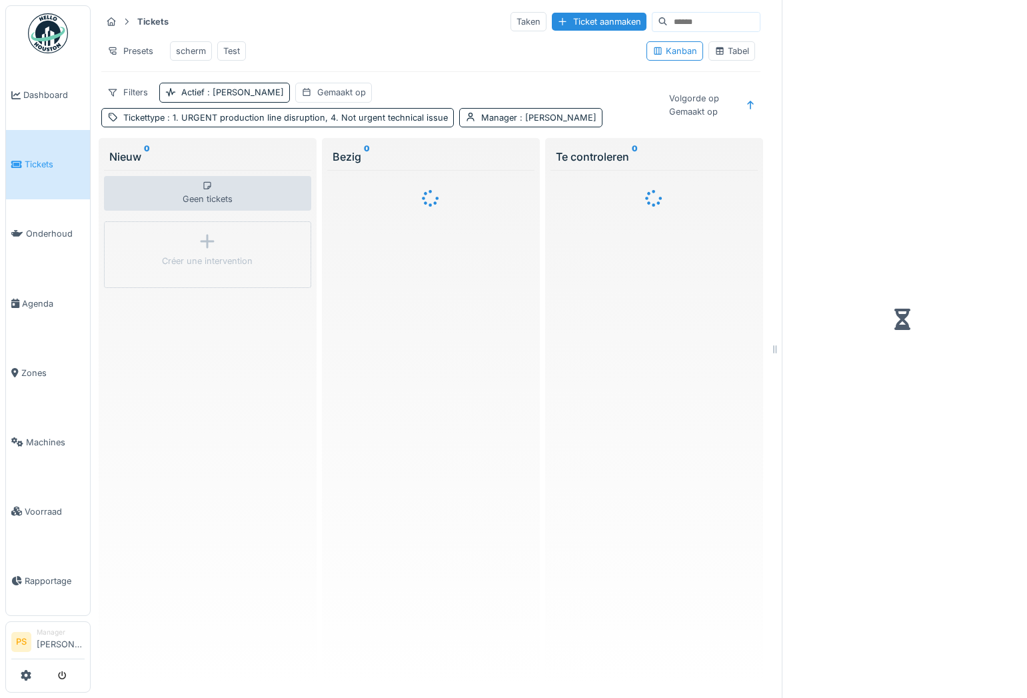
scroll to position [6, 0]
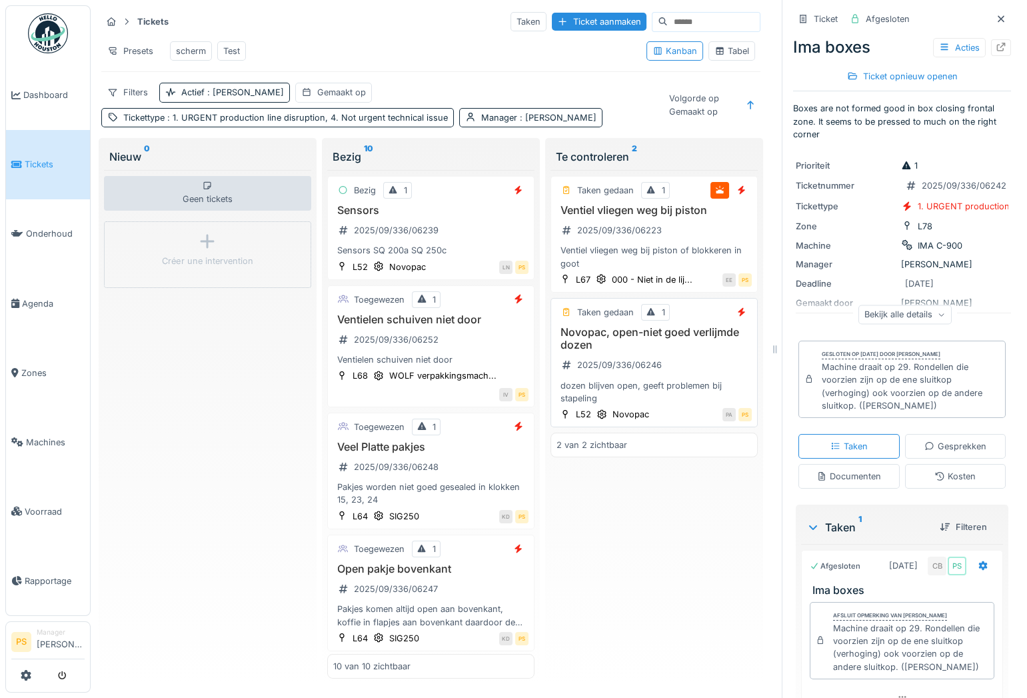
click at [633, 334] on h3 "Novopac, open-niet goed verlijmde dozen" at bounding box center [654, 338] width 195 height 25
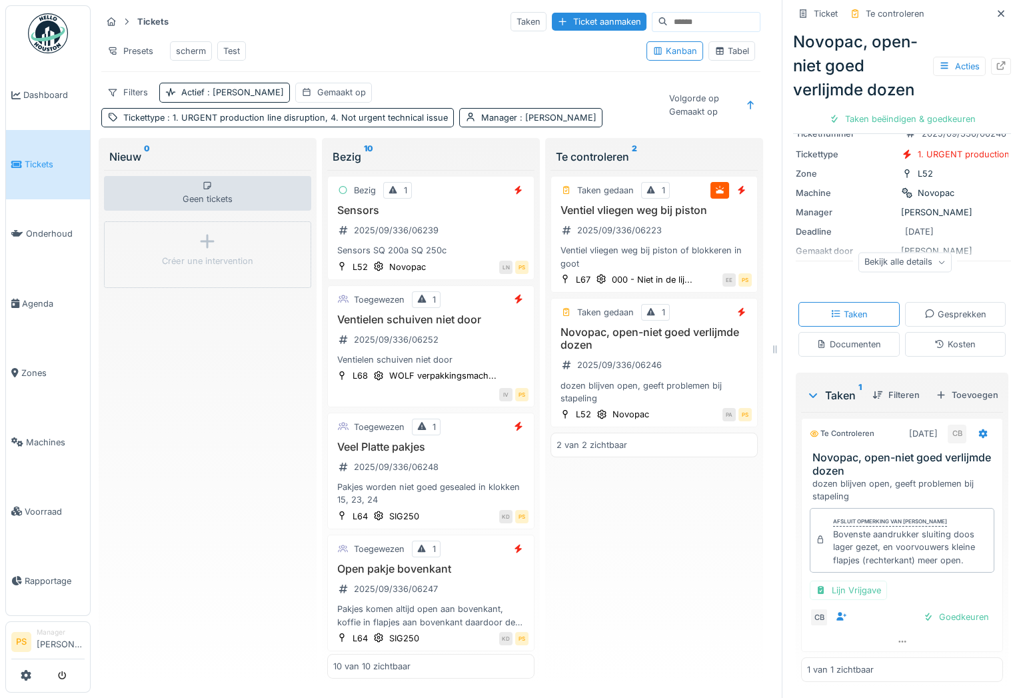
scroll to position [144, 0]
drag, startPoint x: 956, startPoint y: 546, endPoint x: 826, endPoint y: 522, distance: 132.8
click at [833, 528] on div "Bovenste aandrukker sluiting doos lager gezet, en voorvouwers kleine flapjes (r…" at bounding box center [910, 547] width 155 height 39
copy div "Bovenste aandrukker sluiting doos lager gezet, en voorvouwers kleine flapjes (r…"
click at [906, 118] on div "Taken beëindigen & goedkeuren" at bounding box center [902, 119] width 157 height 18
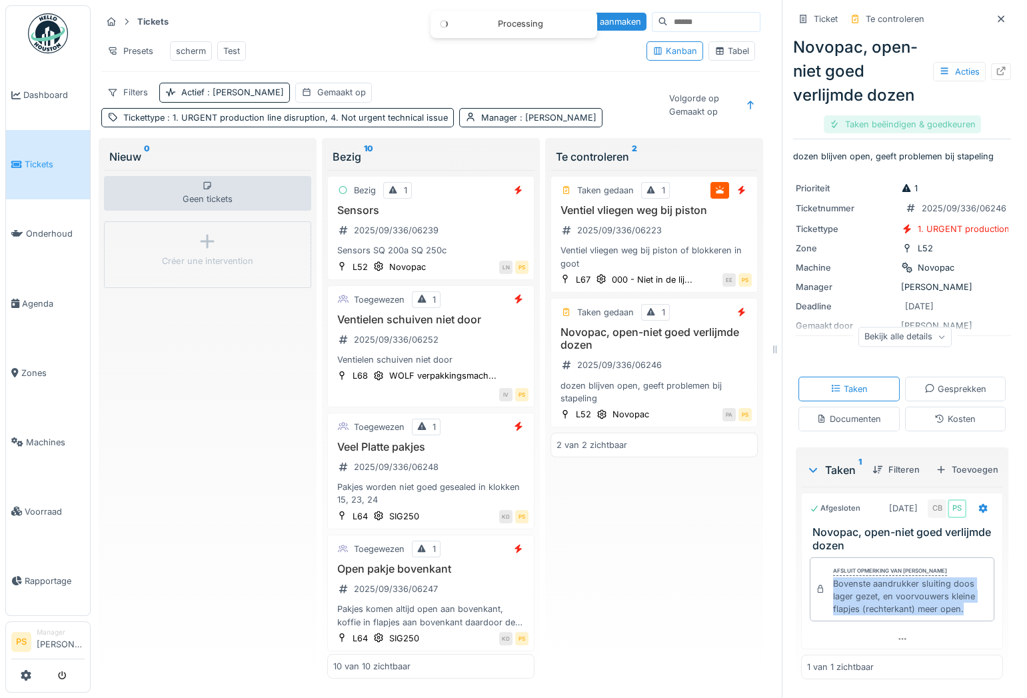
scroll to position [67, 0]
click at [906, 117] on div "Taken beëindigen & goedkeuren" at bounding box center [902, 124] width 157 height 18
click at [906, 115] on div "Ticket sluiten" at bounding box center [903, 124] width 80 height 18
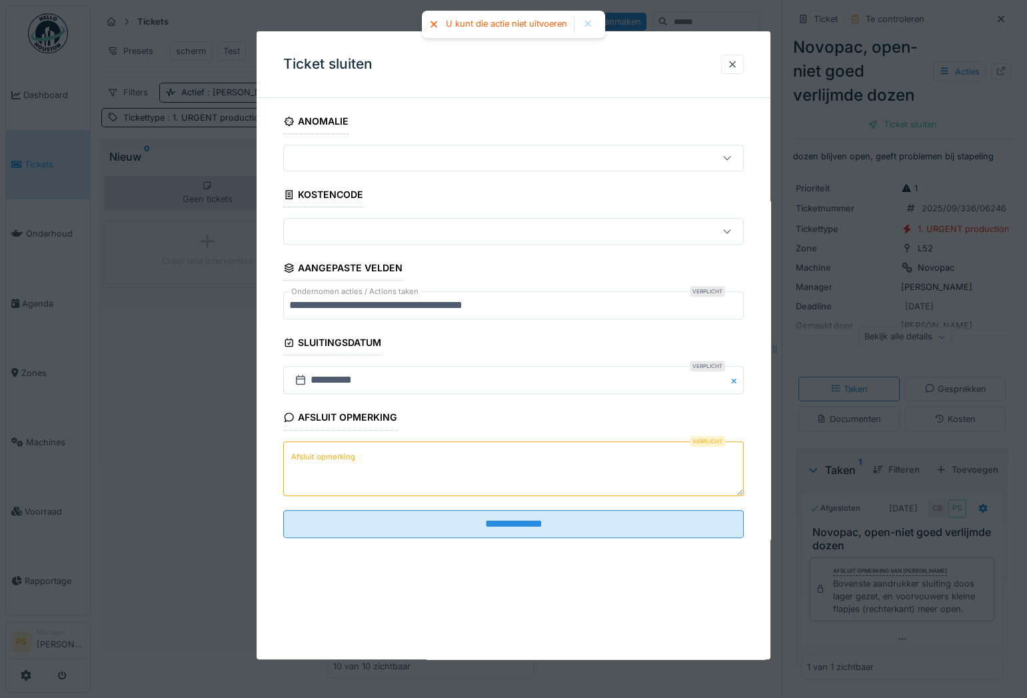
click at [467, 481] on textarea "Afsluit opmerking" at bounding box center [513, 468] width 461 height 55
paste textarea "**********"
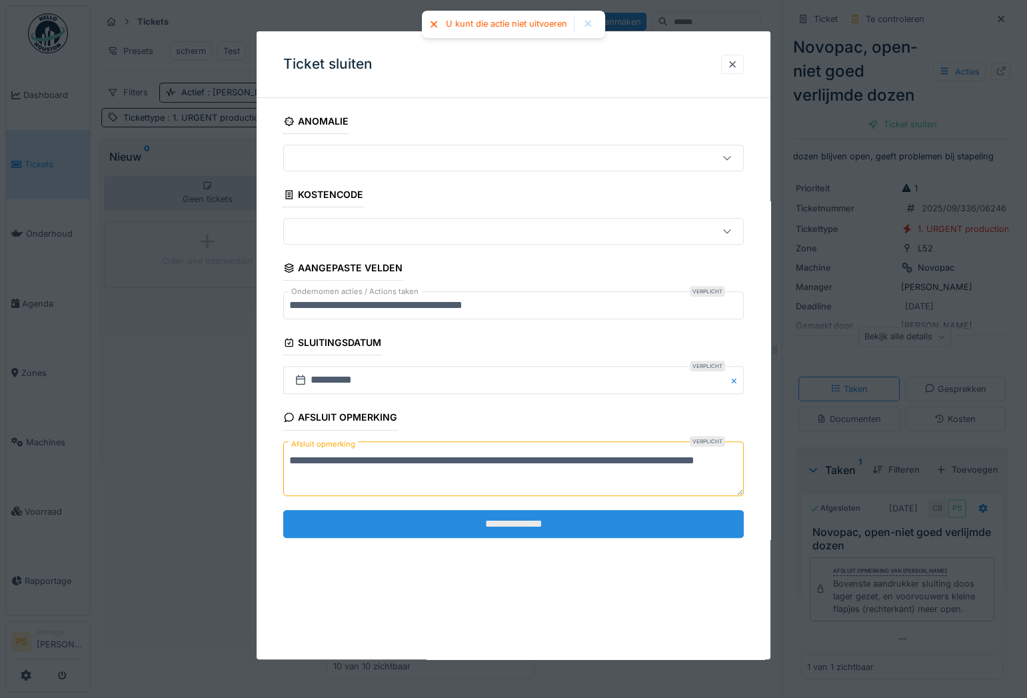
type textarea "**********"
click at [475, 523] on input "**********" at bounding box center [513, 524] width 461 height 28
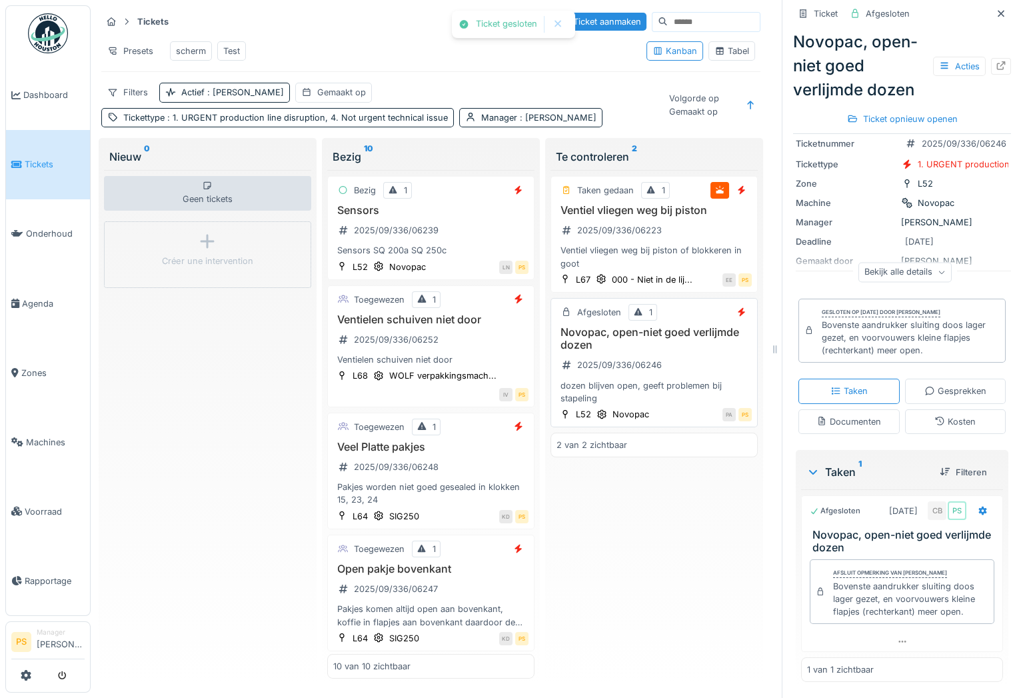
click at [661, 333] on h3 "Novopac, open-niet goed verlijmde dozen" at bounding box center [654, 338] width 195 height 25
click at [651, 214] on h3 "Ventiel vliegen weg bij piston" at bounding box center [654, 210] width 195 height 13
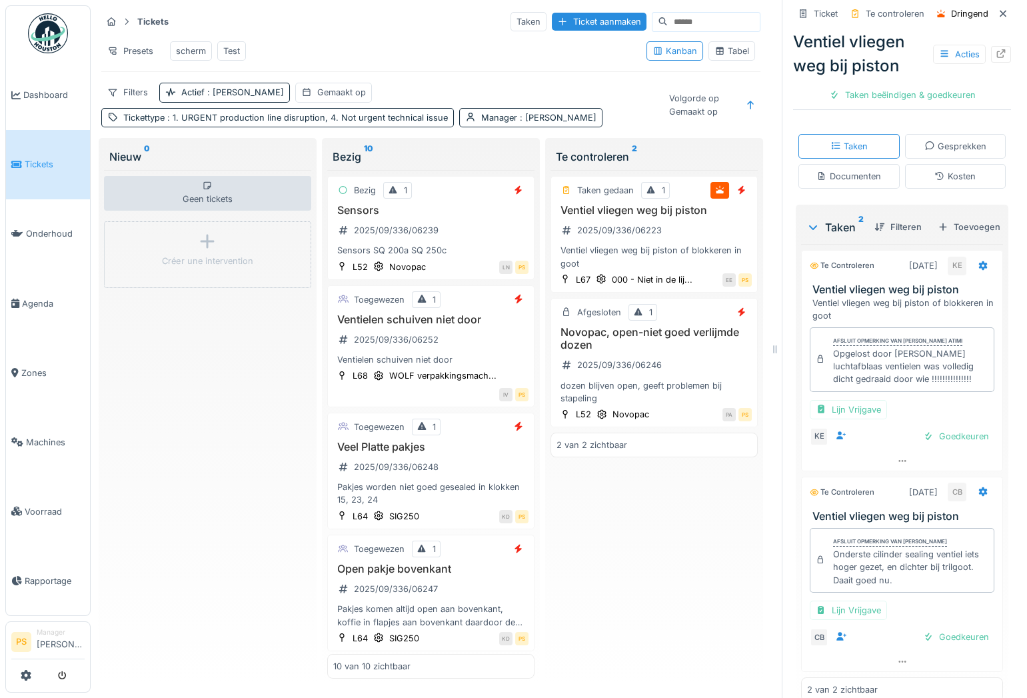
scroll to position [242, 0]
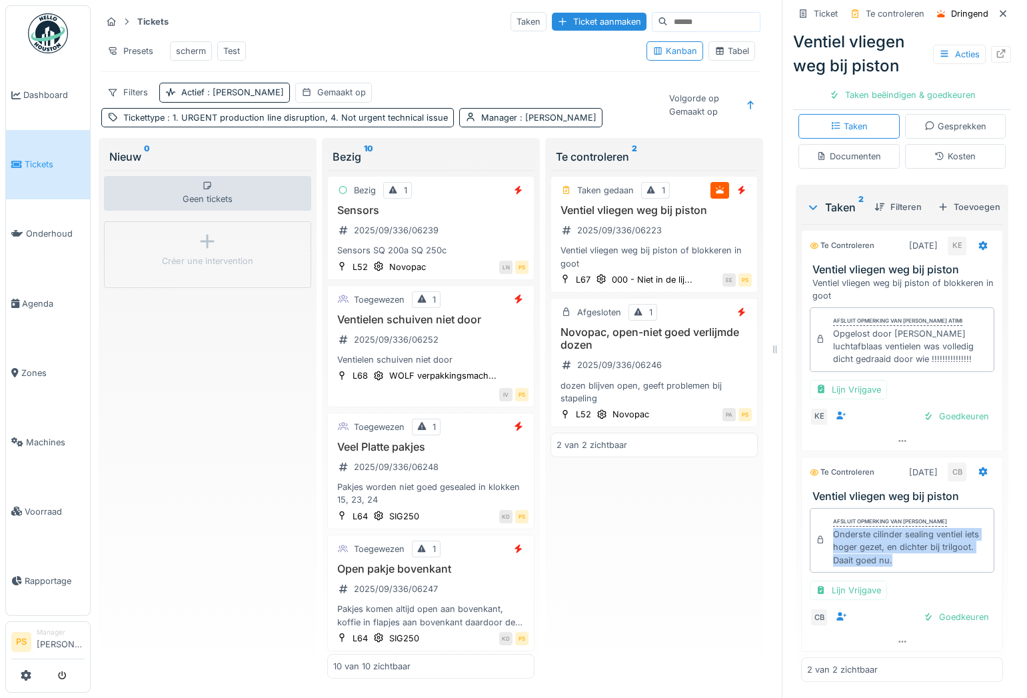
drag, startPoint x: 902, startPoint y: 619, endPoint x: 825, endPoint y: 589, distance: 83.2
click at [825, 573] on div "Afsluit opmerking van Carl Bauwelinck Onderste cilinder sealing ventiel iets ho…" at bounding box center [902, 540] width 185 height 65
copy div "Onderste cilinder sealing ventiel iets hoger gezet, en dichter bij trilgoot. Da…"
click at [770, 525] on div at bounding box center [776, 349] width 13 height 698
click at [908, 93] on div "Taken beëindigen & goedkeuren" at bounding box center [903, 95] width 157 height 18
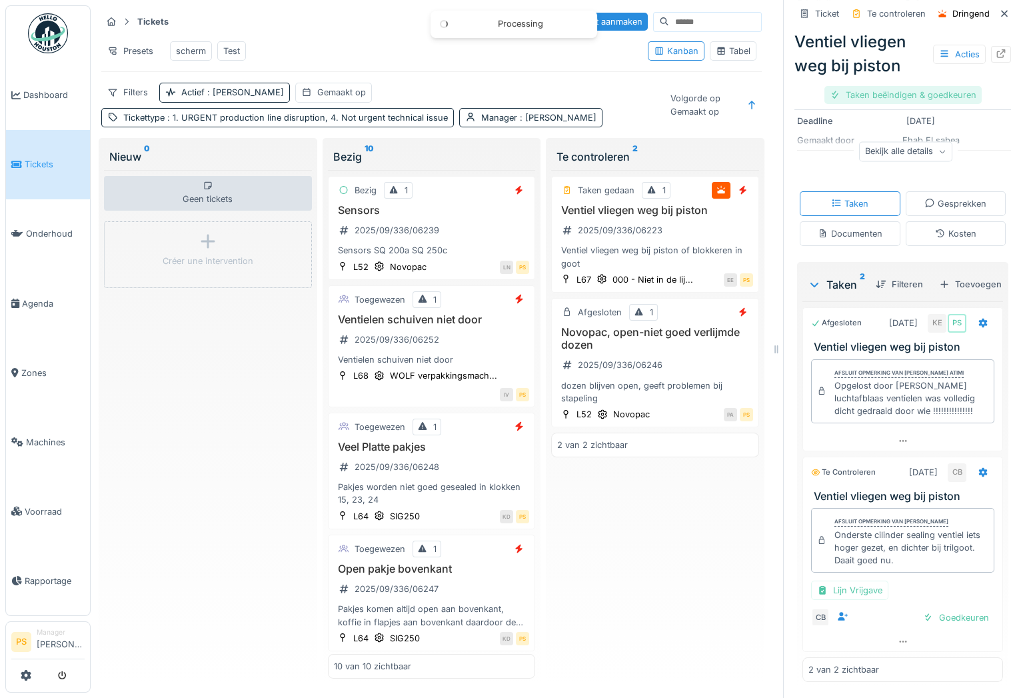
scroll to position [221, 0]
click at [908, 93] on div "Taken beëindigen & goedkeuren" at bounding box center [903, 95] width 157 height 18
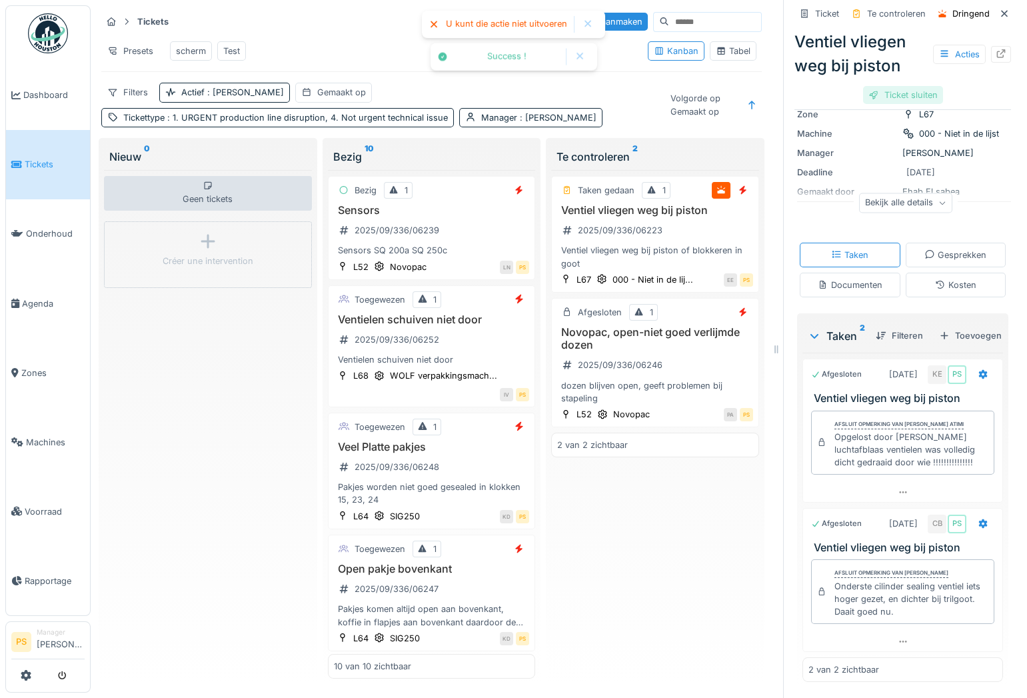
click at [894, 86] on div "Ticket sluiten" at bounding box center [903, 95] width 80 height 18
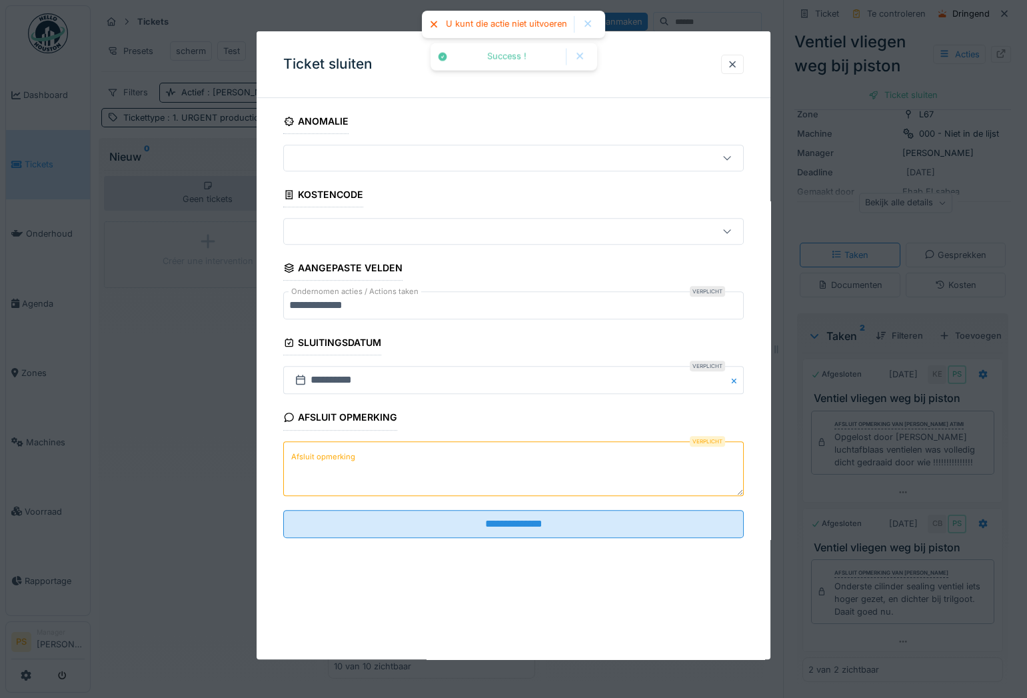
click at [513, 461] on textarea "Afsluit opmerking" at bounding box center [513, 468] width 461 height 55
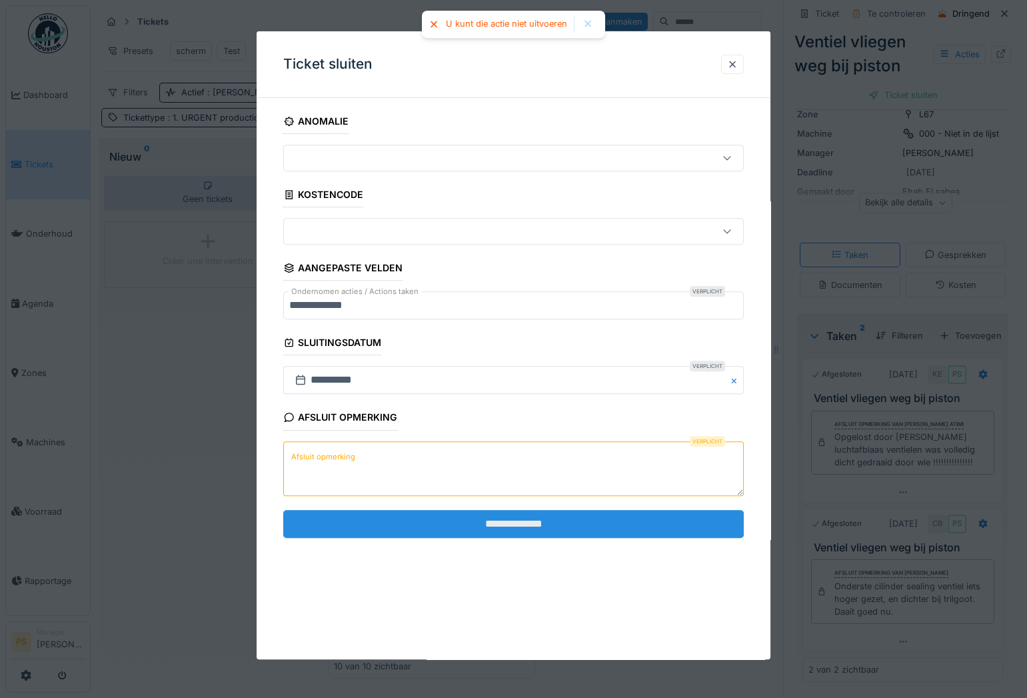
paste textarea "**********"
type textarea "**********"
click at [521, 523] on input "**********" at bounding box center [513, 524] width 461 height 28
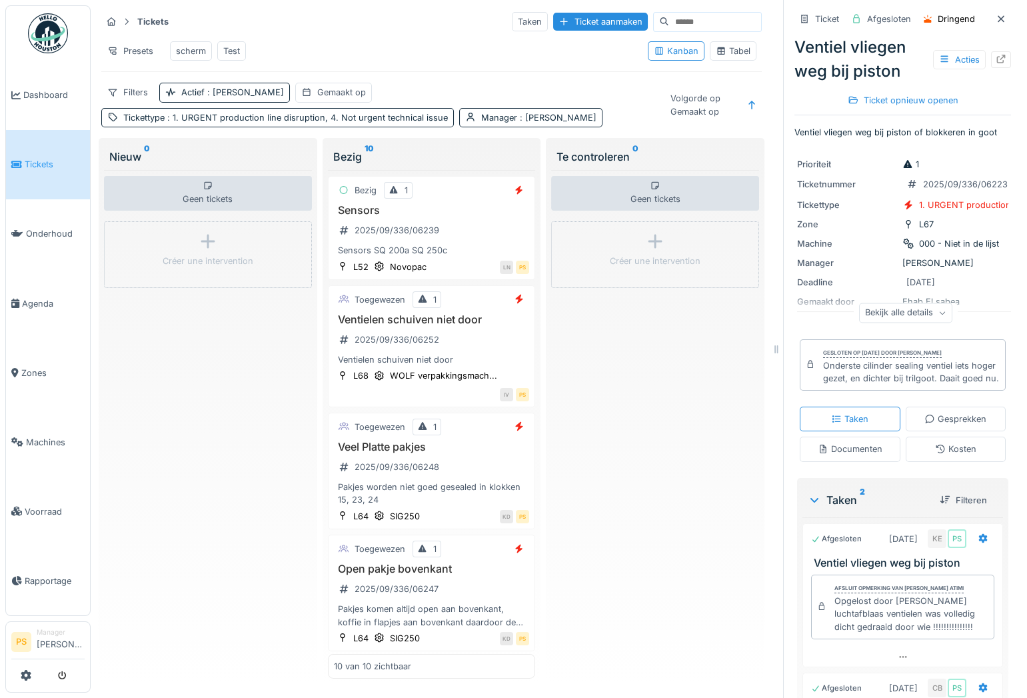
scroll to position [9, 0]
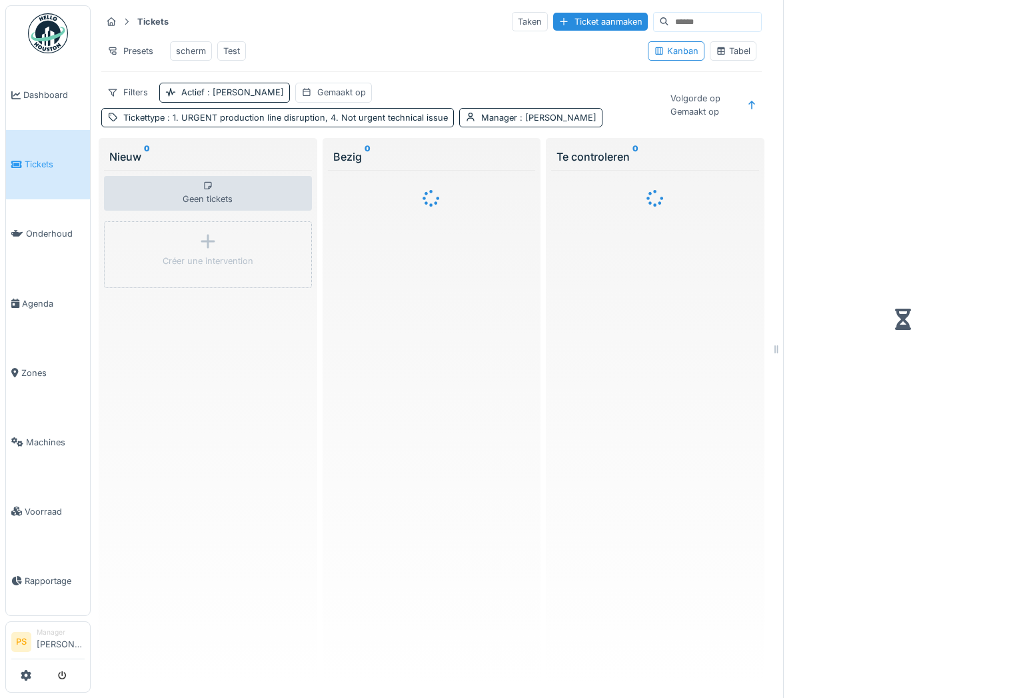
scroll to position [6, 0]
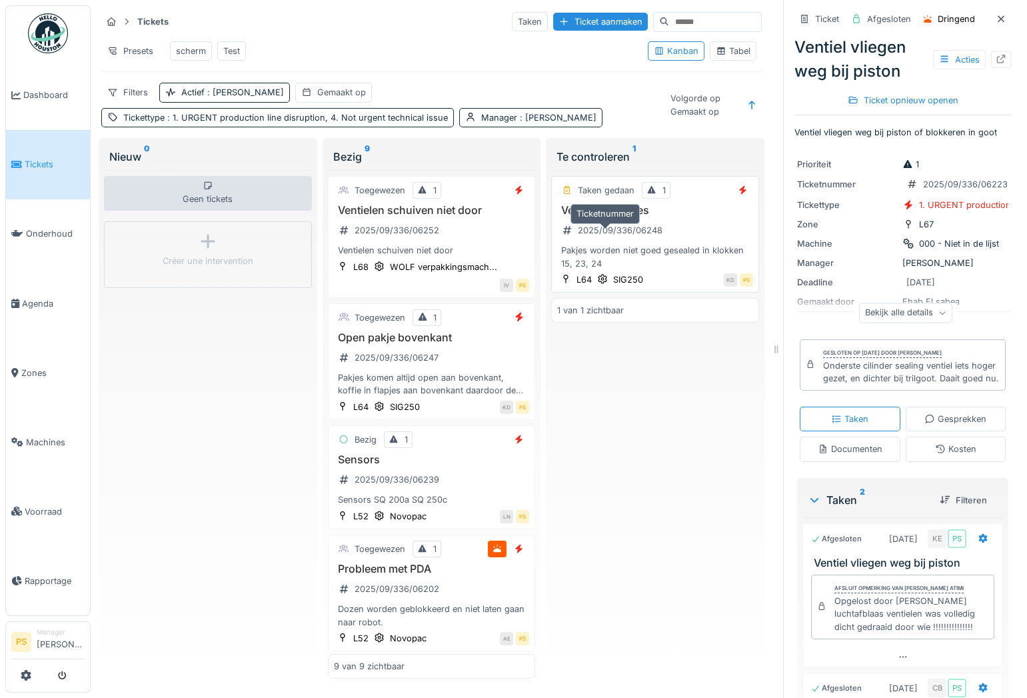
click at [614, 230] on div "2025/09/336/06248" at bounding box center [620, 230] width 85 height 13
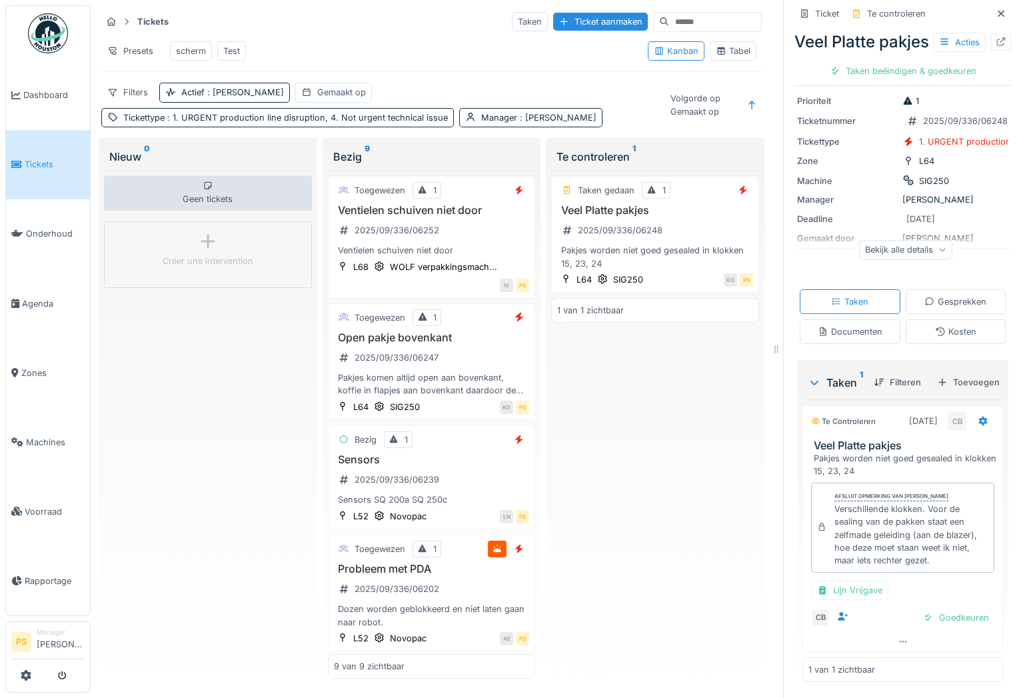
scroll to position [197, 0]
drag, startPoint x: 932, startPoint y: 547, endPoint x: 827, endPoint y: 495, distance: 117.2
click at [835, 503] on div "Verschillende klokken. Voor de sealing van de pakken staat een zelfmade geleidi…" at bounding box center [912, 535] width 154 height 64
copy div "Verschillende klokken. Voor de sealing van de pakken staat een zelfmade geleidi…"
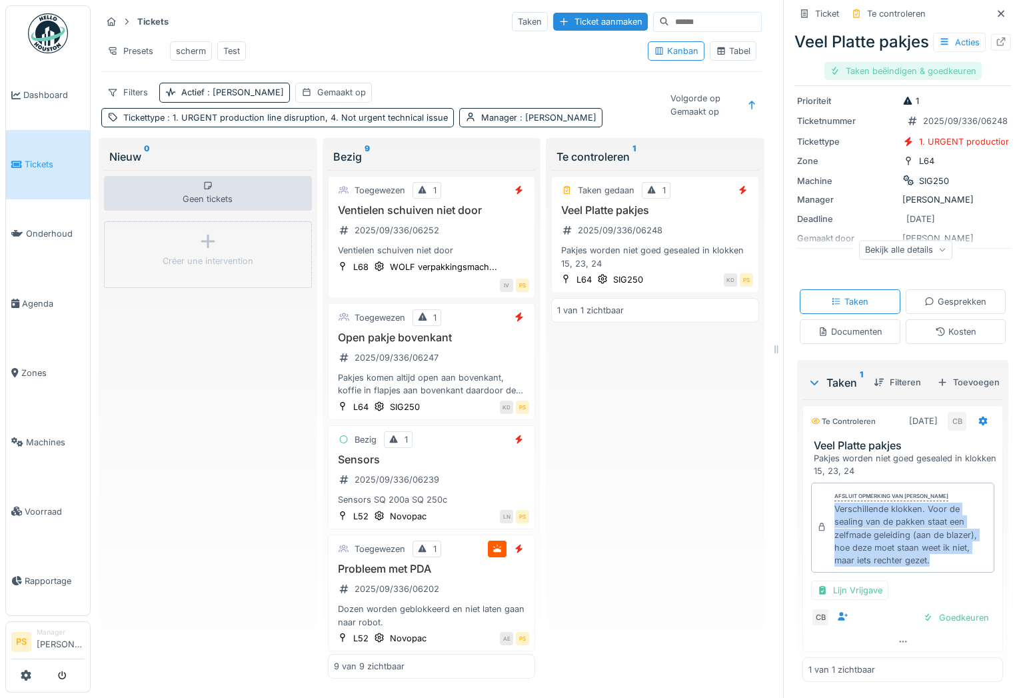
click at [940, 80] on div "Taken beëindigen & goedkeuren" at bounding box center [903, 71] width 157 height 18
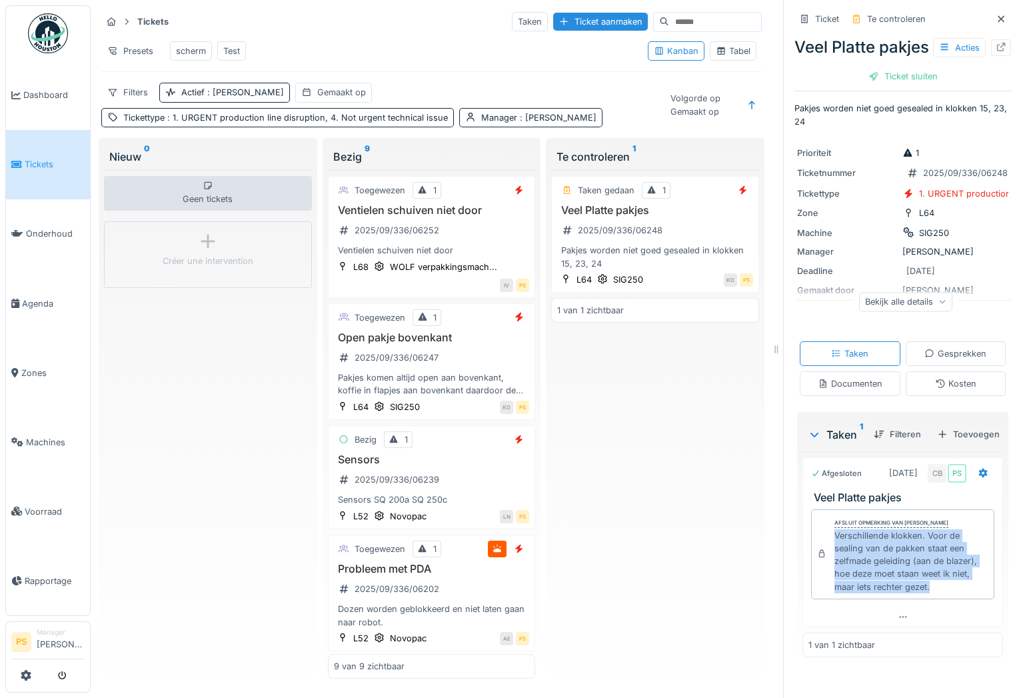
copy div "Verschillende klokken. Voor de sealing van de pakken staat een zelfmade geleidi…"
click at [892, 85] on div "Ticket sluiten" at bounding box center [903, 76] width 80 height 18
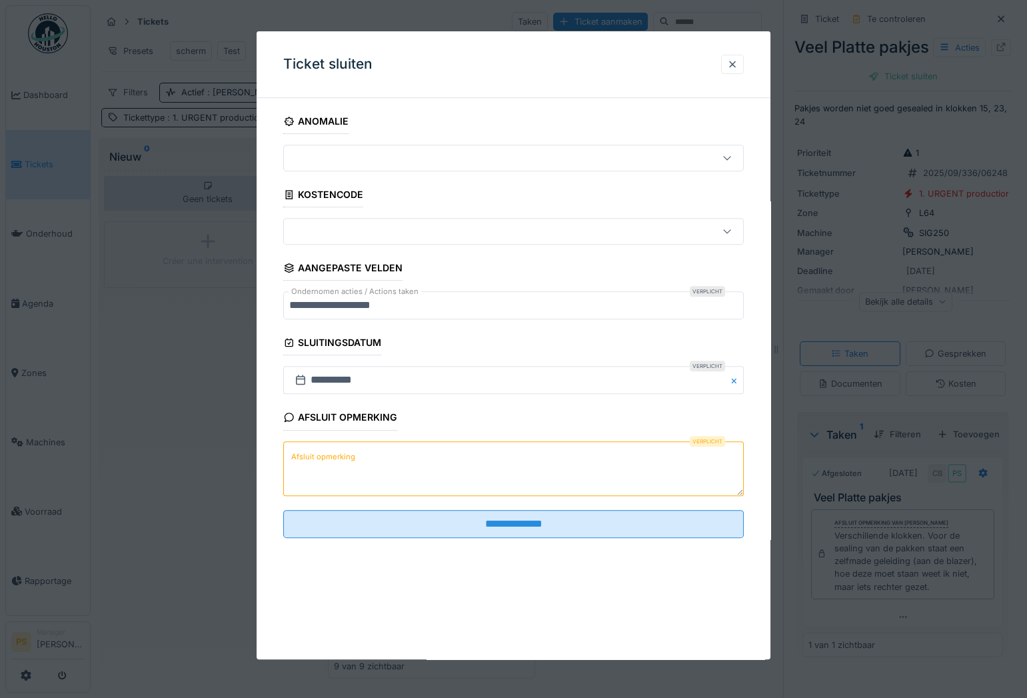
click at [461, 467] on textarea "Afsluit opmerking" at bounding box center [513, 468] width 461 height 55
paste textarea "**********"
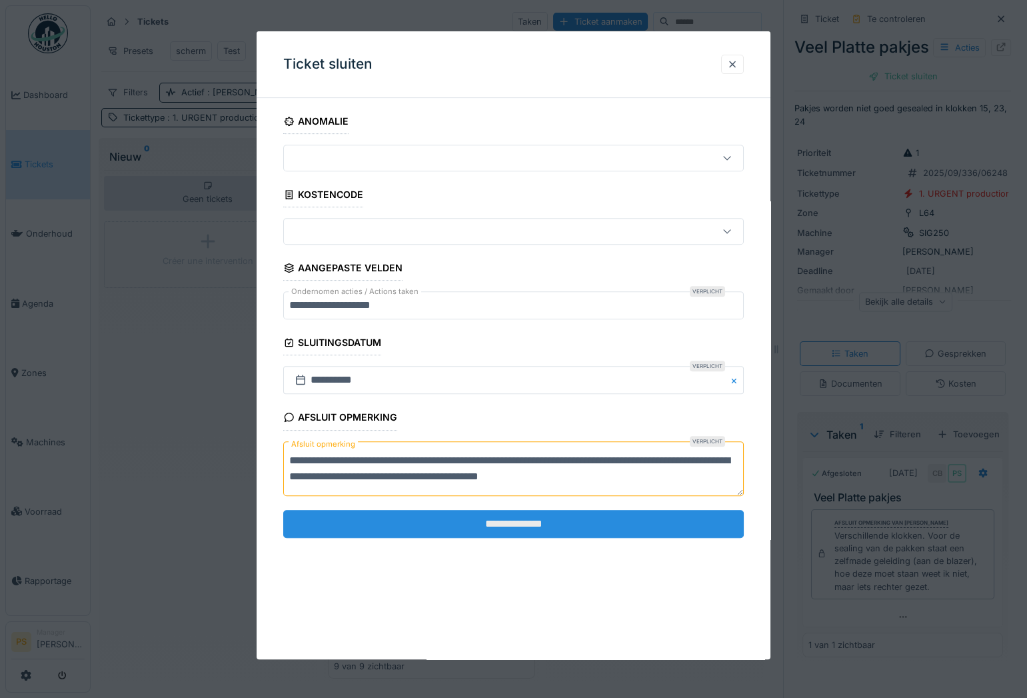
type textarea "**********"
click at [474, 513] on input "**********" at bounding box center [513, 524] width 461 height 28
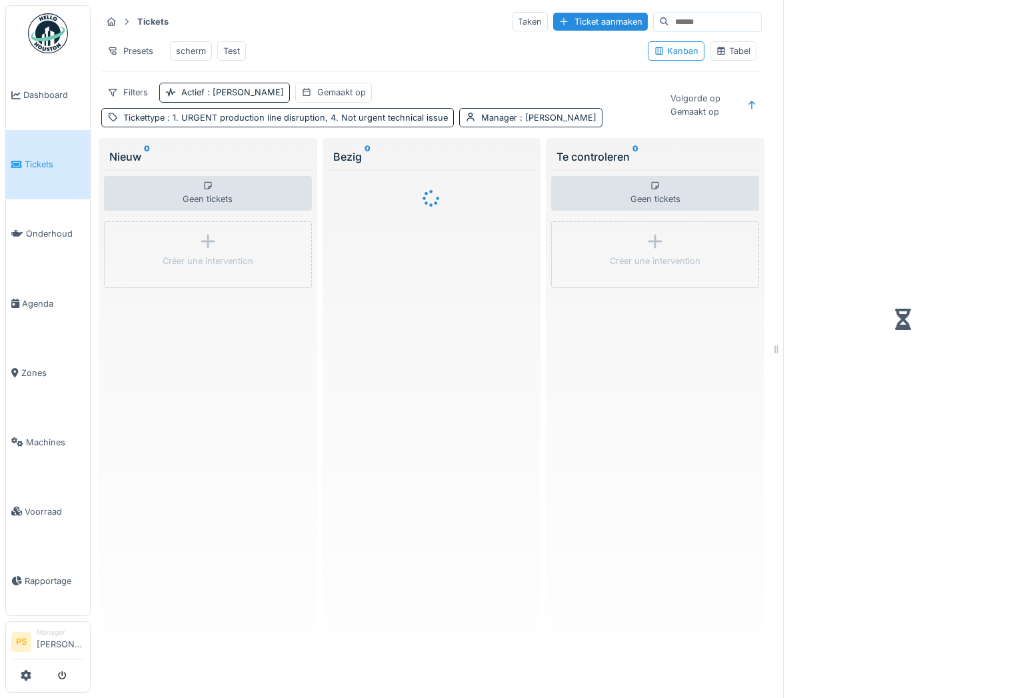
scroll to position [6, 0]
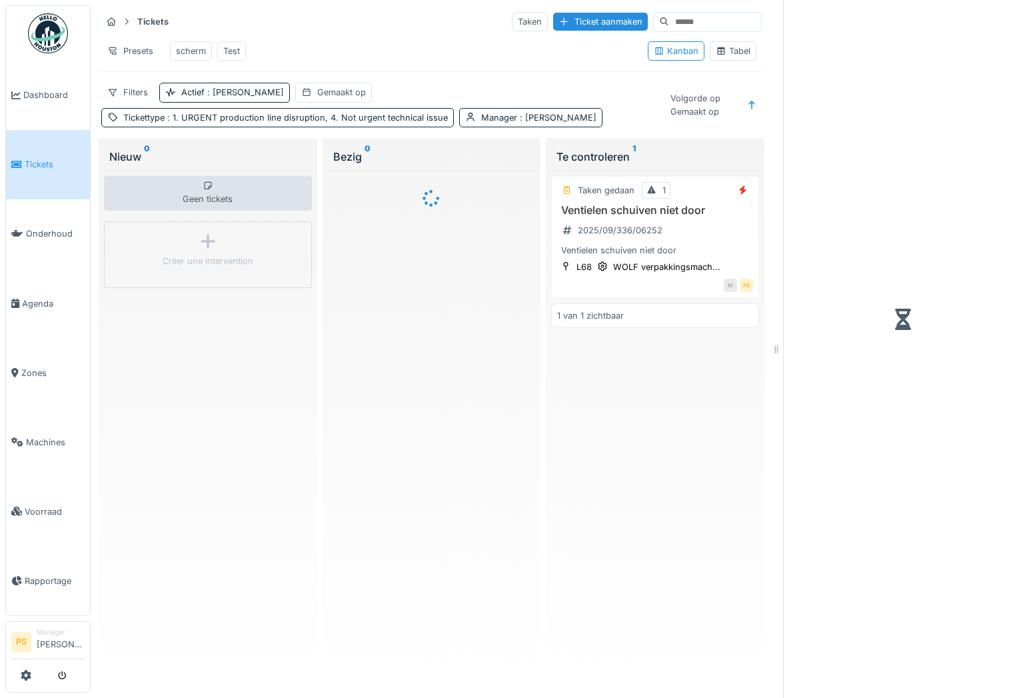
scroll to position [6, 0]
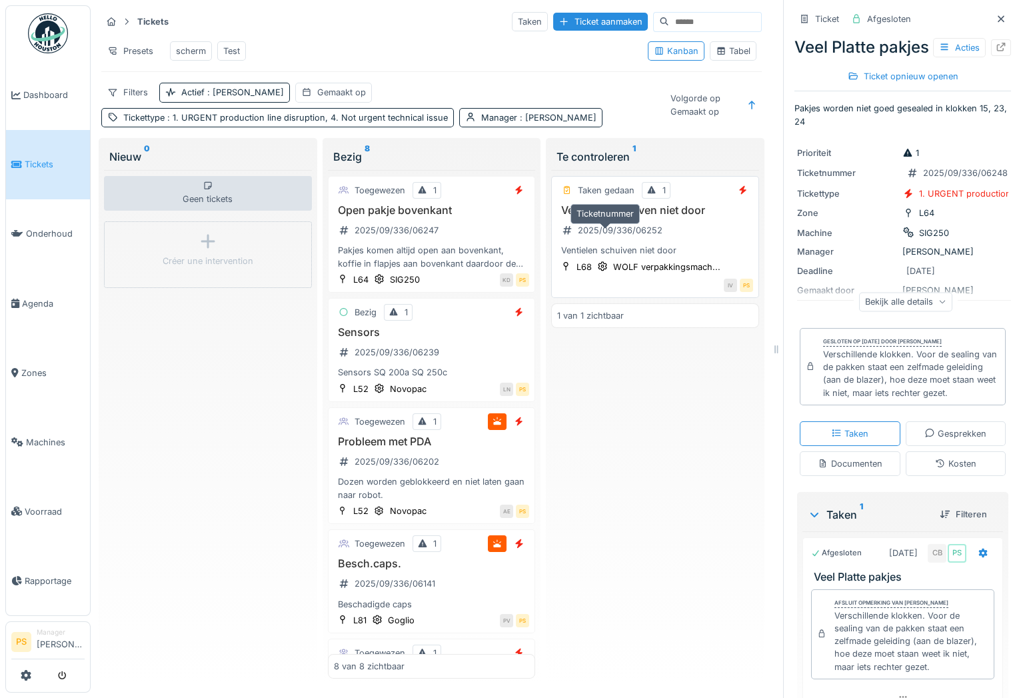
click at [625, 233] on div "2025/09/336/06252" at bounding box center [620, 230] width 85 height 13
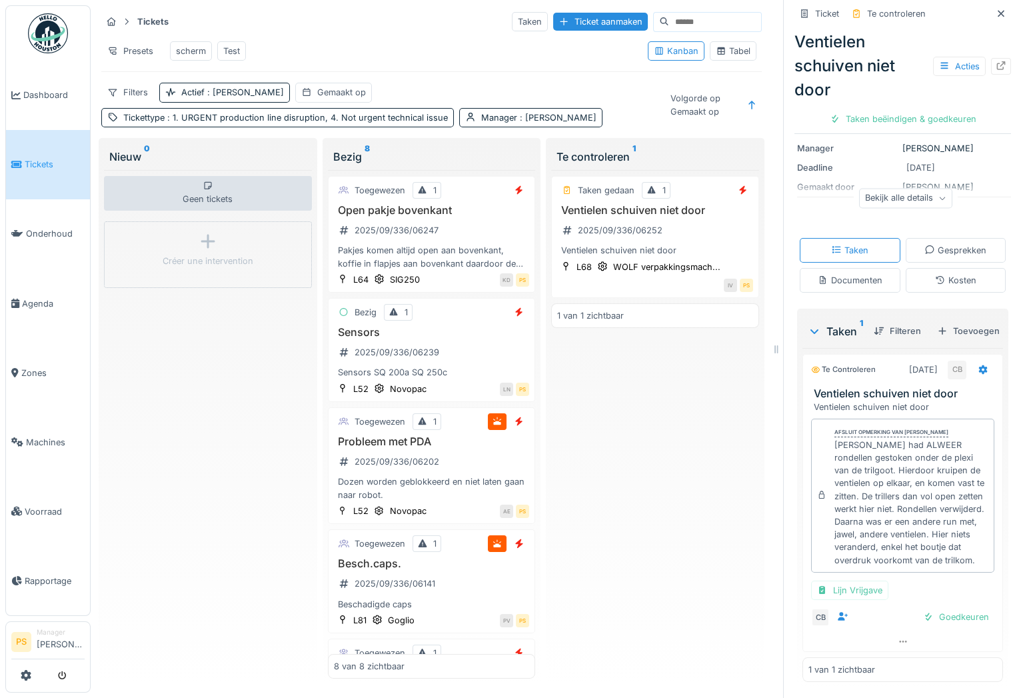
scroll to position [181, 0]
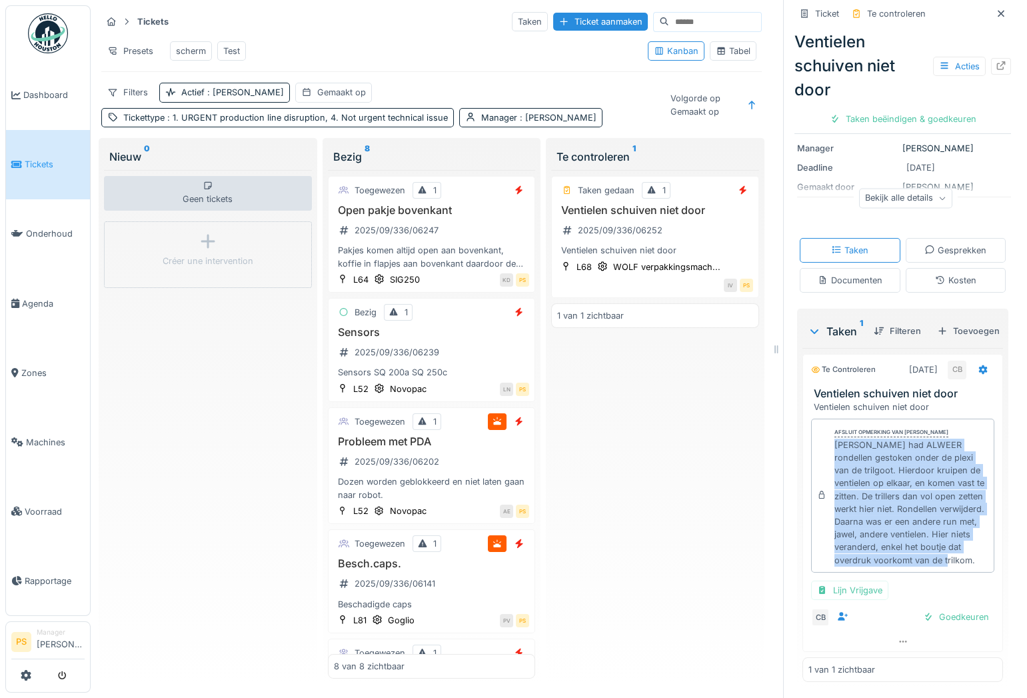
drag, startPoint x: 931, startPoint y: 587, endPoint x: 814, endPoint y: 453, distance: 177.6
click at [814, 453] on div "Afsluit opmerking van [PERSON_NAME] had ALWEER rondellen gestoken onder de plex…" at bounding box center [902, 496] width 183 height 154
copy div "[PERSON_NAME] had ALWEER rondellen gestoken onder de plexi van de trilgoot. Hie…"
click at [896, 115] on div "Taken beëindigen & goedkeuren" at bounding box center [903, 119] width 157 height 18
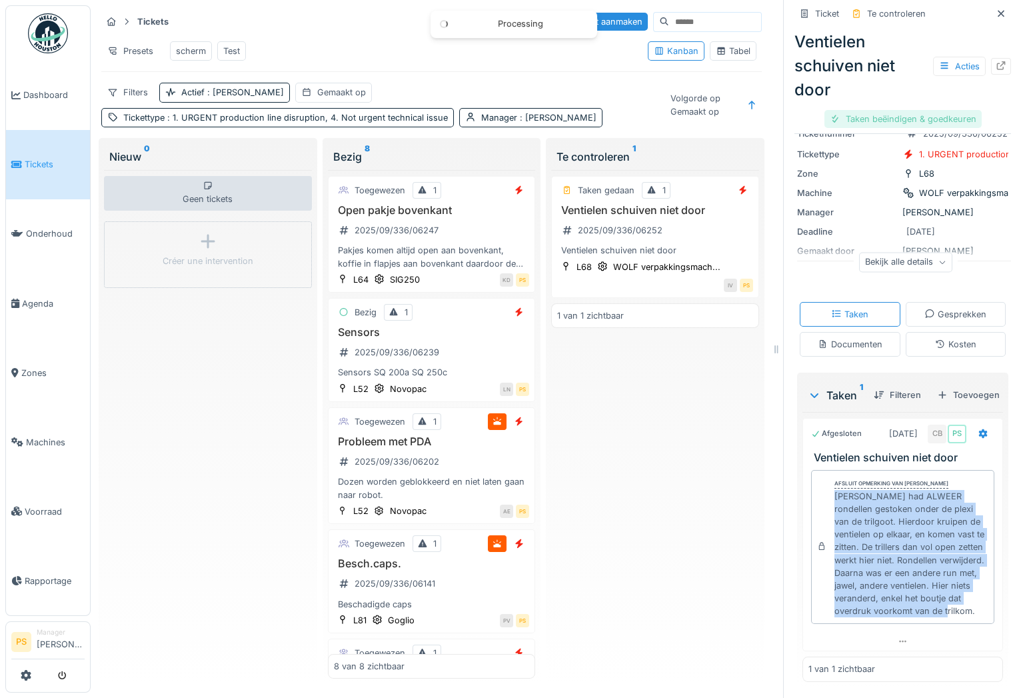
click at [922, 114] on div "Taken beëindigen & goedkeuren" at bounding box center [903, 119] width 157 height 18
click at [918, 113] on div "Ticket sluiten" at bounding box center [903, 119] width 80 height 18
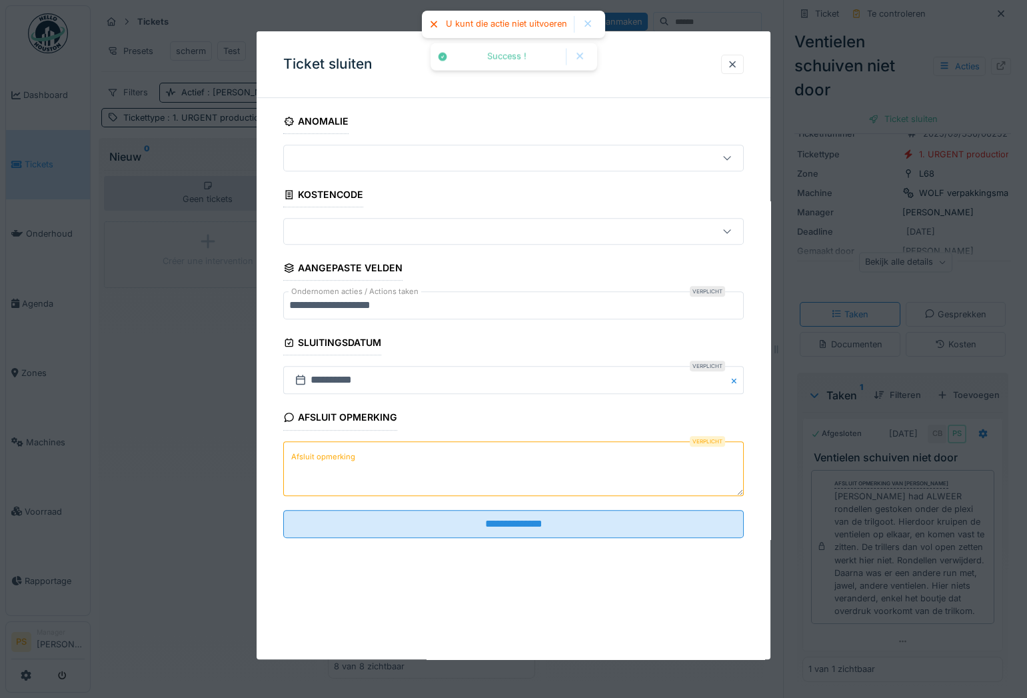
click at [377, 465] on textarea "Afsluit opmerking" at bounding box center [513, 468] width 461 height 55
paste textarea "**********"
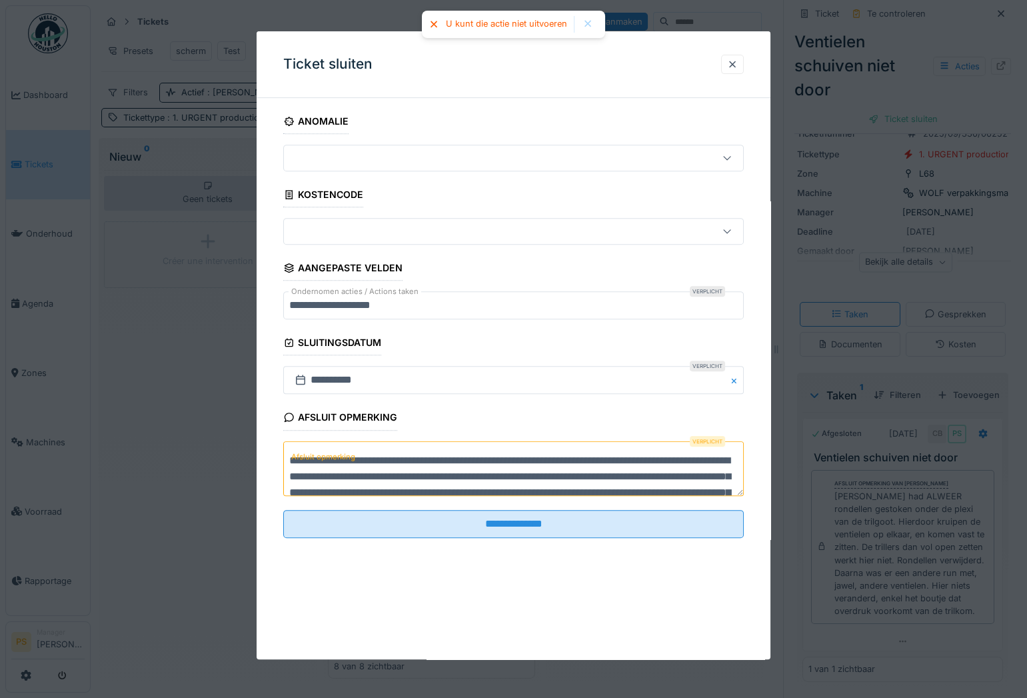
scroll to position [19, 0]
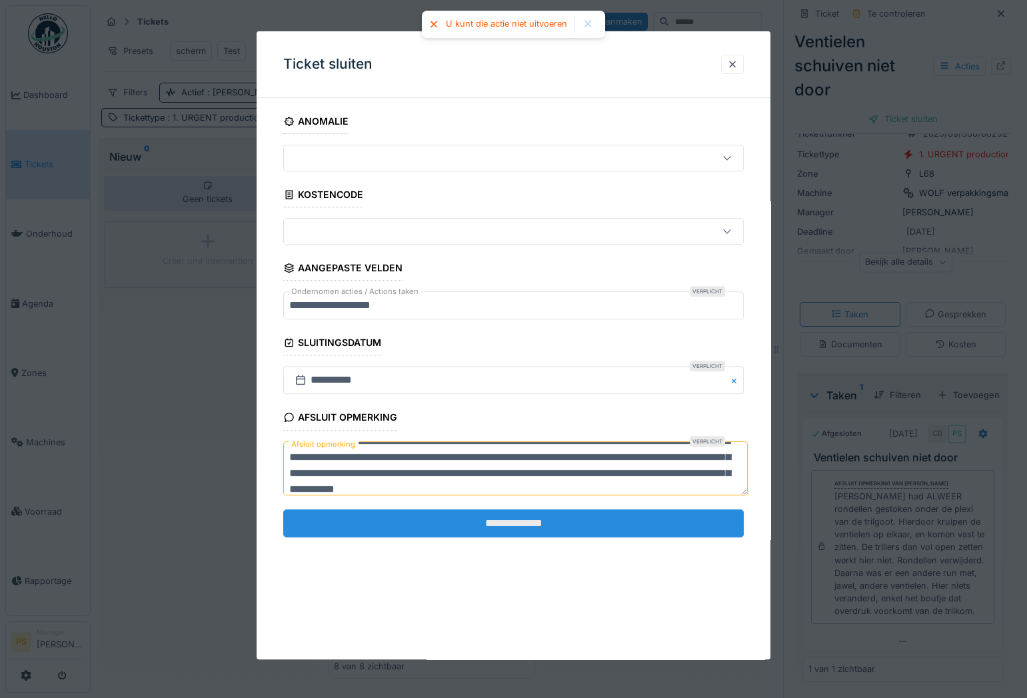
type textarea "**********"
click at [527, 514] on input "**********" at bounding box center [513, 524] width 461 height 28
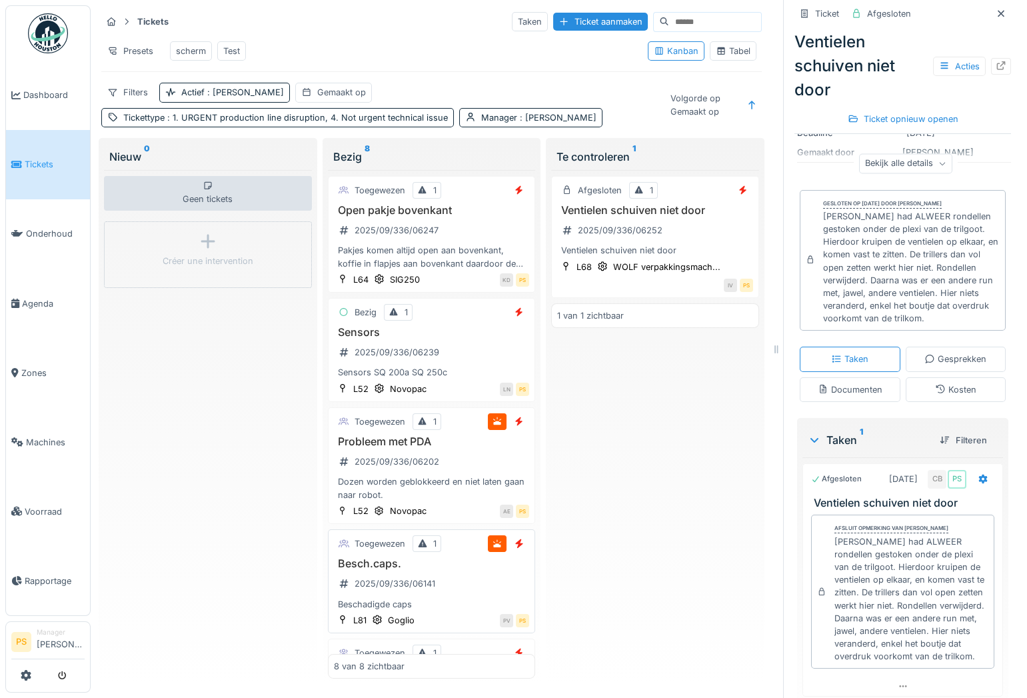
scroll to position [0, 0]
click at [387, 468] on div "2025/09/336/06202" at bounding box center [397, 461] width 85 height 13
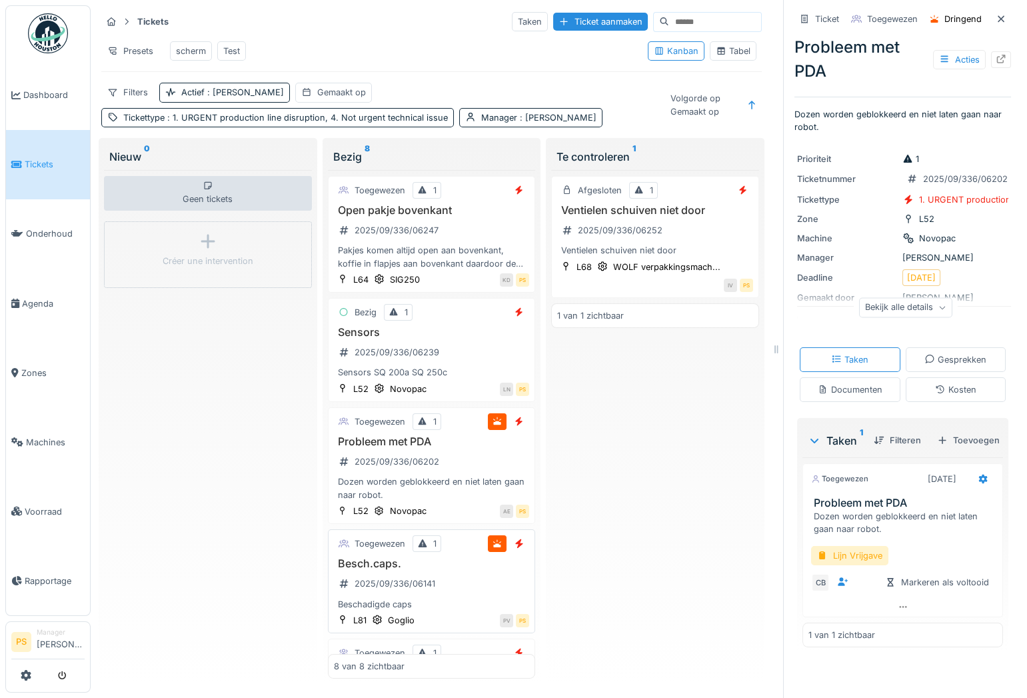
click at [400, 579] on div "Besch.caps. 2025/09/336/06141 Beschadigde caps" at bounding box center [432, 583] width 196 height 53
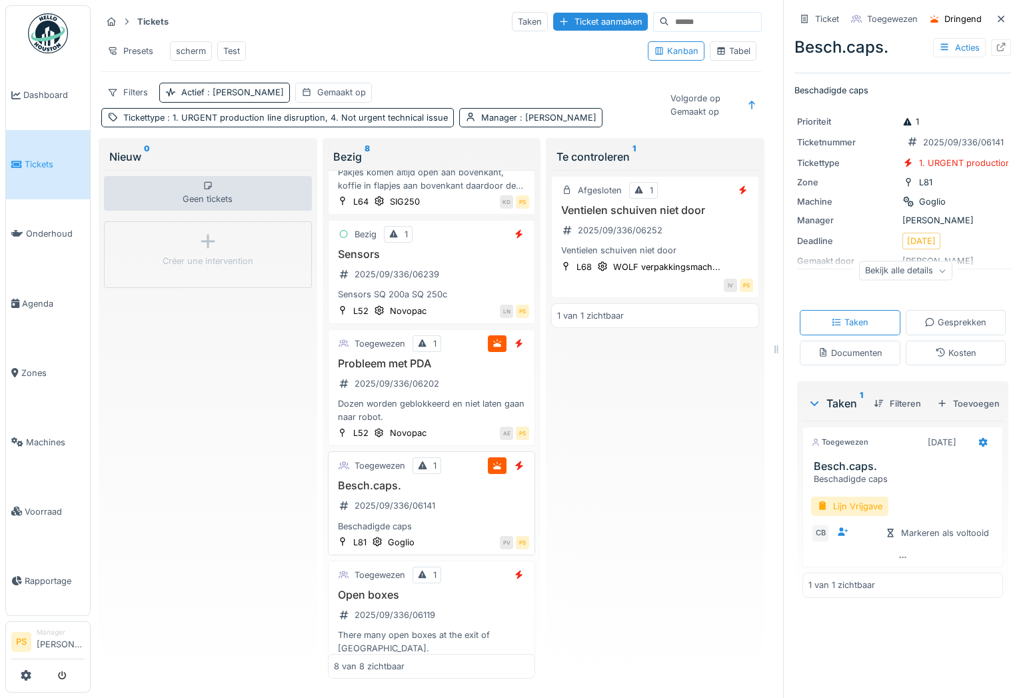
scroll to position [121, 0]
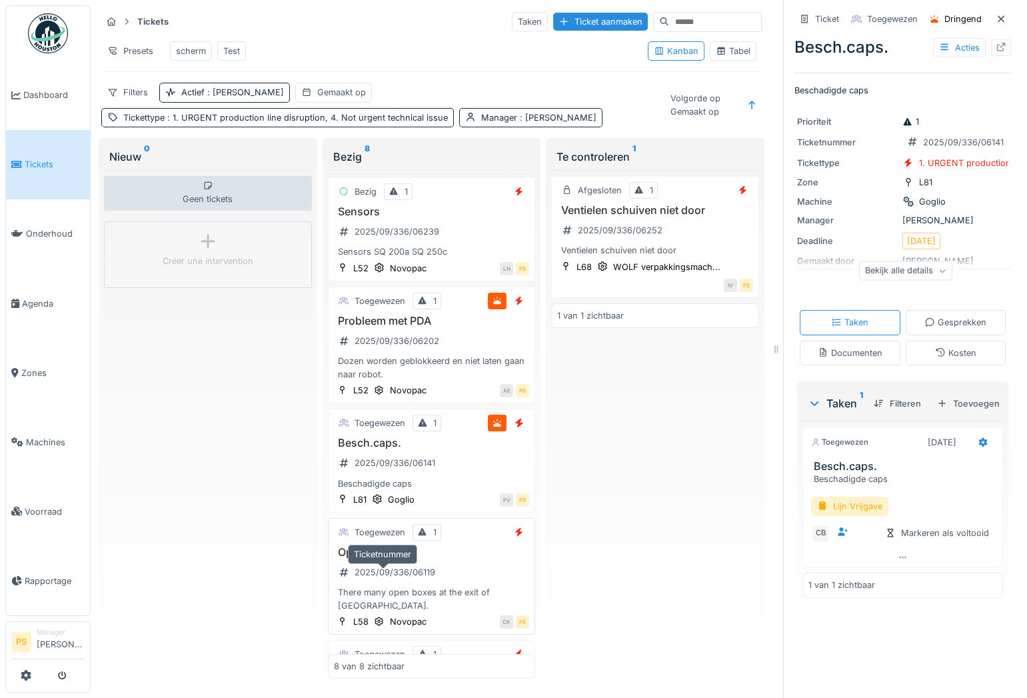
click at [389, 579] on div "2025/09/336/06119" at bounding box center [395, 572] width 81 height 13
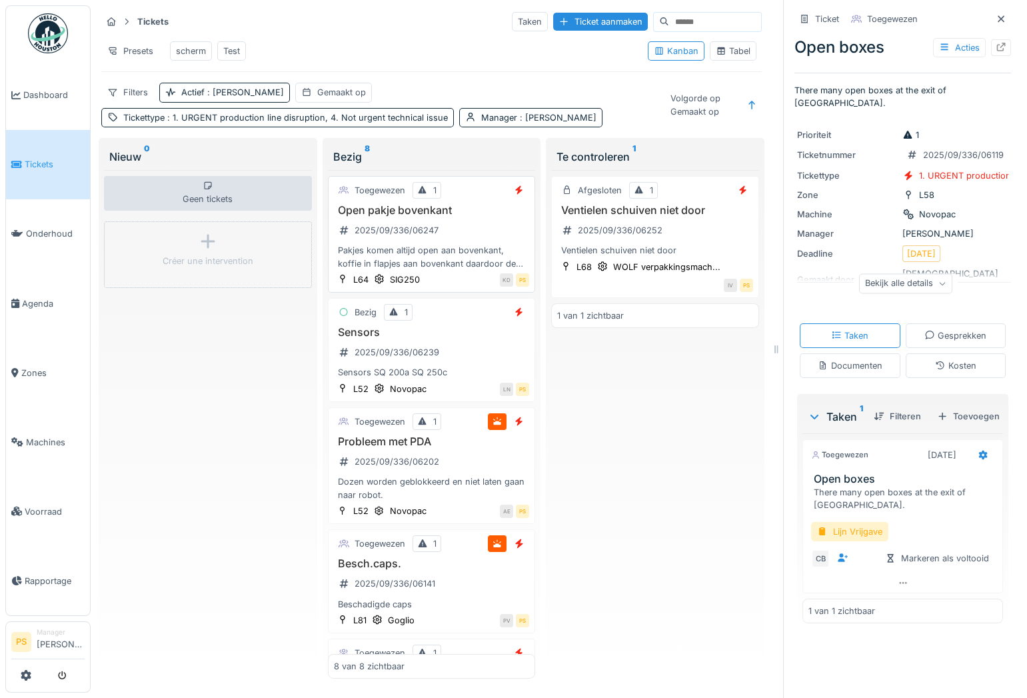
click at [414, 259] on div "Pakjes komen altijd open aan bovenkant, koffie in flapjes aan bovenkant daardoo…" at bounding box center [432, 256] width 196 height 25
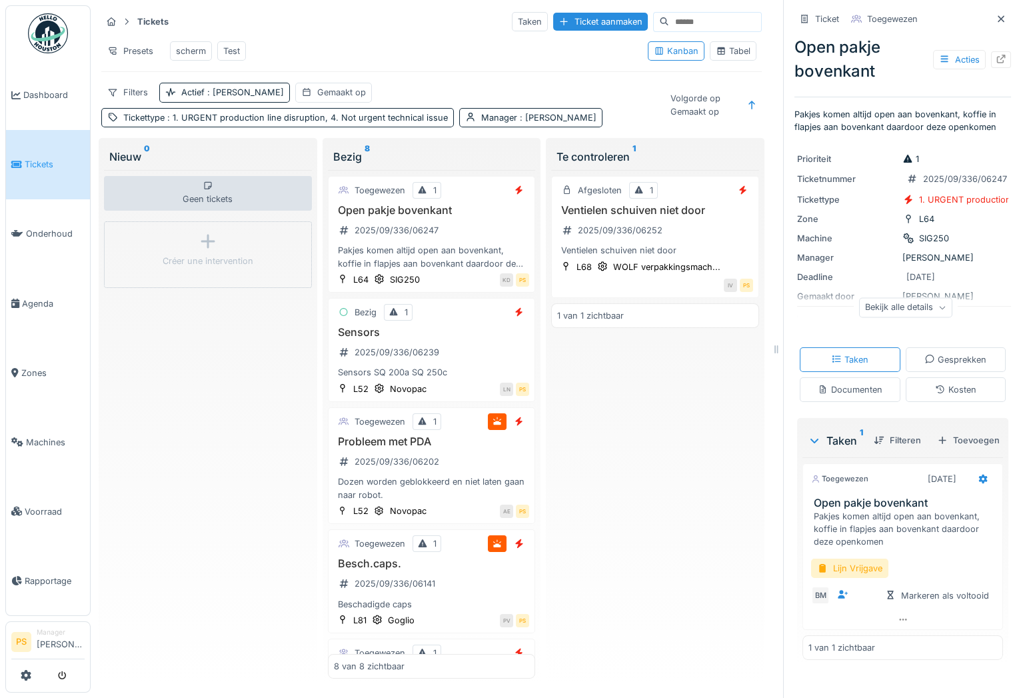
click at [399, 23] on div "Tickets Taken Ticket aanmaken" at bounding box center [431, 22] width 661 height 22
click at [377, 48] on div "Presets scherm Test" at bounding box center [369, 51] width 536 height 30
click at [693, 402] on div "Afgesloten 1 Ventielen schuiven niet door 2025/09/336/06252 Ventielen schuiven …" at bounding box center [655, 424] width 208 height 509
click at [722, 53] on div "Tabel" at bounding box center [733, 51] width 35 height 13
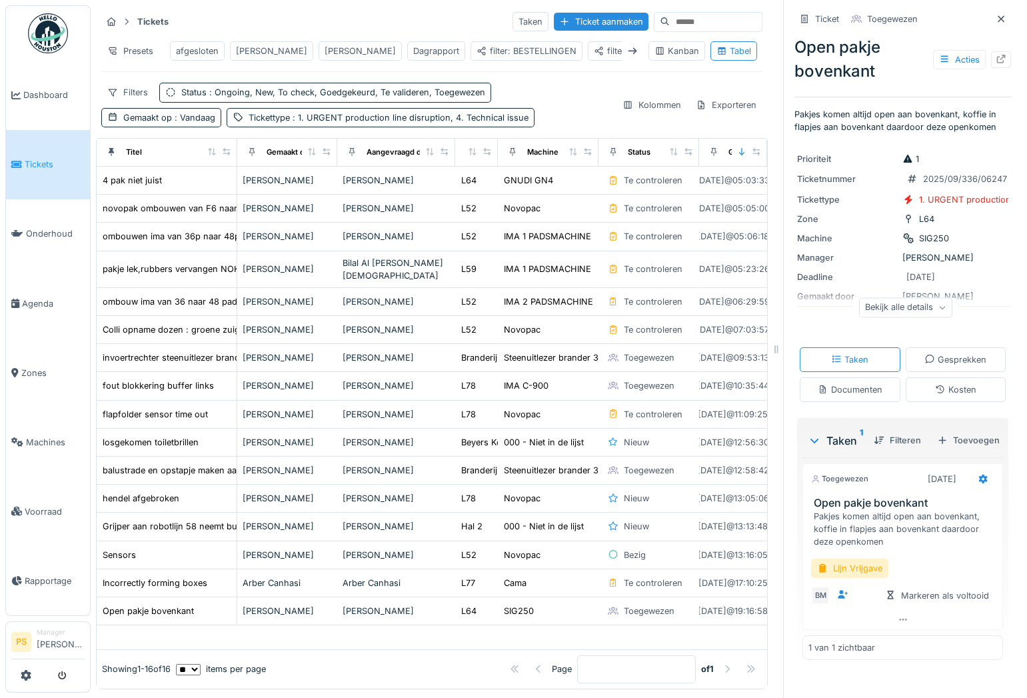
click at [594, 56] on div "filter: LIJN ALGEMEEN" at bounding box center [646, 51] width 105 height 13
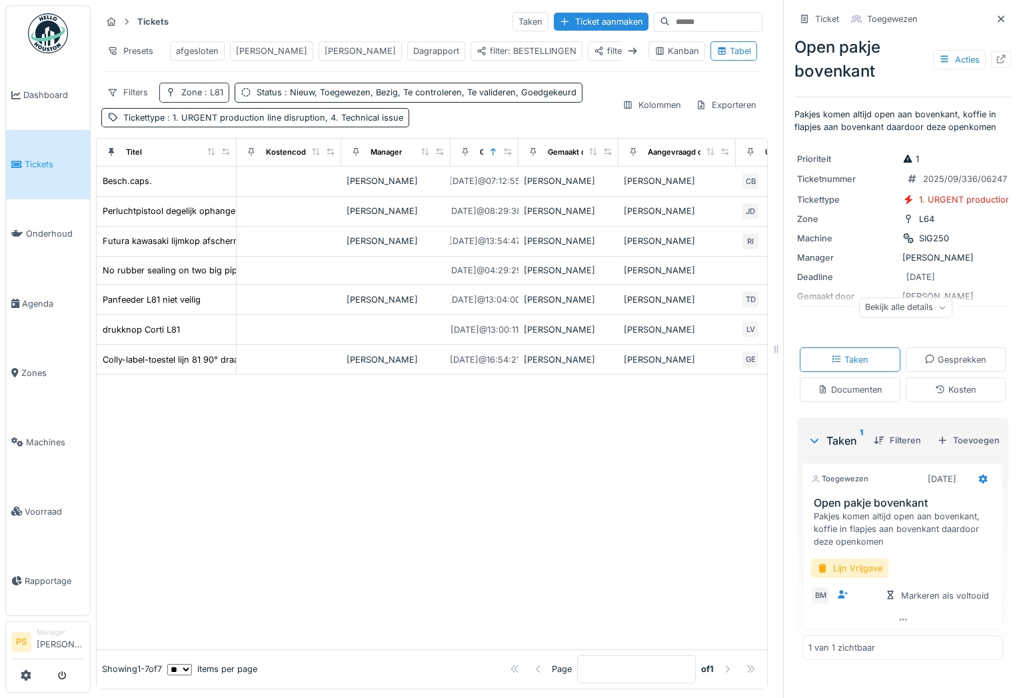
click at [216, 97] on span ": L81" at bounding box center [212, 92] width 21 height 10
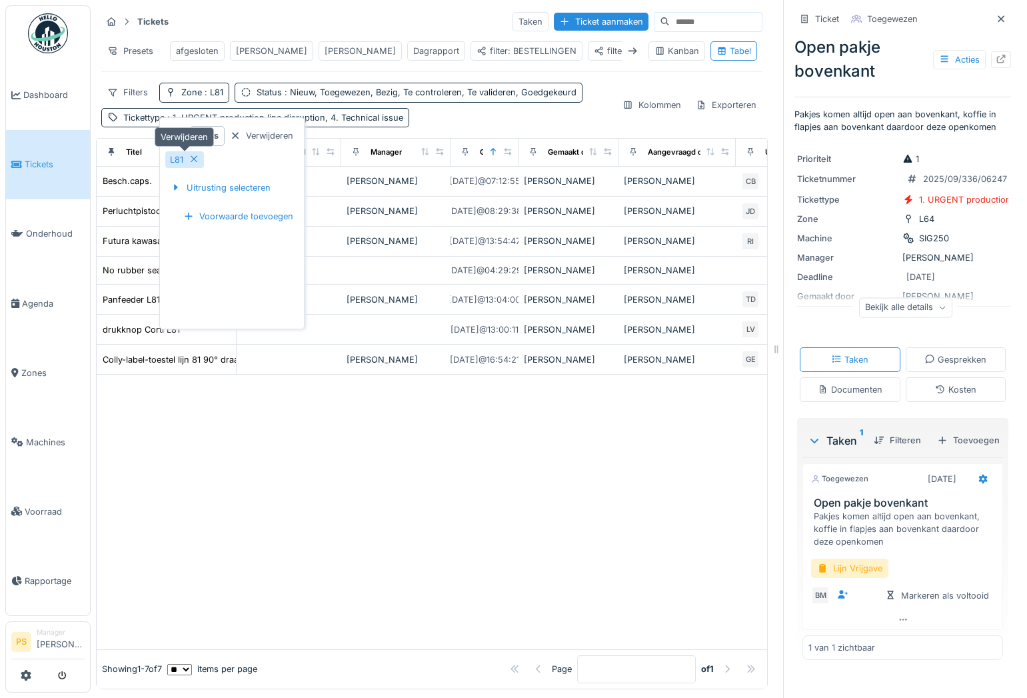
click at [197, 156] on icon at bounding box center [194, 159] width 7 height 7
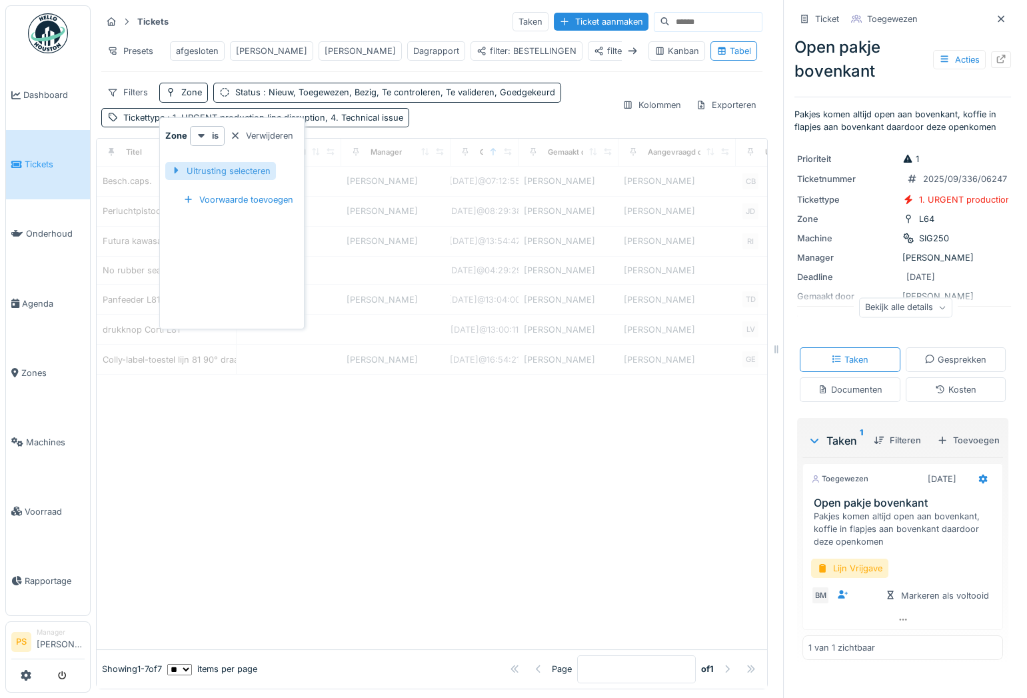
click at [171, 173] on div at bounding box center [176, 171] width 11 height 13
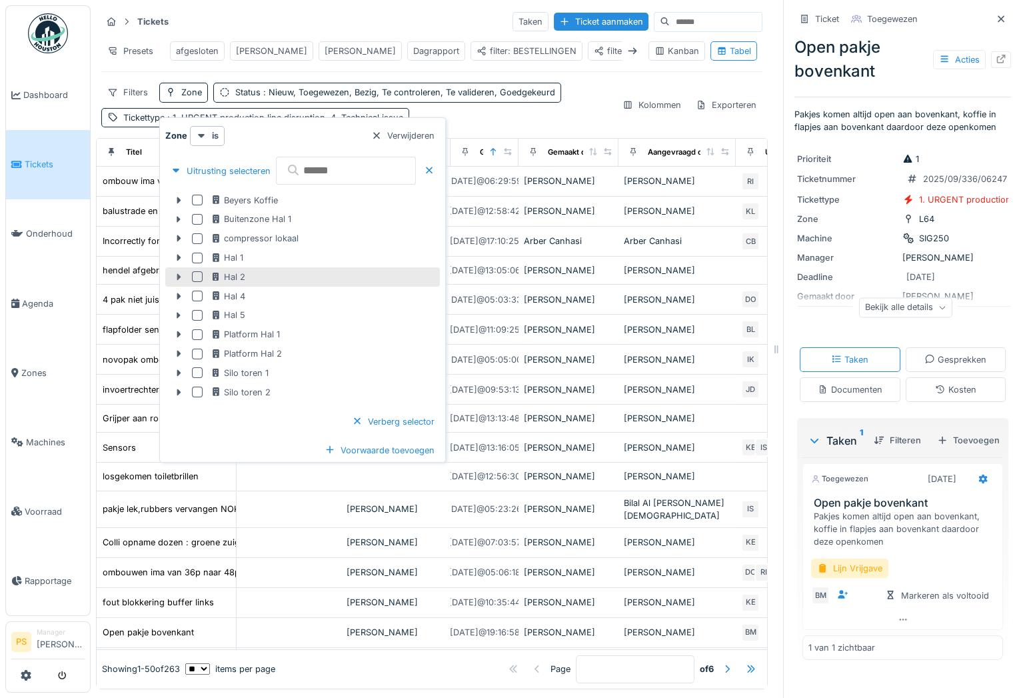
click at [175, 275] on icon at bounding box center [178, 277] width 11 height 9
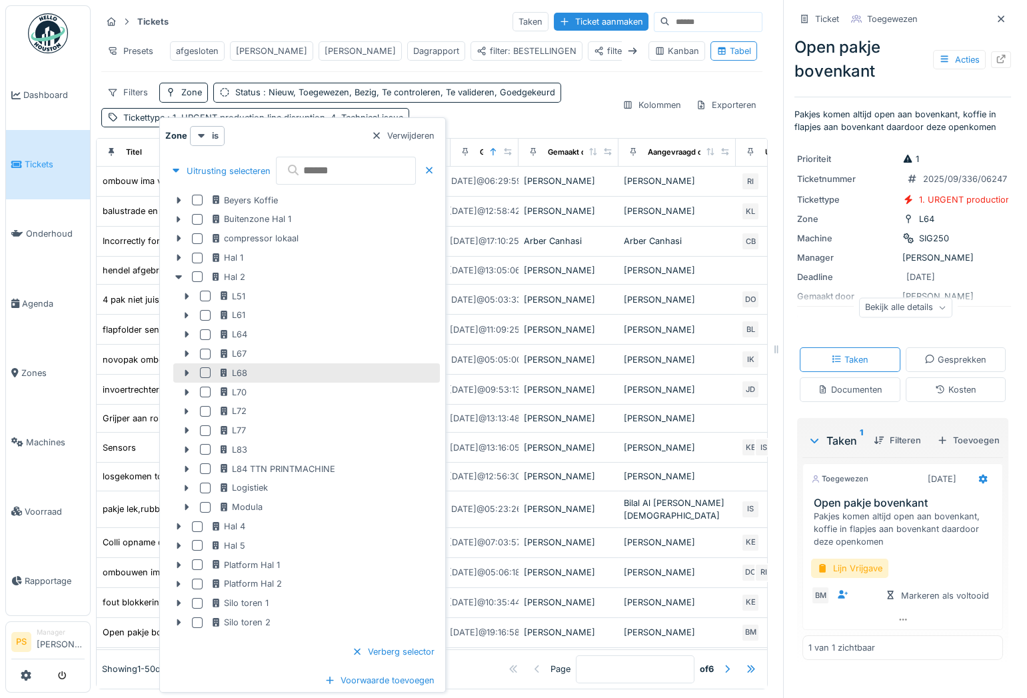
click at [207, 371] on div at bounding box center [205, 372] width 11 height 11
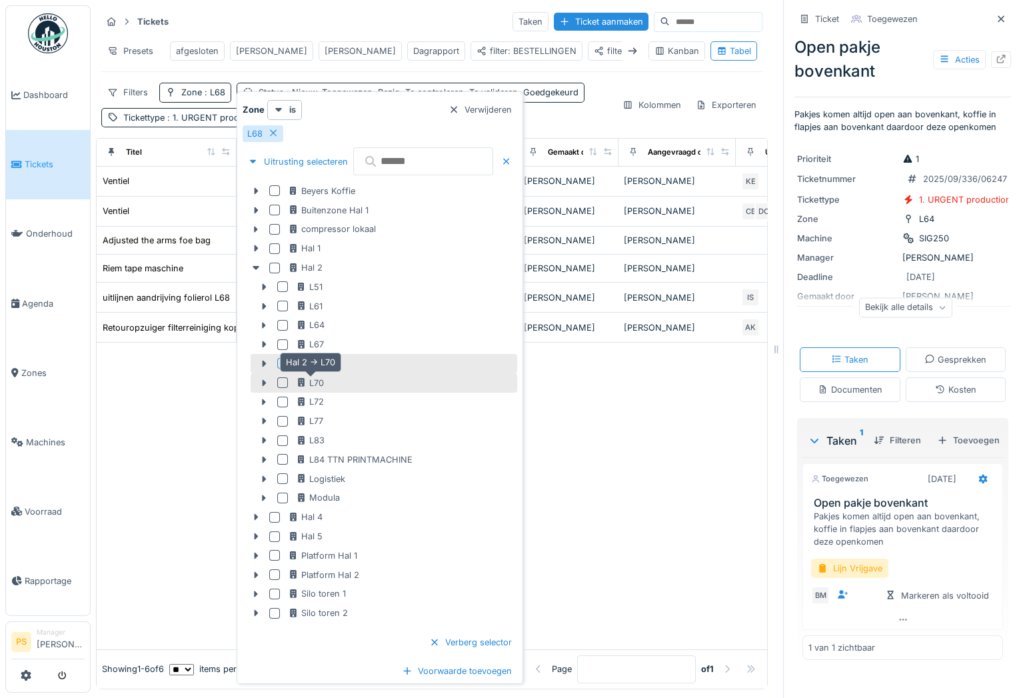
click at [317, 381] on div "L70" at bounding box center [310, 383] width 28 height 13
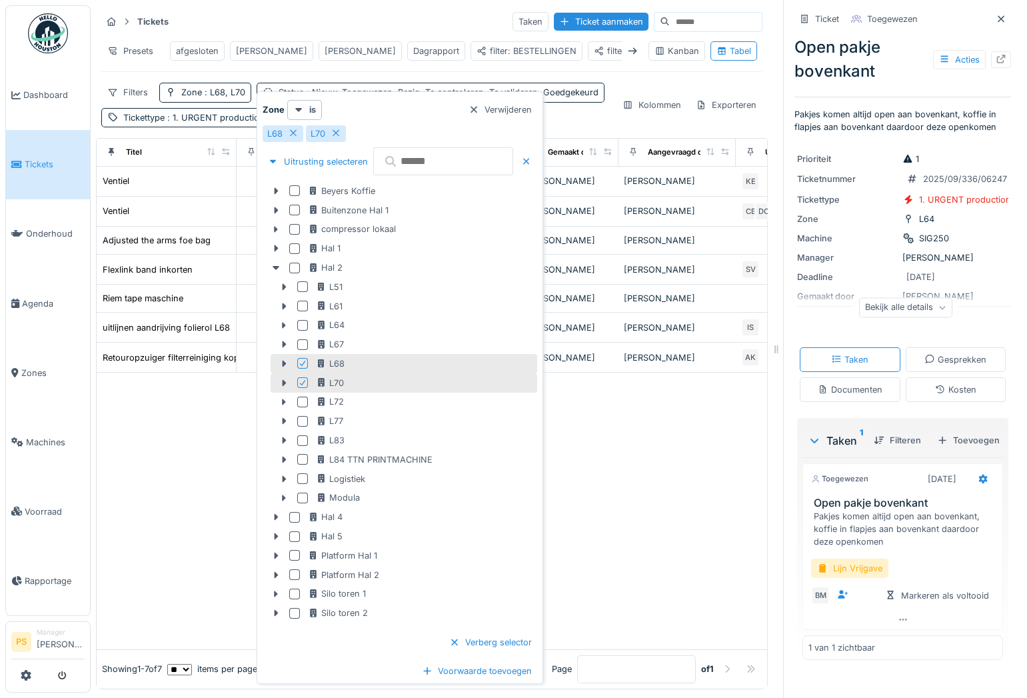
click at [301, 381] on icon at bounding box center [303, 382] width 8 height 7
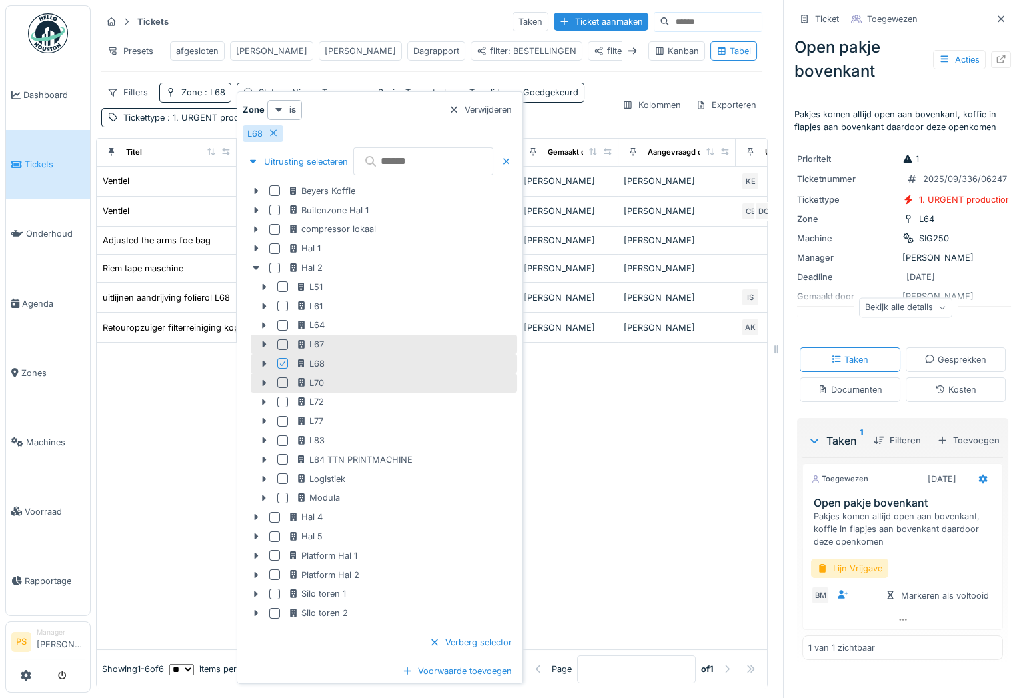
click at [282, 340] on div at bounding box center [282, 344] width 11 height 11
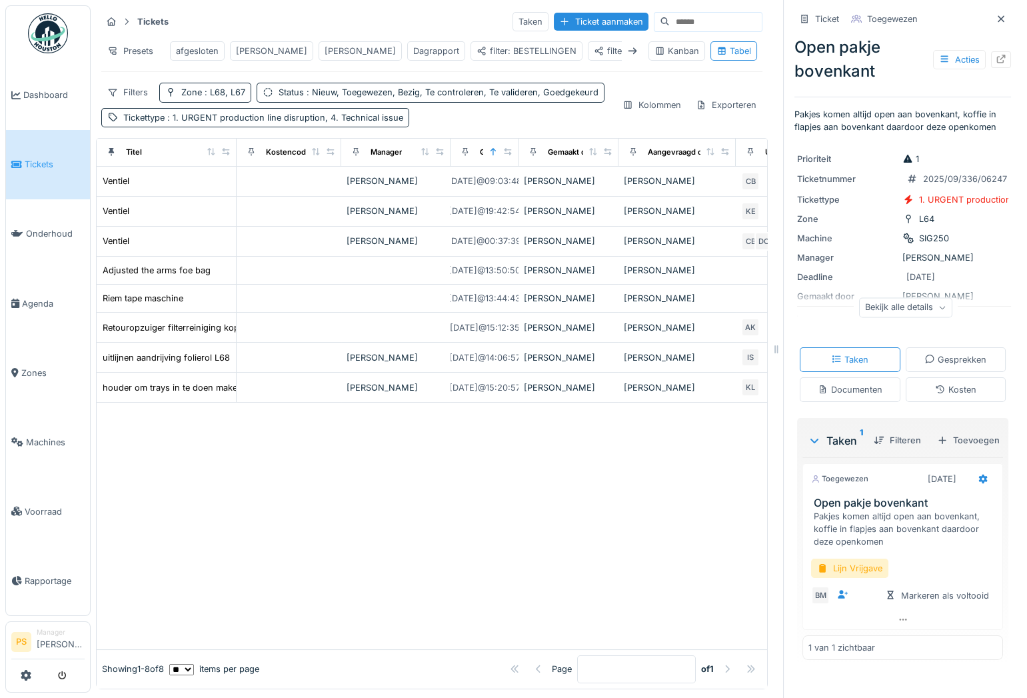
click at [166, 443] on div at bounding box center [432, 526] width 671 height 247
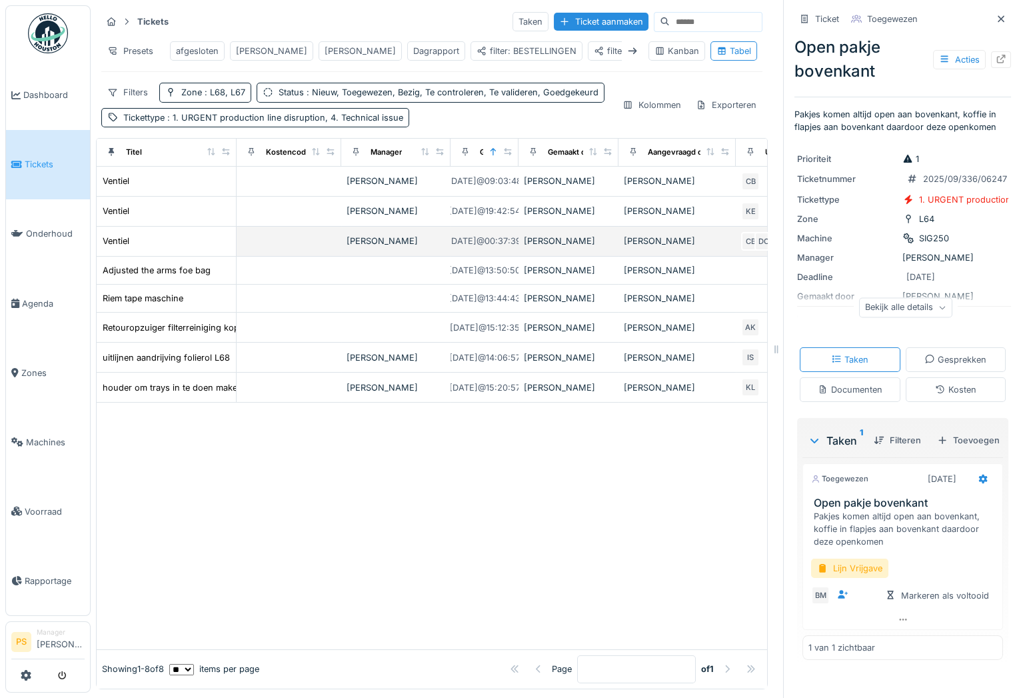
click at [383, 247] on div "[PERSON_NAME]" at bounding box center [396, 241] width 99 height 13
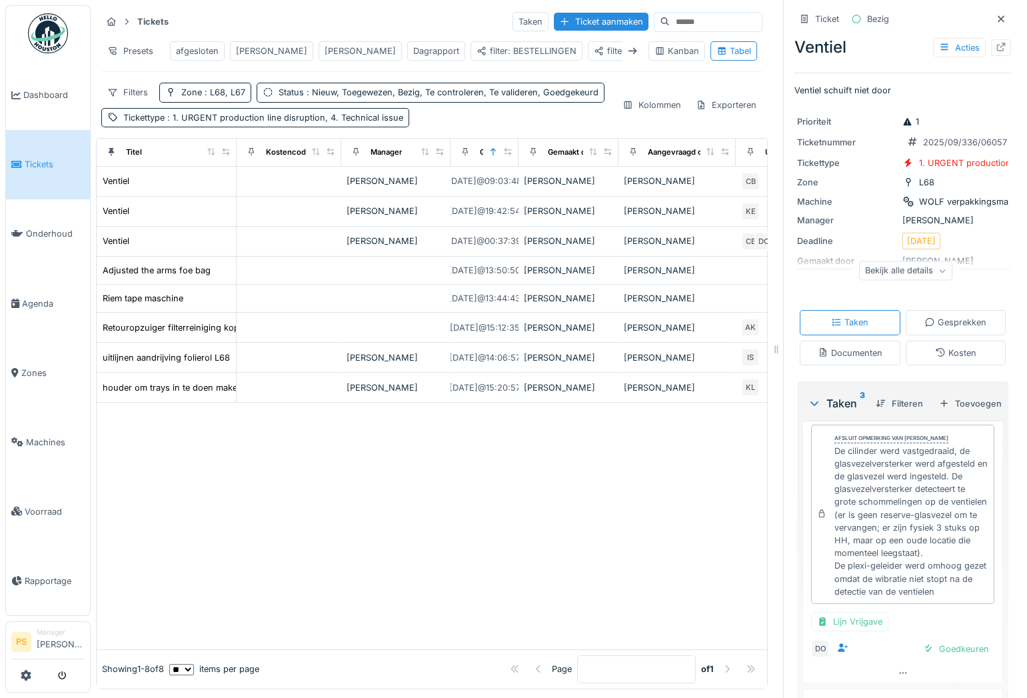
scroll to position [149, 0]
click at [304, 97] on span ": Nieuw, Toegewezen, Bezig, Te controleren, Te valideren, Goedgekeurd" at bounding box center [451, 92] width 295 height 10
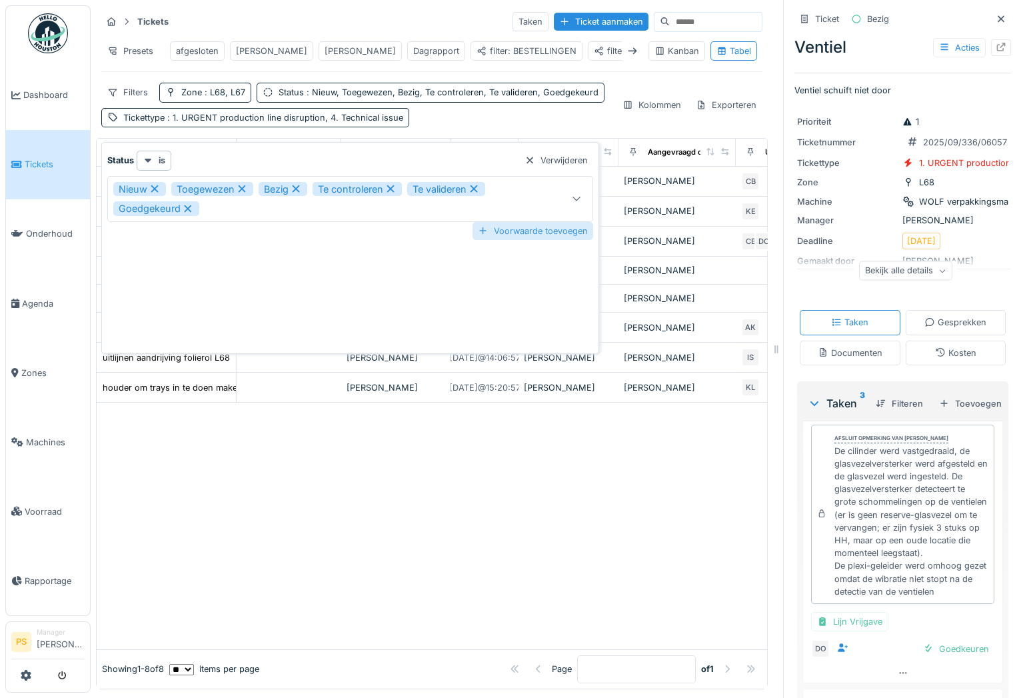
click at [527, 229] on div "Voorwaarde toevoegen" at bounding box center [533, 231] width 121 height 18
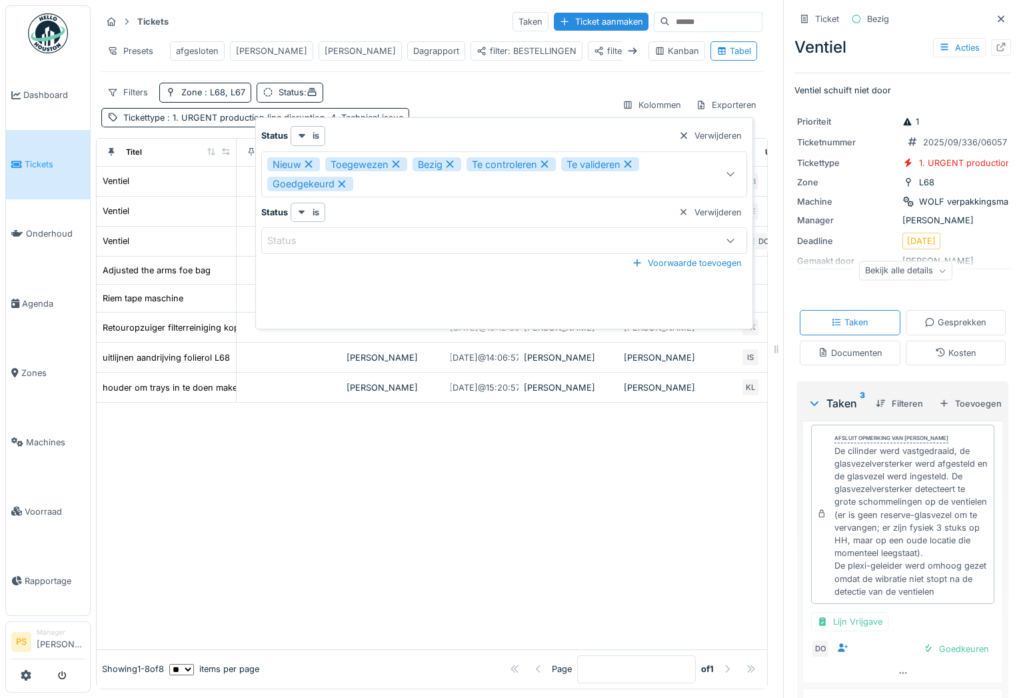
click at [734, 239] on icon at bounding box center [730, 241] width 7 height 4
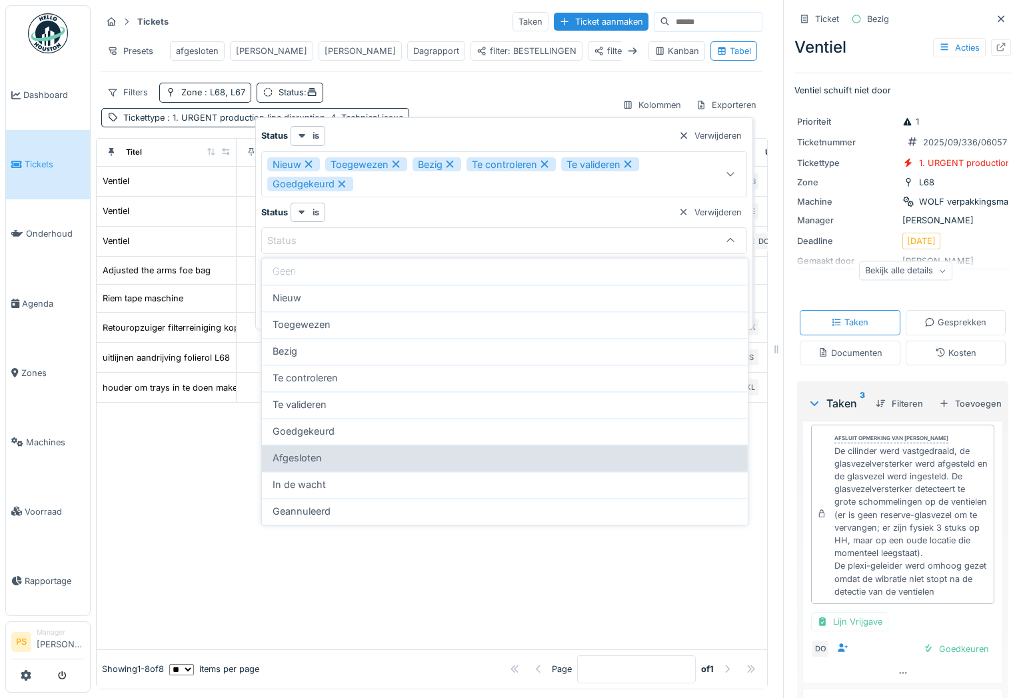
click at [375, 455] on div "Afgesloten" at bounding box center [505, 458] width 465 height 15
type input "******"
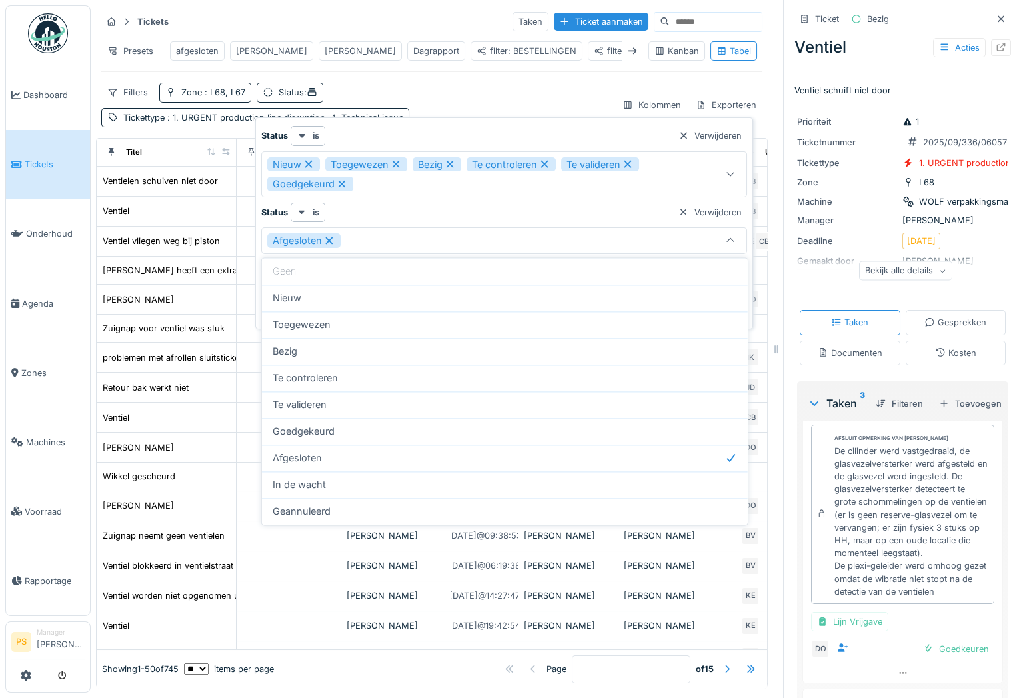
click at [380, 655] on div "Page * of 15" at bounding box center [518, 669] width 488 height 28
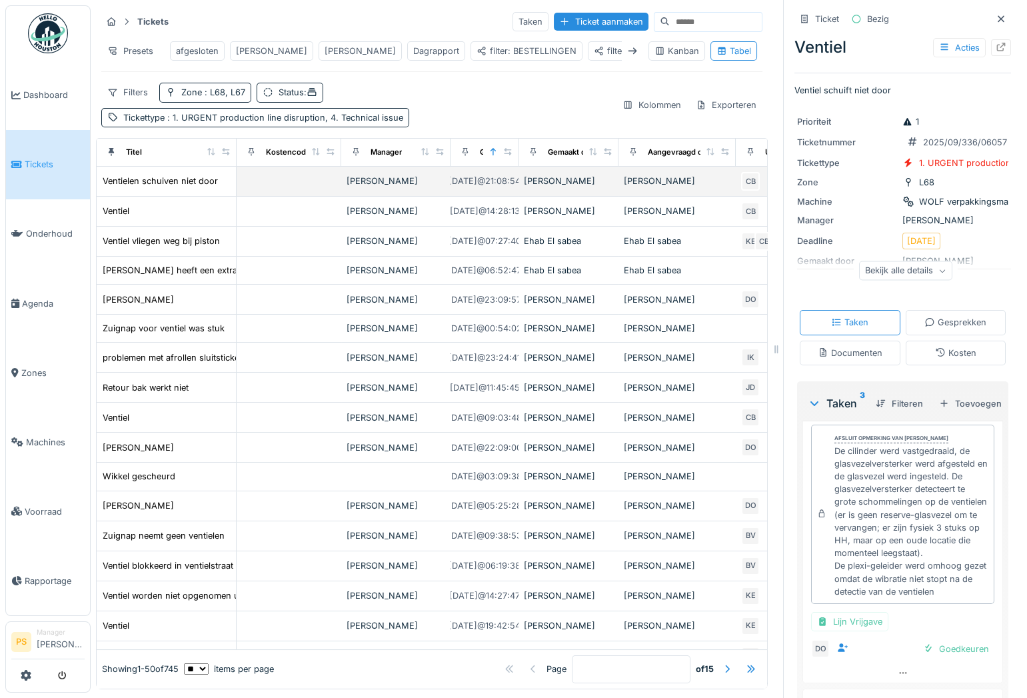
click at [273, 191] on td at bounding box center [289, 182] width 105 height 30
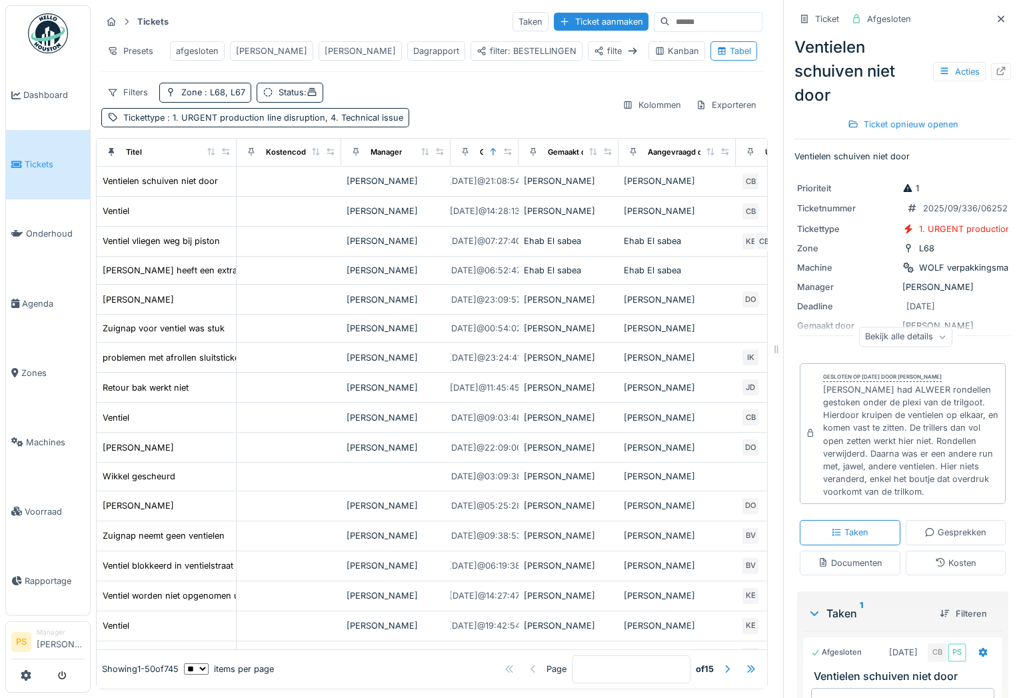
click at [37, 159] on span "Tickets" at bounding box center [55, 164] width 60 height 13
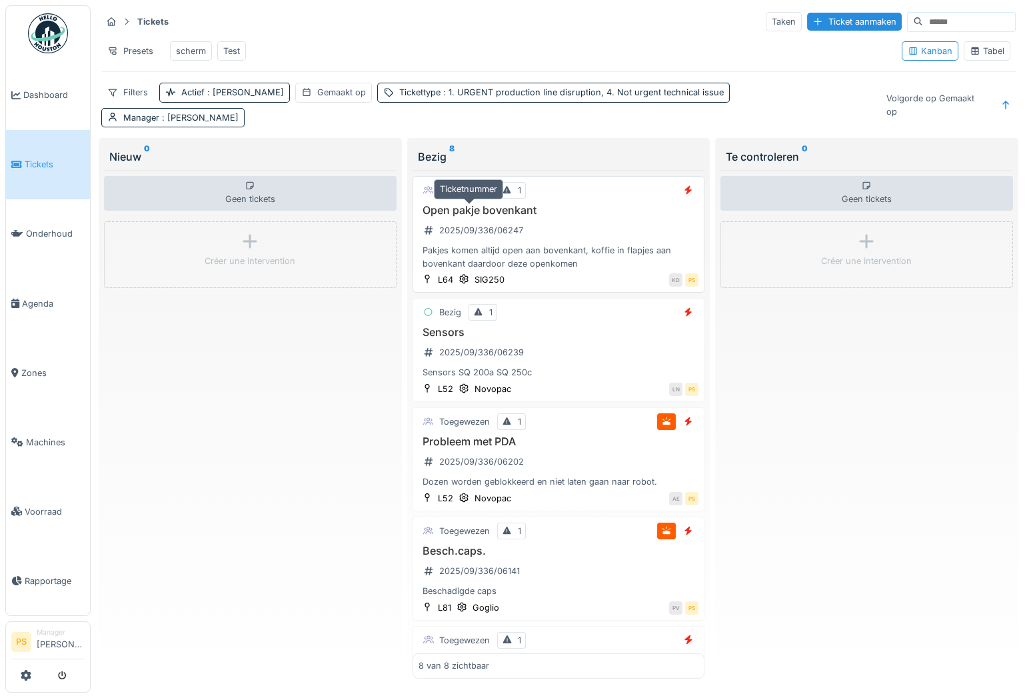
click at [483, 224] on div "2025/09/336/06247" at bounding box center [481, 230] width 84 height 13
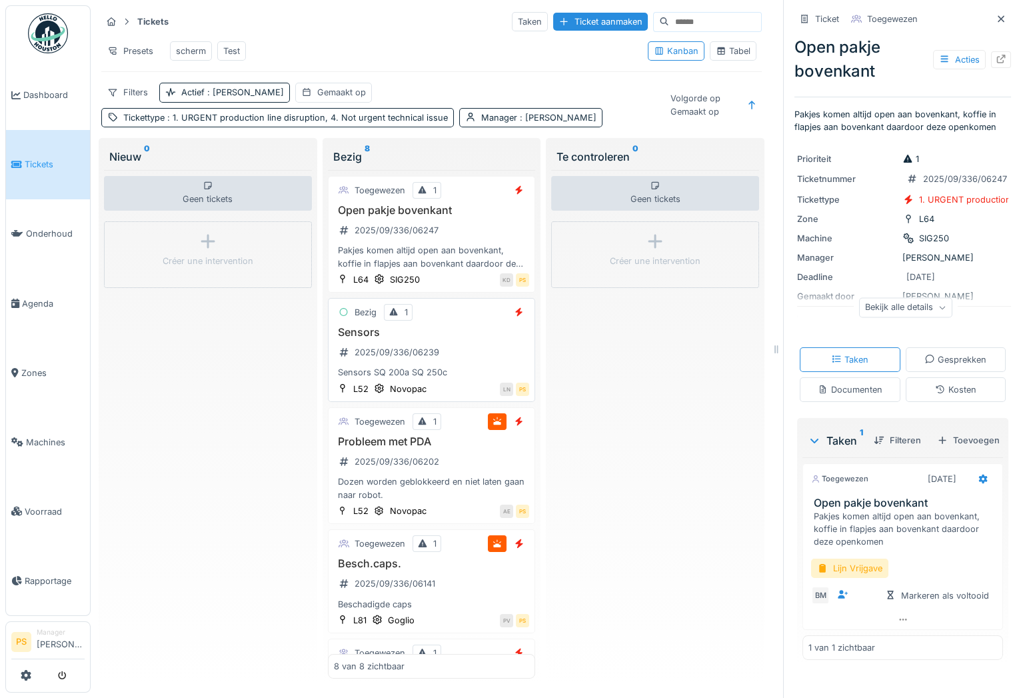
click at [384, 373] on div "Sensors 2025/09/336/06239 Sensors SQ 200a SQ 250c" at bounding box center [432, 352] width 196 height 53
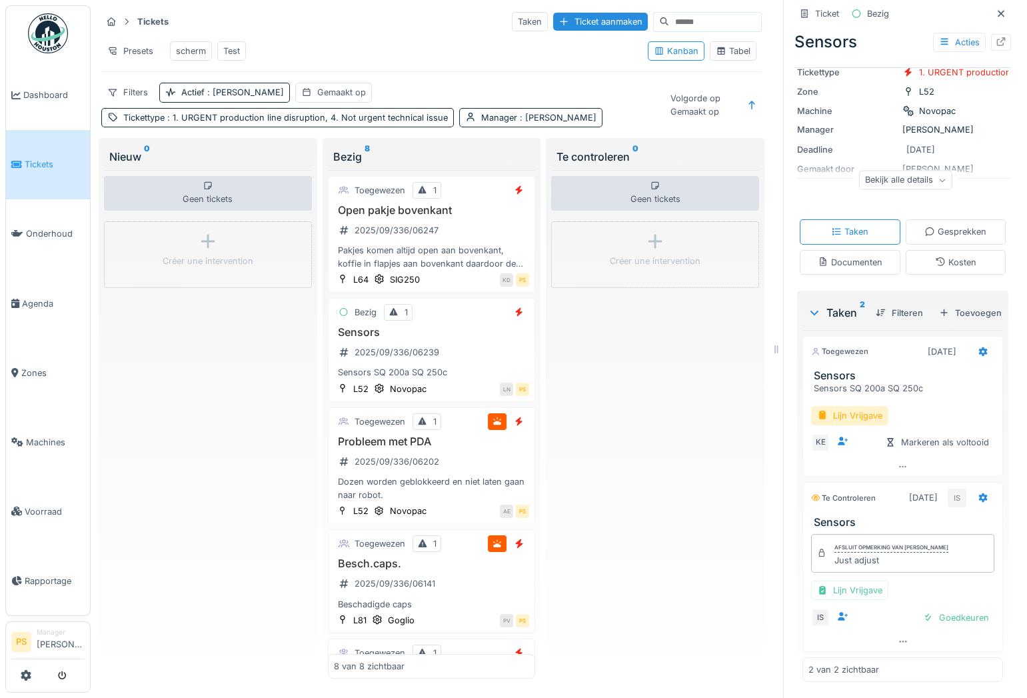
scroll to position [160, 0]
drag, startPoint x: 876, startPoint y: 552, endPoint x: 825, endPoint y: 557, distance: 52.3
click at [835, 557] on div "Just adjust" at bounding box center [892, 560] width 114 height 13
copy div "Just adjust"
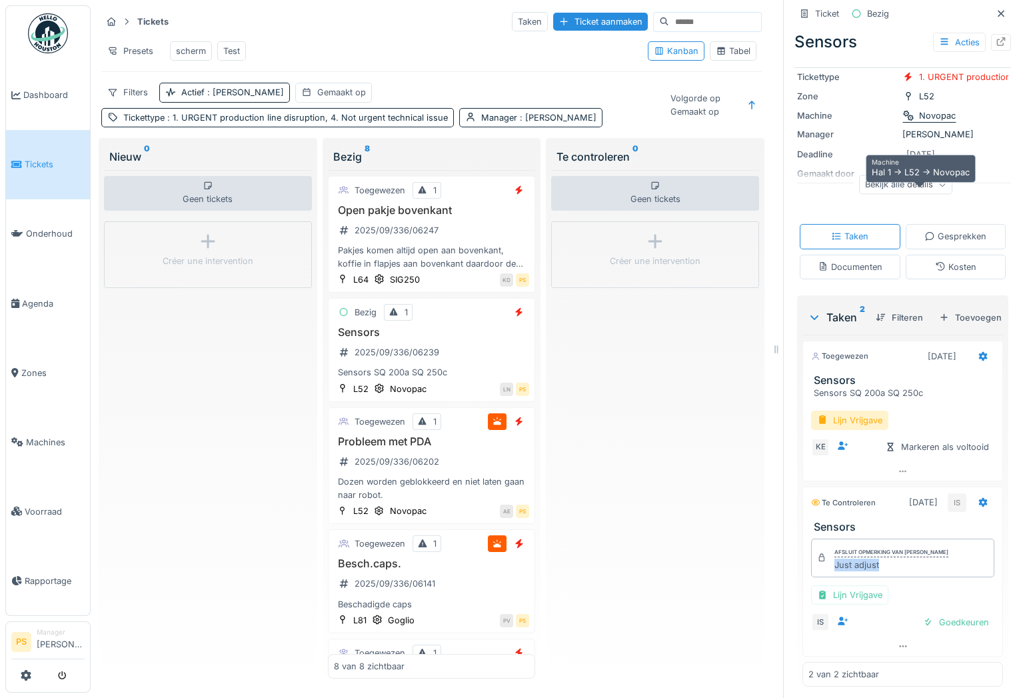
scroll to position [0, 0]
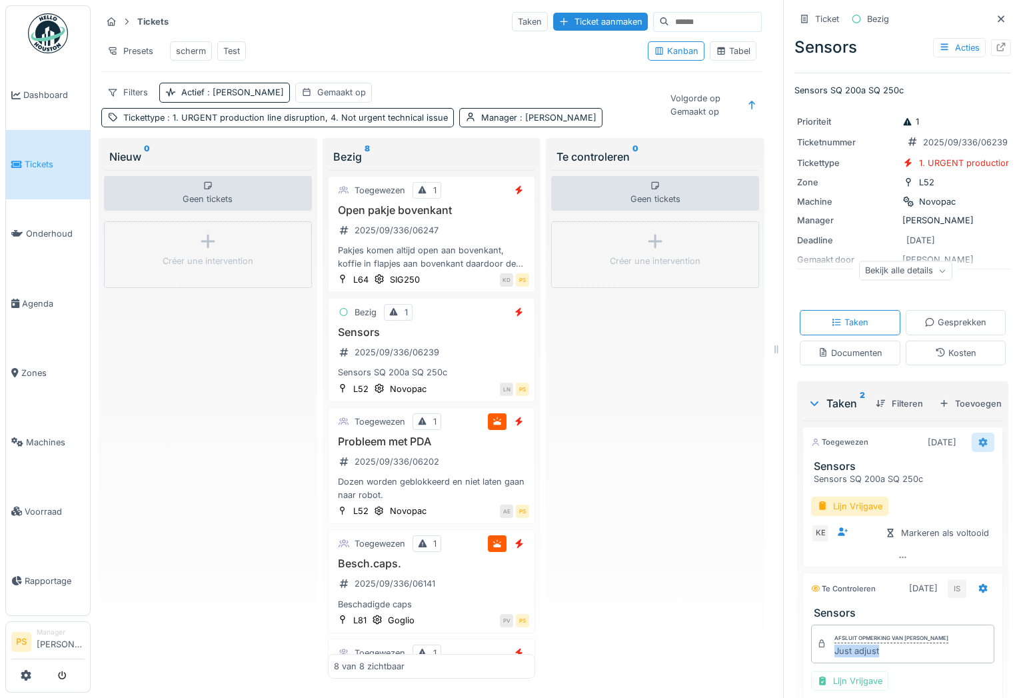
click at [978, 447] on icon at bounding box center [983, 442] width 11 height 9
click at [896, 637] on div "Verwijderen" at bounding box center [908, 644] width 110 height 20
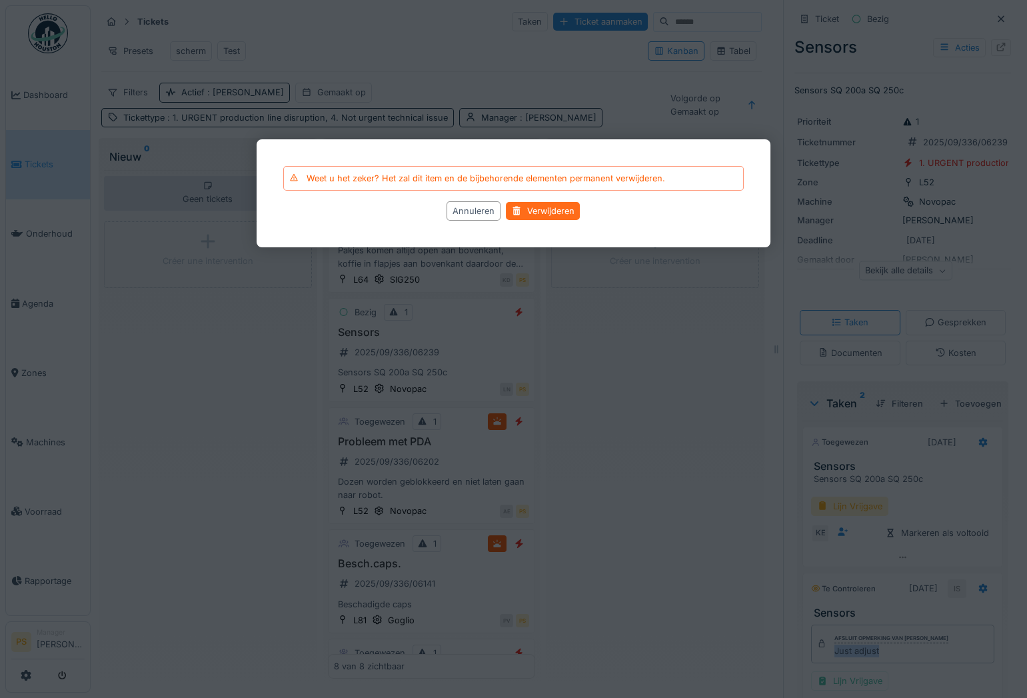
click at [540, 215] on div "Verwijderen" at bounding box center [544, 212] width 74 height 18
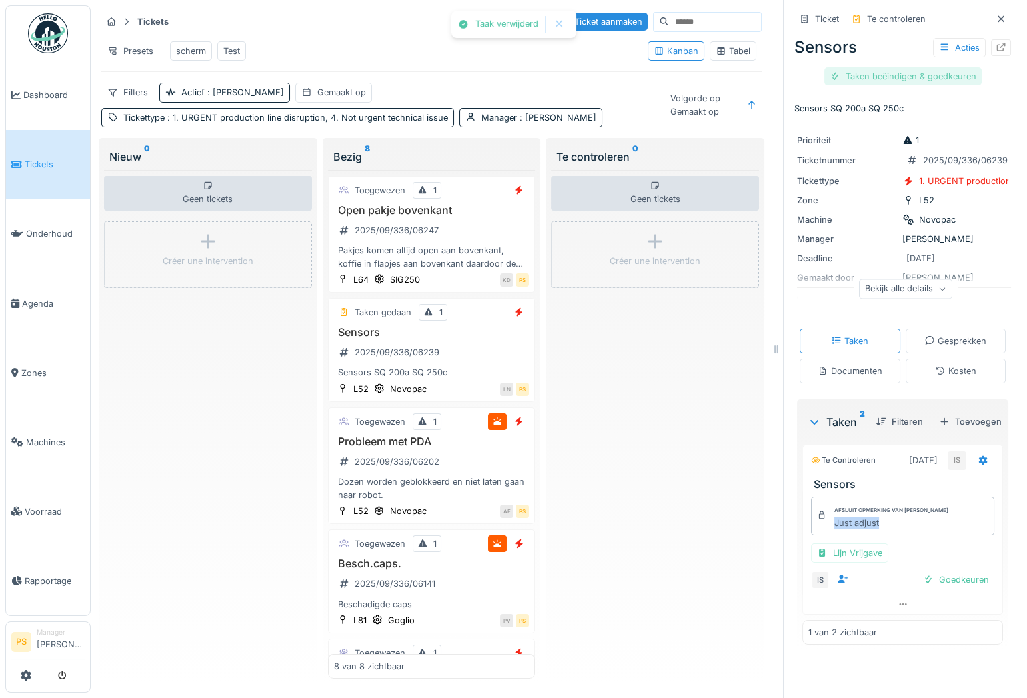
click at [872, 81] on div "Taken beëindigen & goedkeuren" at bounding box center [903, 76] width 157 height 18
click at [896, 76] on div "Taken beëindigen & goedkeuren" at bounding box center [903, 76] width 157 height 18
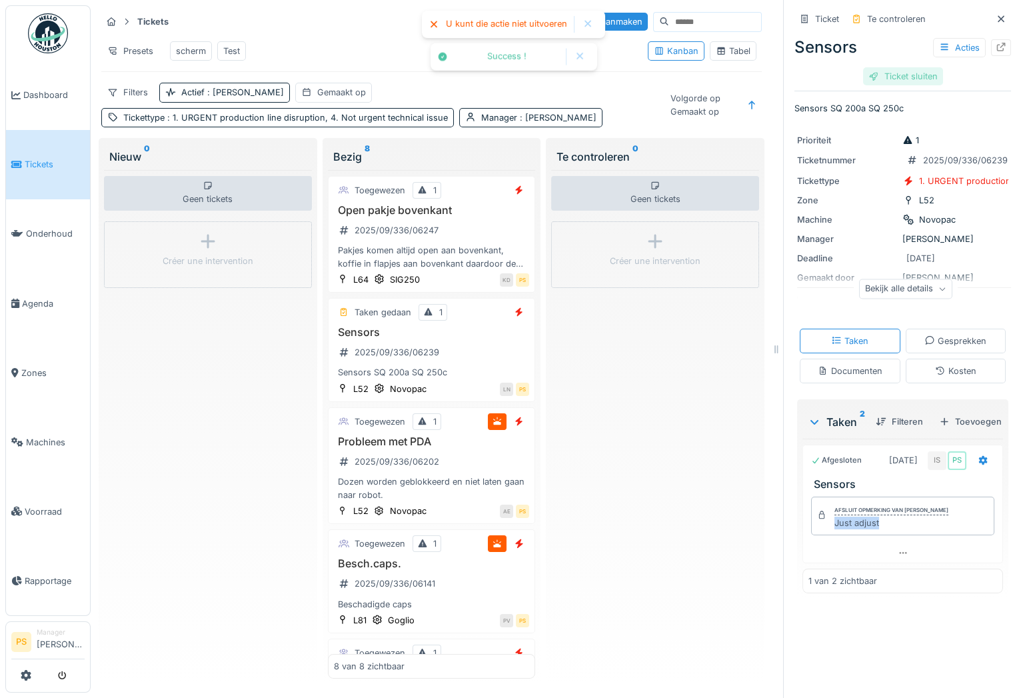
click at [894, 77] on div "Ticket sluiten" at bounding box center [903, 76] width 80 height 18
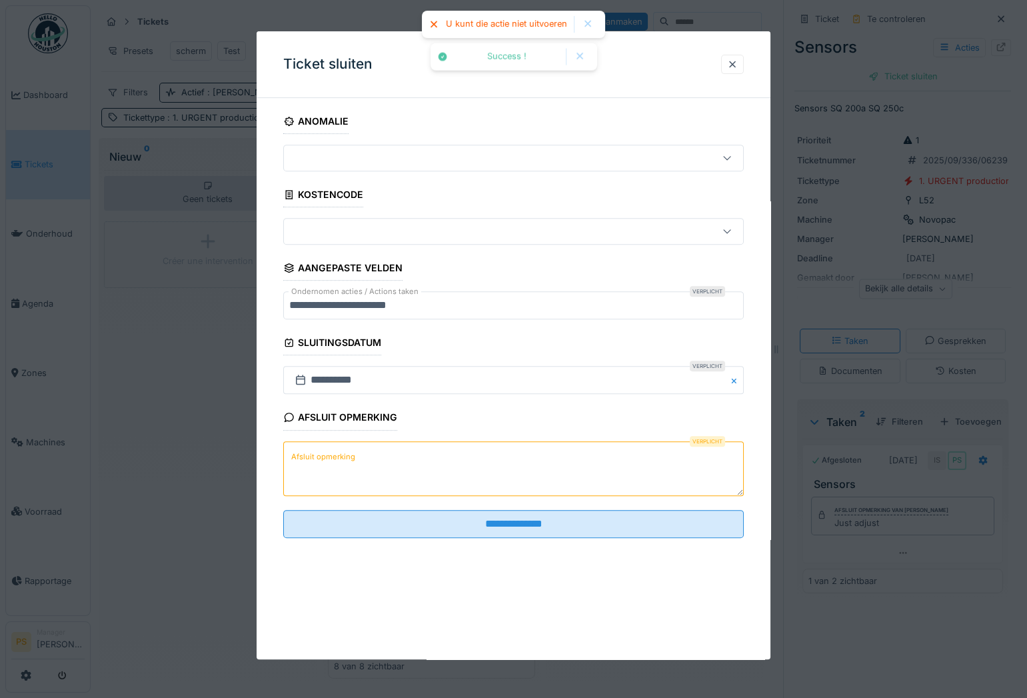
click at [473, 458] on textarea "Afsluit opmerking" at bounding box center [513, 468] width 461 height 55
paste textarea "**********"
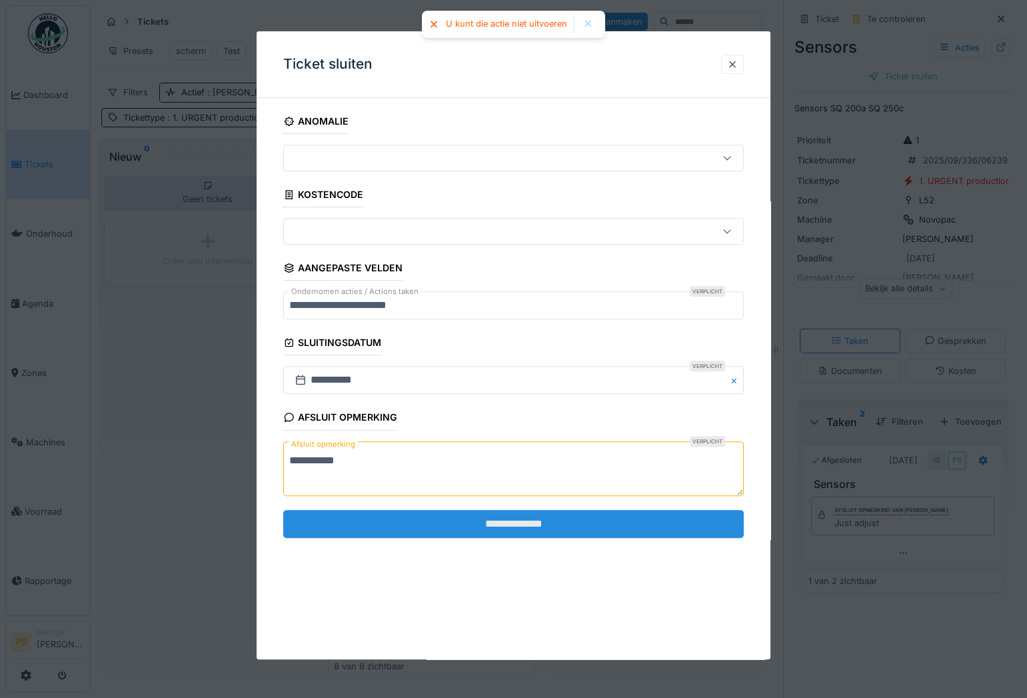
type textarea "**********"
click at [485, 517] on input "**********" at bounding box center [513, 524] width 461 height 28
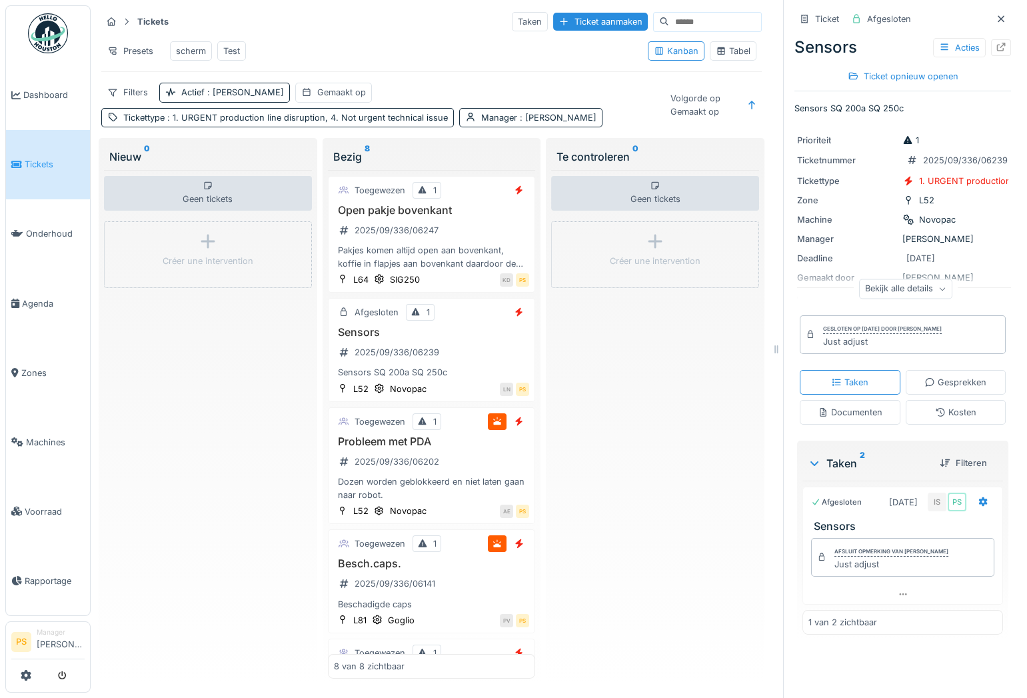
click at [611, 357] on div "Geen tickets Créer une intervention" at bounding box center [655, 424] width 208 height 509
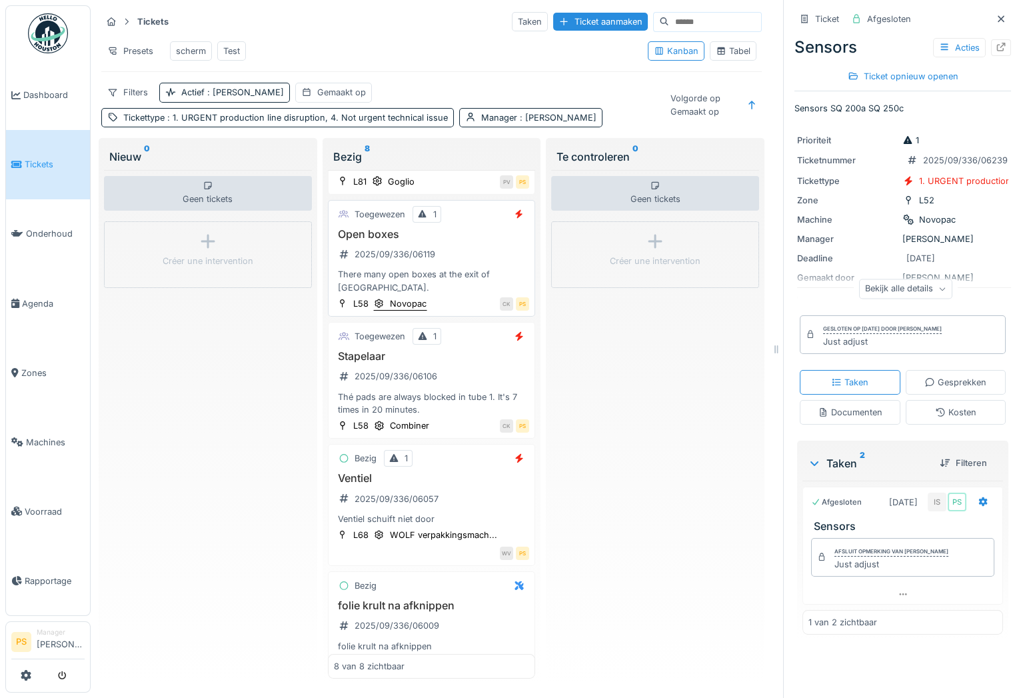
scroll to position [471, 0]
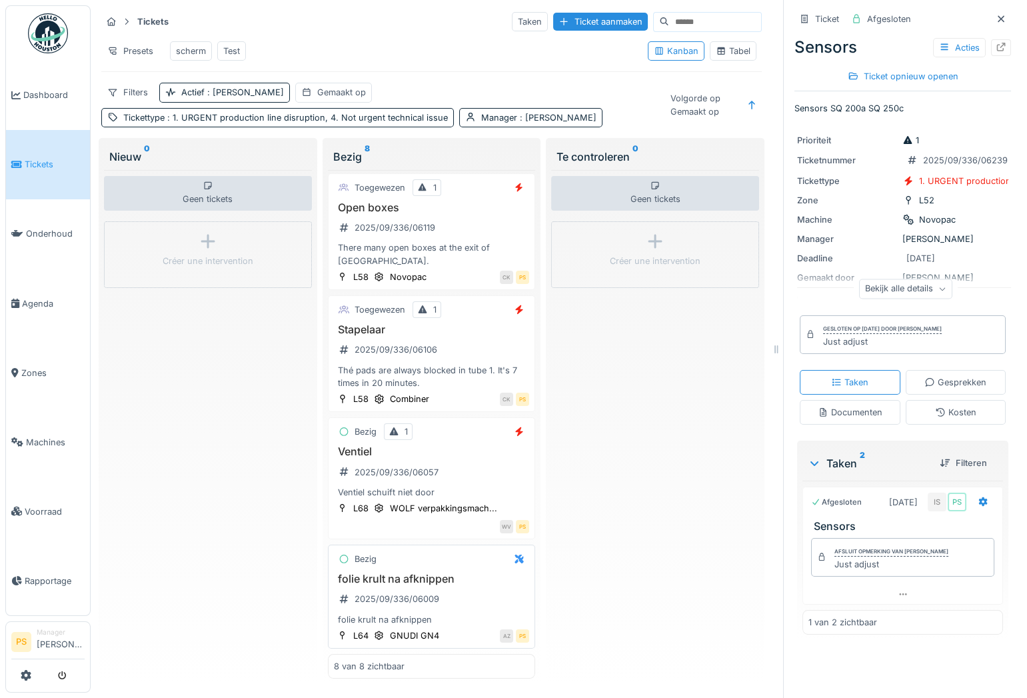
click at [403, 582] on h3 "folie krult na afknippen" at bounding box center [432, 579] width 196 height 13
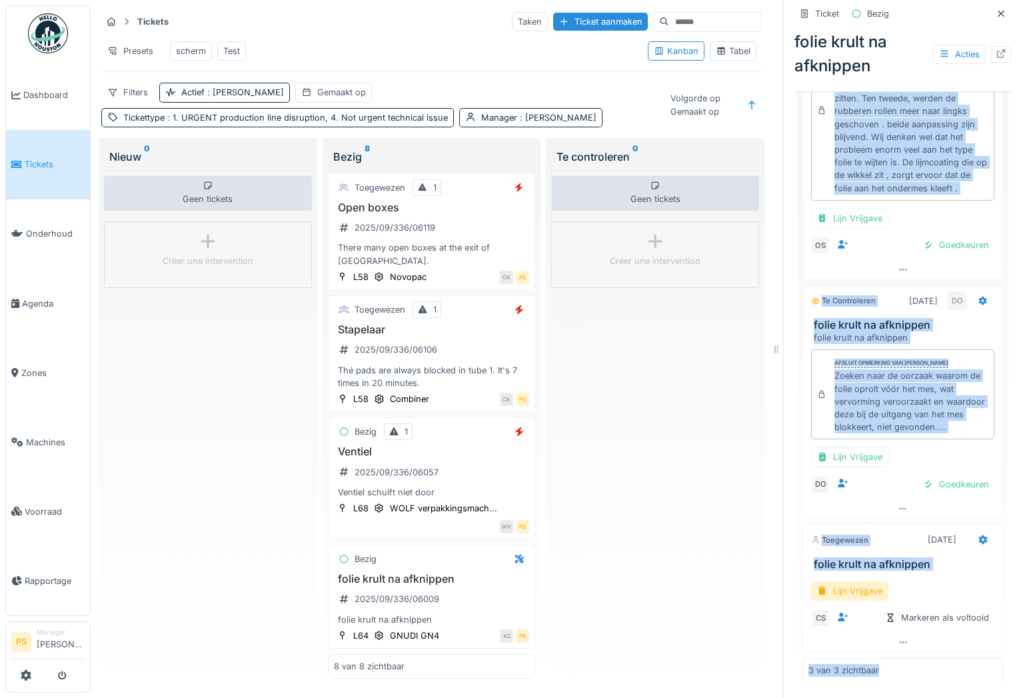
scroll to position [524, 0]
drag, startPoint x: 824, startPoint y: 606, endPoint x: 911, endPoint y: 540, distance: 109.4
click at [911, 540] on div "Te controleren 2-9-2025 CS folie krult na afknippen Afsluit opmerking van Carlo…" at bounding box center [903, 336] width 201 height 691
drag, startPoint x: 911, startPoint y: 540, endPoint x: 914, endPoint y: 573, distance: 32.8
click at [914, 581] on div "Lijn Vrijgave" at bounding box center [902, 590] width 183 height 19
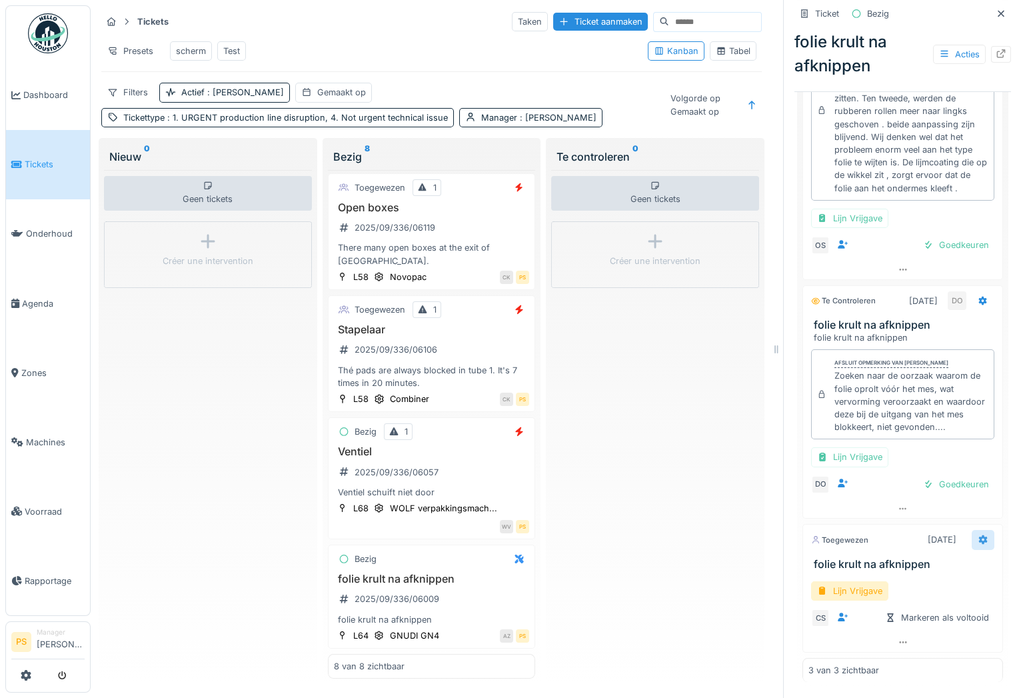
click at [979, 535] on icon at bounding box center [983, 539] width 9 height 9
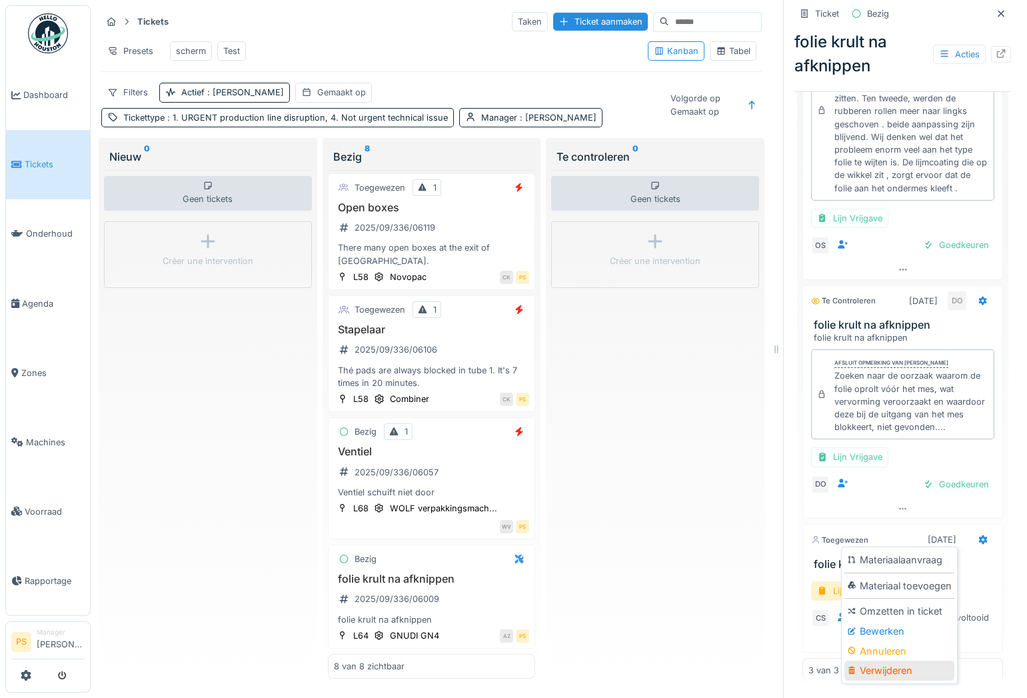
click at [902, 661] on div "Verwijderen" at bounding box center [900, 671] width 110 height 20
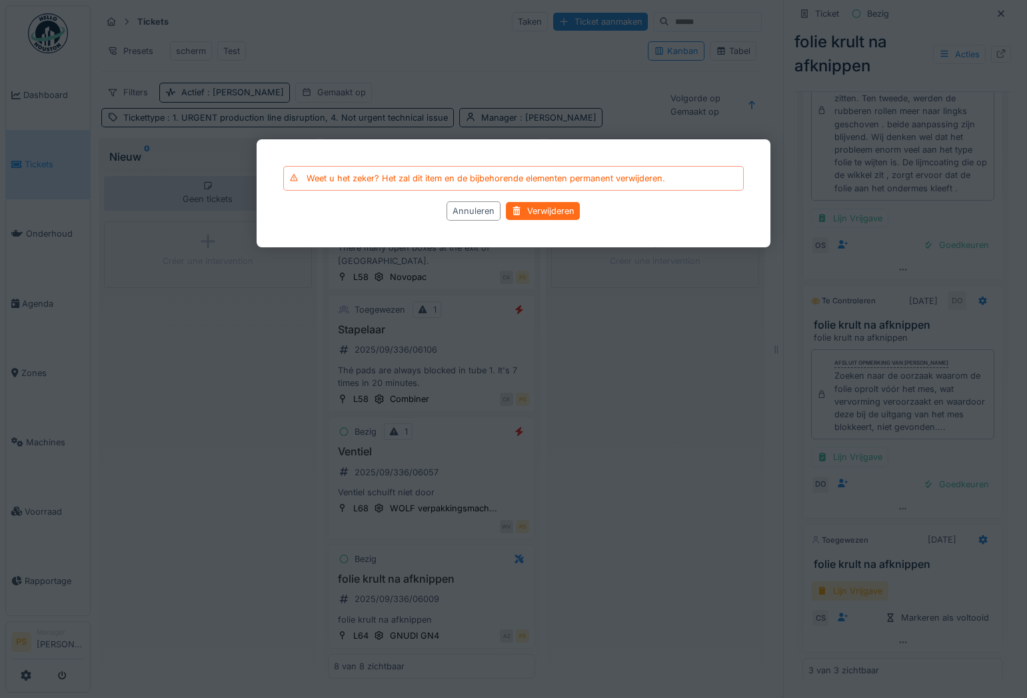
click at [556, 207] on div "Verwijderen" at bounding box center [544, 212] width 74 height 18
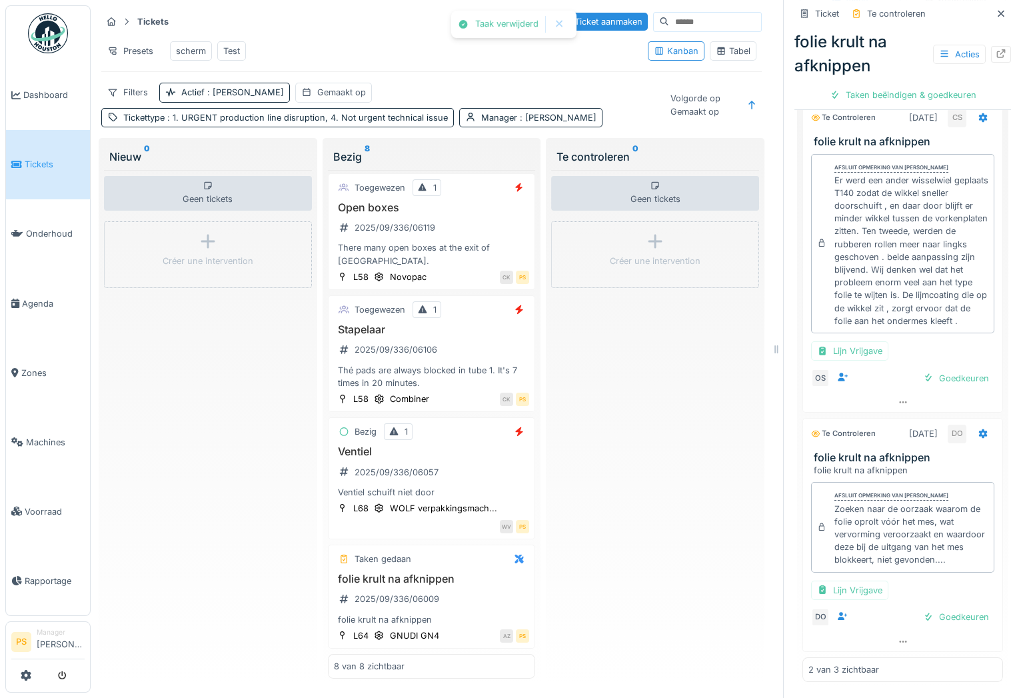
scroll to position [448, 0]
click at [933, 608] on div "Goedkeuren" at bounding box center [956, 617] width 77 height 18
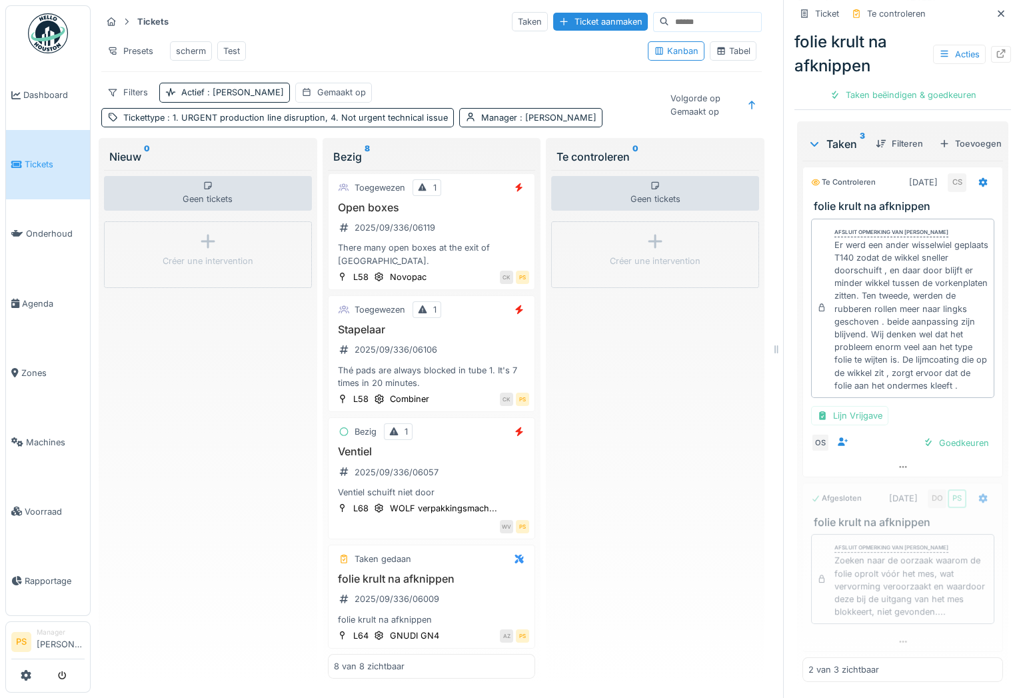
scroll to position [400, 0]
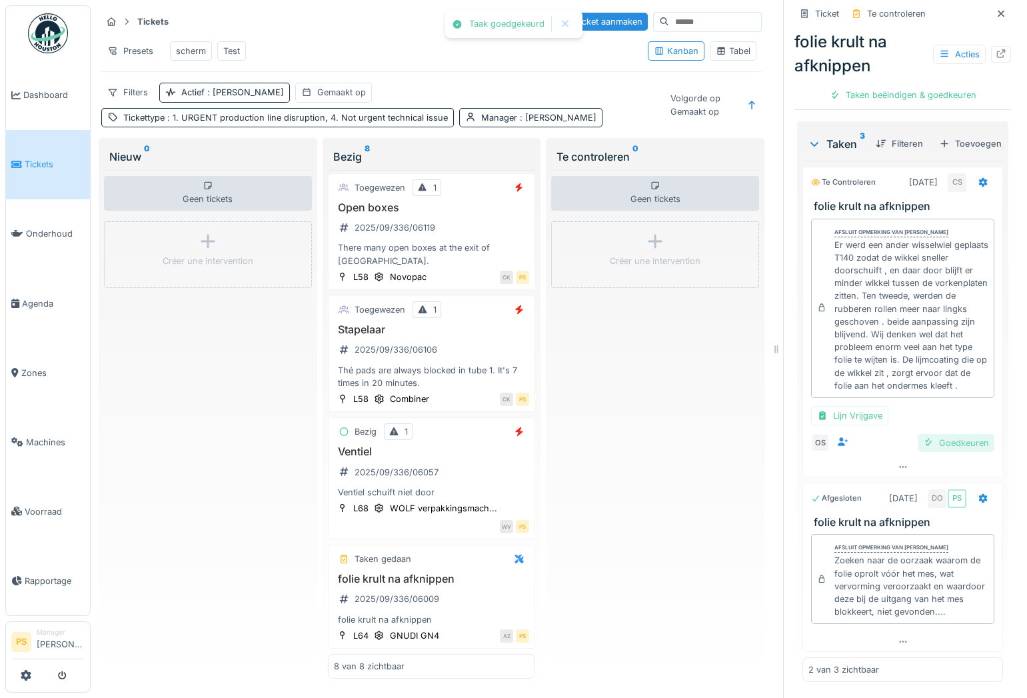
click at [954, 434] on div "Goedkeuren" at bounding box center [956, 443] width 77 height 18
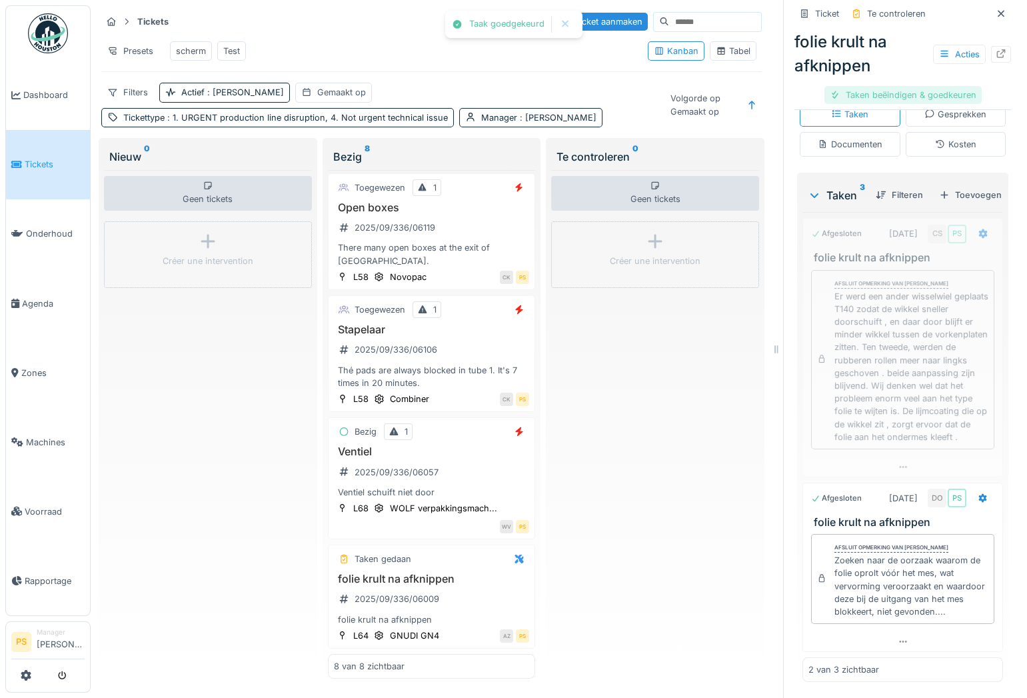
scroll to position [366, 0]
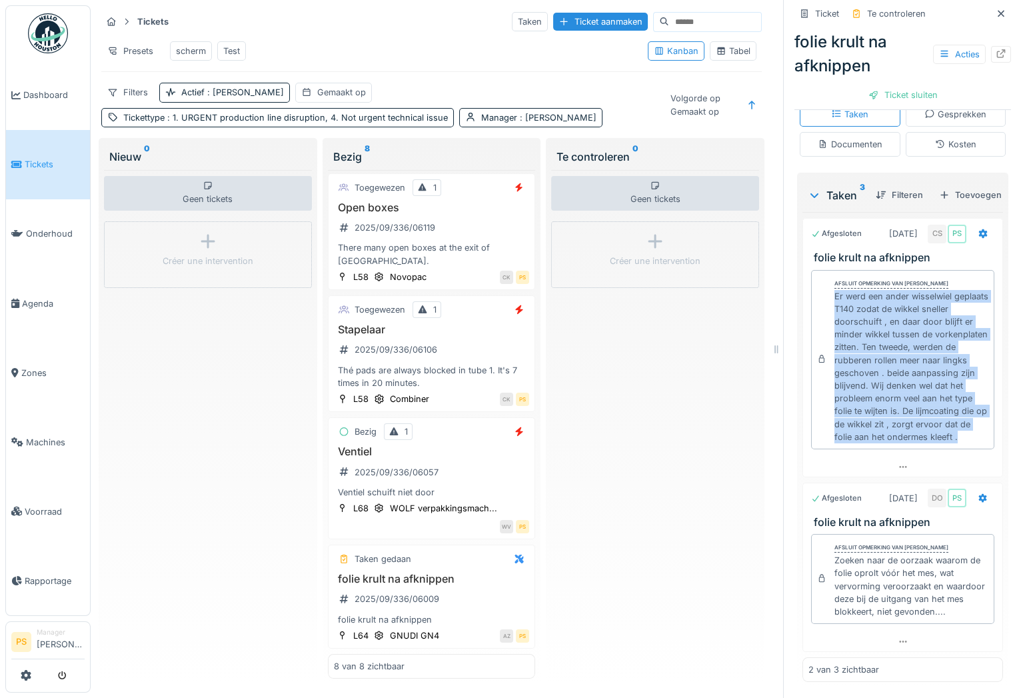
drag, startPoint x: 936, startPoint y: 406, endPoint x: 815, endPoint y: 250, distance: 198.0
click at [815, 270] on div "Afsluit opmerking van Carlo Schrauwen Er werd een ander wisselwiel geplaats T14…" at bounding box center [902, 359] width 183 height 179
click at [942, 396] on div "Er werd een ander wisselwiel geplaats T140 zodat de wikkel sneller doorschuift …" at bounding box center [912, 366] width 154 height 153
drag, startPoint x: 943, startPoint y: 403, endPoint x: 823, endPoint y: 238, distance: 204.1
click at [823, 270] on div "Afsluit opmerking van Carlo Schrauwen Er werd een ander wisselwiel geplaats T14…" at bounding box center [902, 359] width 183 height 179
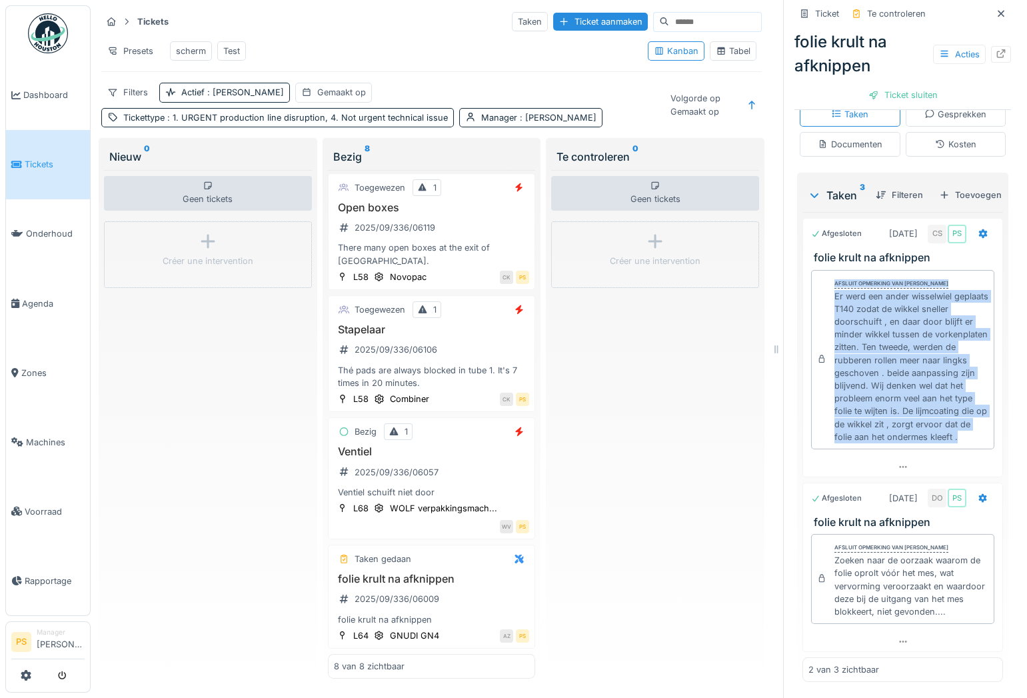
copy div "Afsluit opmerking van Carlo Schrauwen Er werd een ander wisselwiel geplaats T14…"
click at [888, 86] on div "Ticket sluiten" at bounding box center [903, 95] width 80 height 18
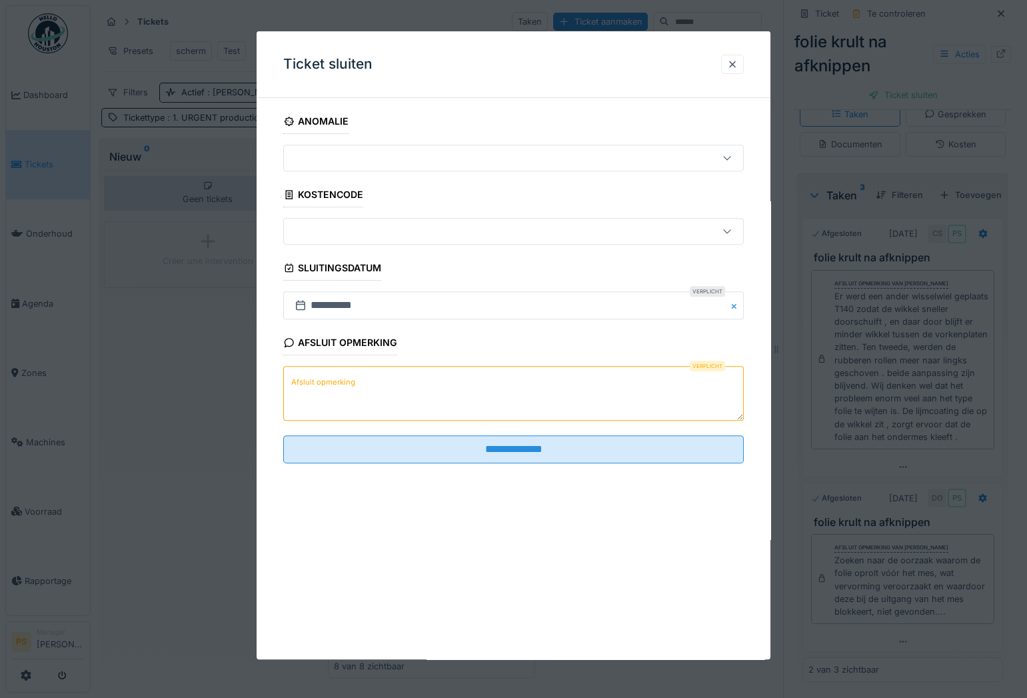
click at [533, 380] on textarea "Afsluit opmerking" at bounding box center [513, 394] width 461 height 55
paste textarea "**********"
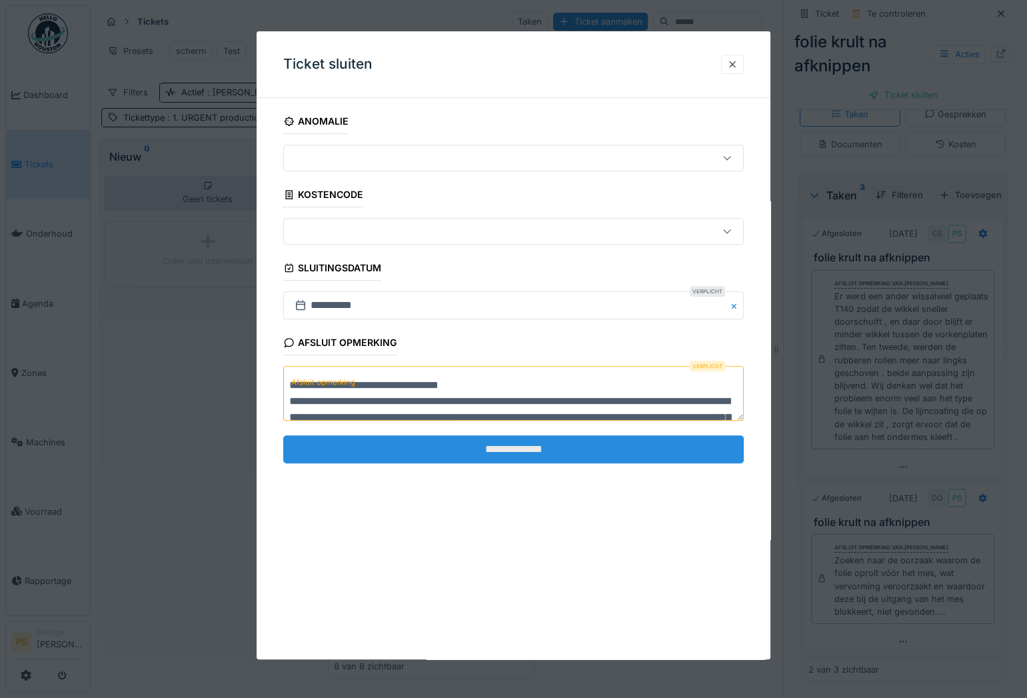
scroll to position [51, 0]
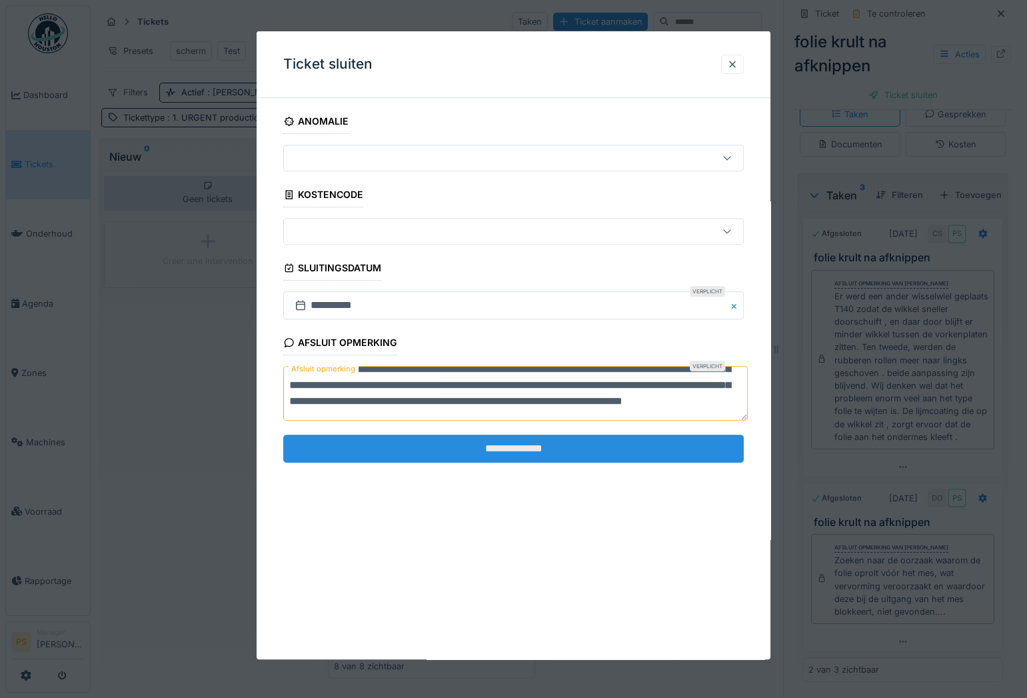
type textarea "**********"
click at [519, 447] on input "**********" at bounding box center [513, 449] width 461 height 28
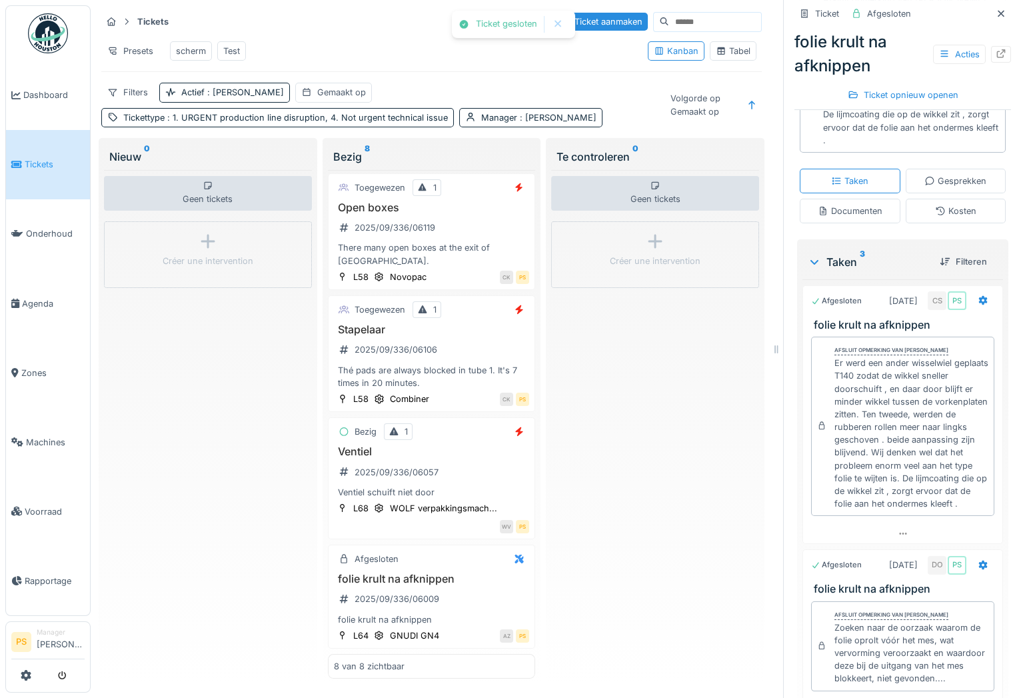
scroll to position [543, 0]
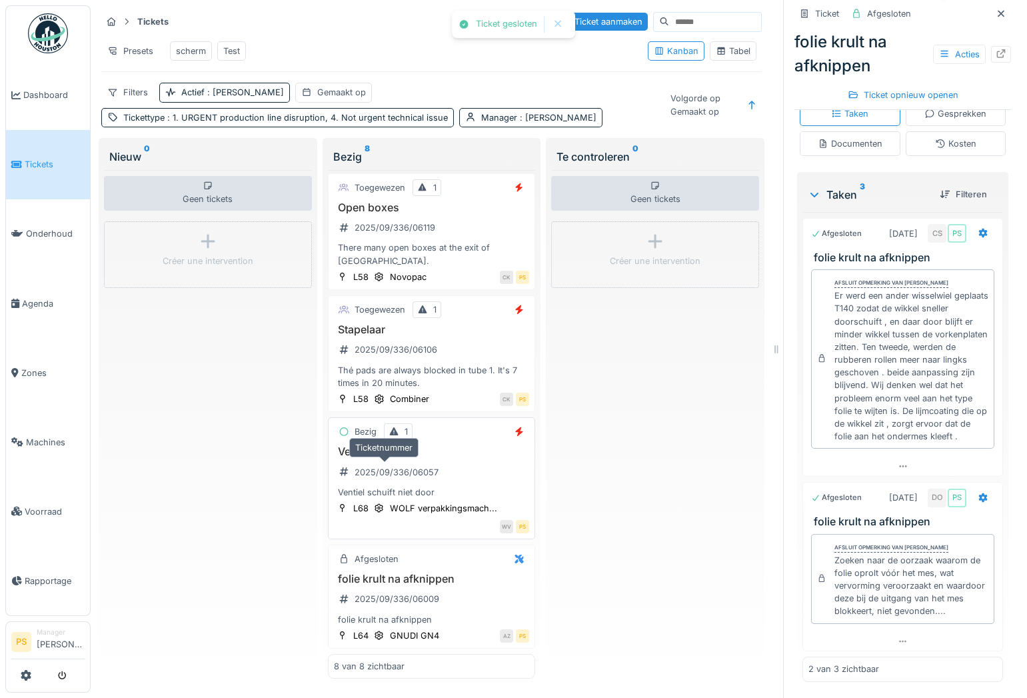
click at [374, 466] on div "2025/09/336/06057" at bounding box center [397, 472] width 84 height 13
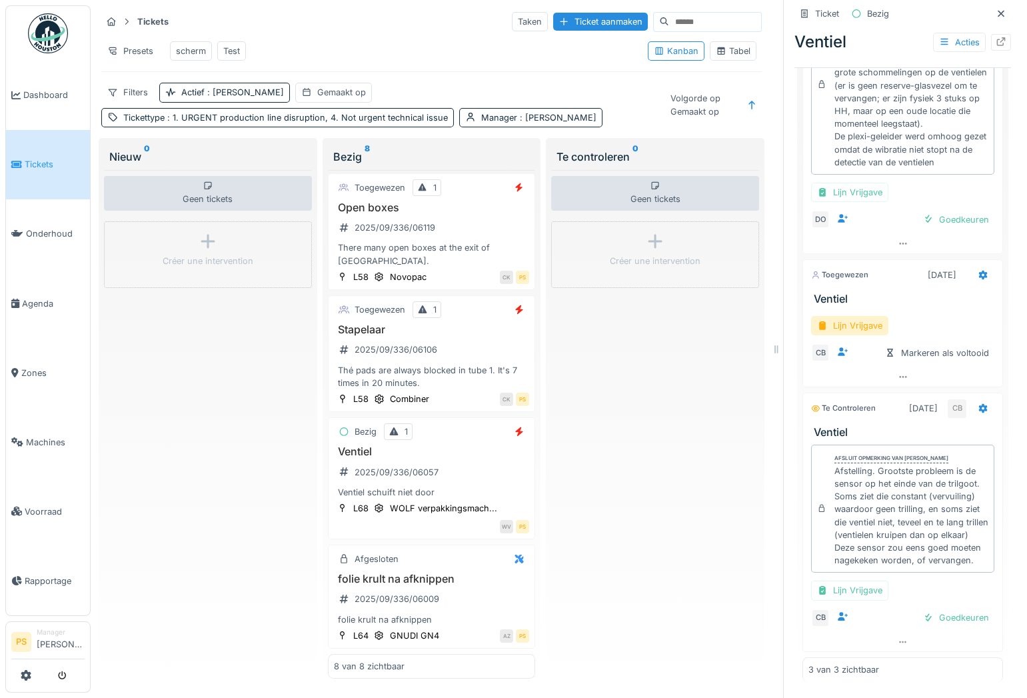
scroll to position [500, 0]
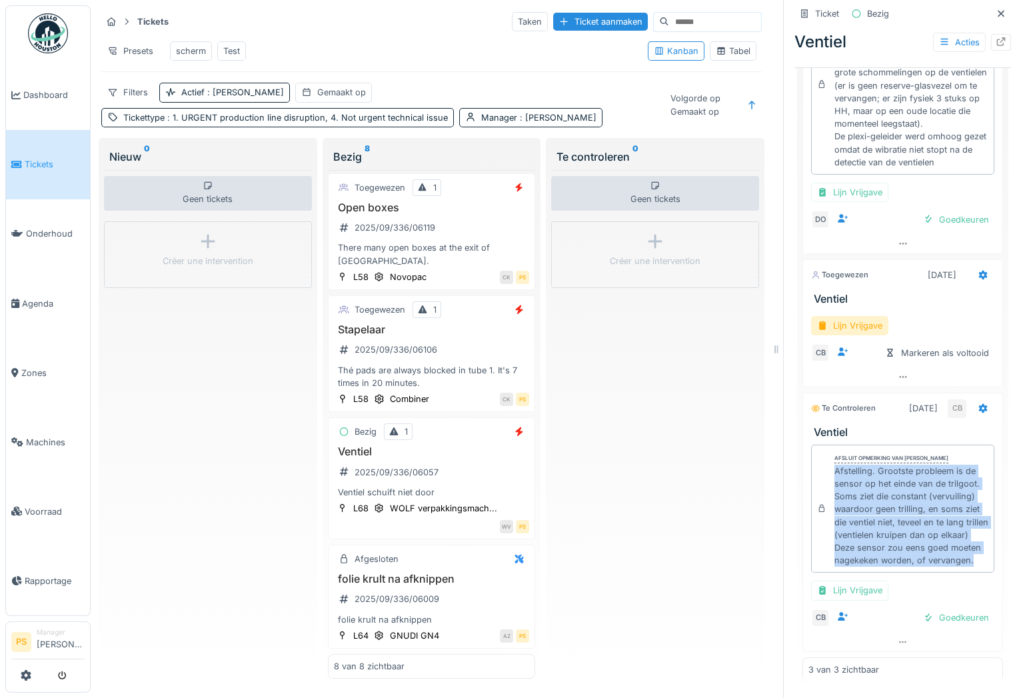
drag, startPoint x: 889, startPoint y: 549, endPoint x: 825, endPoint y: 429, distance: 136.3
click at [825, 445] on div "Afsluit opmerking van Carl Bauwelinck Afstelling. Grootste probleem is de senso…" at bounding box center [902, 509] width 183 height 129
copy div "Afstelling. Grootste probleem is de sensor op het einde van de trilgoot. Soms z…"
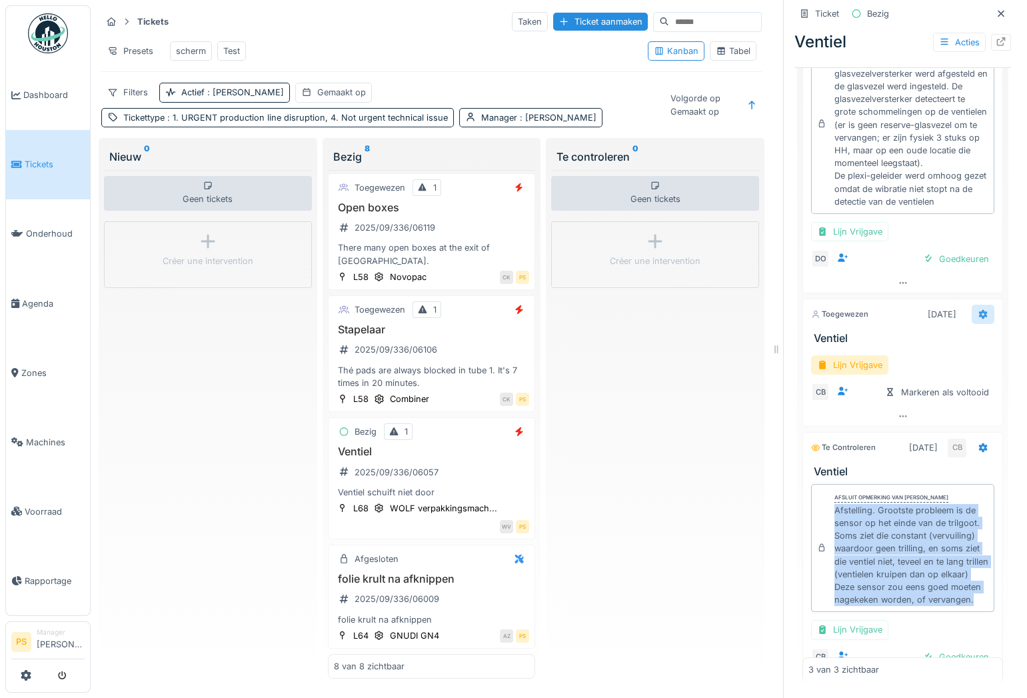
click at [978, 319] on icon at bounding box center [983, 314] width 11 height 9
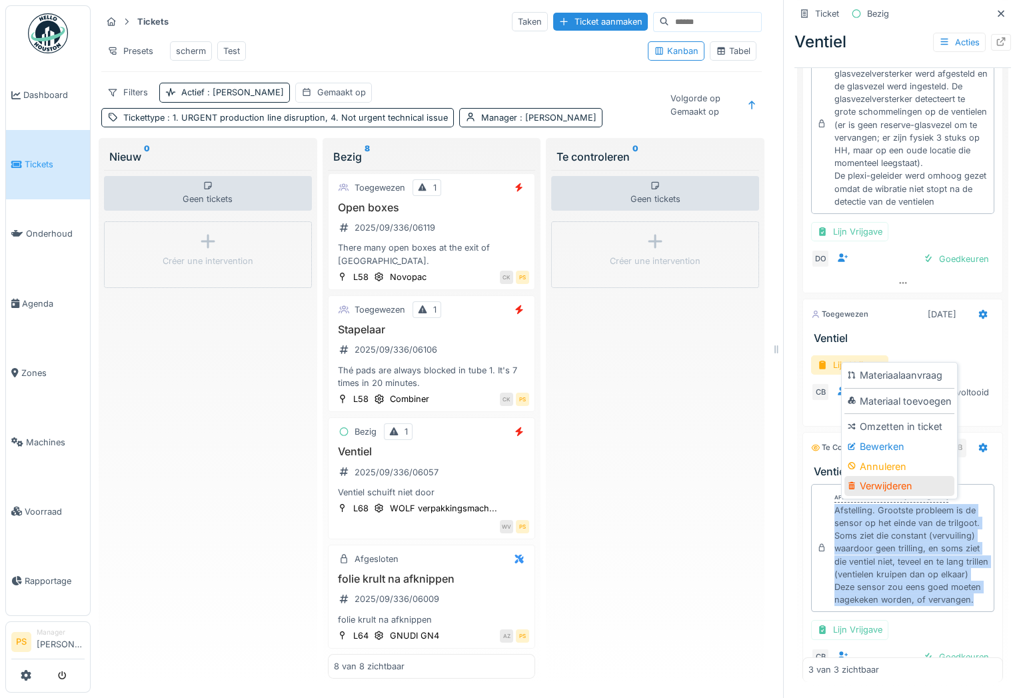
click at [900, 476] on div "Verwijderen" at bounding box center [900, 486] width 110 height 20
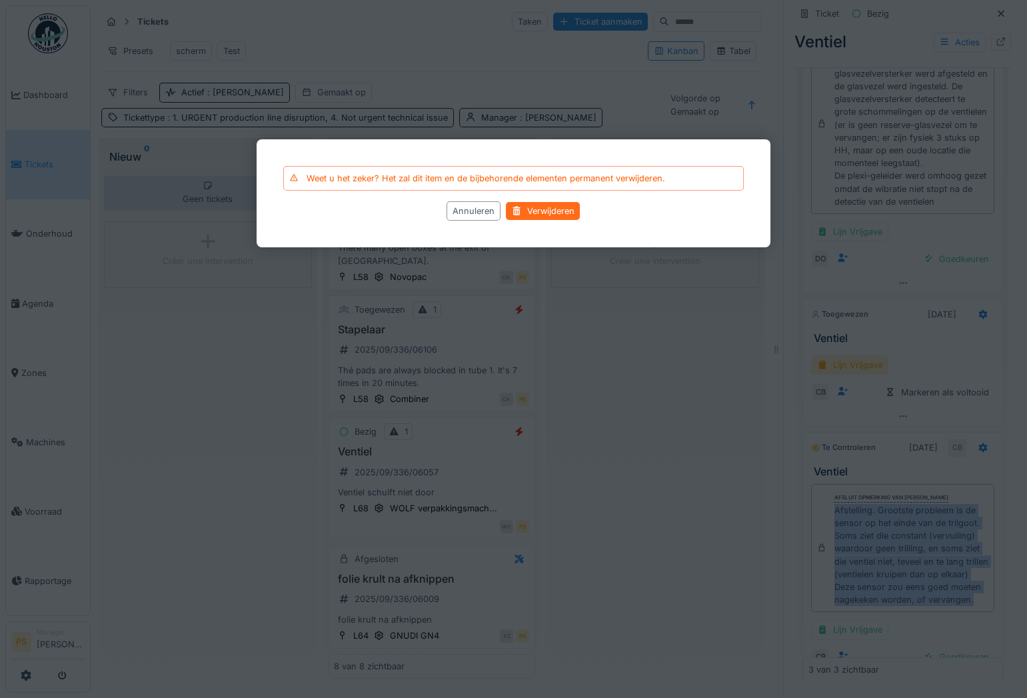
click at [537, 207] on div "Verwijderen" at bounding box center [544, 212] width 74 height 18
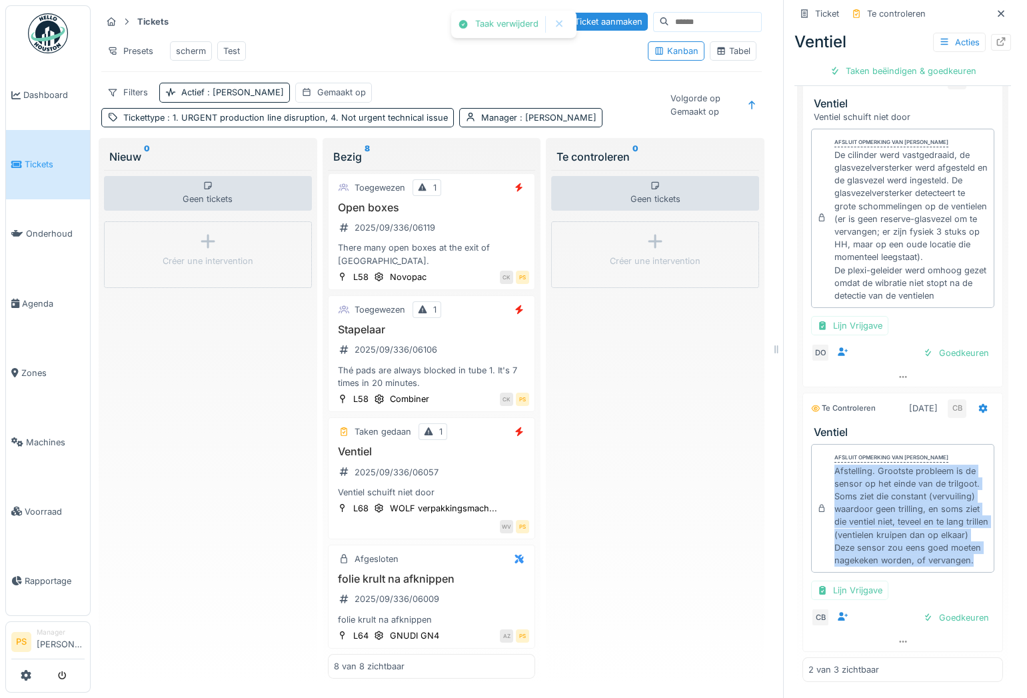
scroll to position [0, 0]
click at [910, 75] on div "Taken beëindigen & goedkeuren" at bounding box center [903, 71] width 157 height 18
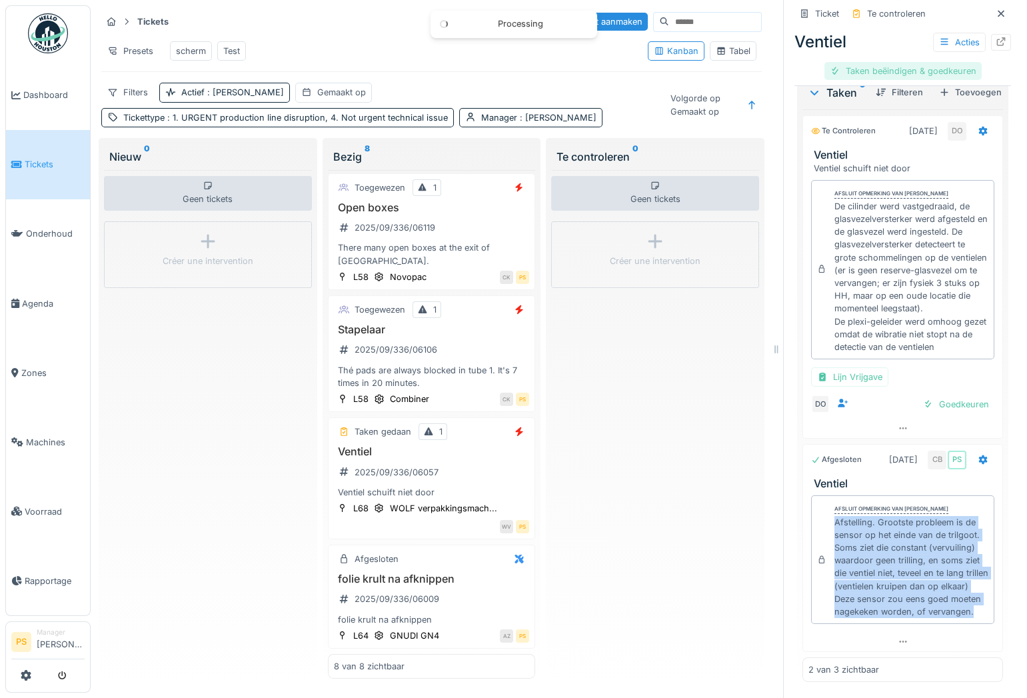
click at [925, 71] on div "Taken beëindigen & goedkeuren" at bounding box center [903, 71] width 157 height 18
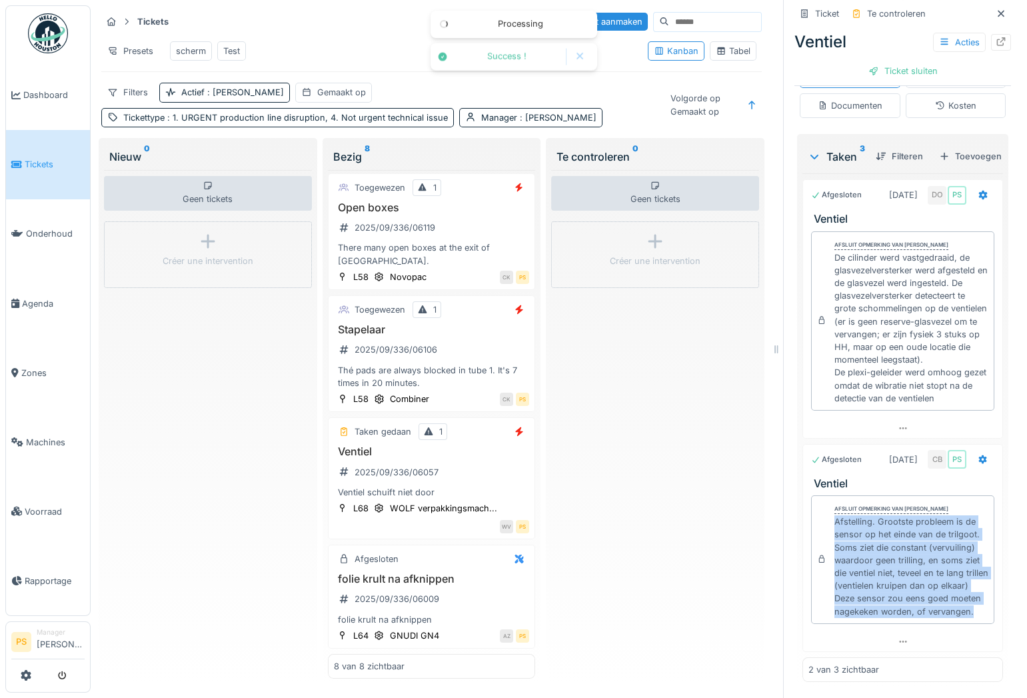
click at [910, 70] on div "Ticket sluiten" at bounding box center [903, 71] width 80 height 18
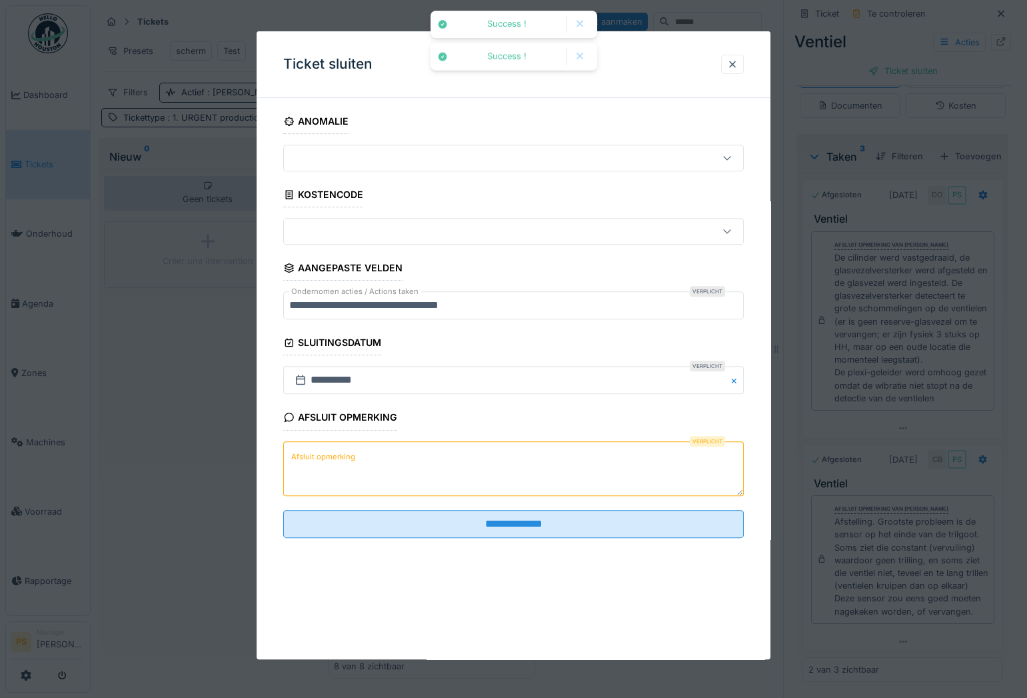
click at [369, 472] on textarea "Afsluit opmerking" at bounding box center [513, 468] width 461 height 55
paste textarea "**********"
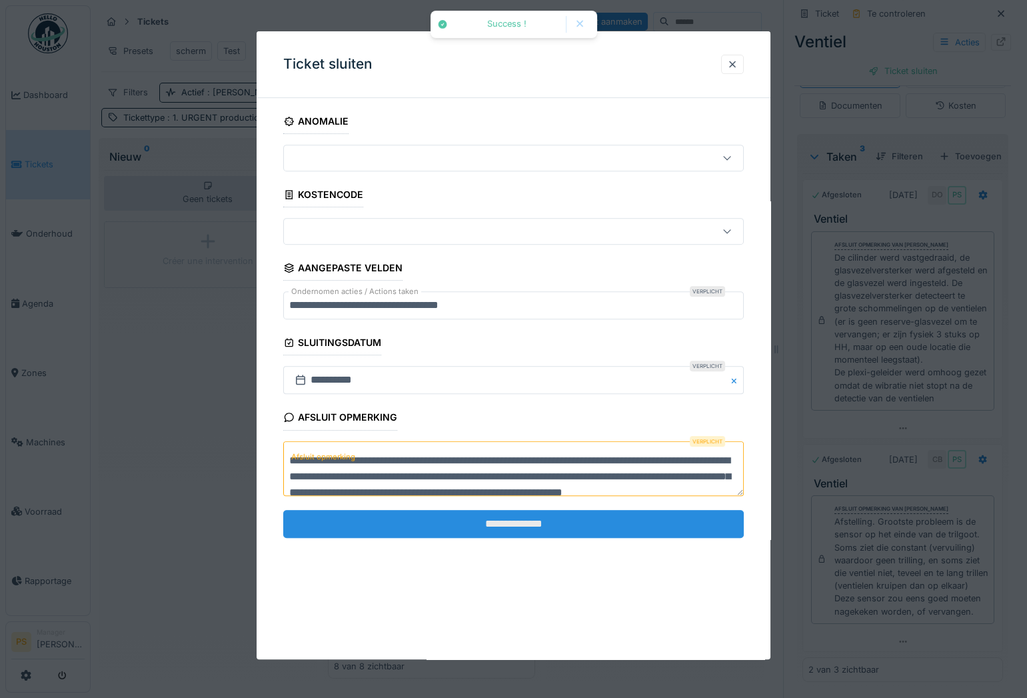
scroll to position [19, 0]
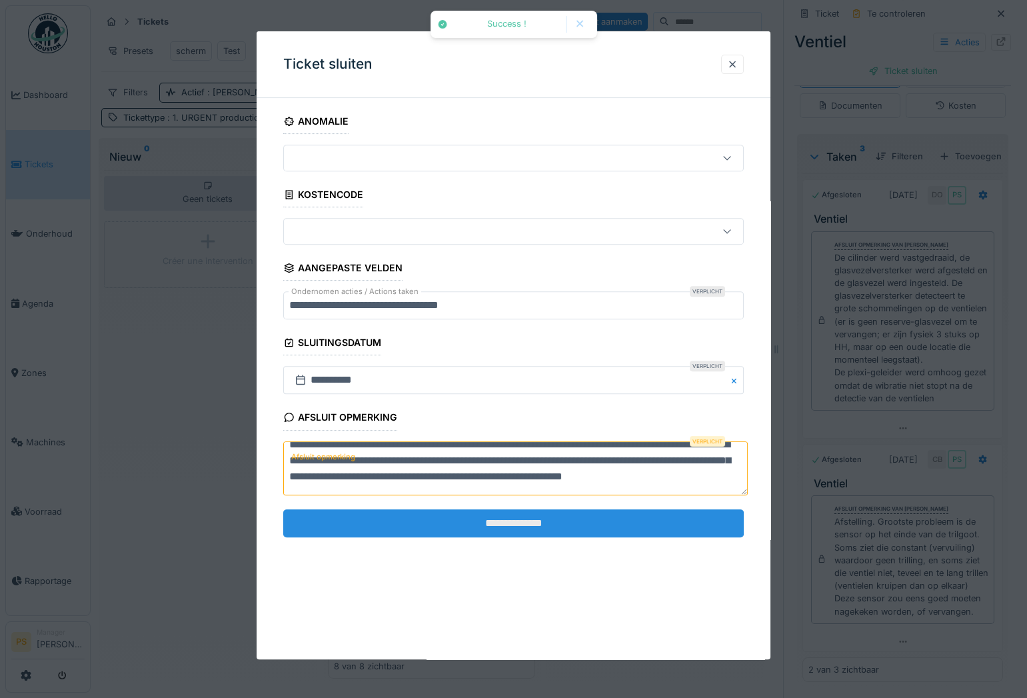
type textarea "**********"
click at [397, 515] on input "**********" at bounding box center [513, 524] width 461 height 28
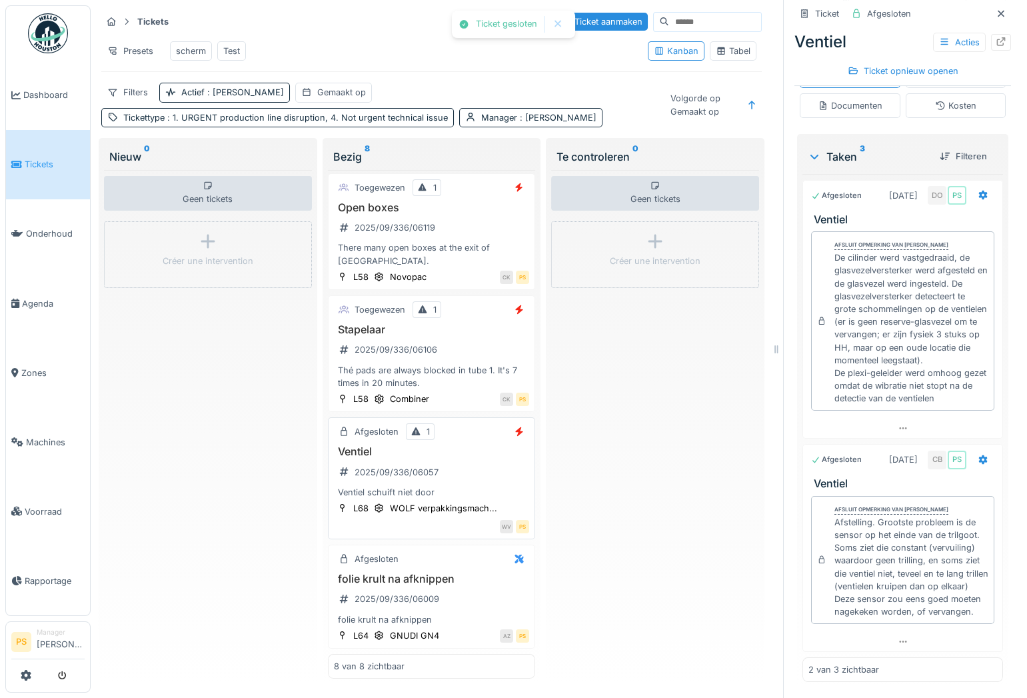
scroll to position [411, 0]
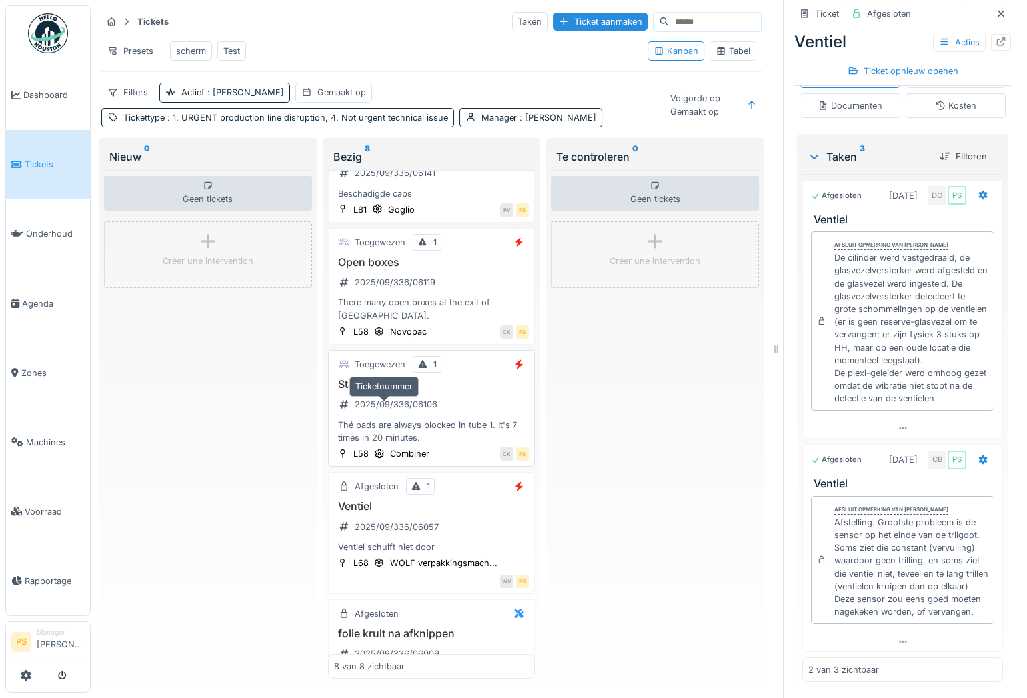
click at [385, 409] on div "2025/09/336/06106" at bounding box center [396, 404] width 83 height 13
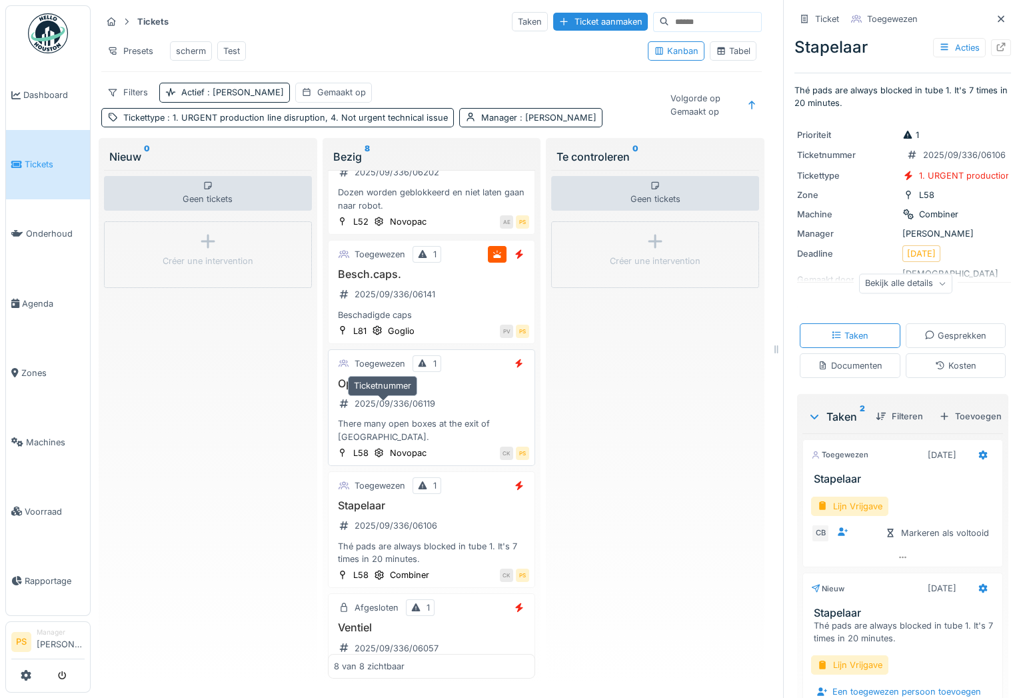
click at [389, 408] on div "2025/09/336/06119" at bounding box center [395, 403] width 81 height 13
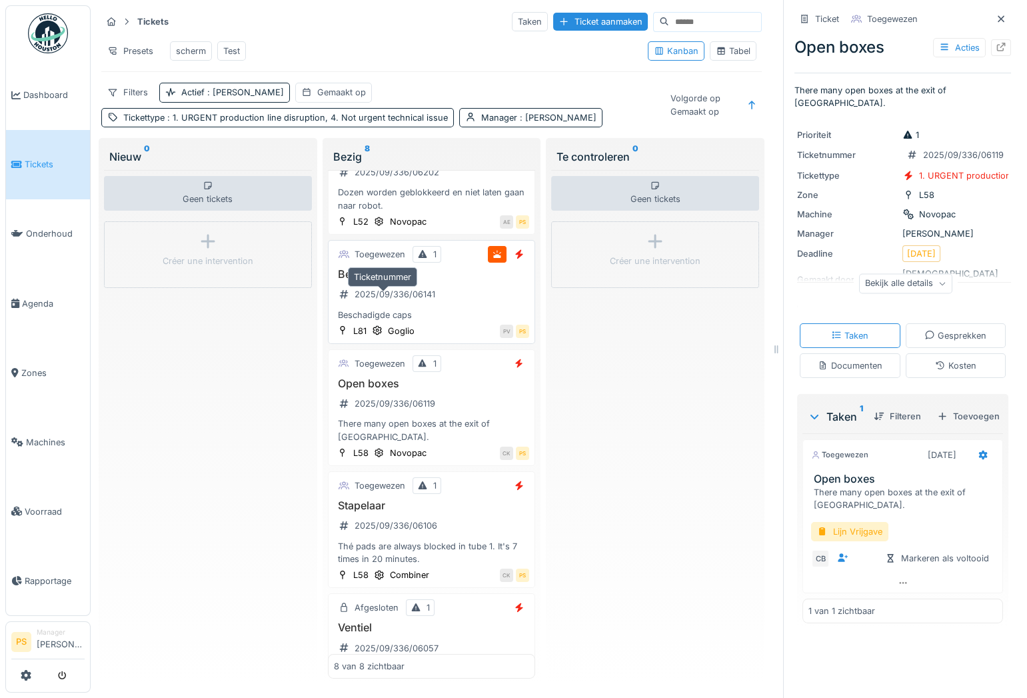
click at [393, 301] on div "2025/09/336/06141" at bounding box center [395, 294] width 81 height 13
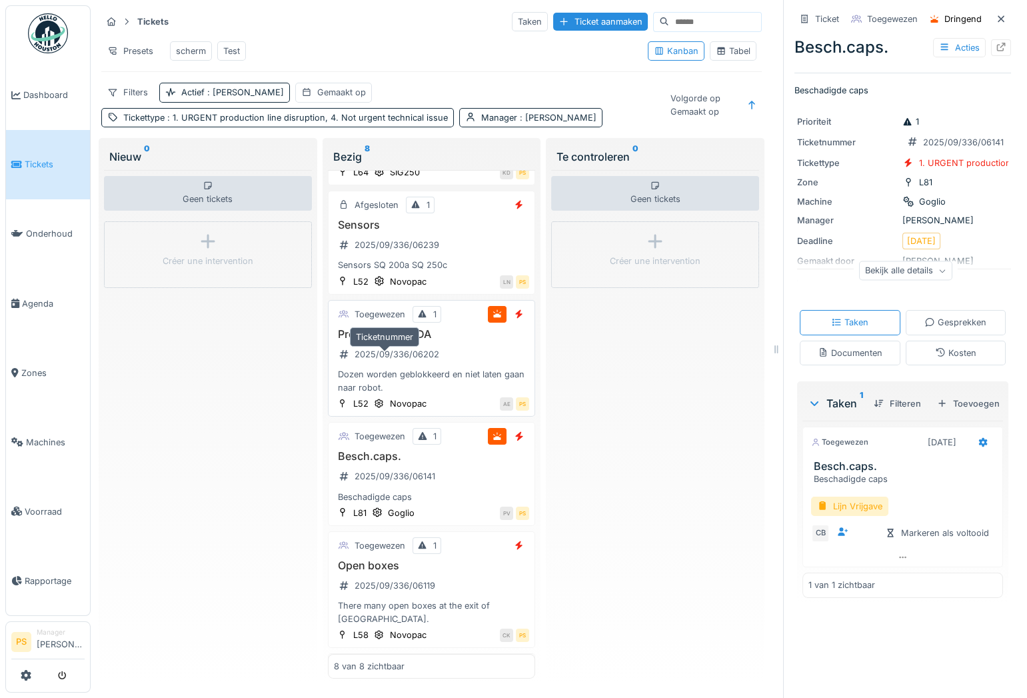
click at [402, 361] on div "2025/09/336/06202" at bounding box center [397, 354] width 85 height 13
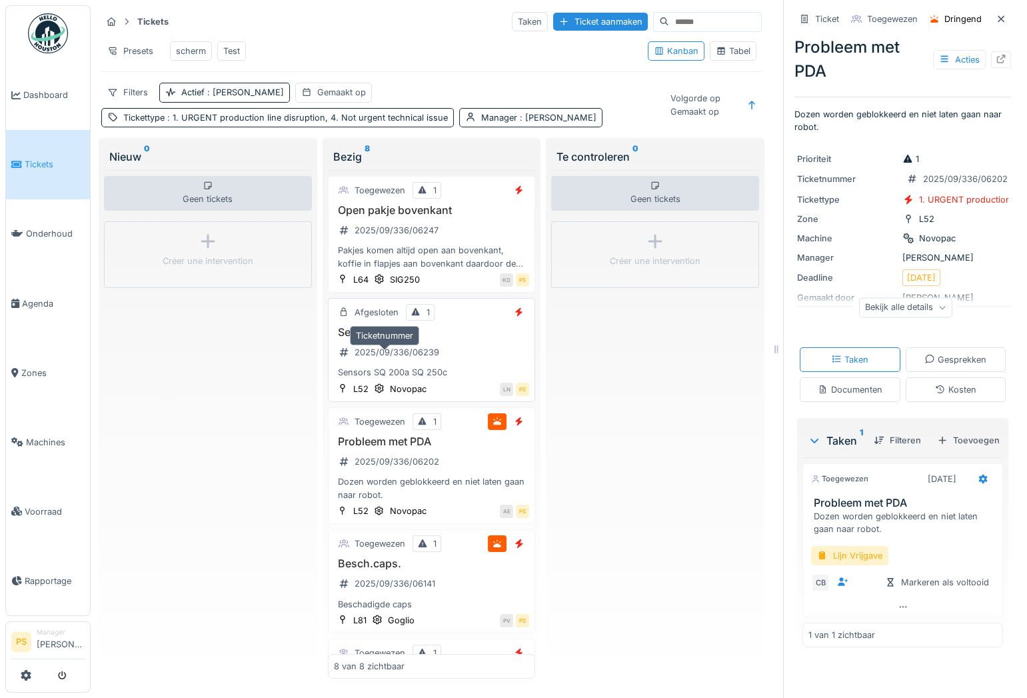
click at [370, 359] on div "2025/09/336/06239" at bounding box center [397, 352] width 85 height 13
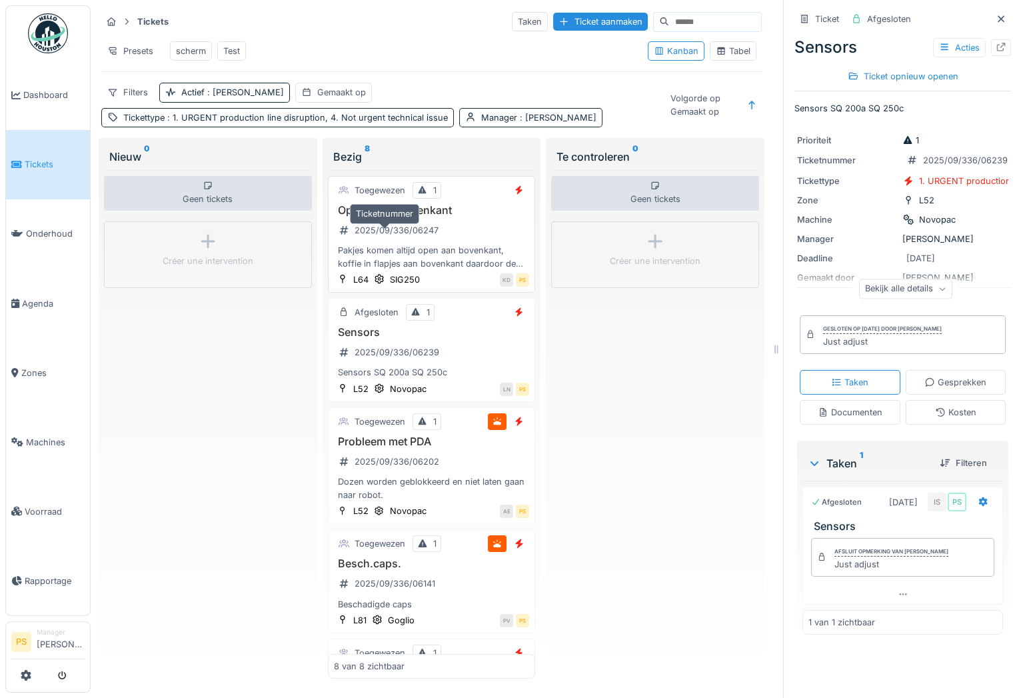
click at [401, 237] on div "2025/09/336/06247" at bounding box center [397, 230] width 84 height 13
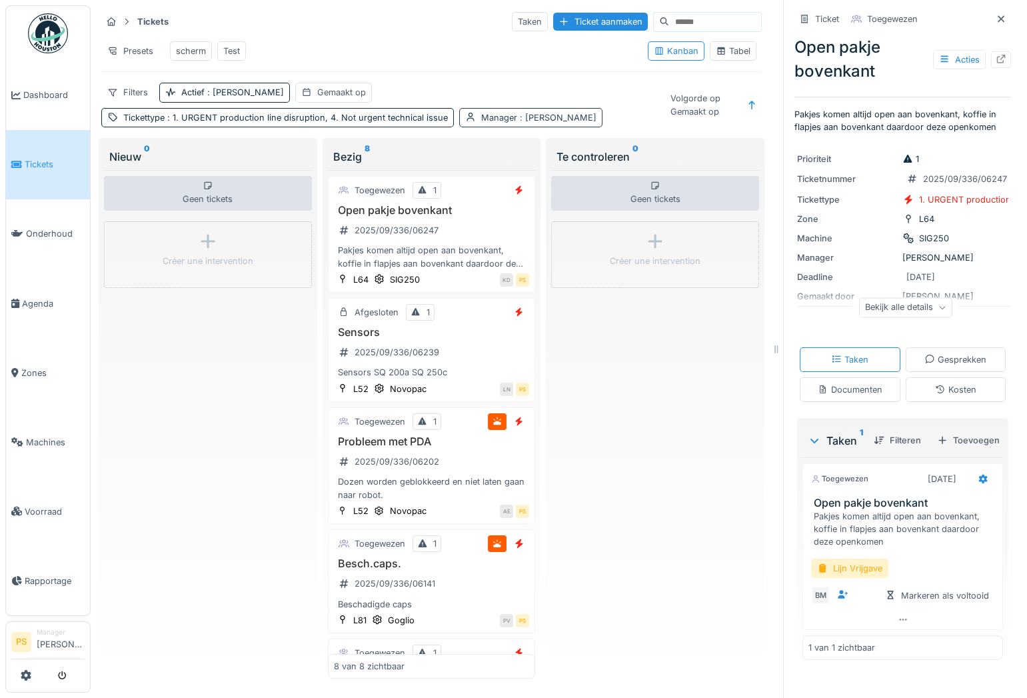
click at [547, 123] on span ": Patrick Schroijen" at bounding box center [556, 118] width 79 height 10
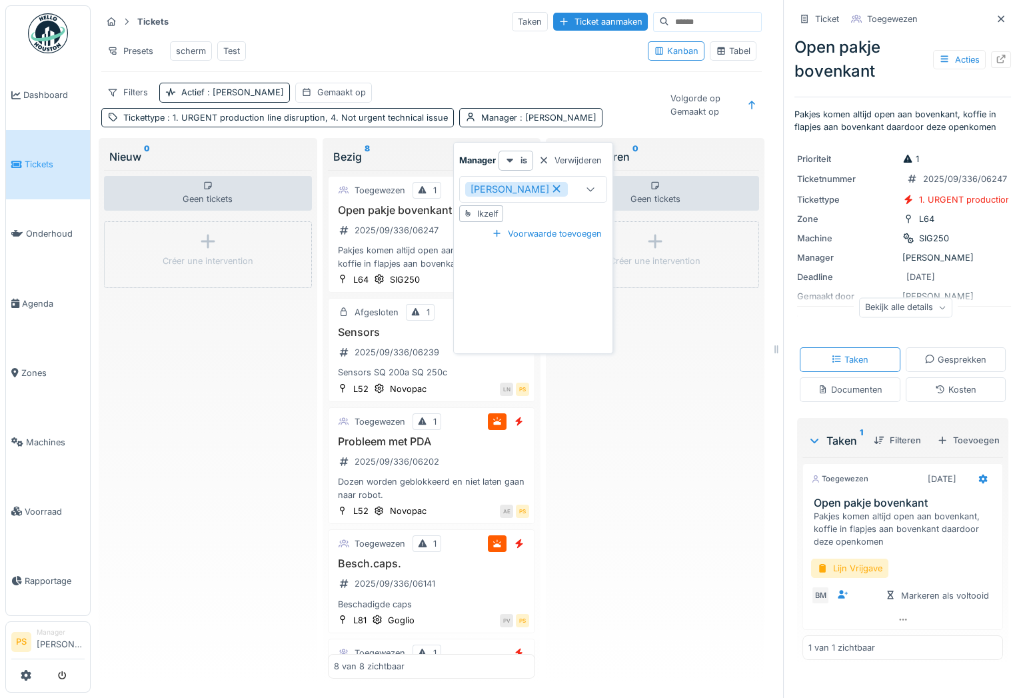
click at [557, 187] on icon at bounding box center [556, 188] width 7 height 7
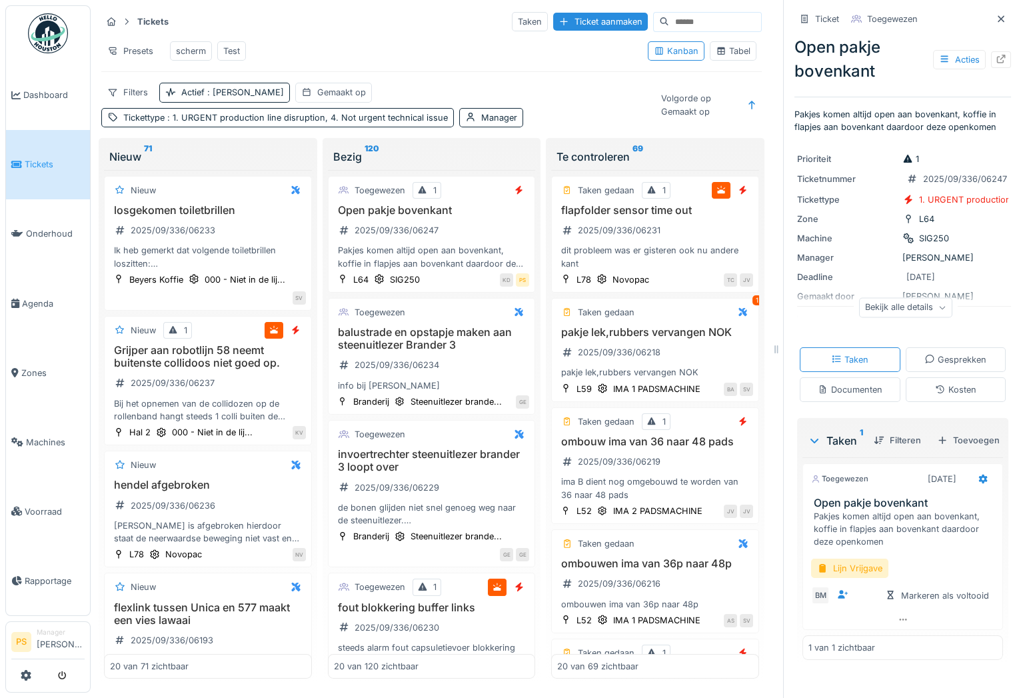
click at [291, 159] on div "Nieuw 71" at bounding box center [207, 157] width 197 height 16
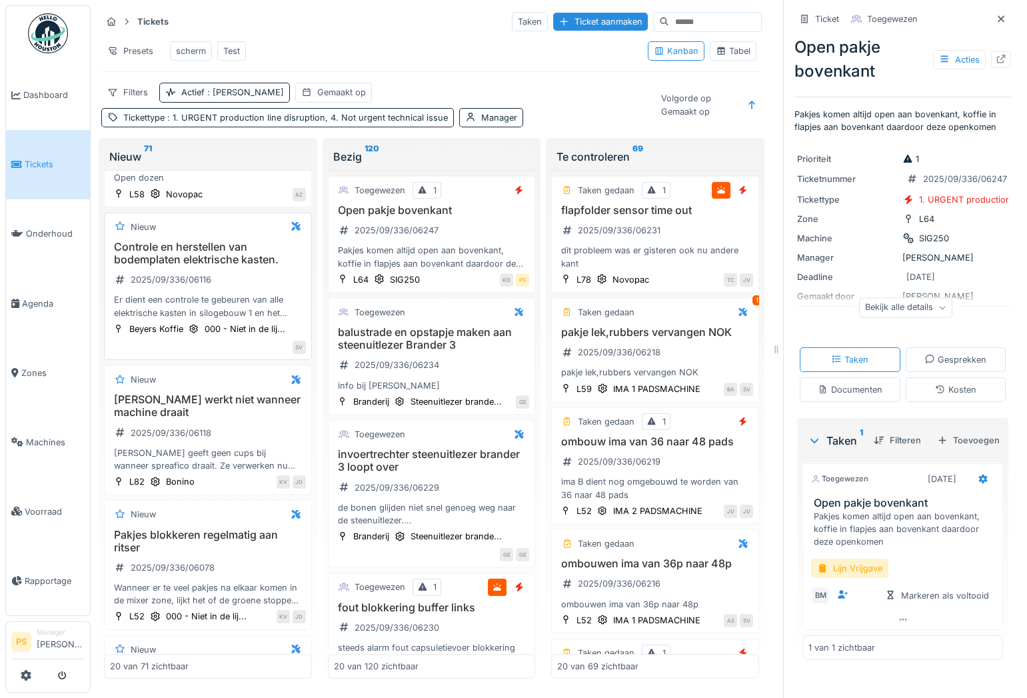
scroll to position [787, 0]
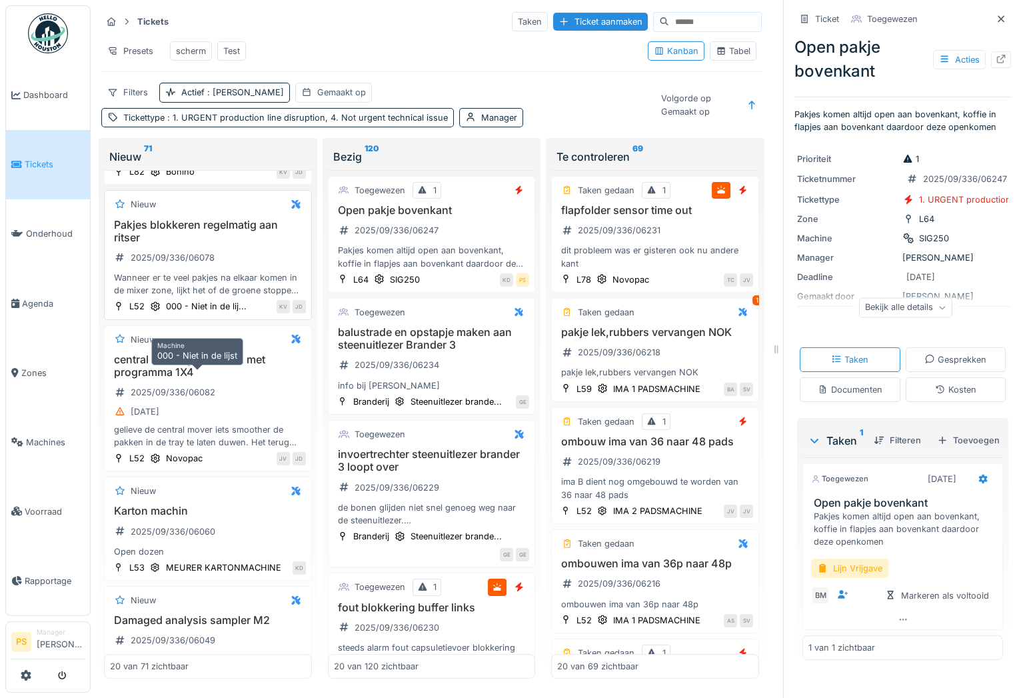
scroll to position [969, 0]
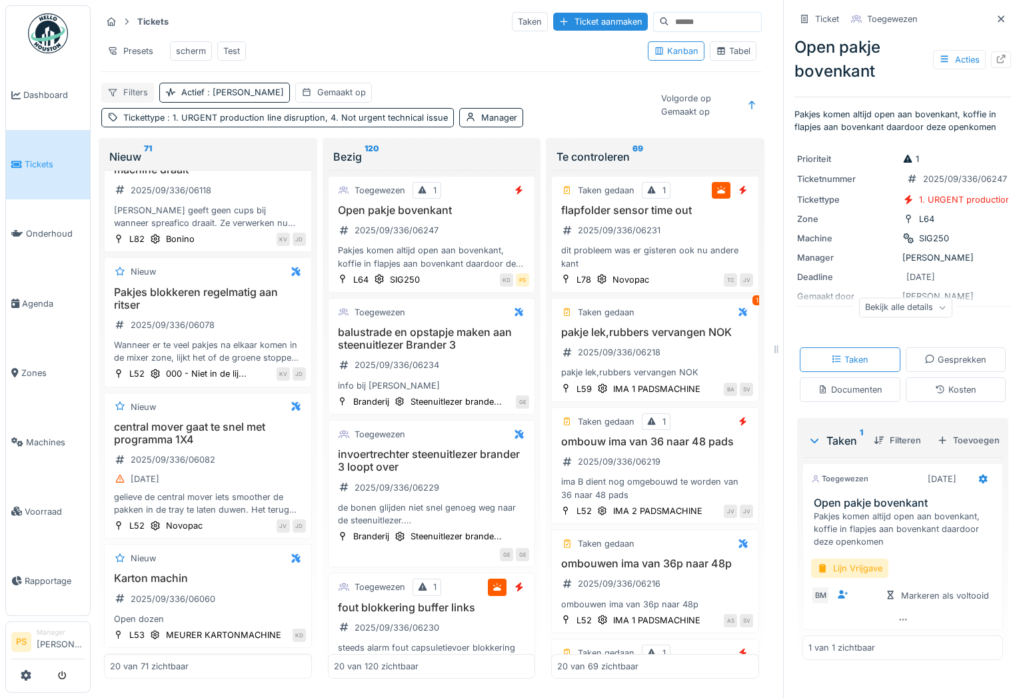
click at [133, 100] on div "Filters" at bounding box center [127, 92] width 53 height 19
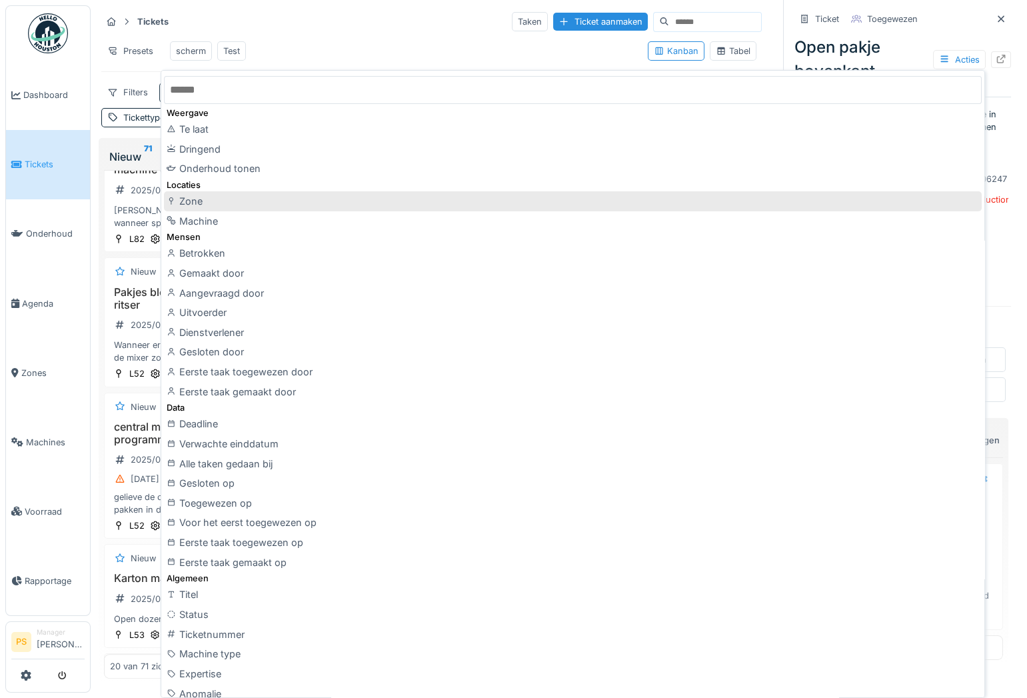
click at [187, 207] on div "Zone" at bounding box center [573, 201] width 818 height 20
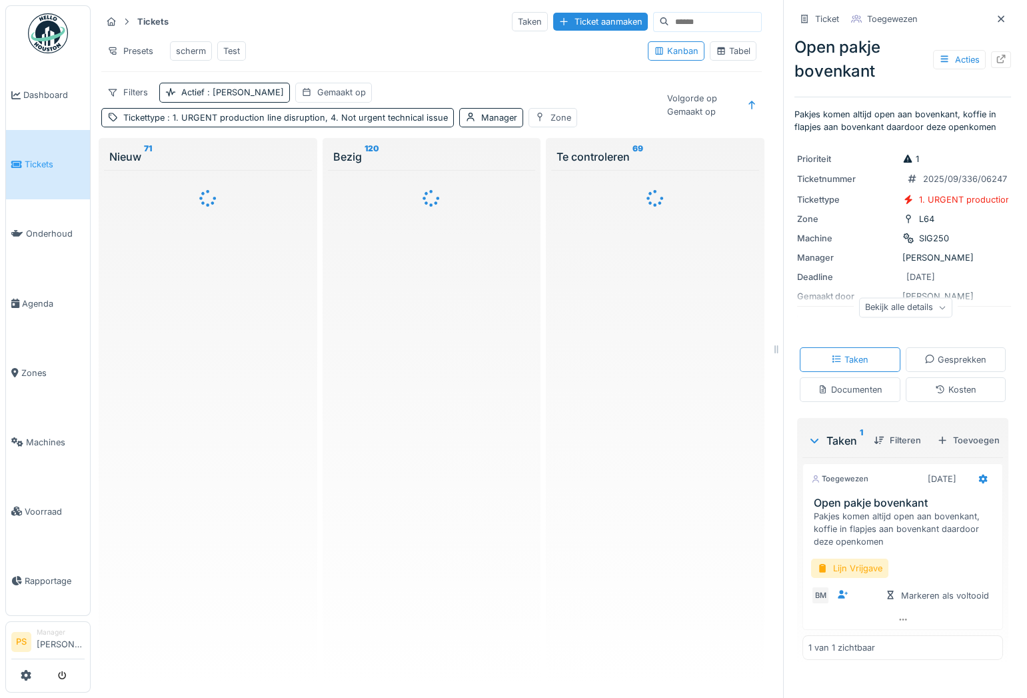
scroll to position [0, 0]
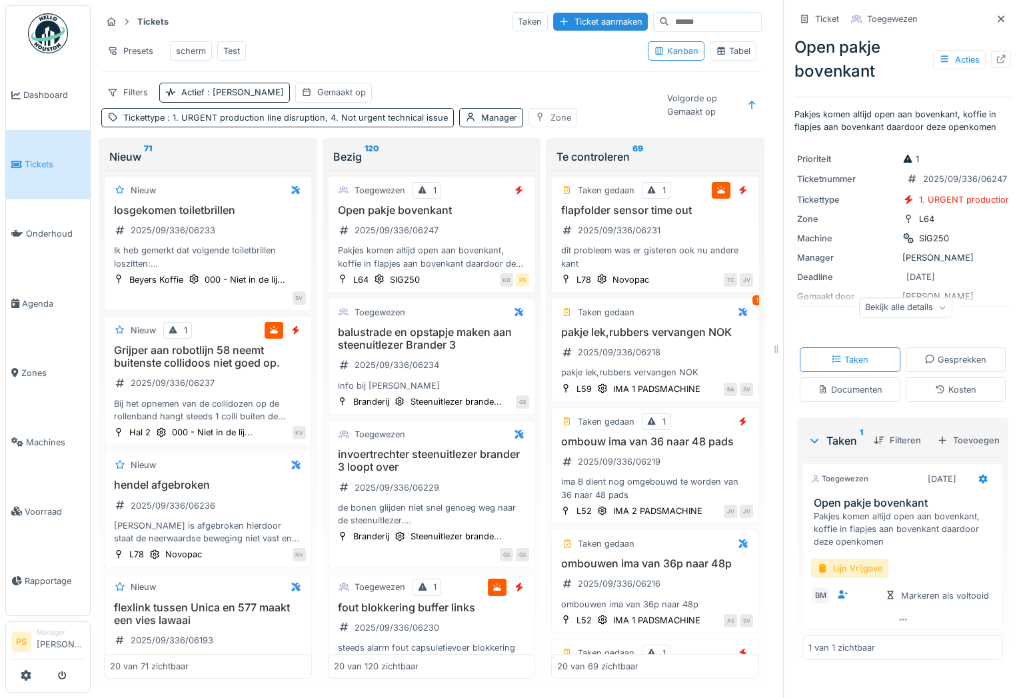
click at [539, 125] on div "Zone" at bounding box center [553, 117] width 49 height 19
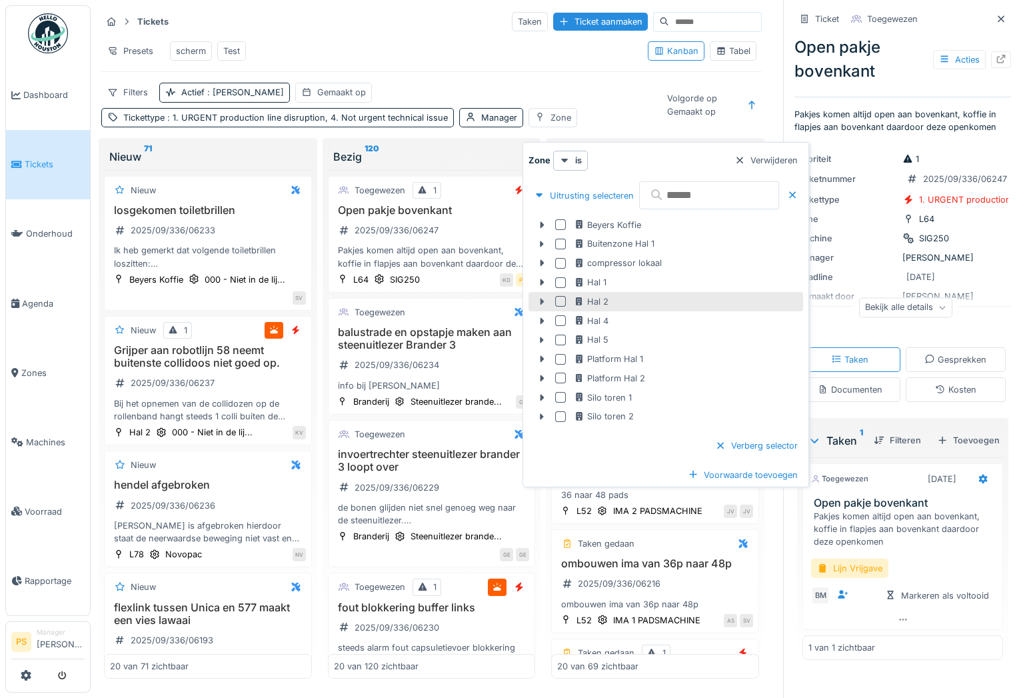
click at [541, 305] on icon at bounding box center [542, 301] width 11 height 9
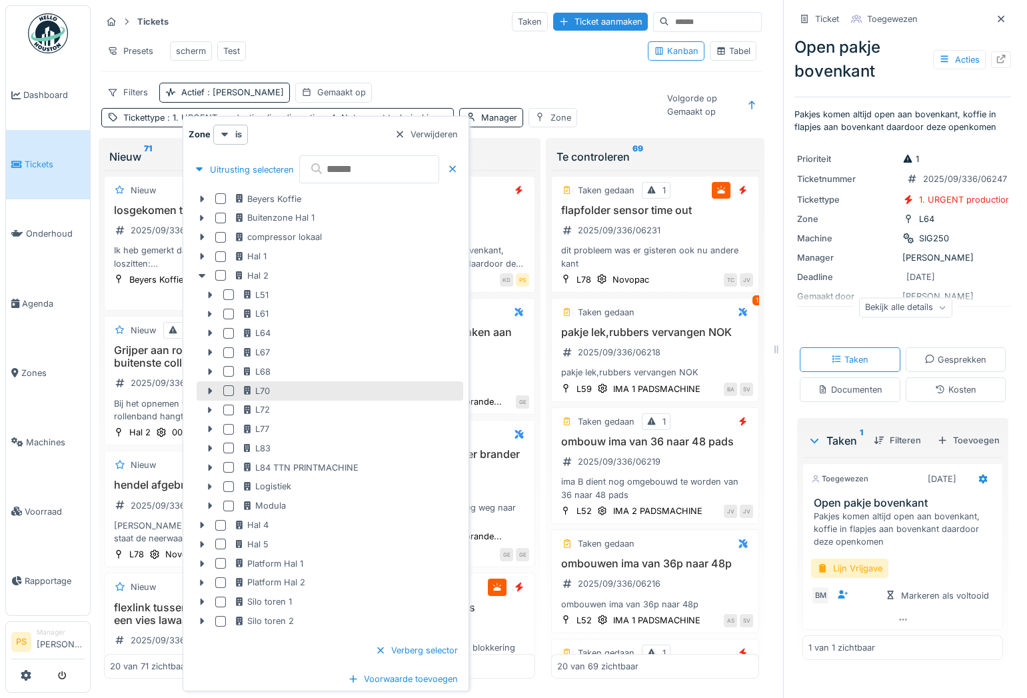
click at [225, 386] on div at bounding box center [228, 390] width 11 height 11
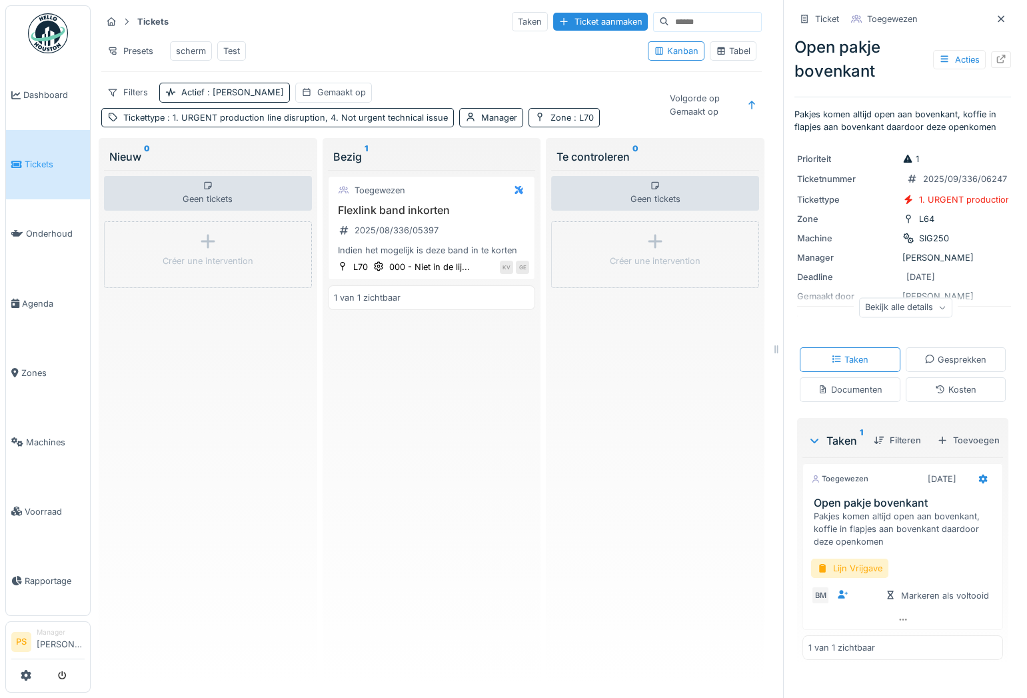
click at [418, 395] on div "Toegewezen Flexlink band inkorten 2025/08/336/05397 [GEOGRAPHIC_DATA] het mogel…" at bounding box center [432, 424] width 208 height 509
click at [577, 123] on span ": L70" at bounding box center [582, 118] width 23 height 10
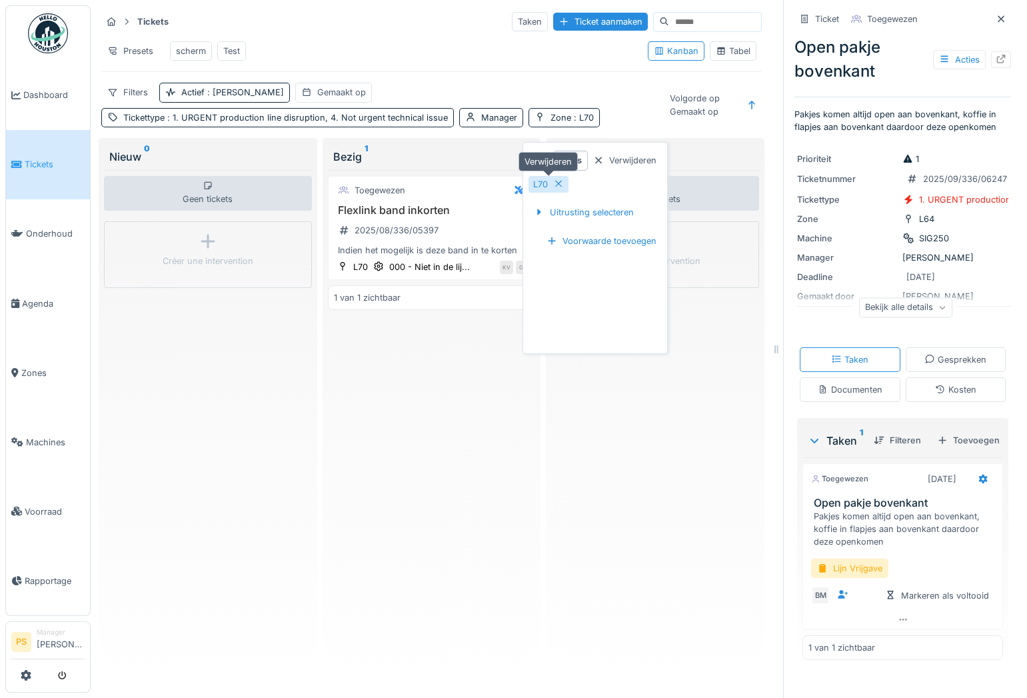
click at [555, 184] on icon at bounding box center [558, 183] width 11 height 9
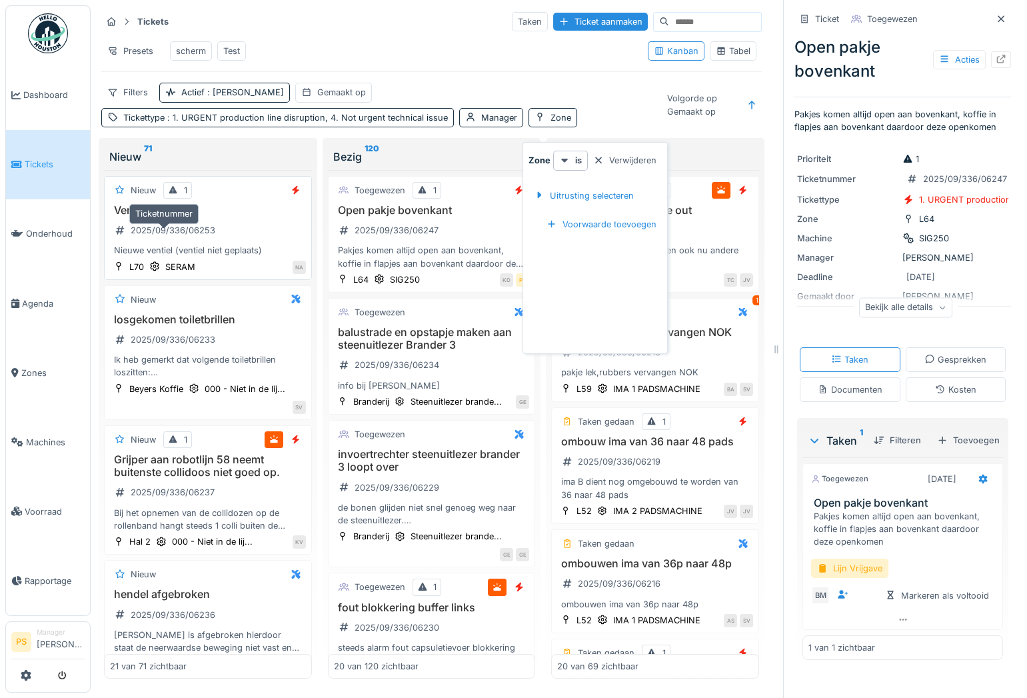
click at [167, 233] on div "2025/09/336/06253" at bounding box center [173, 230] width 85 height 13
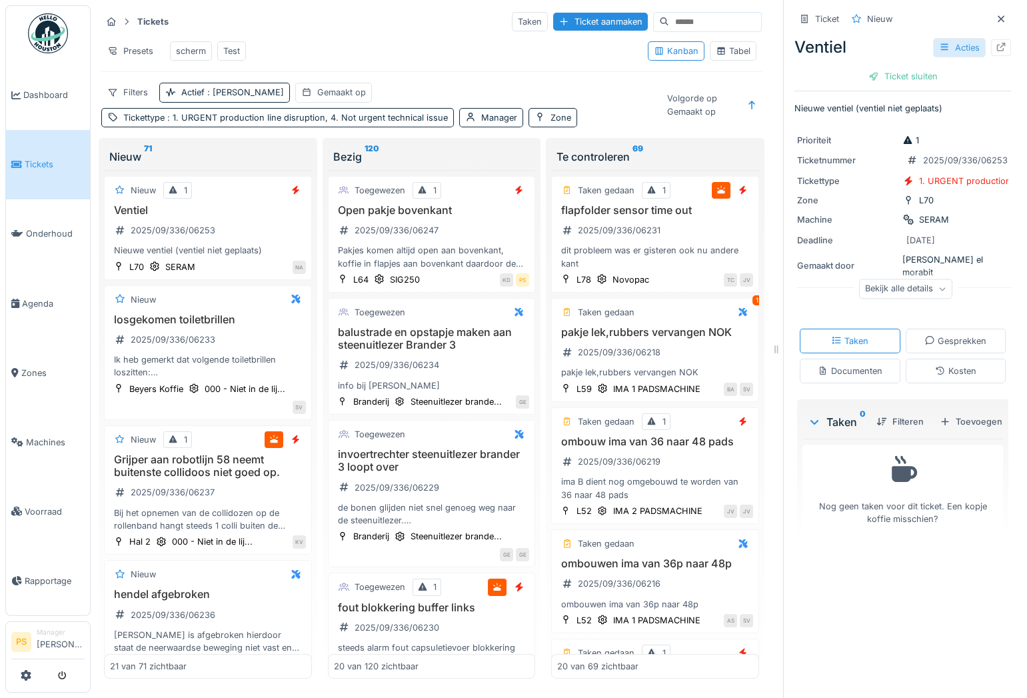
click at [956, 50] on div "Acties" at bounding box center [959, 47] width 53 height 19
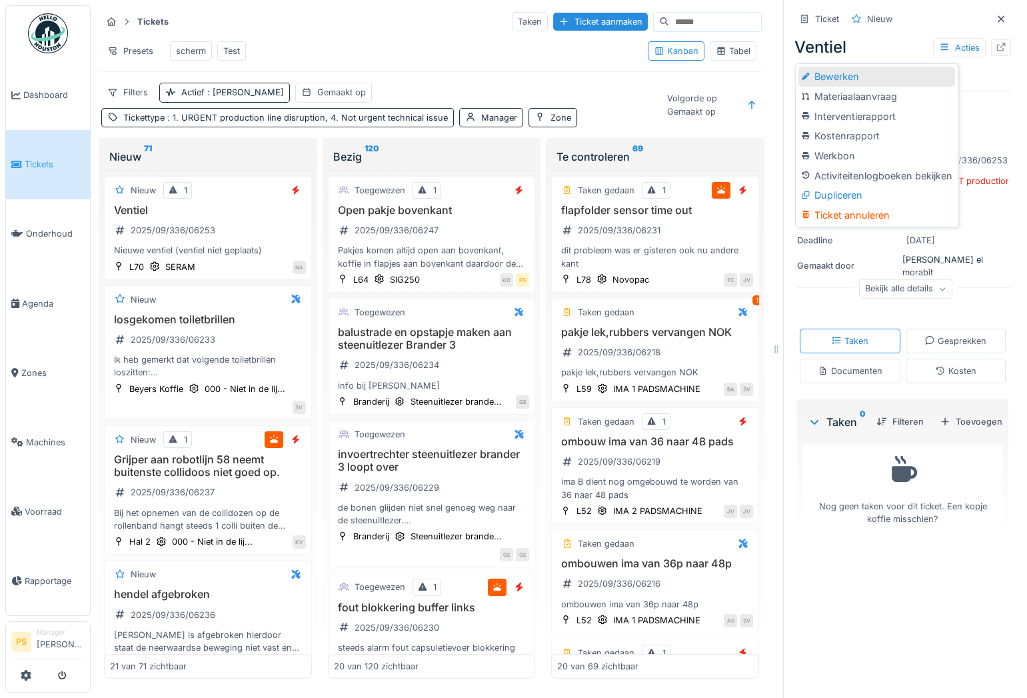
click at [902, 75] on div "Bewerken" at bounding box center [877, 77] width 156 height 20
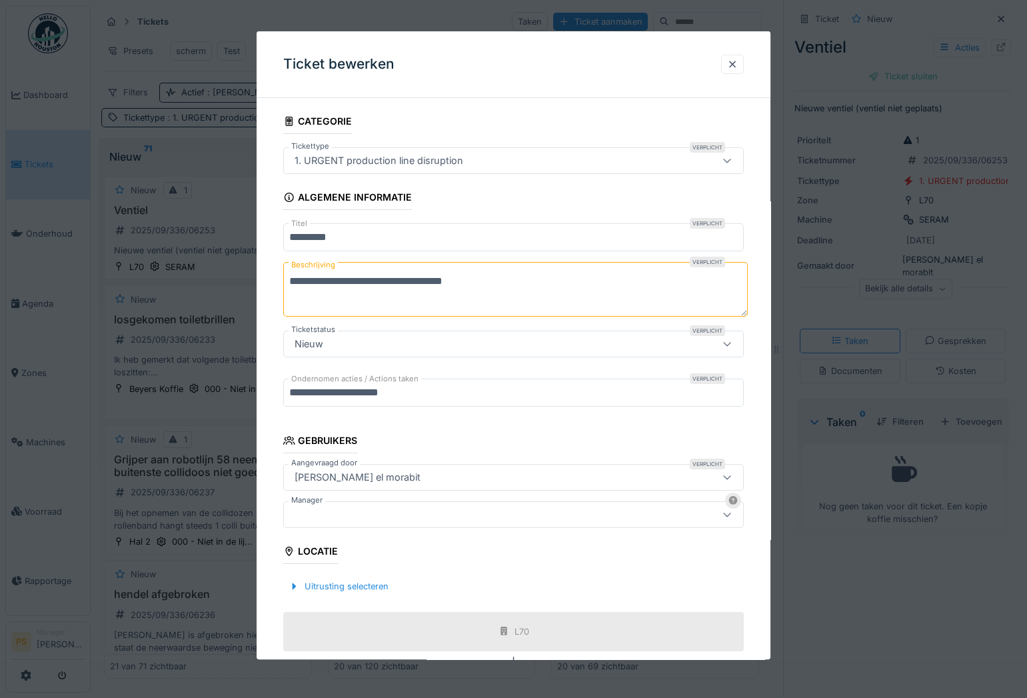
click at [387, 513] on div at bounding box center [485, 514] width 393 height 15
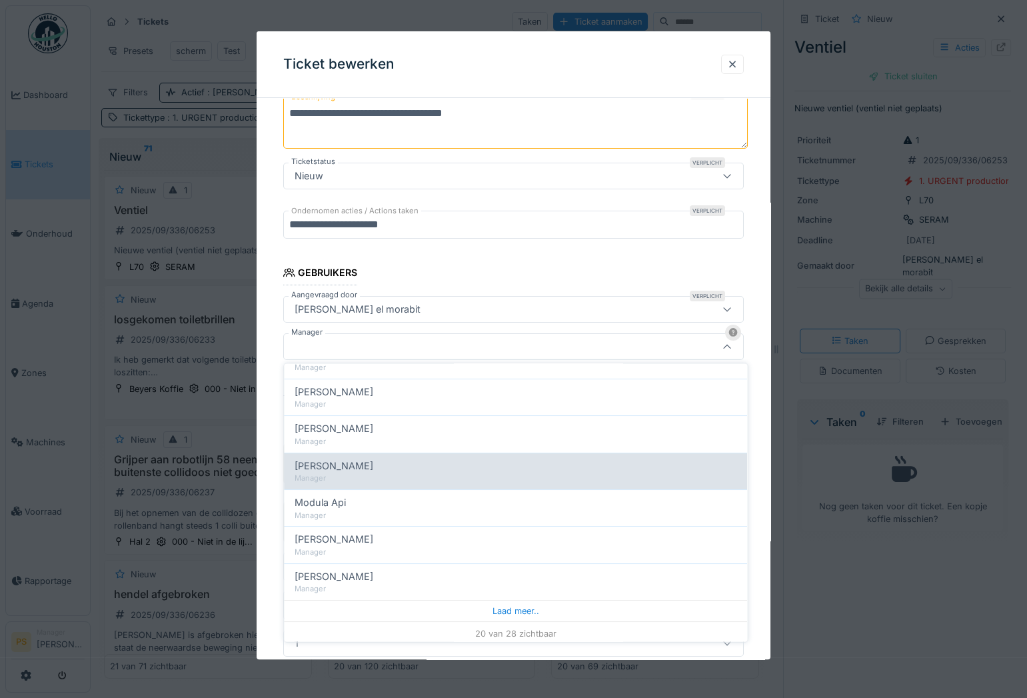
scroll to position [548, 0]
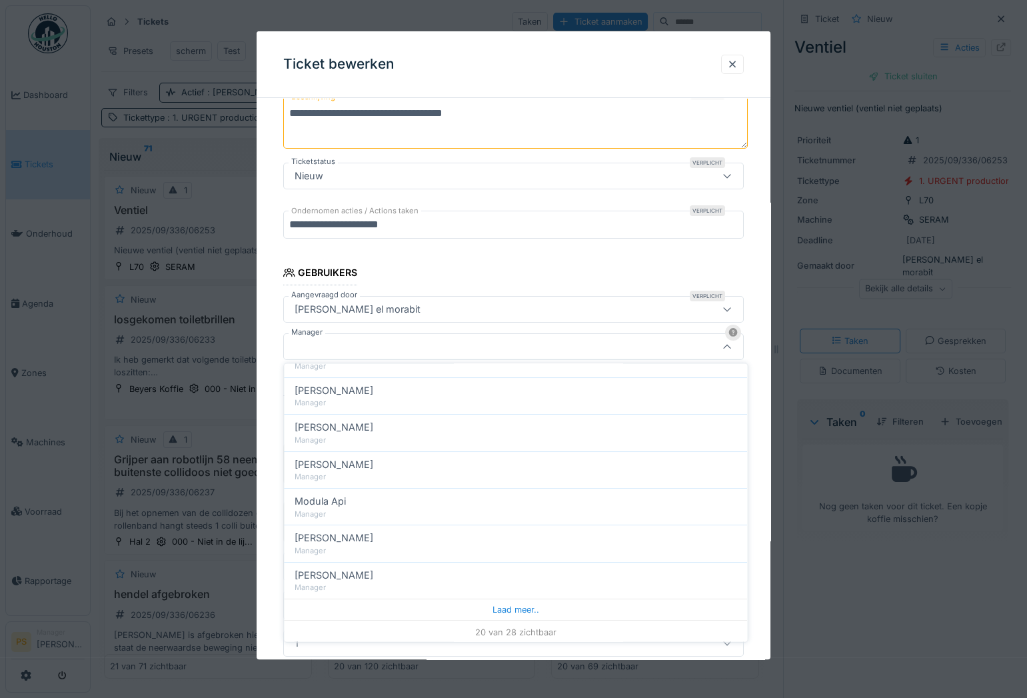
click at [387, 551] on div "Manager" at bounding box center [516, 550] width 442 height 11
type input "****"
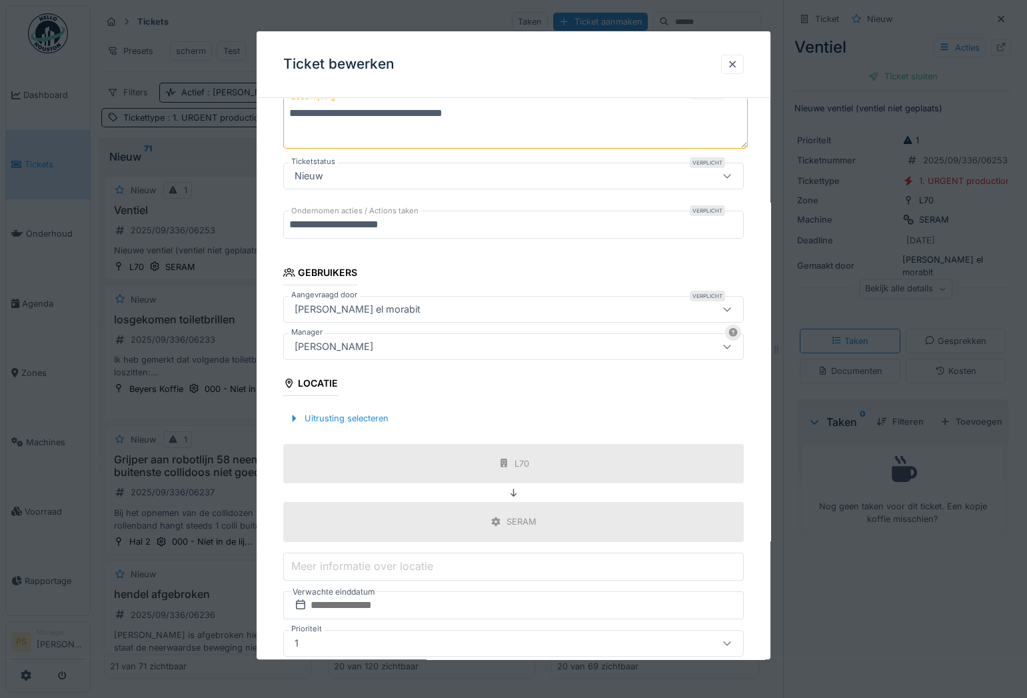
scroll to position [265, 0]
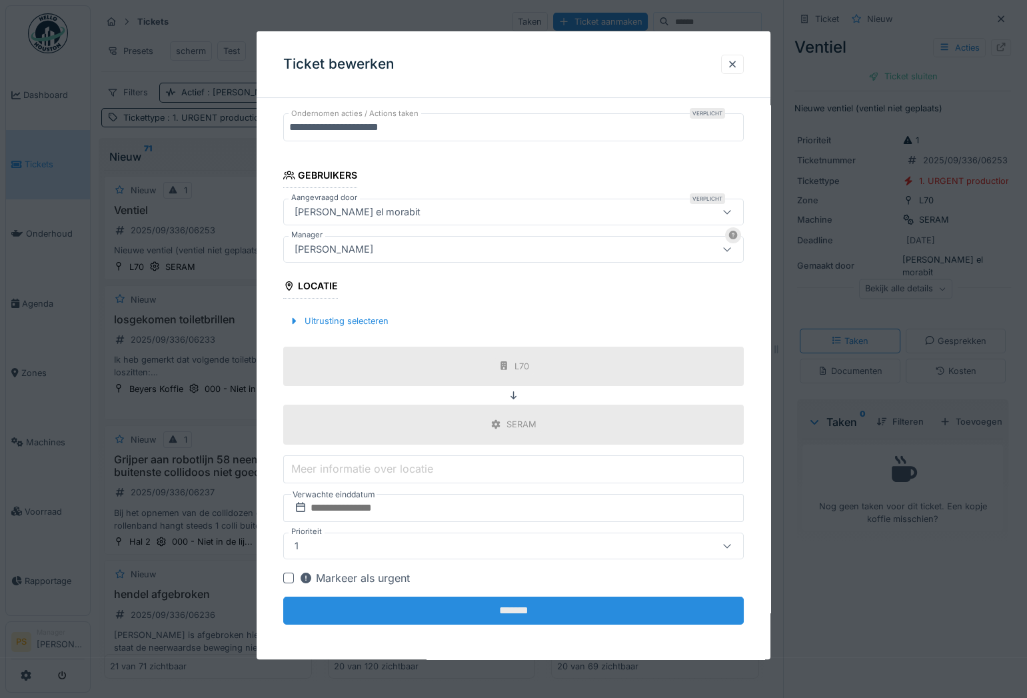
click at [498, 613] on input "*******" at bounding box center [513, 611] width 461 height 28
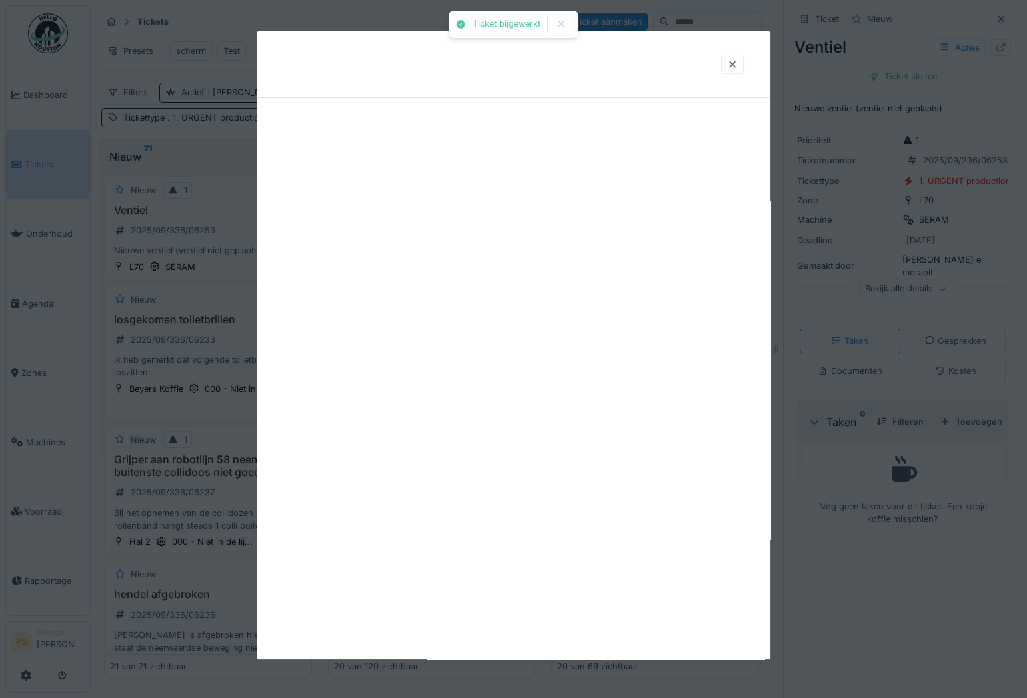
scroll to position [0, 0]
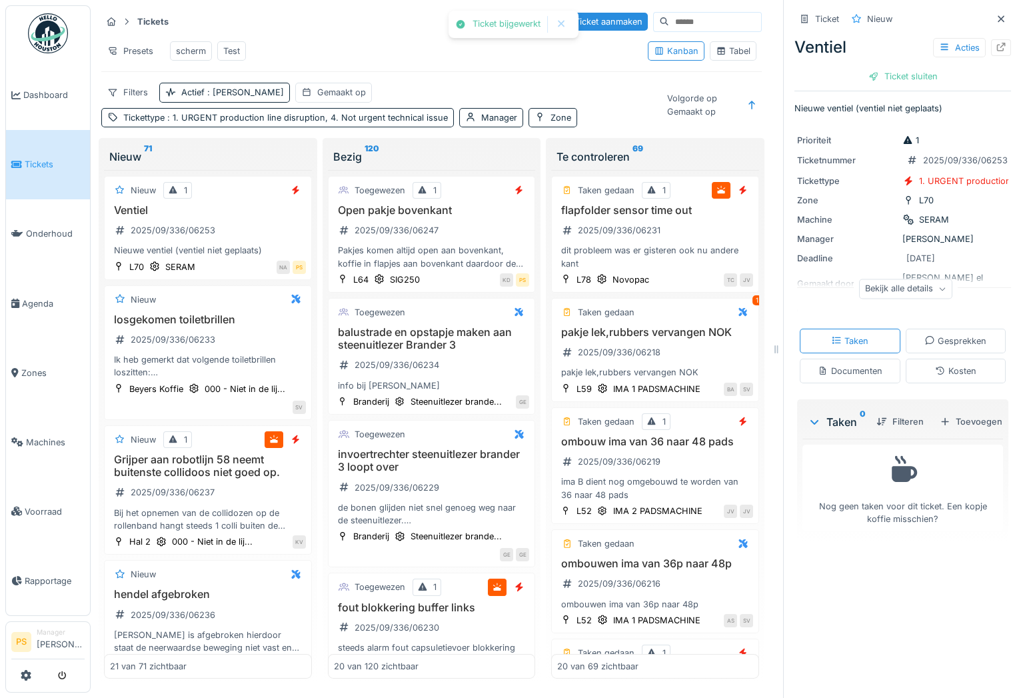
click at [955, 431] on div "Toevoegen" at bounding box center [970, 422] width 73 height 18
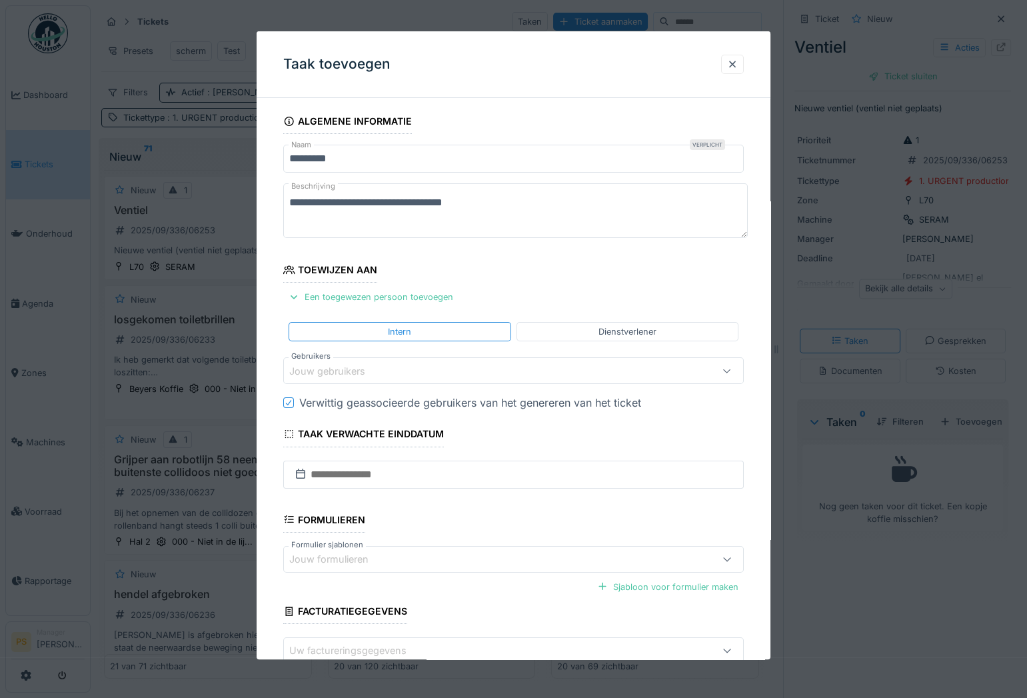
click at [343, 373] on div "Jouw gebruikers" at bounding box center [336, 371] width 95 height 15
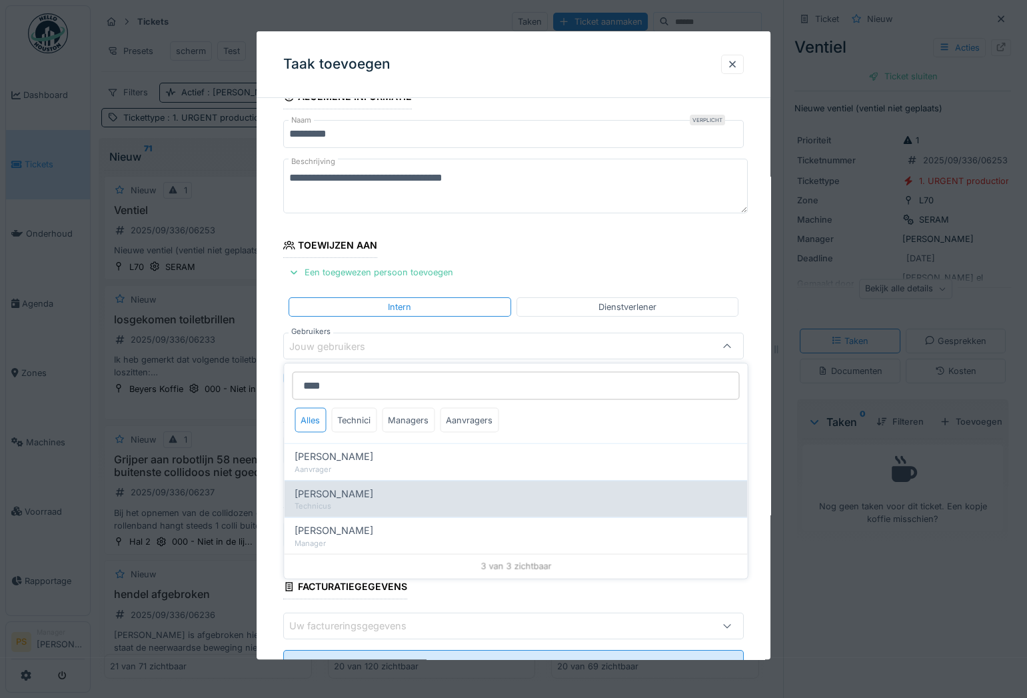
type input "****"
click at [338, 498] on span "[PERSON_NAME]" at bounding box center [334, 493] width 79 height 15
type input "****"
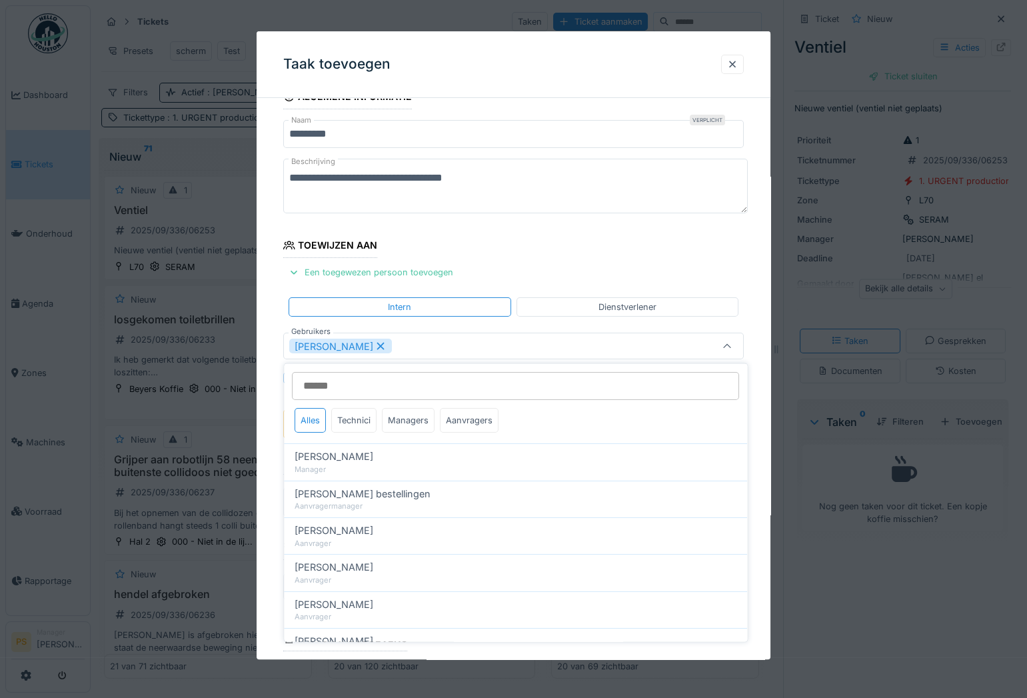
click at [279, 499] on div "**********" at bounding box center [514, 425] width 514 height 683
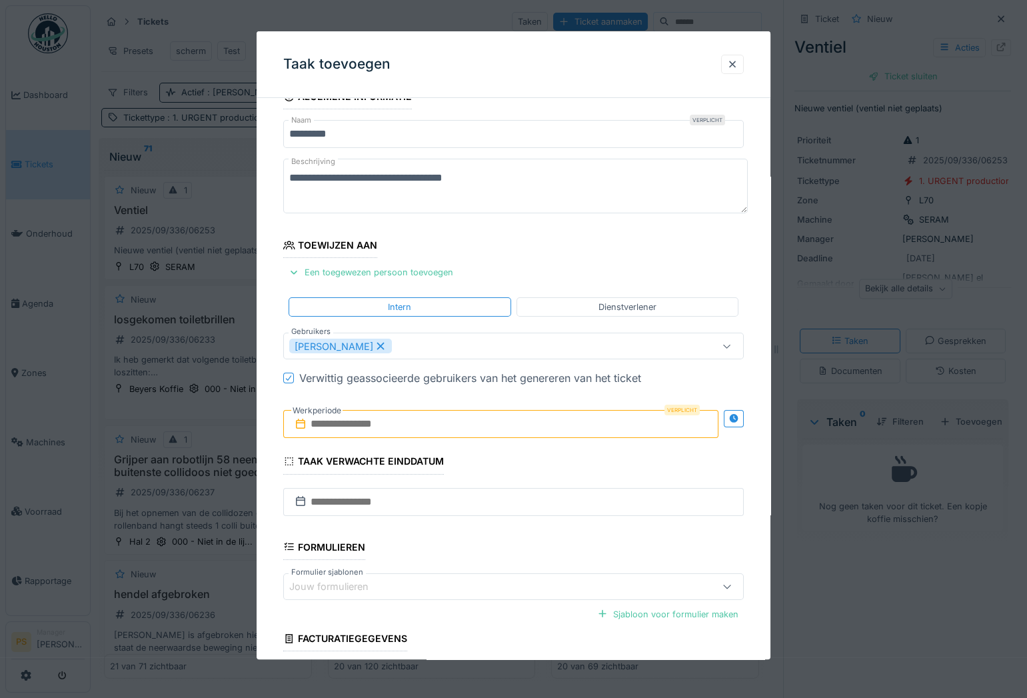
click at [360, 431] on input "text" at bounding box center [500, 425] width 435 height 28
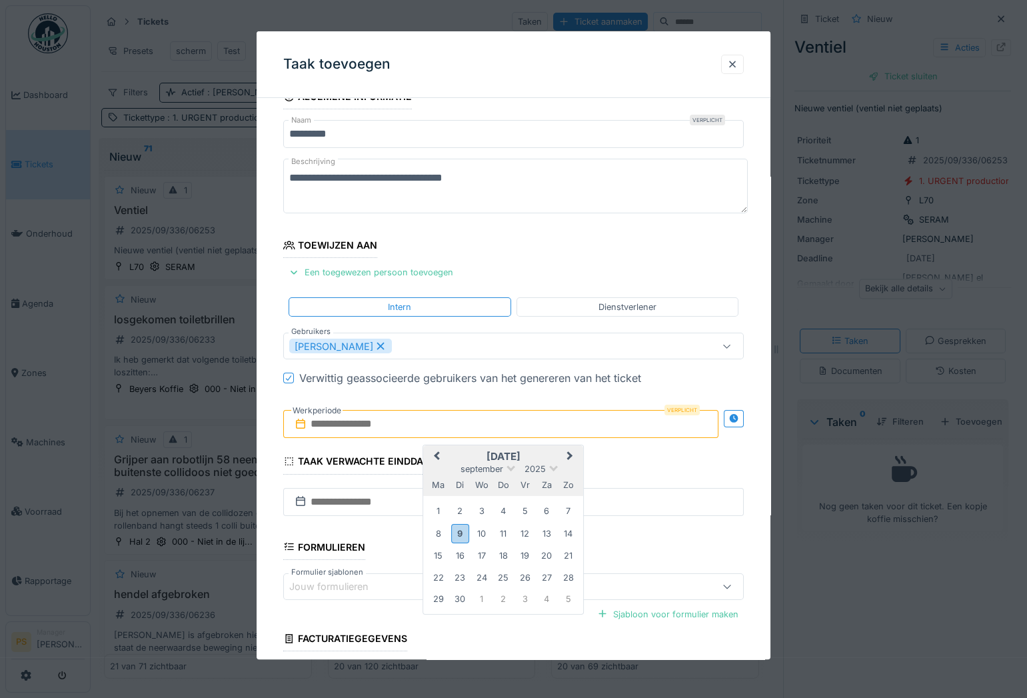
type input "**********"
click at [270, 523] on div "**********" at bounding box center [514, 425] width 514 height 683
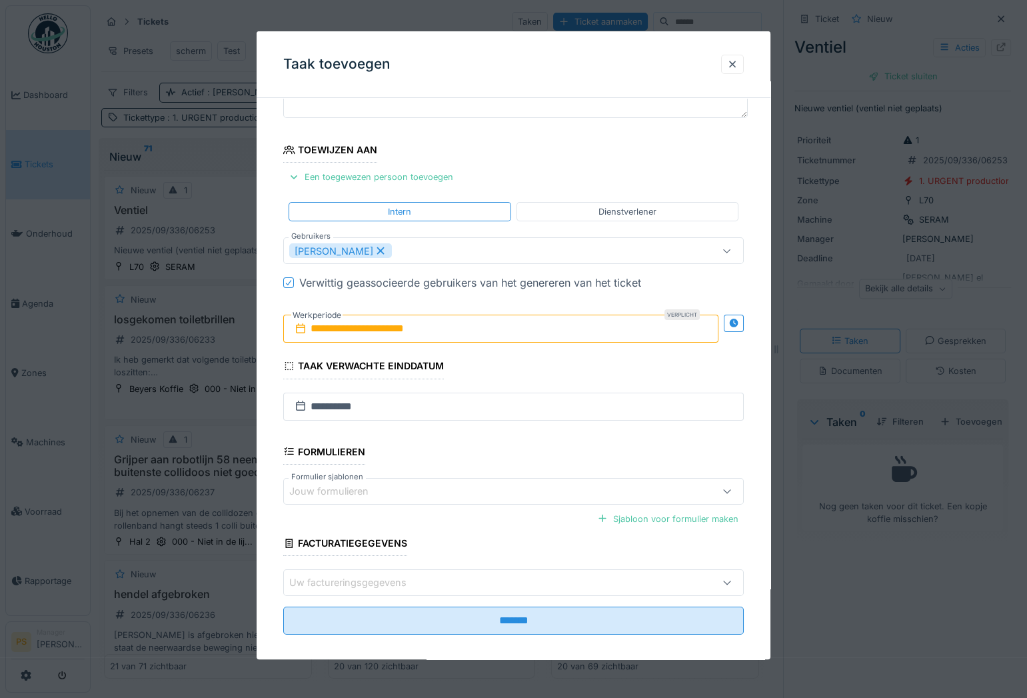
scroll to position [131, 0]
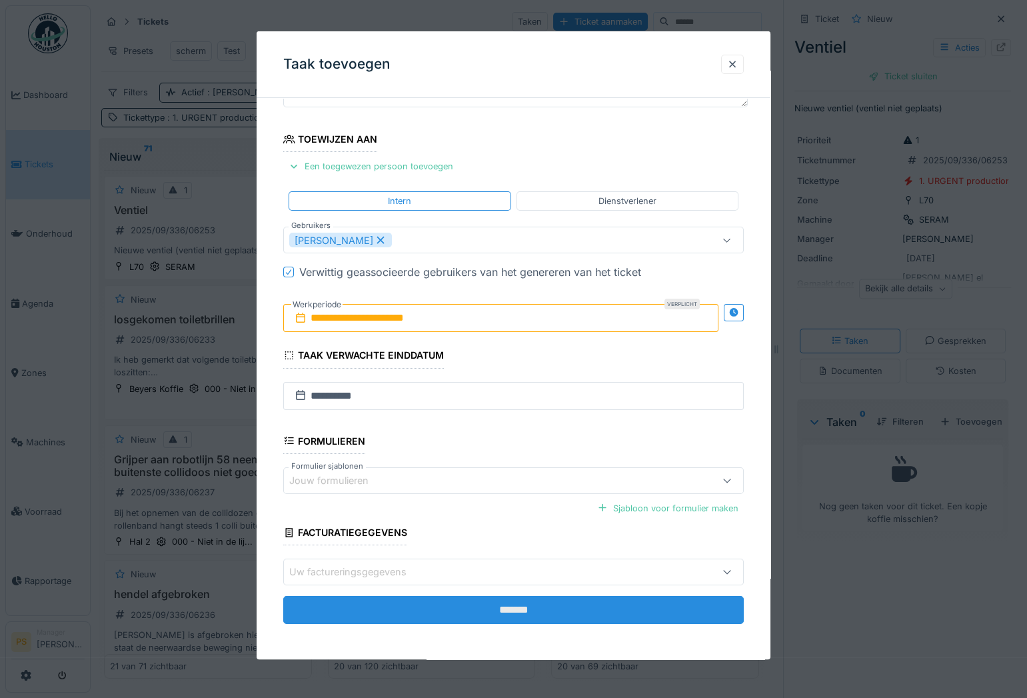
click at [497, 602] on input "*******" at bounding box center [513, 610] width 461 height 28
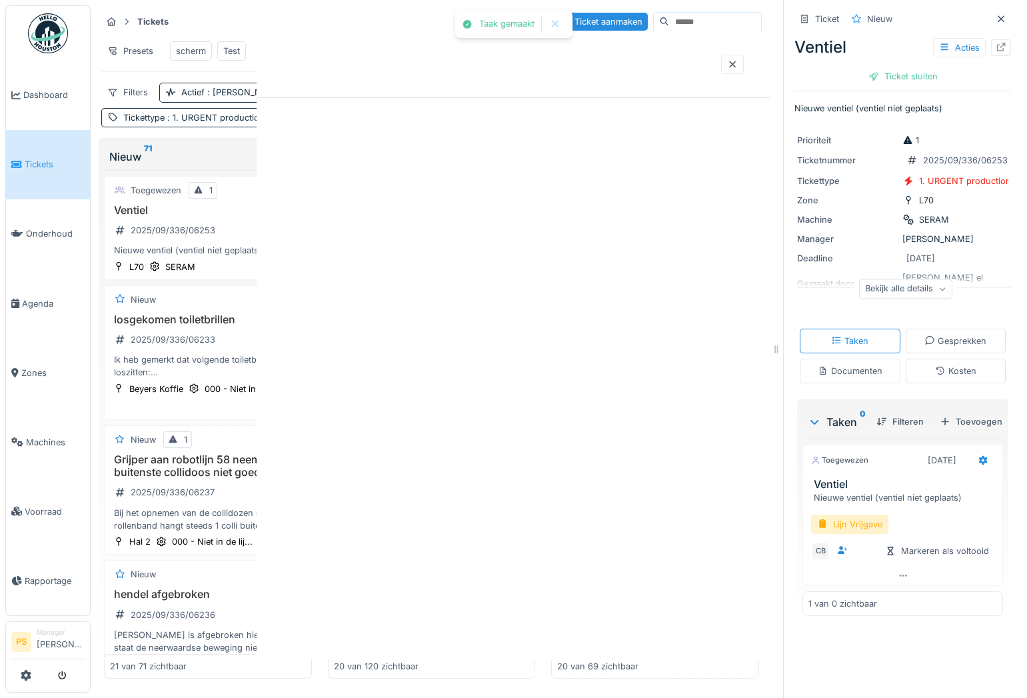
scroll to position [0, 0]
